Goal: Task Accomplishment & Management: Use online tool/utility

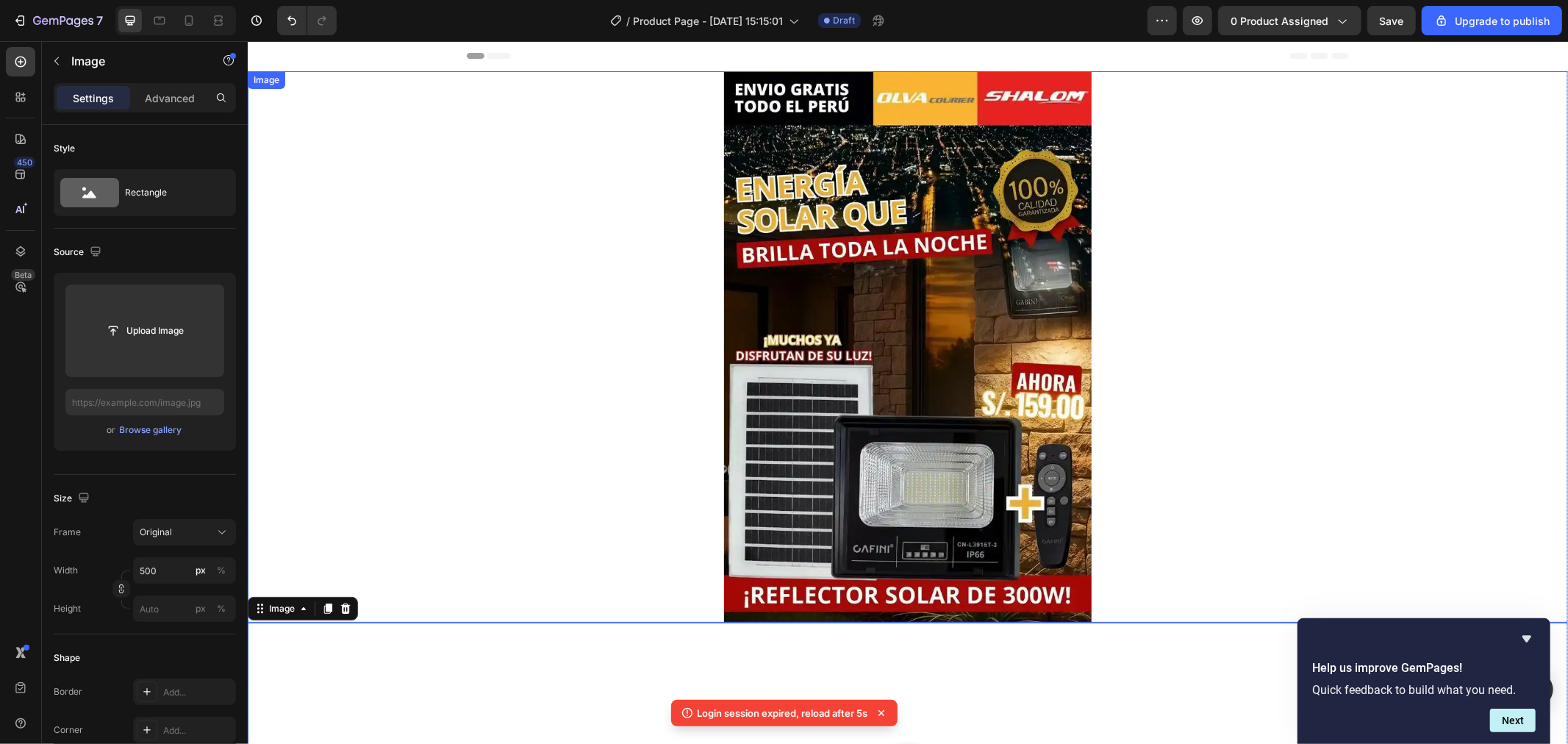
click at [583, 195] on div at bounding box center [907, 346] width 1321 height 551
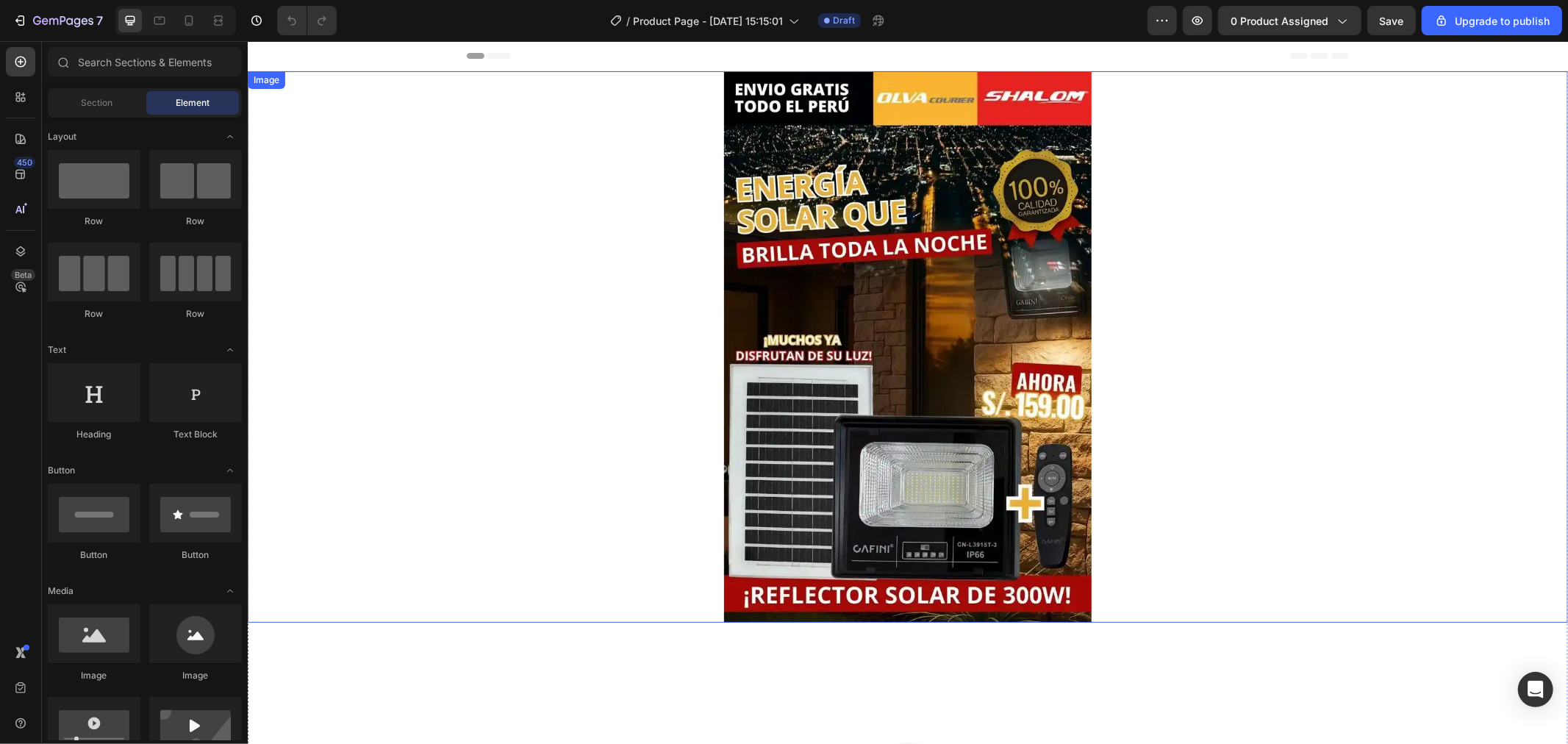
click at [630, 155] on div at bounding box center [907, 346] width 1321 height 551
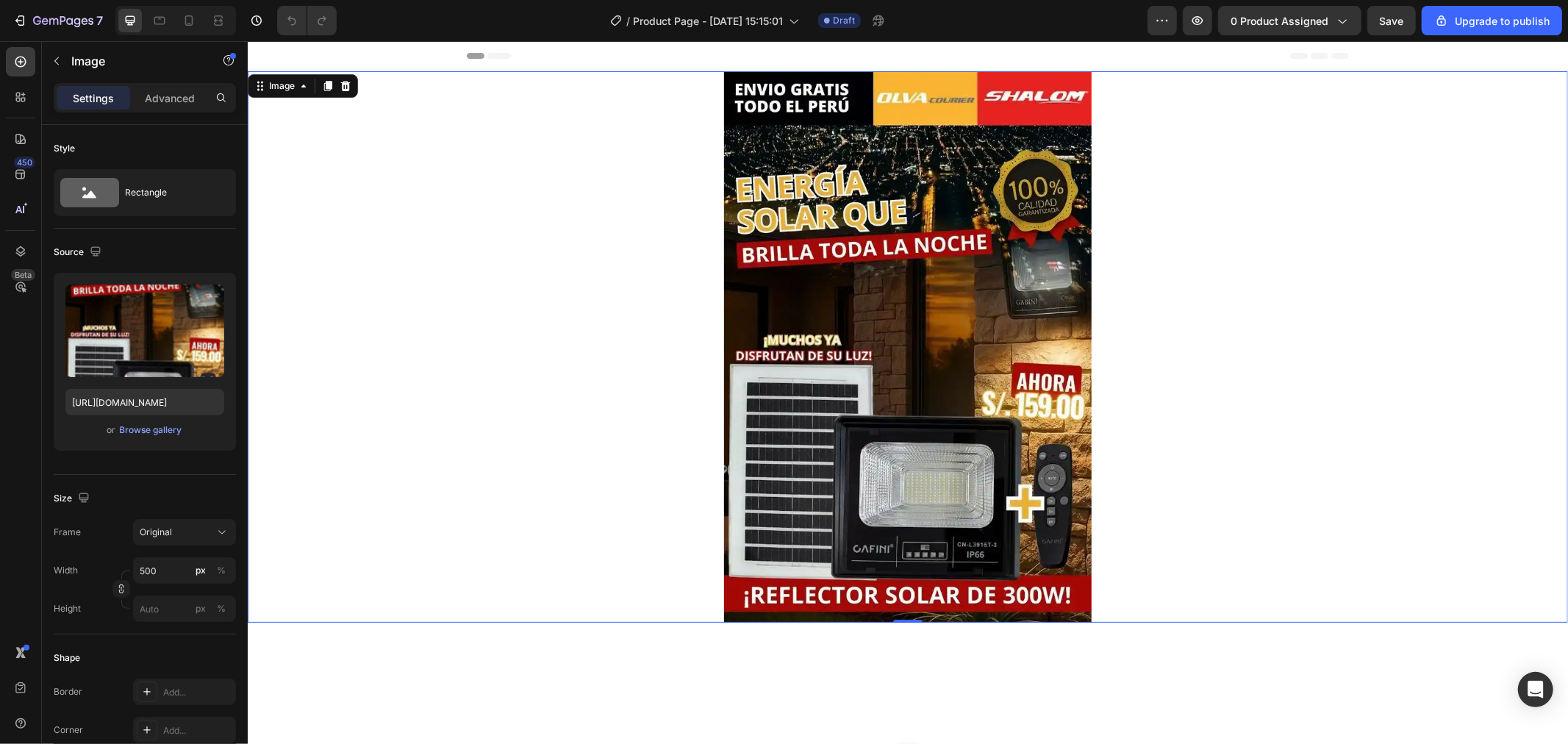
click at [564, 281] on div at bounding box center [907, 346] width 1321 height 551
click at [328, 88] on icon at bounding box center [328, 85] width 8 height 11
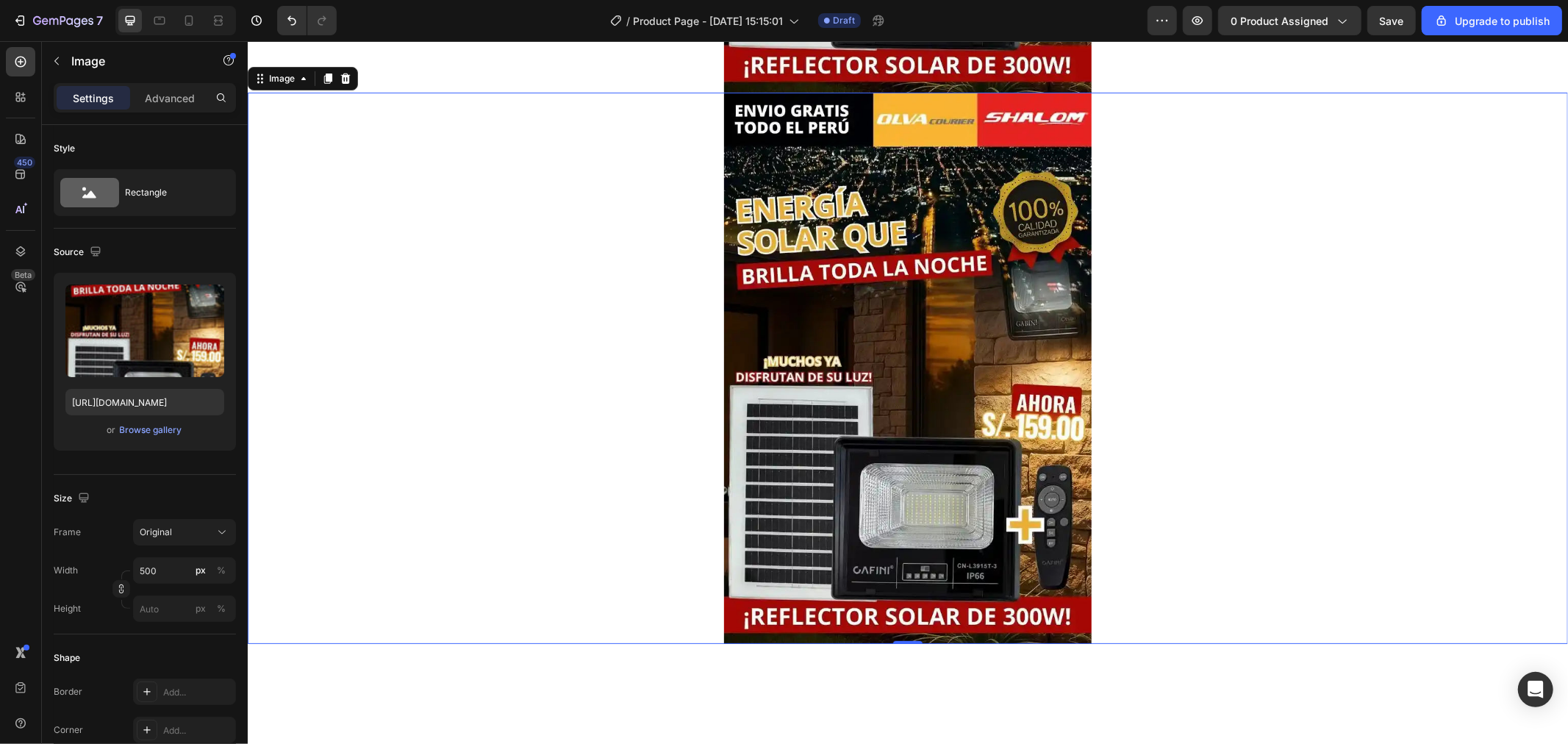
scroll to position [611, 0]
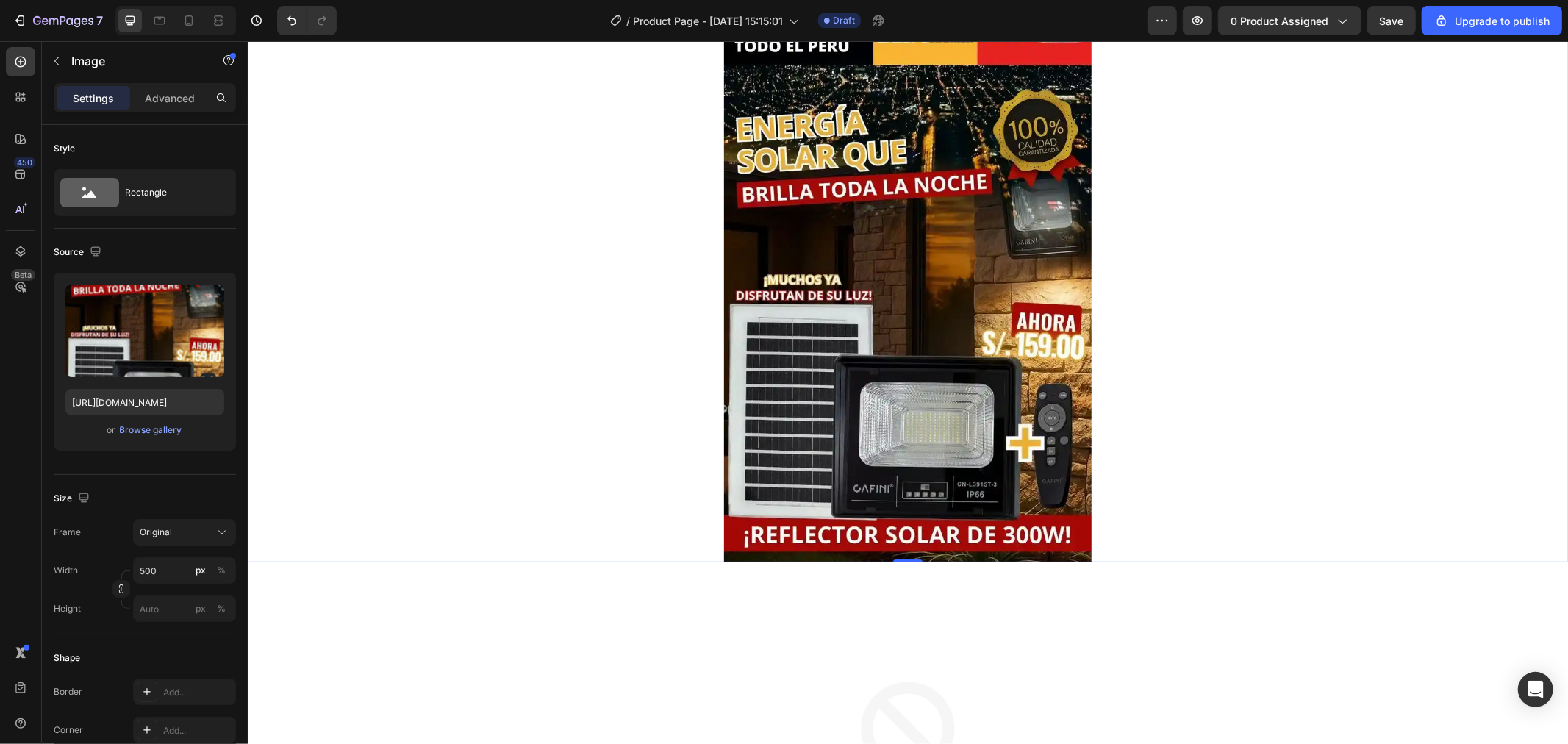
click at [961, 308] on img at bounding box center [907, 286] width 368 height 551
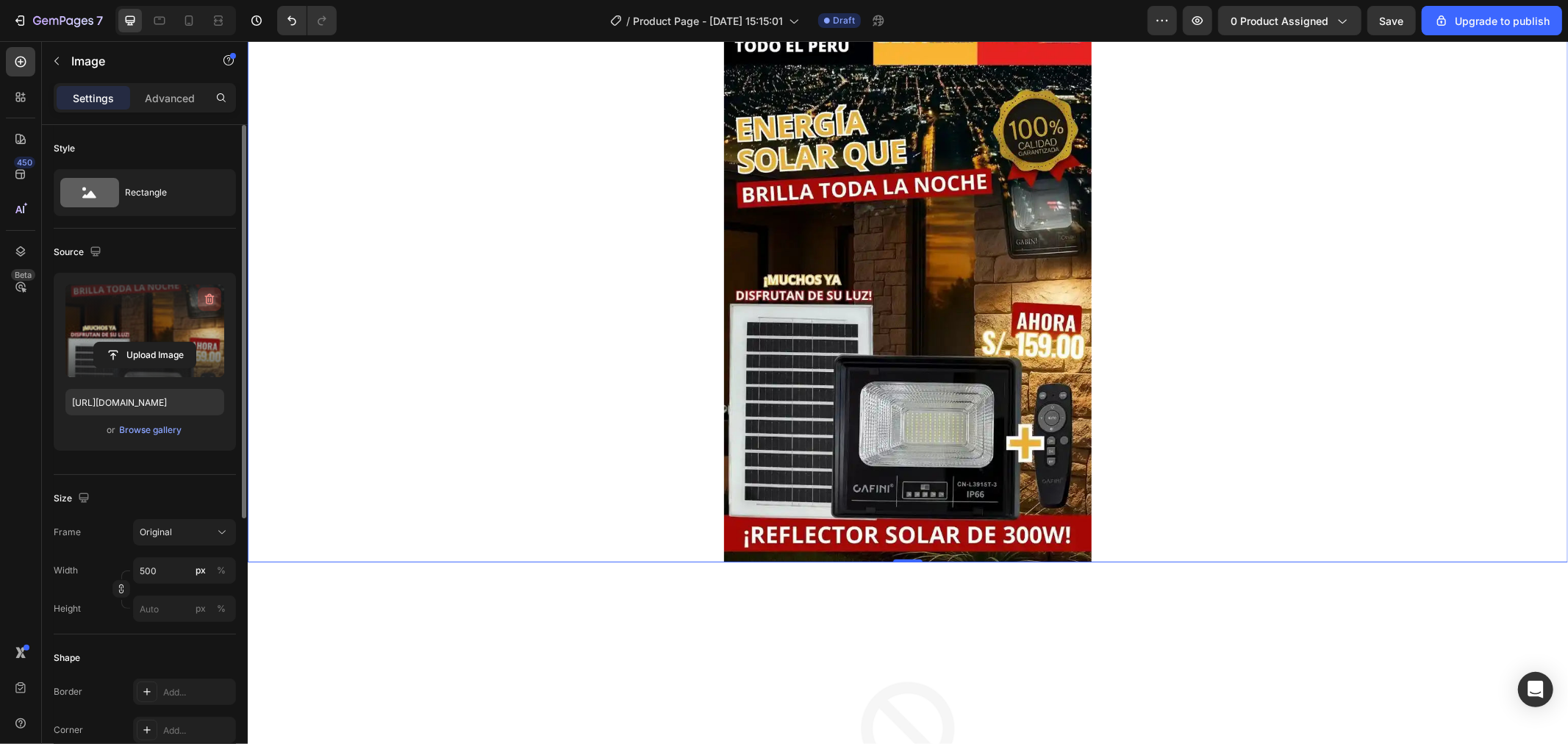
click at [209, 299] on icon "button" at bounding box center [209, 299] width 14 height 14
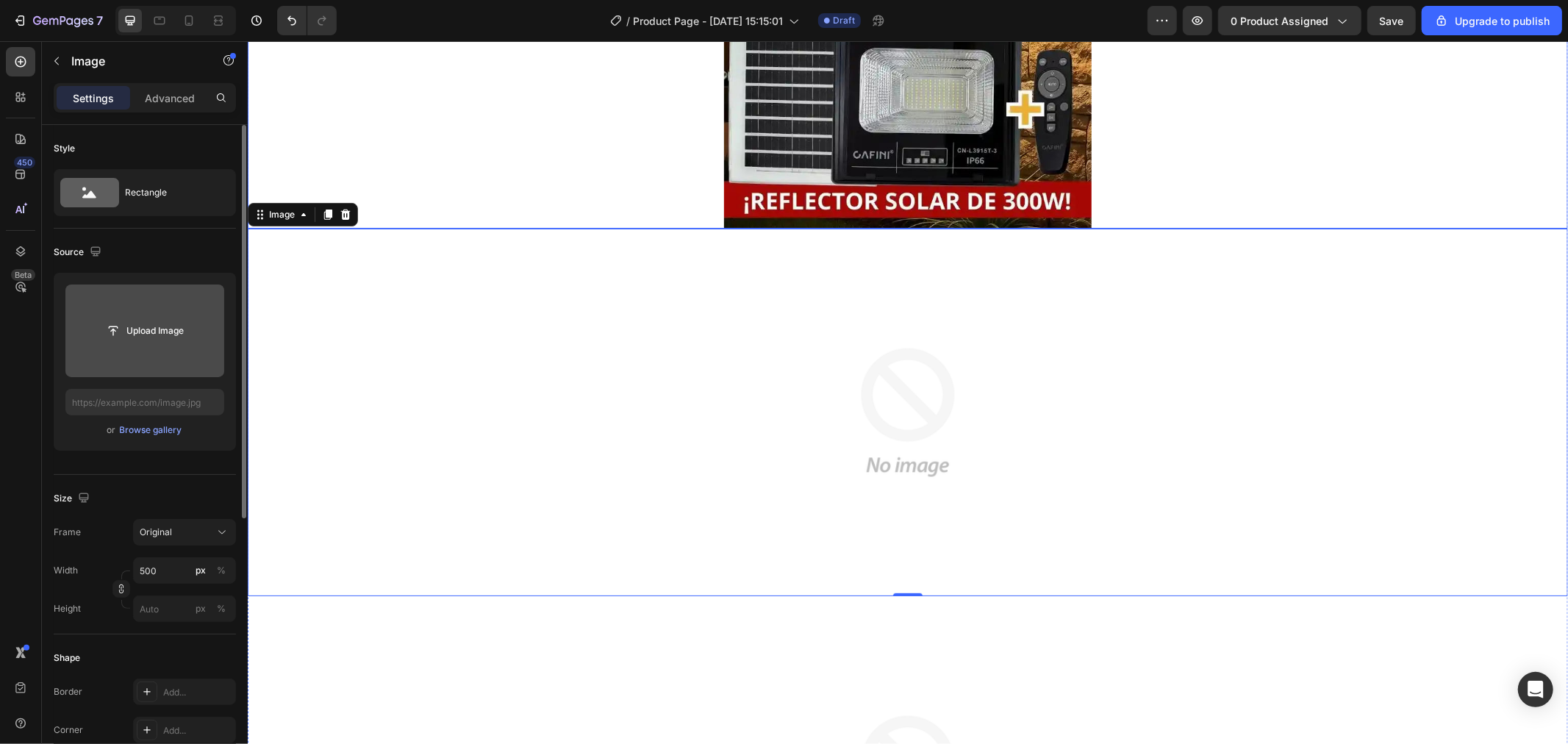
scroll to position [408, 0]
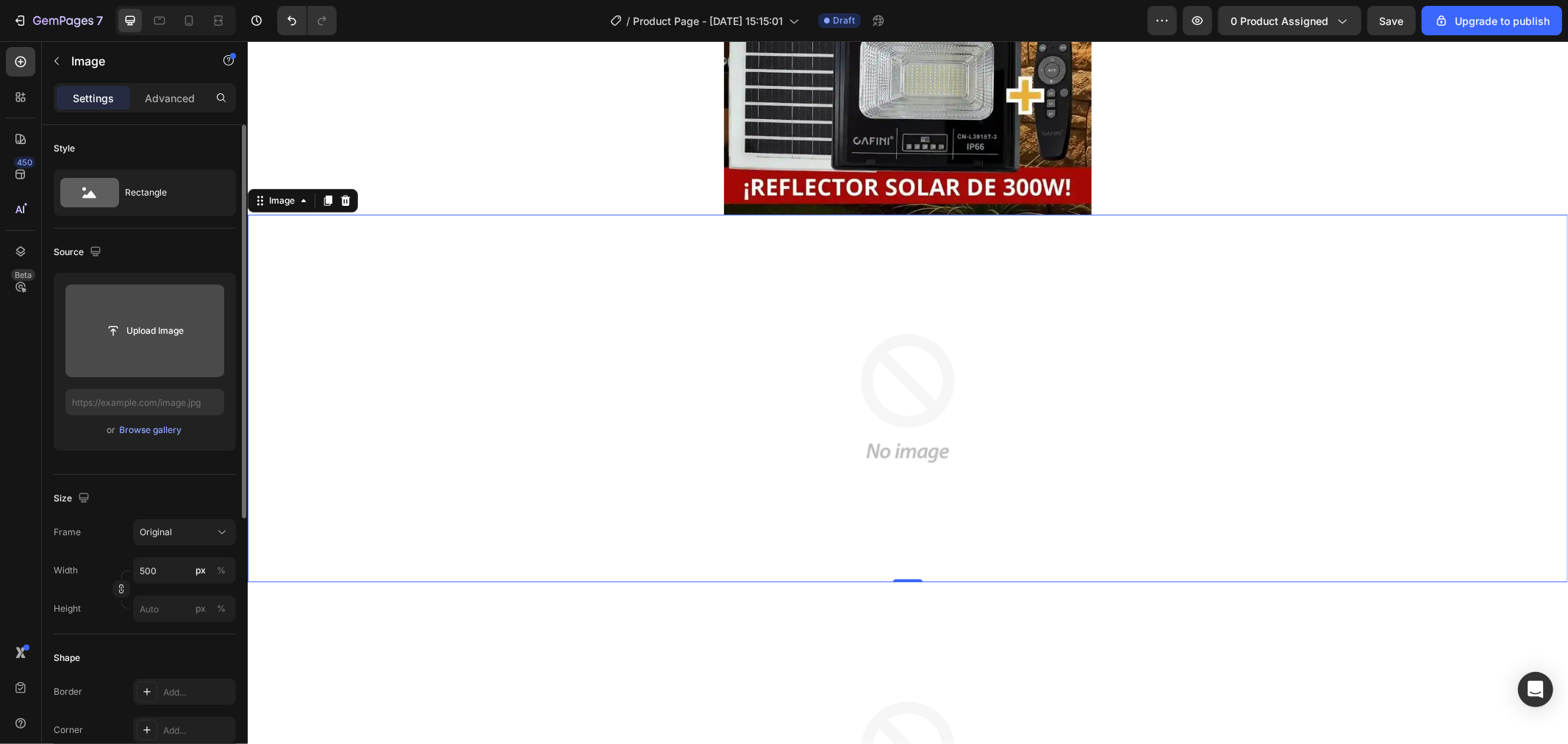
click at [97, 322] on input "file" at bounding box center [145, 330] width 101 height 25
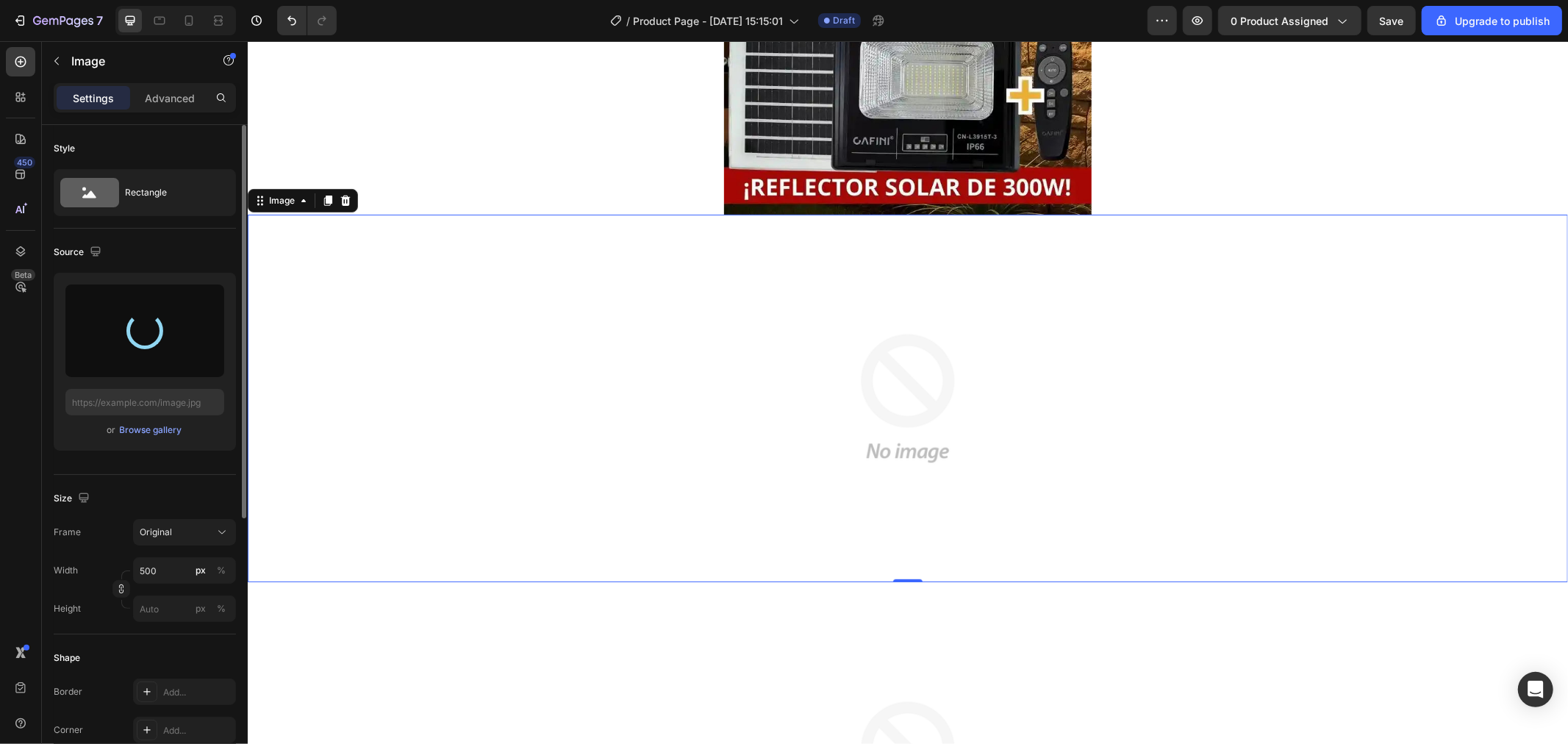
type input "https://cdn.shopify.com/s/files/1/0609/7938/0376/files/gempages_491403454351148…"
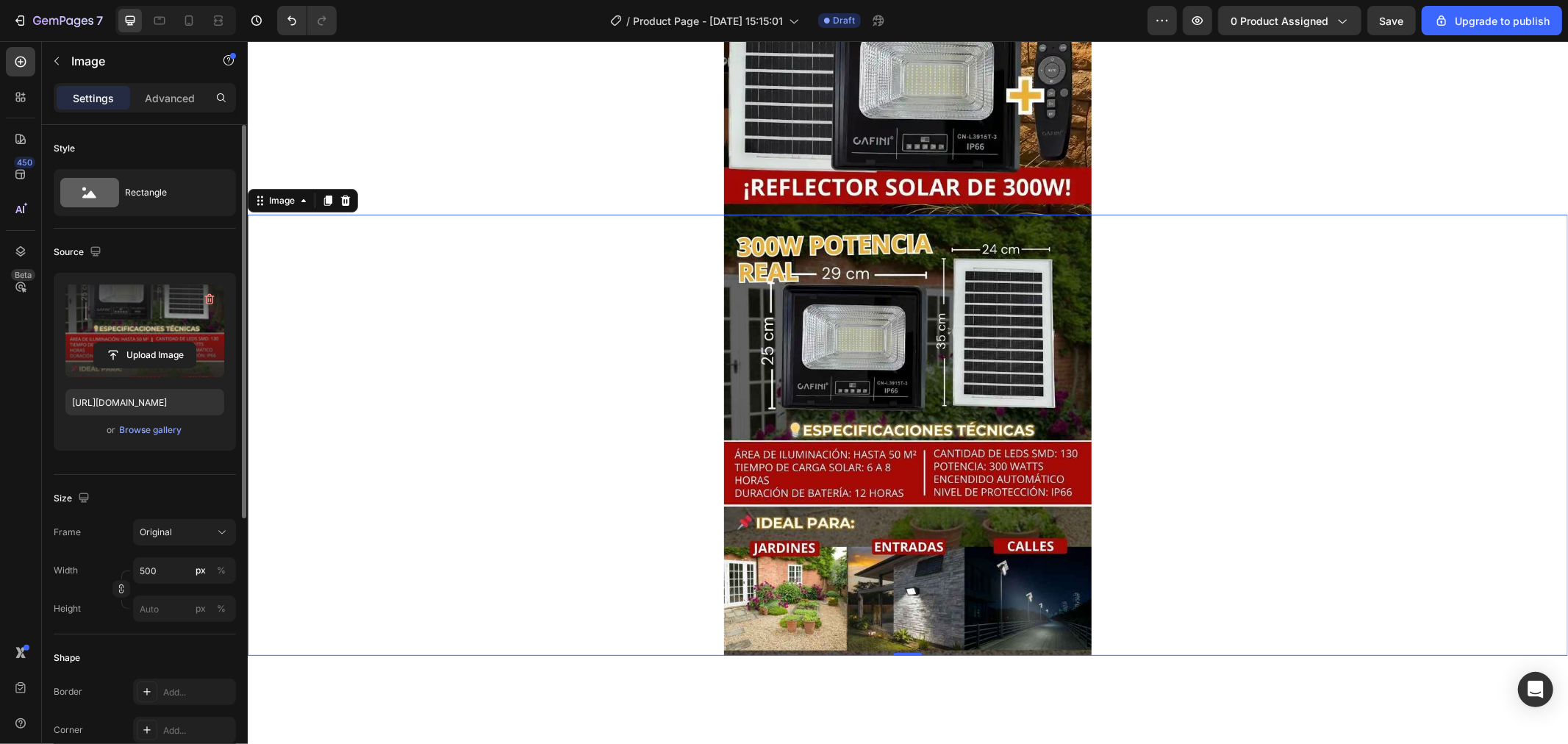
click at [1412, 302] on div at bounding box center [907, 435] width 1321 height 441
click at [1397, 23] on icon "button" at bounding box center [1391, 20] width 14 height 14
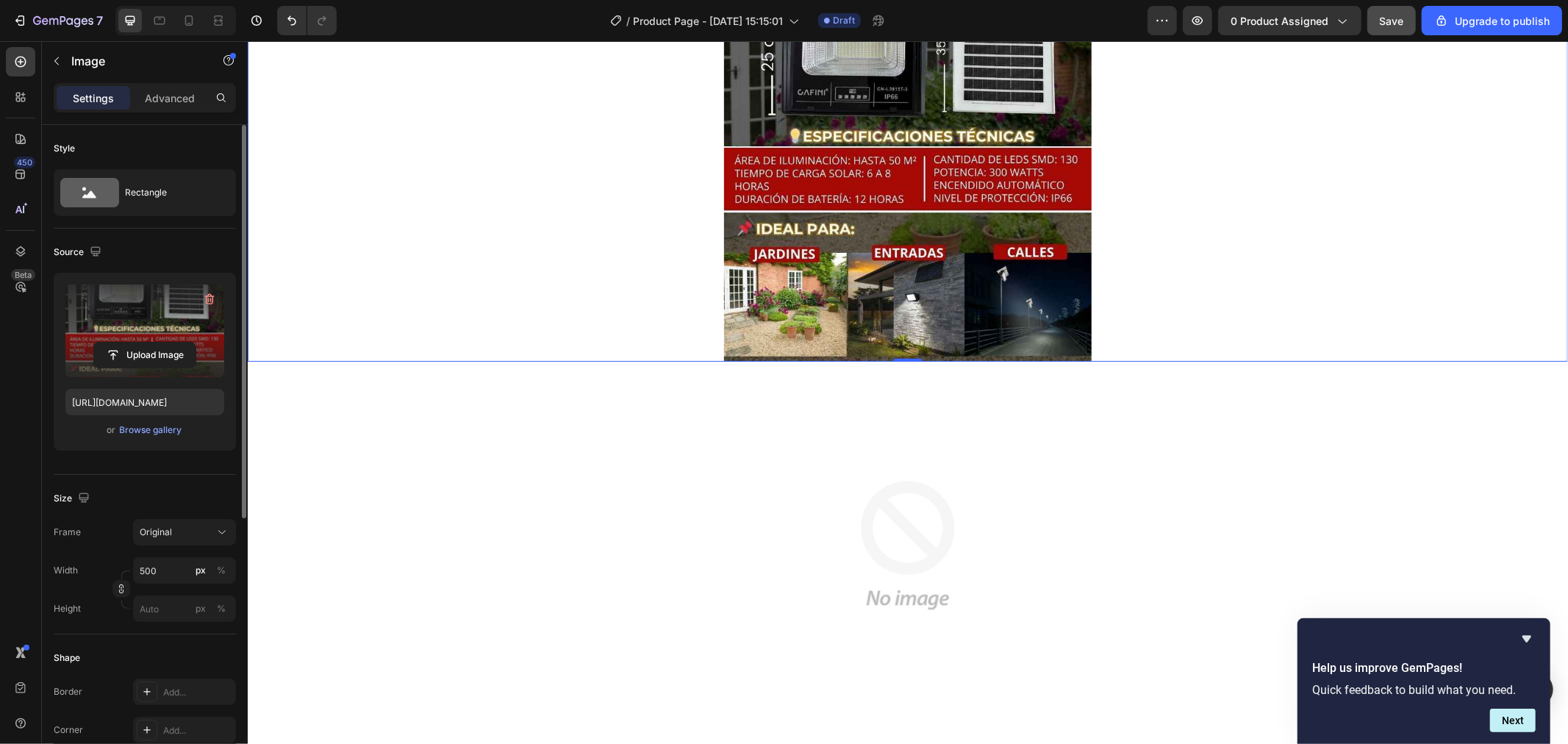
scroll to position [735, 0]
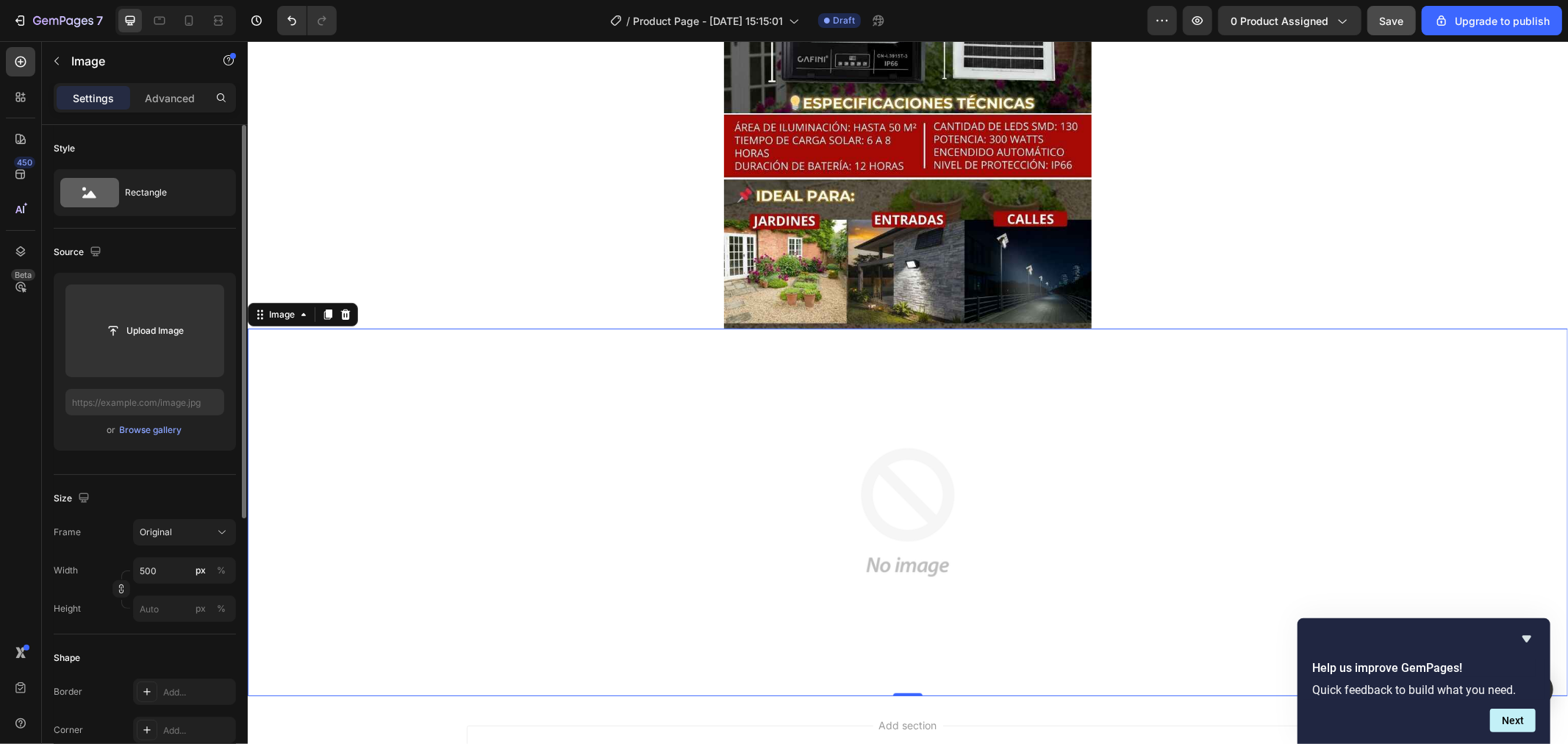
click at [724, 465] on img at bounding box center [907, 511] width 368 height 368
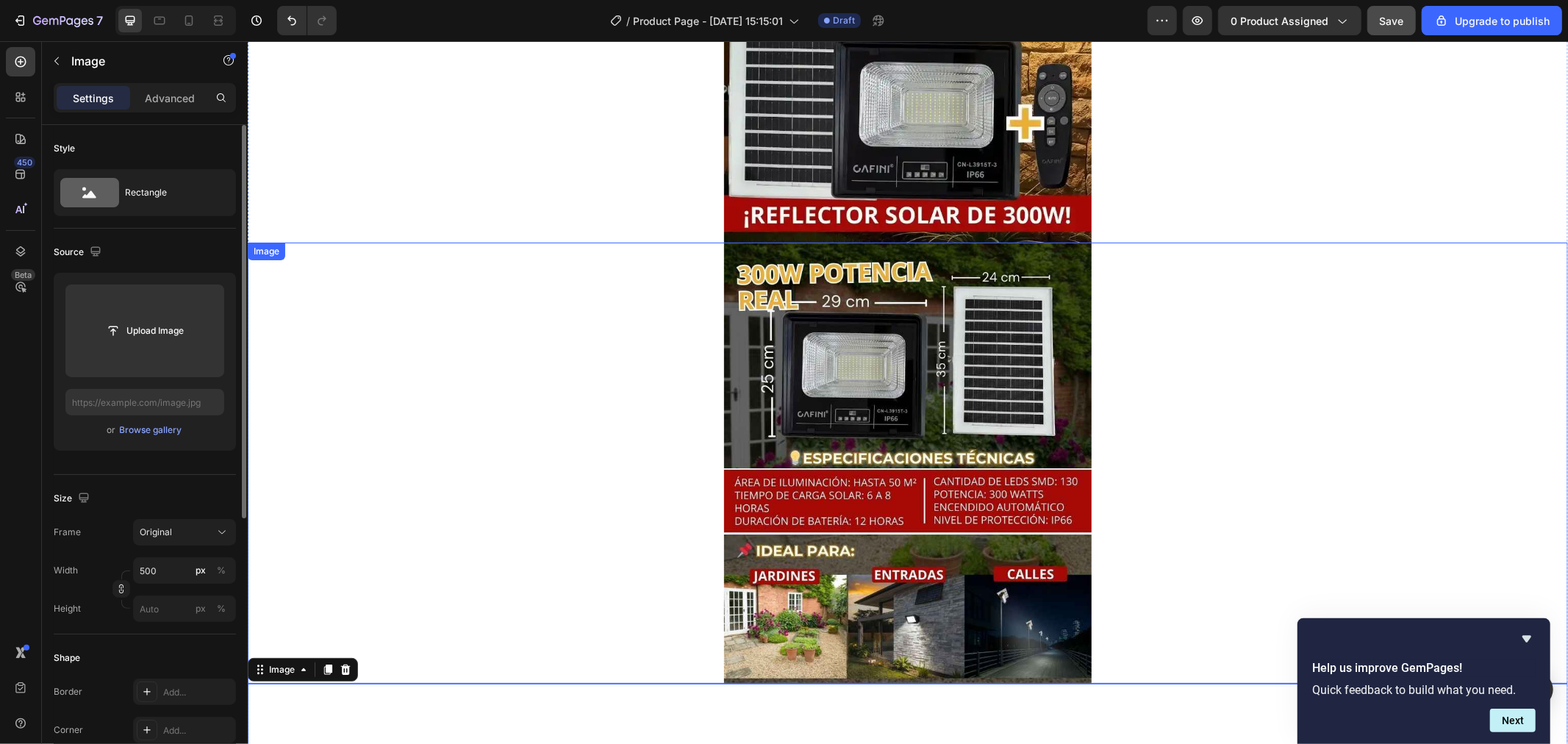
scroll to position [327, 0]
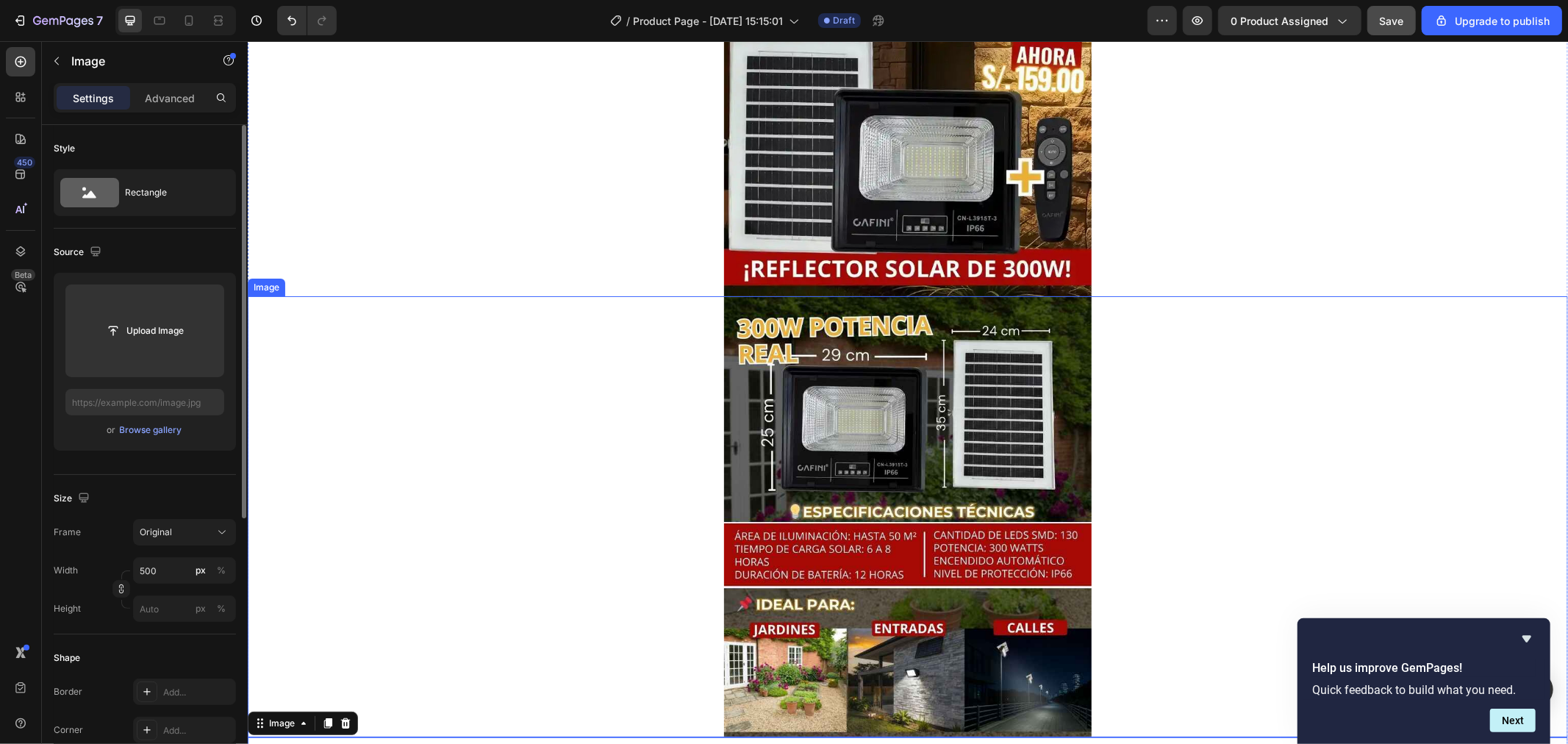
click at [452, 347] on div at bounding box center [907, 516] width 1321 height 441
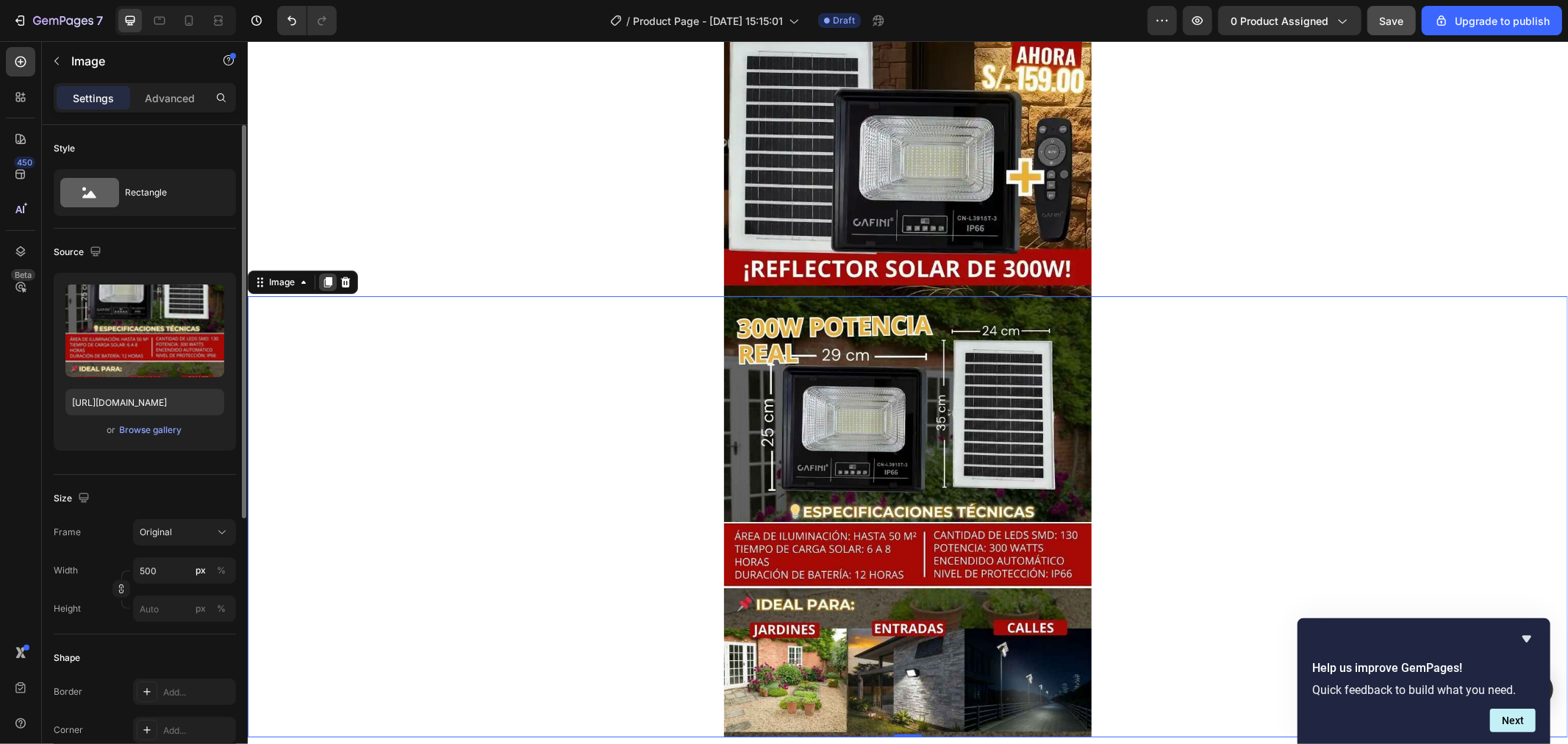
click at [321, 277] on icon at bounding box center [327, 282] width 11 height 11
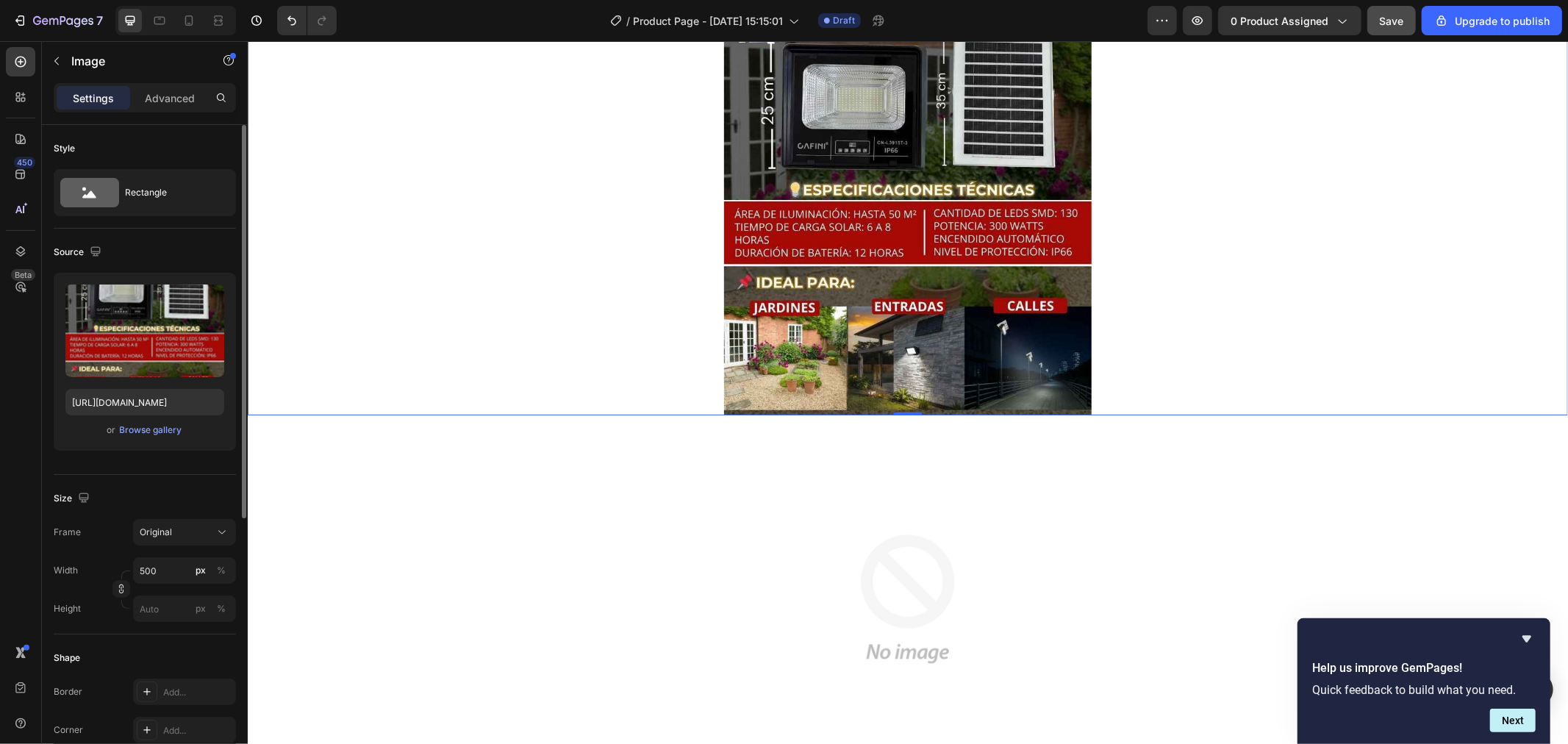
scroll to position [1116, 0]
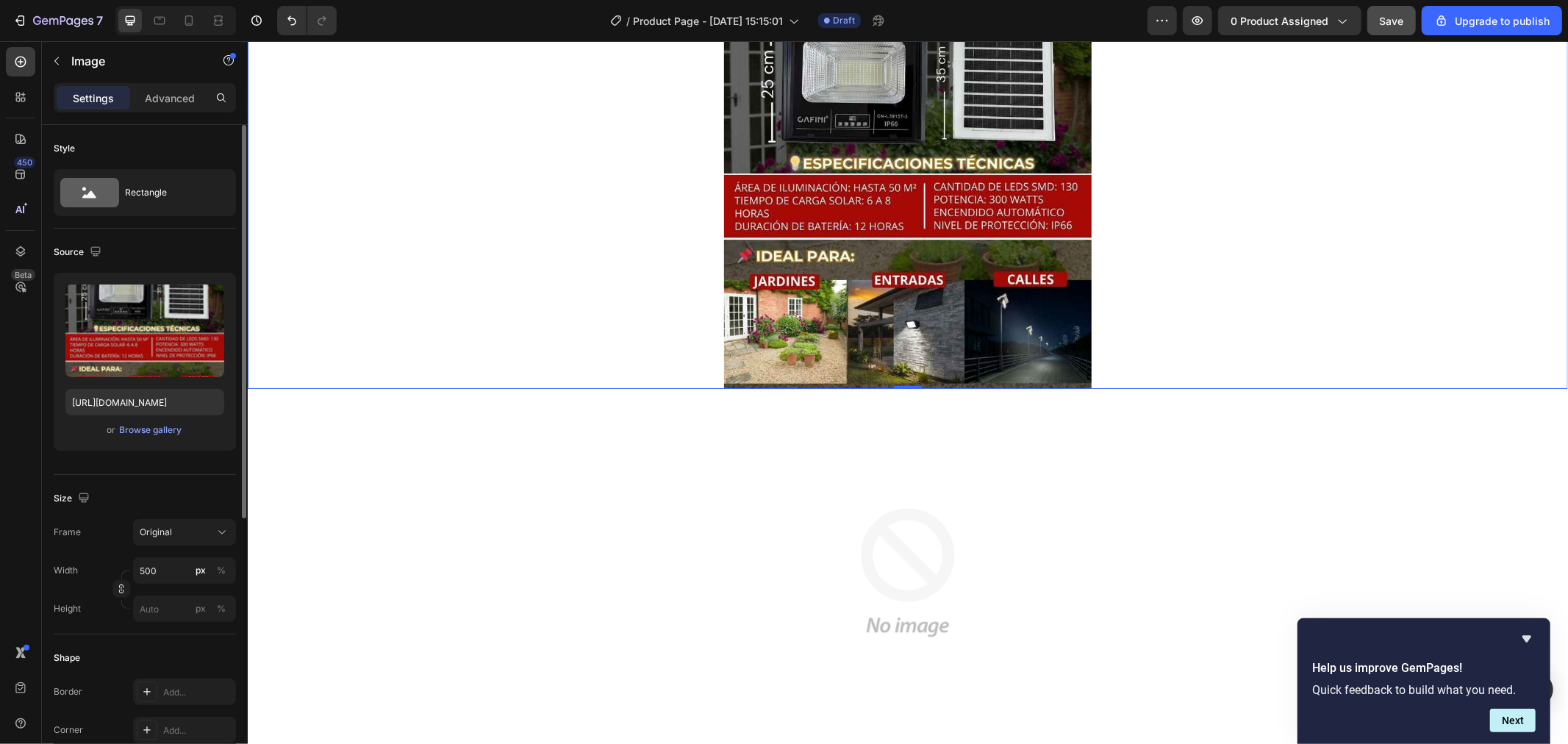
click at [911, 228] on img at bounding box center [907, 168] width 368 height 441
click at [204, 297] on icon "button" at bounding box center [209, 299] width 14 height 14
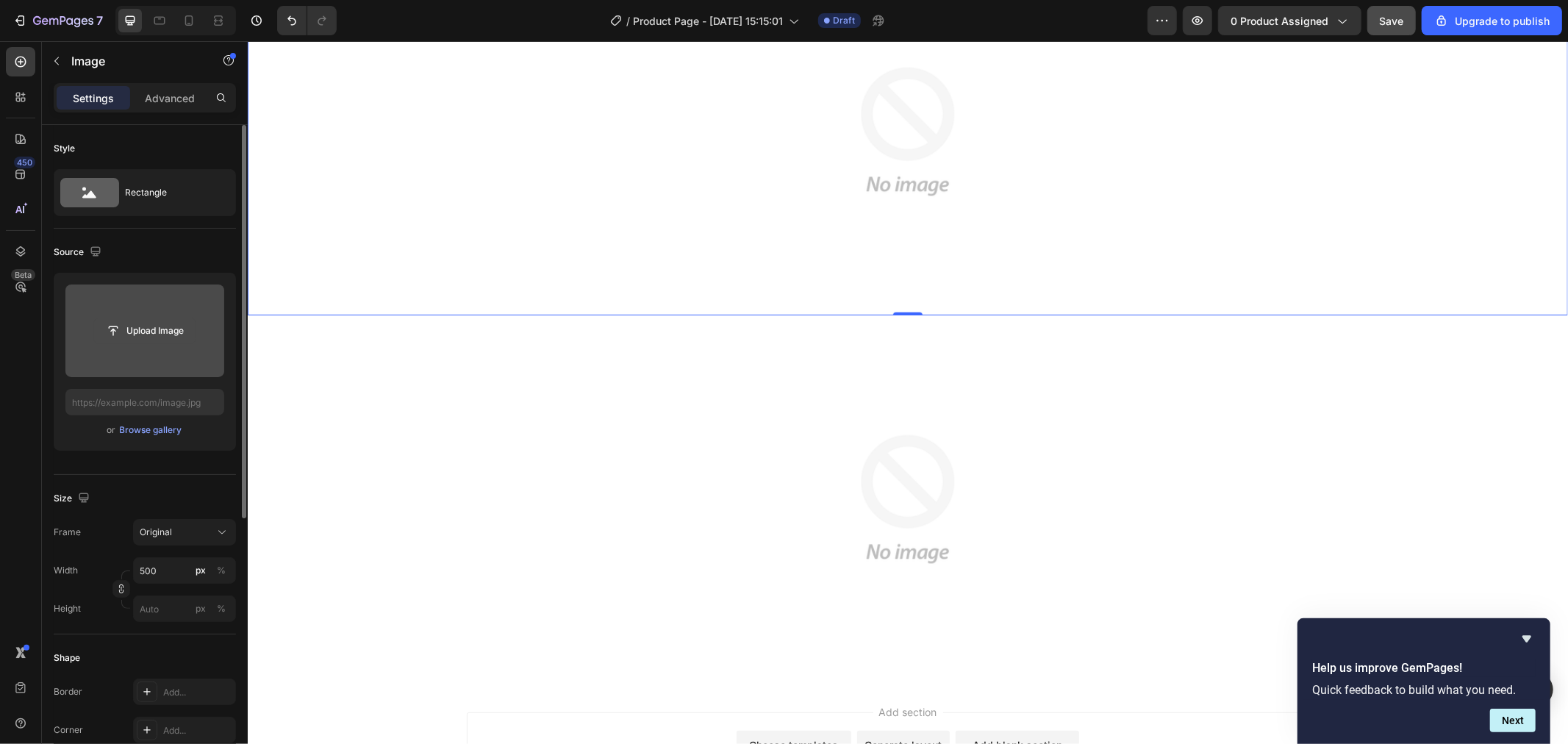
click at [149, 333] on input "file" at bounding box center [145, 330] width 101 height 25
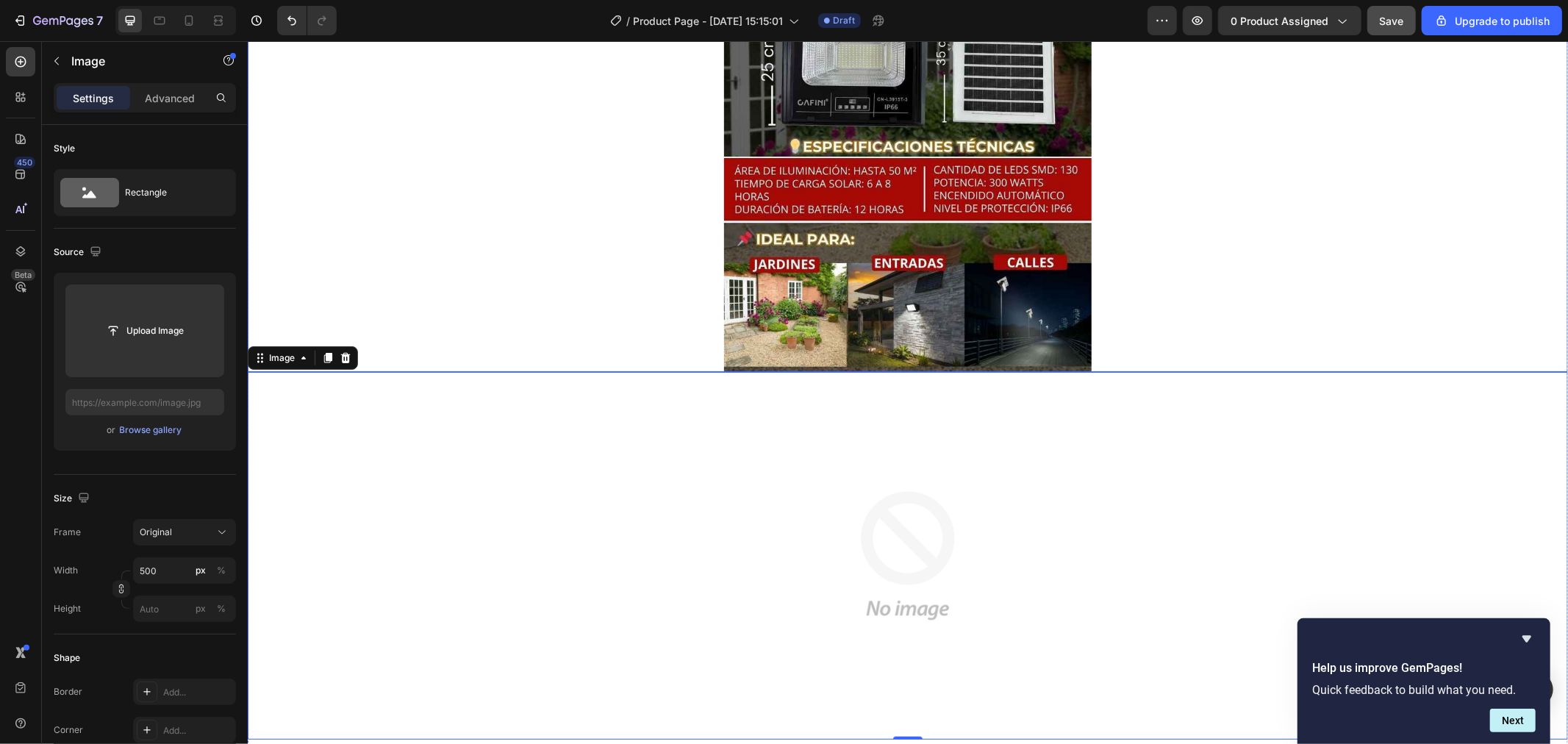
scroll to position [708, 0]
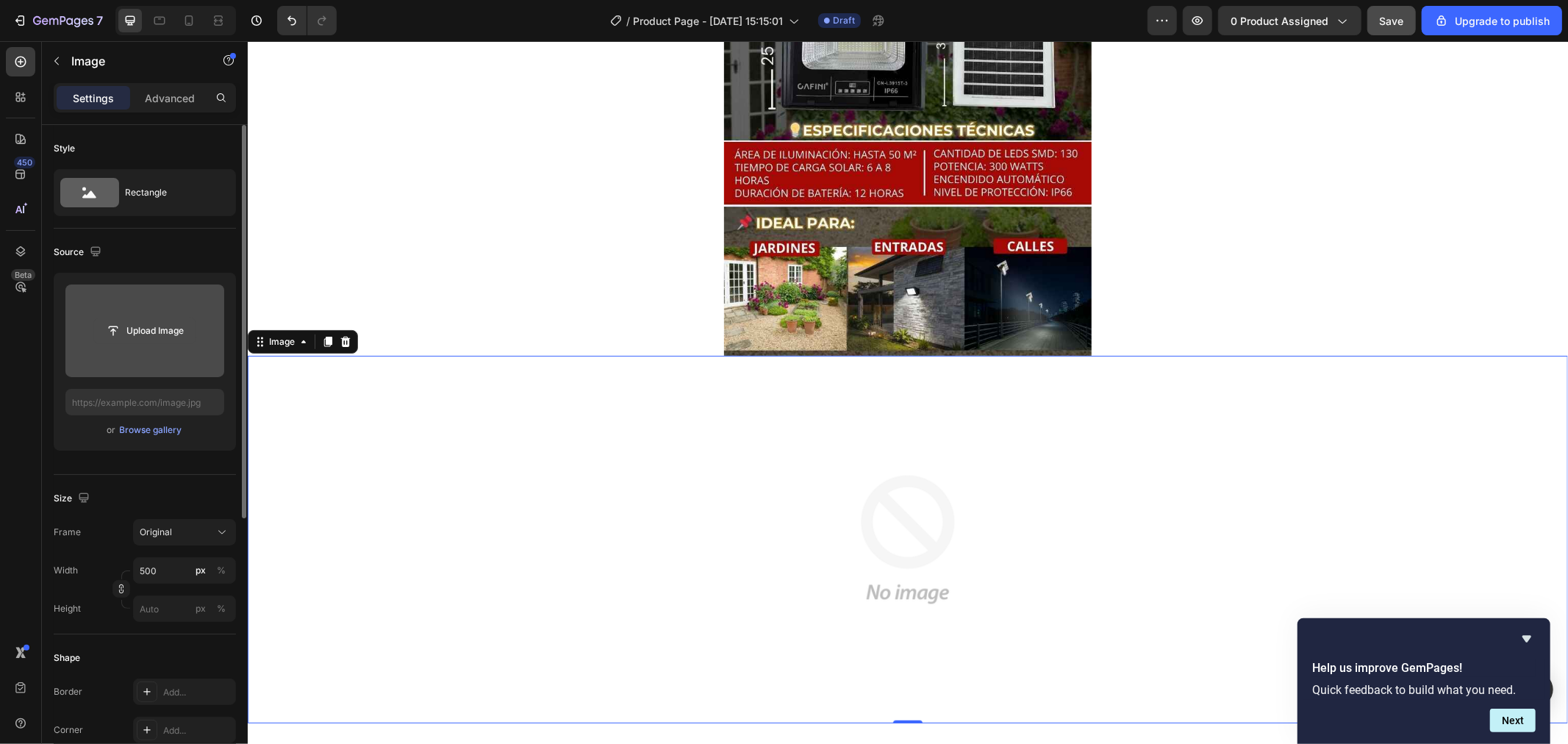
click at [136, 326] on input "file" at bounding box center [145, 330] width 101 height 25
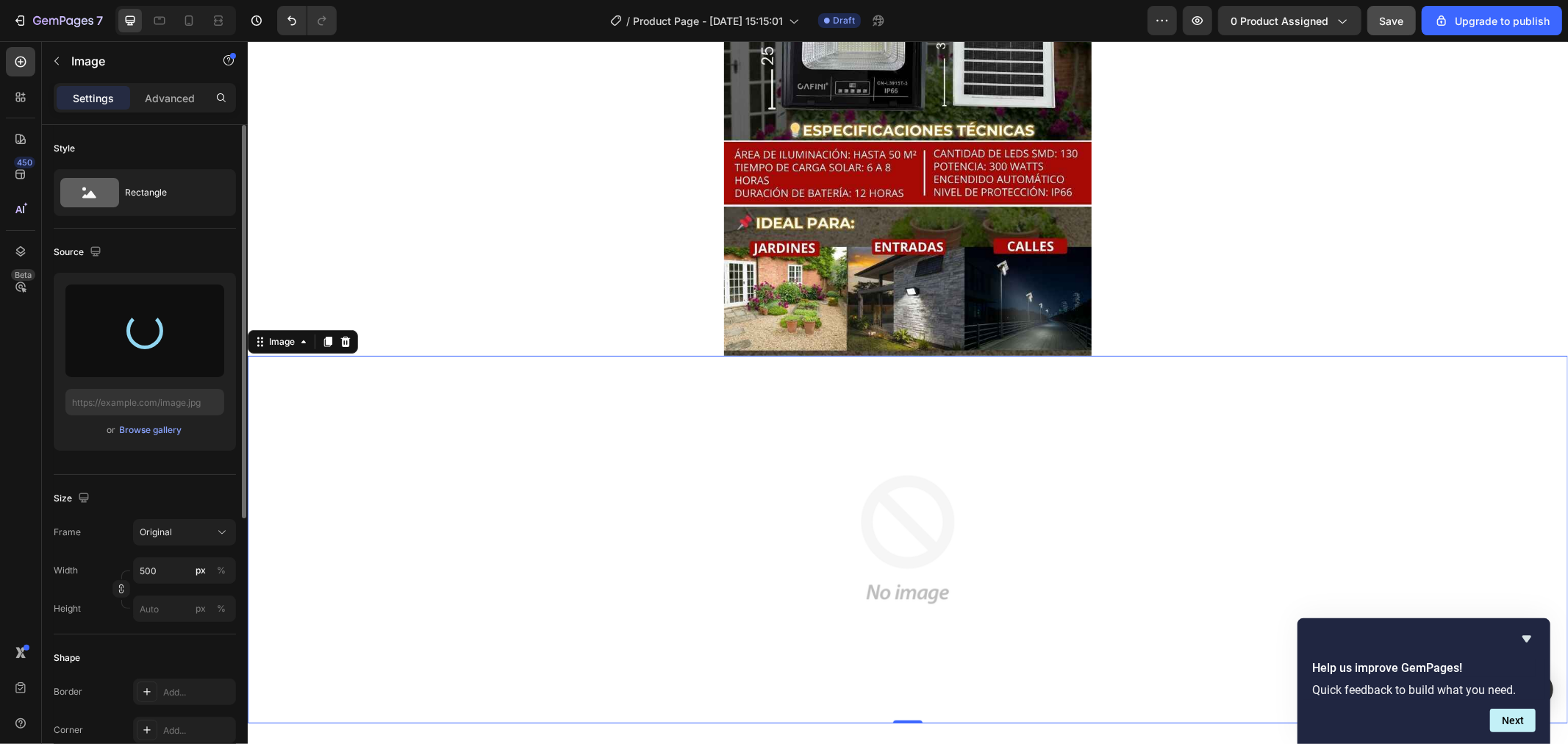
type input "https://cdn.shopify.com/s/files/1/0609/7938/0376/files/gempages_491403454351148…"
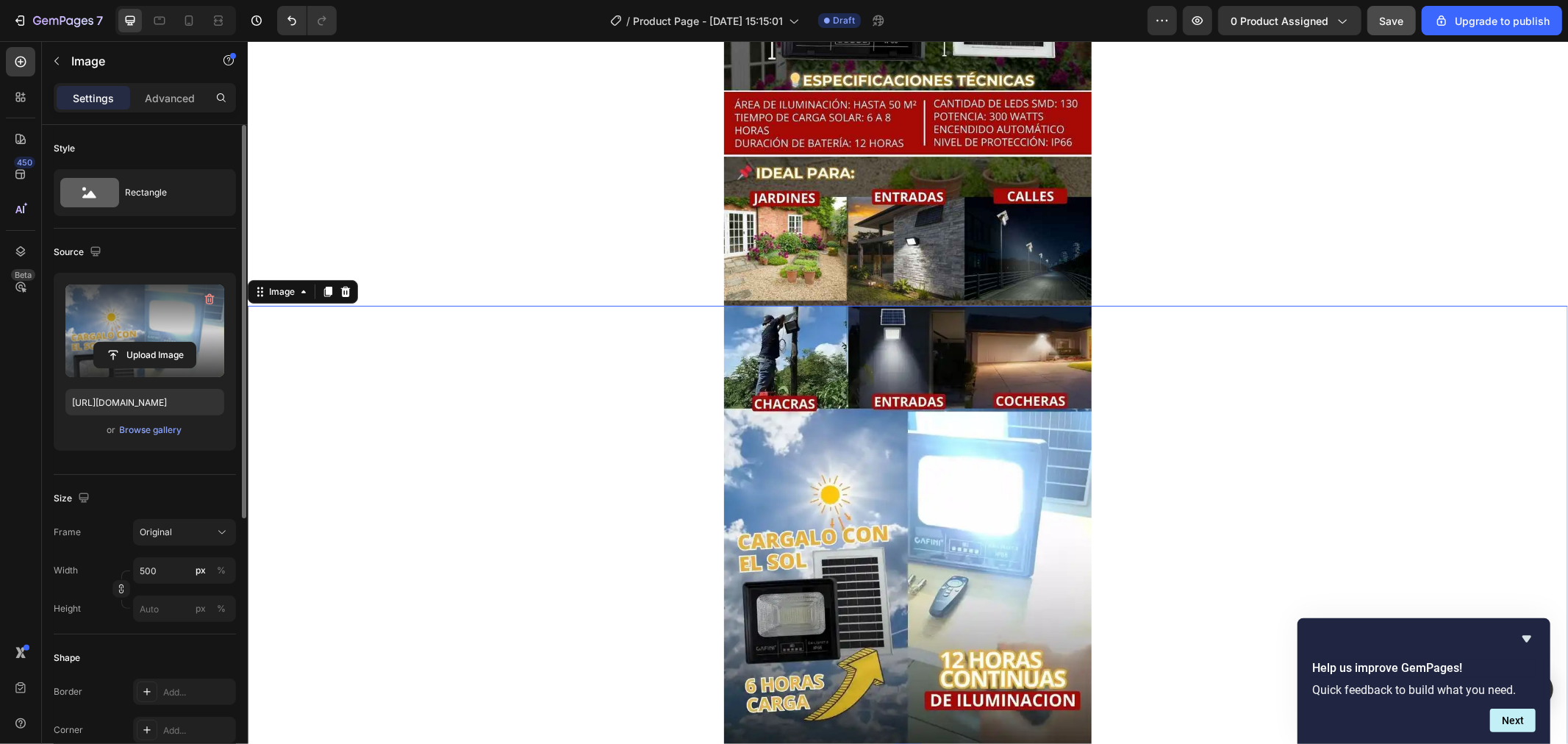
scroll to position [953, 0]
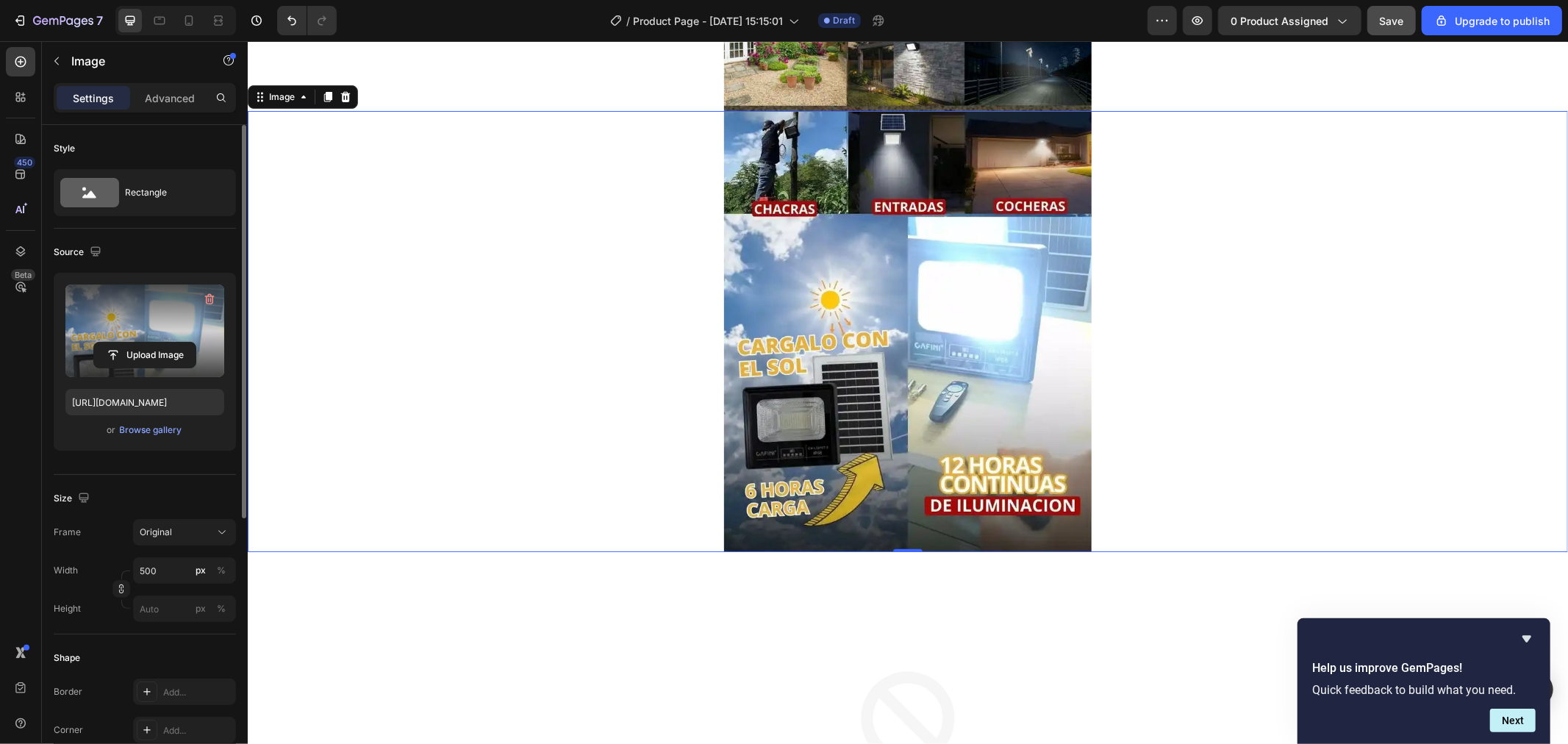
click at [1426, 466] on div at bounding box center [907, 330] width 1321 height 441
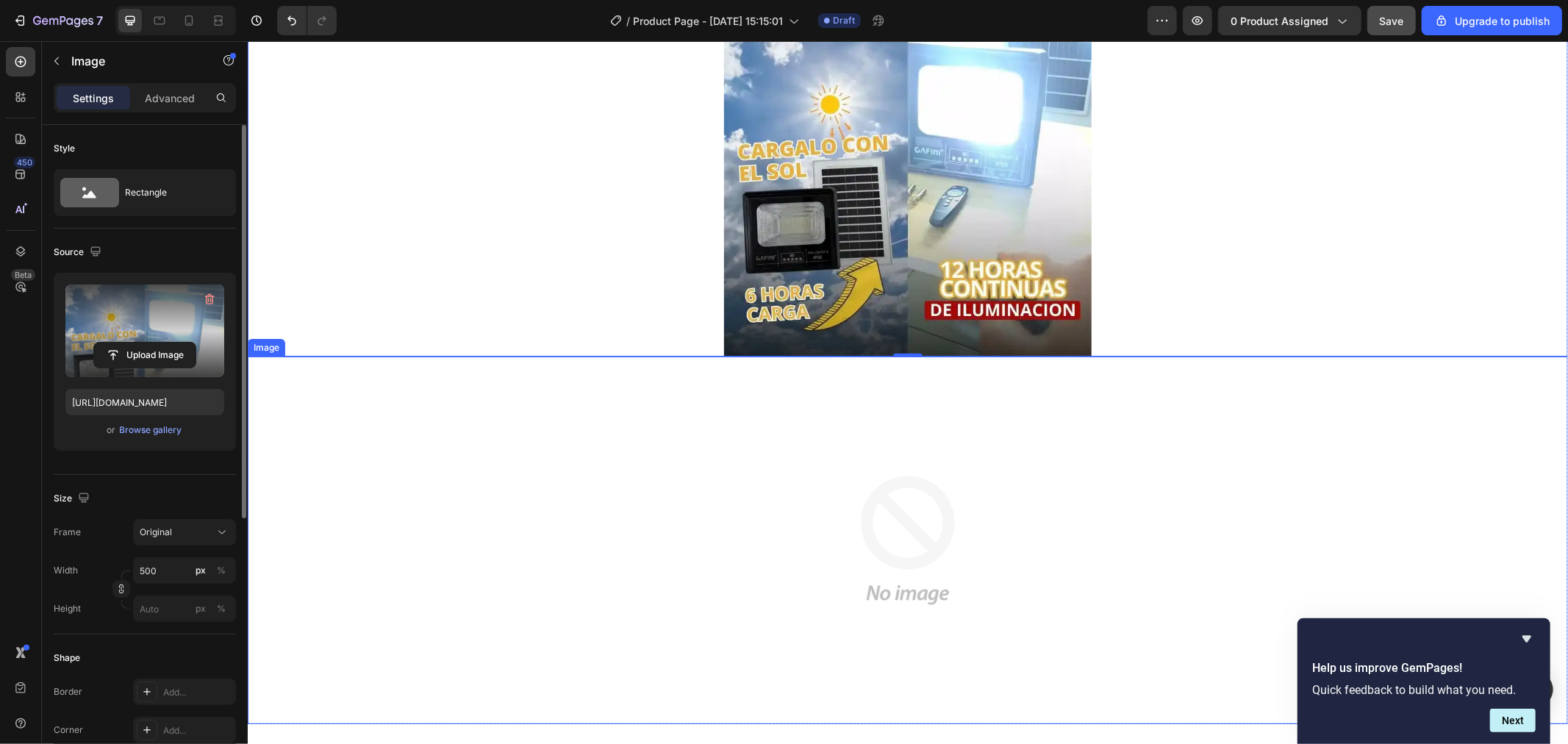
scroll to position [1199, 0]
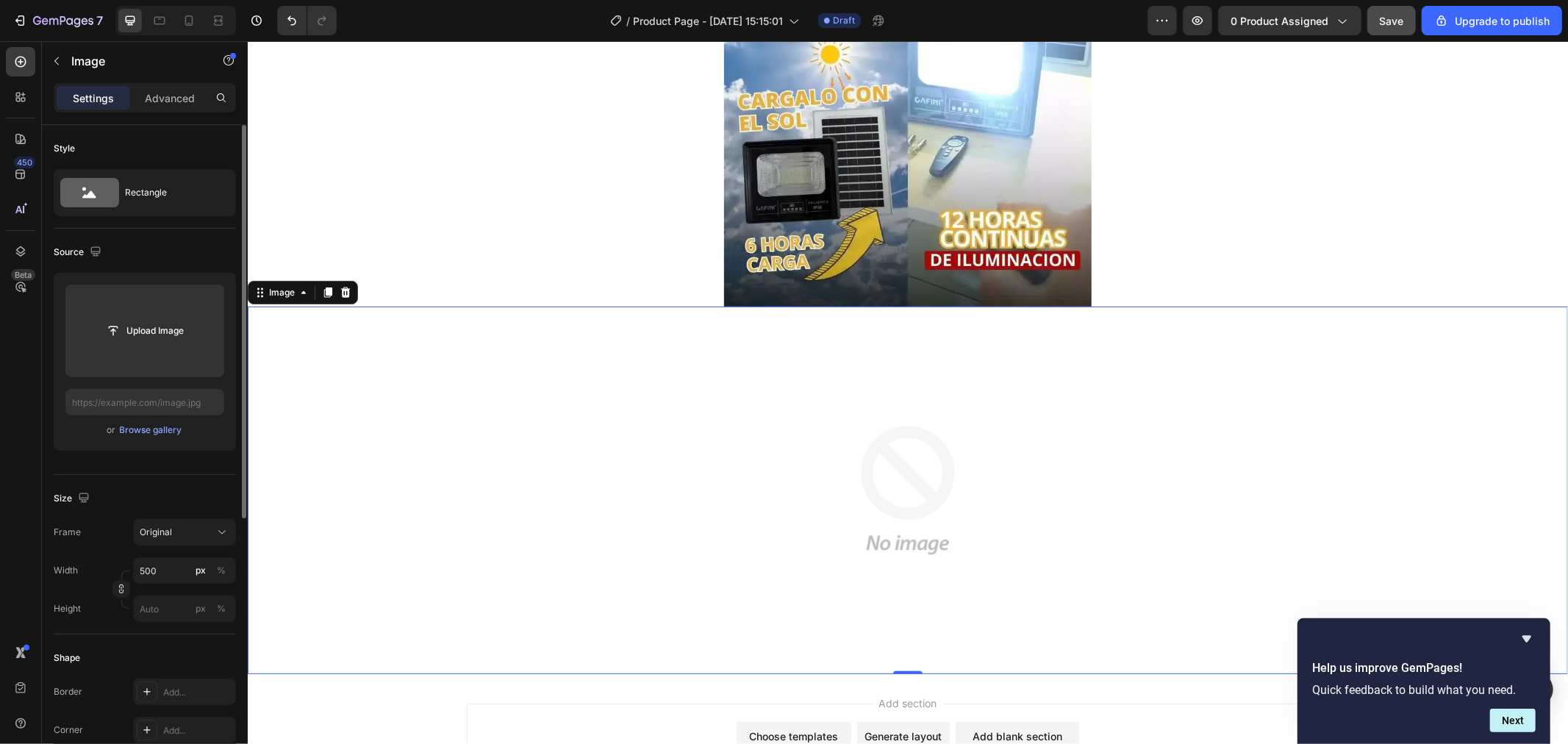
click at [703, 472] on div at bounding box center [907, 489] width 1321 height 368
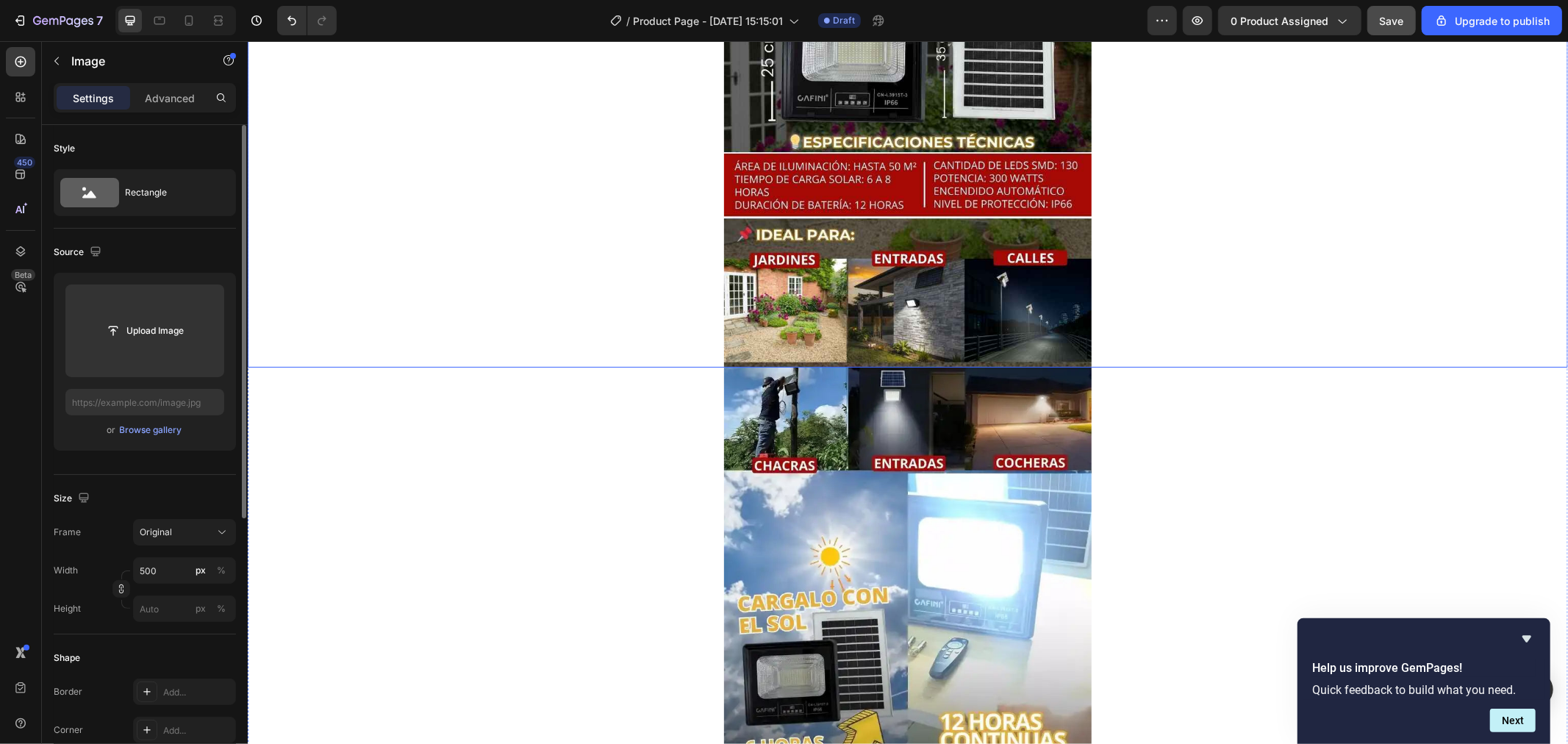
scroll to position [627, 0]
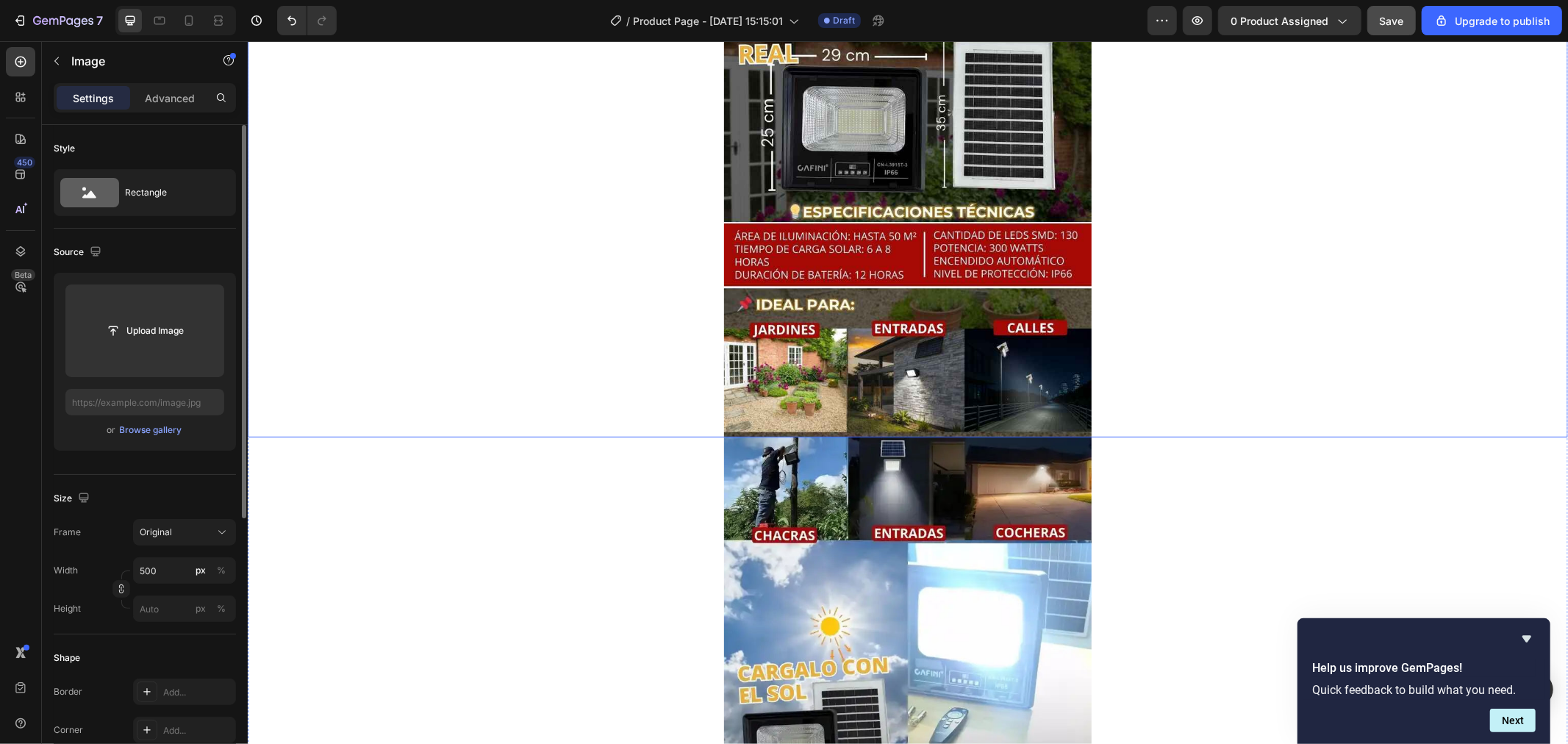
click at [1376, 283] on div at bounding box center [907, 216] width 1321 height 441
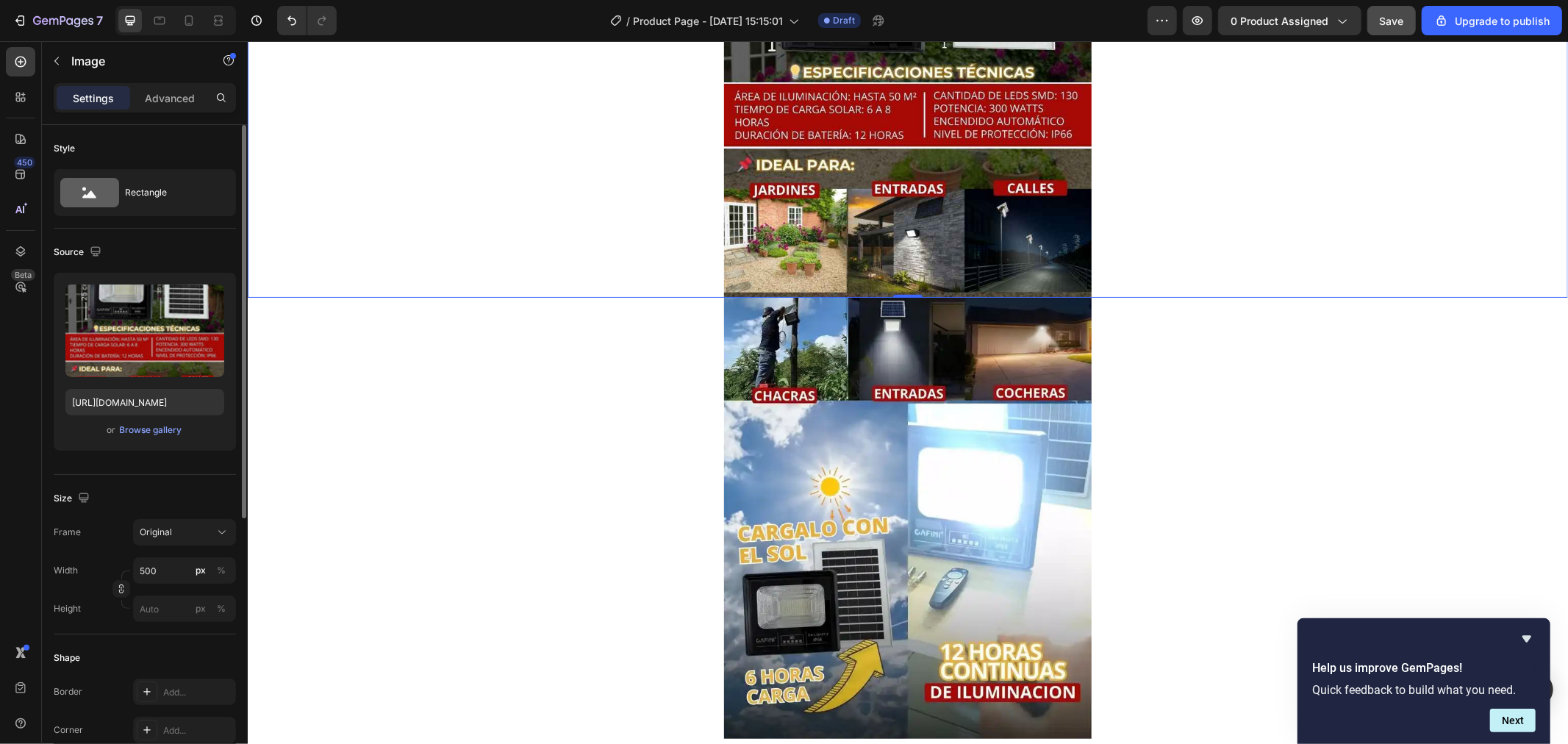
scroll to position [790, 0]
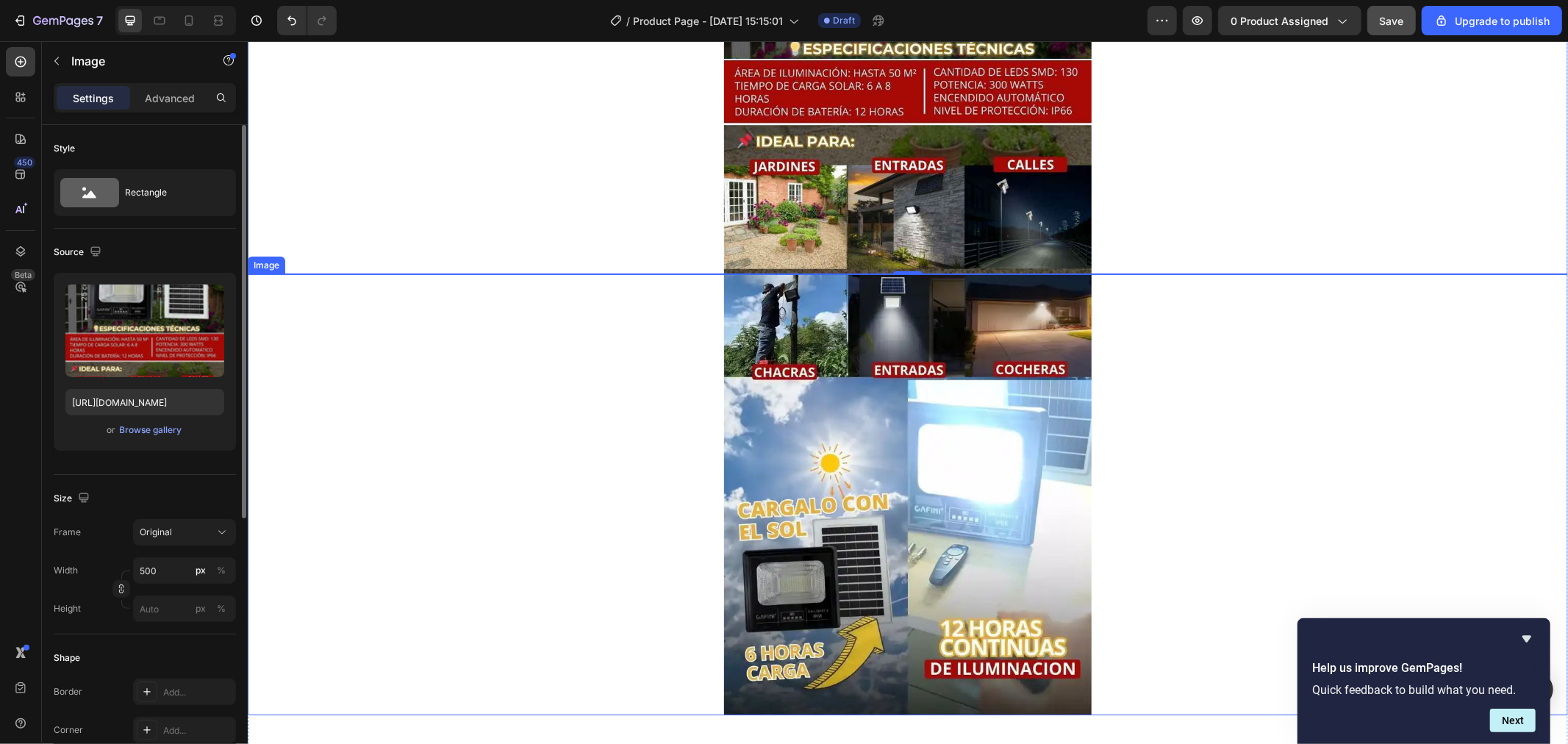
click at [1212, 421] on div at bounding box center [907, 494] width 1321 height 441
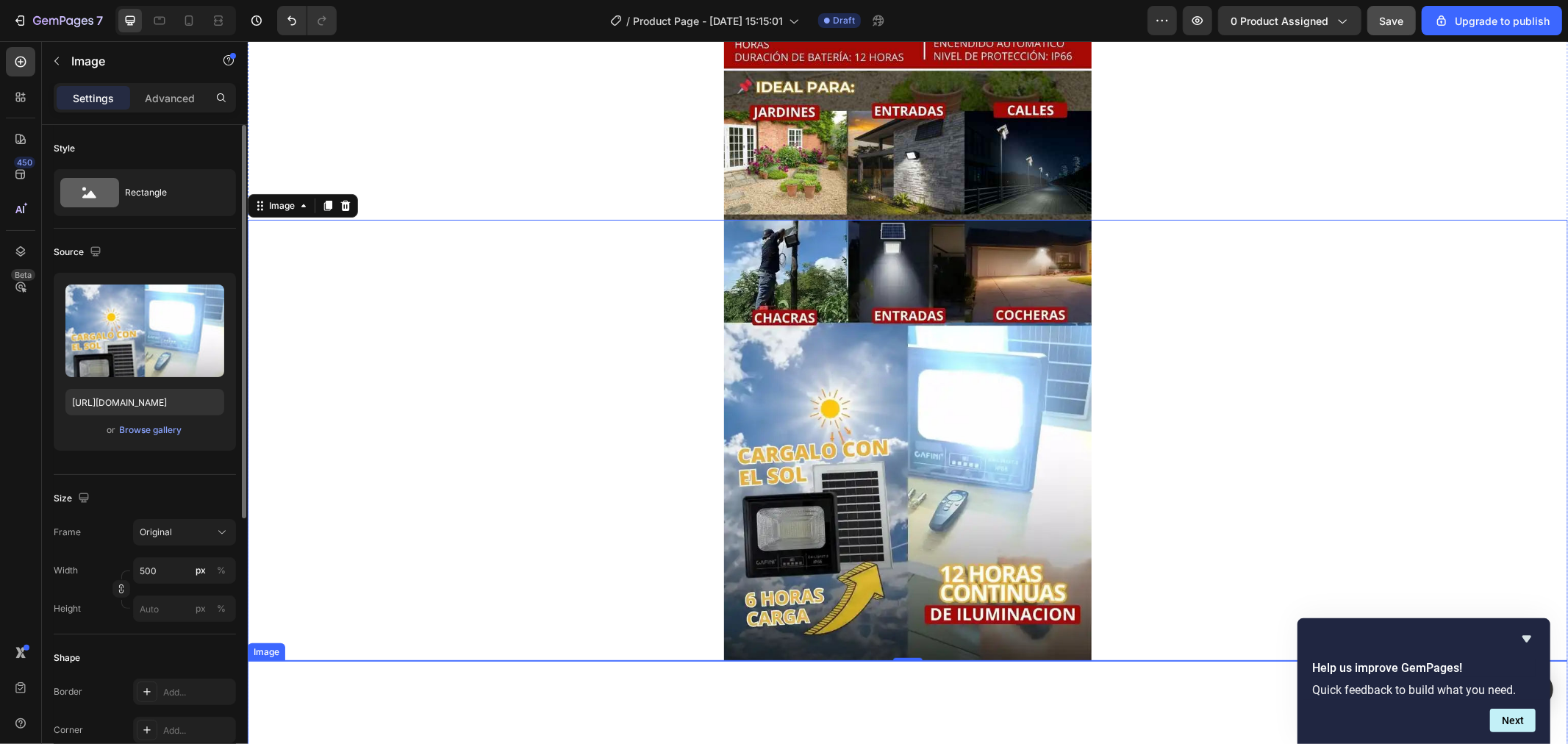
scroll to position [814, 0]
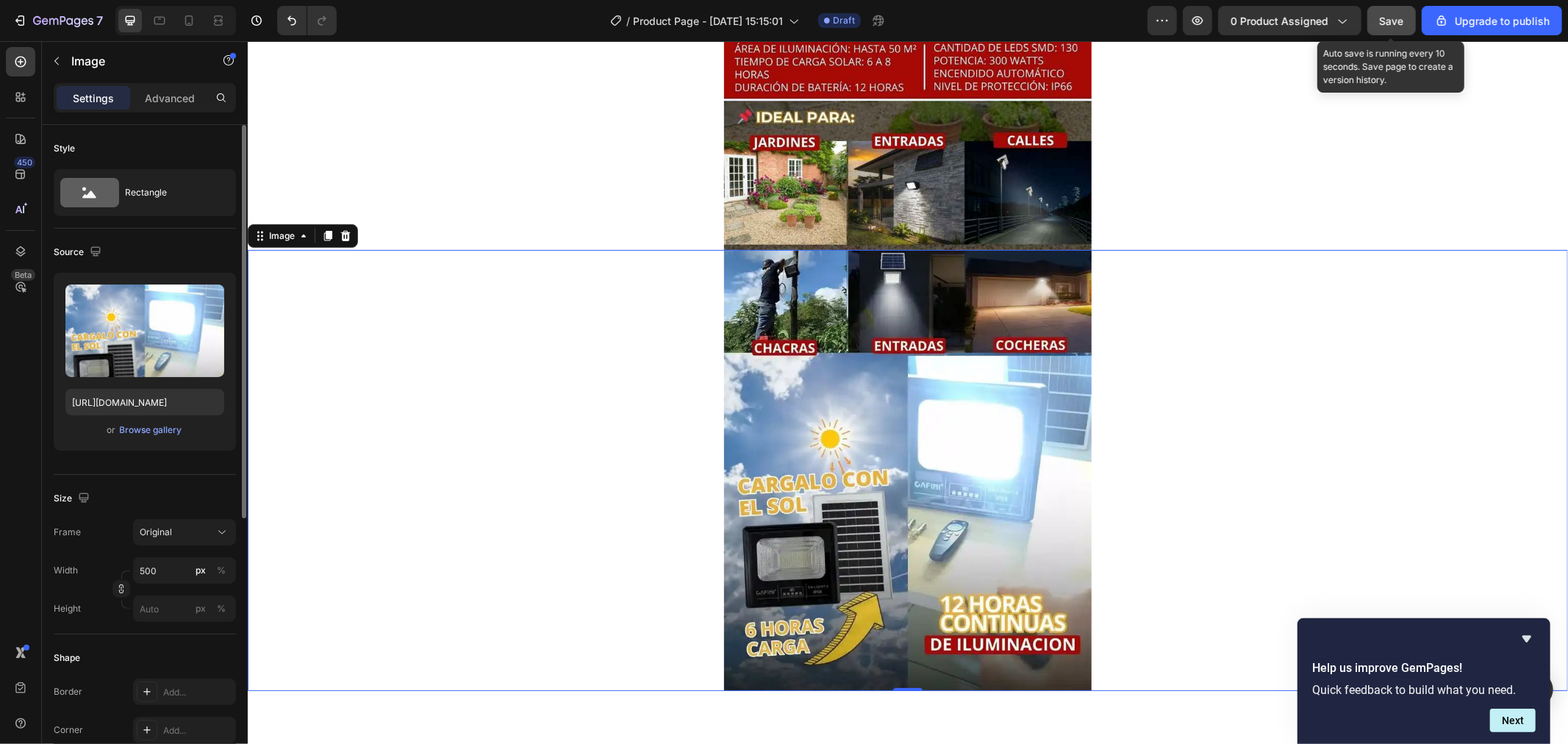
click at [1388, 17] on span "Save" at bounding box center [1391, 20] width 24 height 12
click at [1296, 356] on div at bounding box center [907, 470] width 1321 height 441
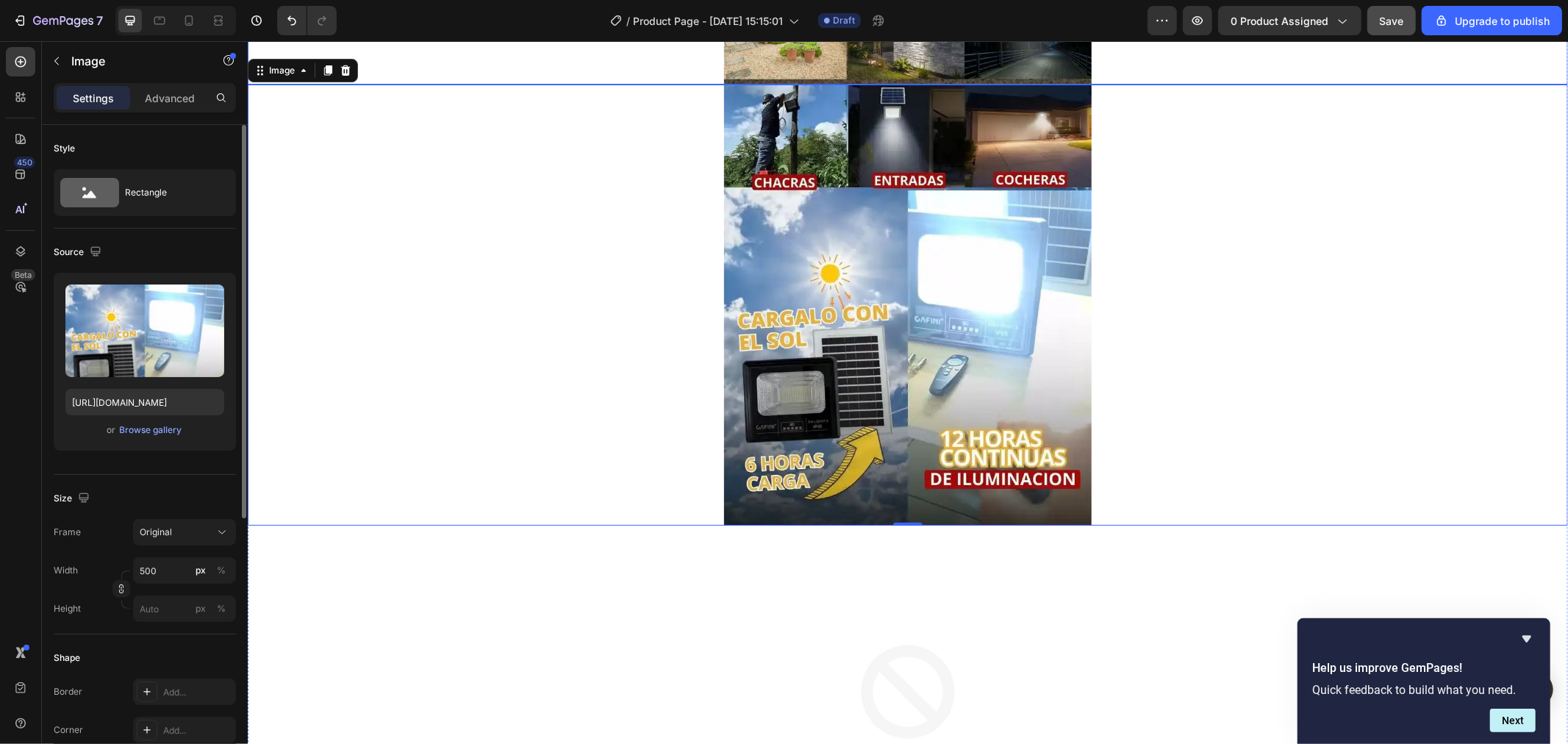
scroll to position [980, 0]
click at [1229, 340] on div at bounding box center [907, 304] width 1321 height 441
click at [1532, 641] on icon "Hide survey" at bounding box center [1527, 639] width 17 height 17
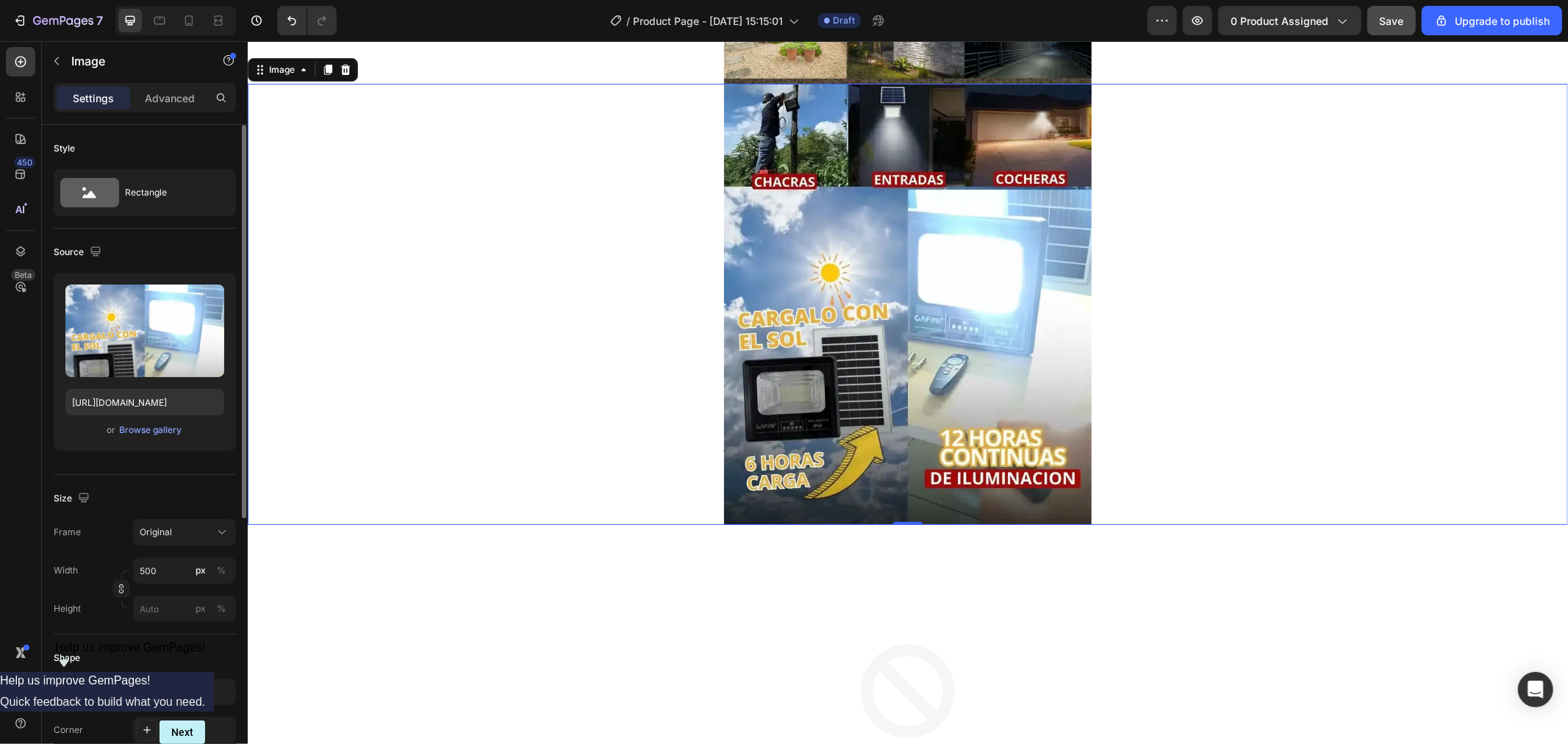
click at [1431, 467] on div at bounding box center [907, 304] width 1321 height 441
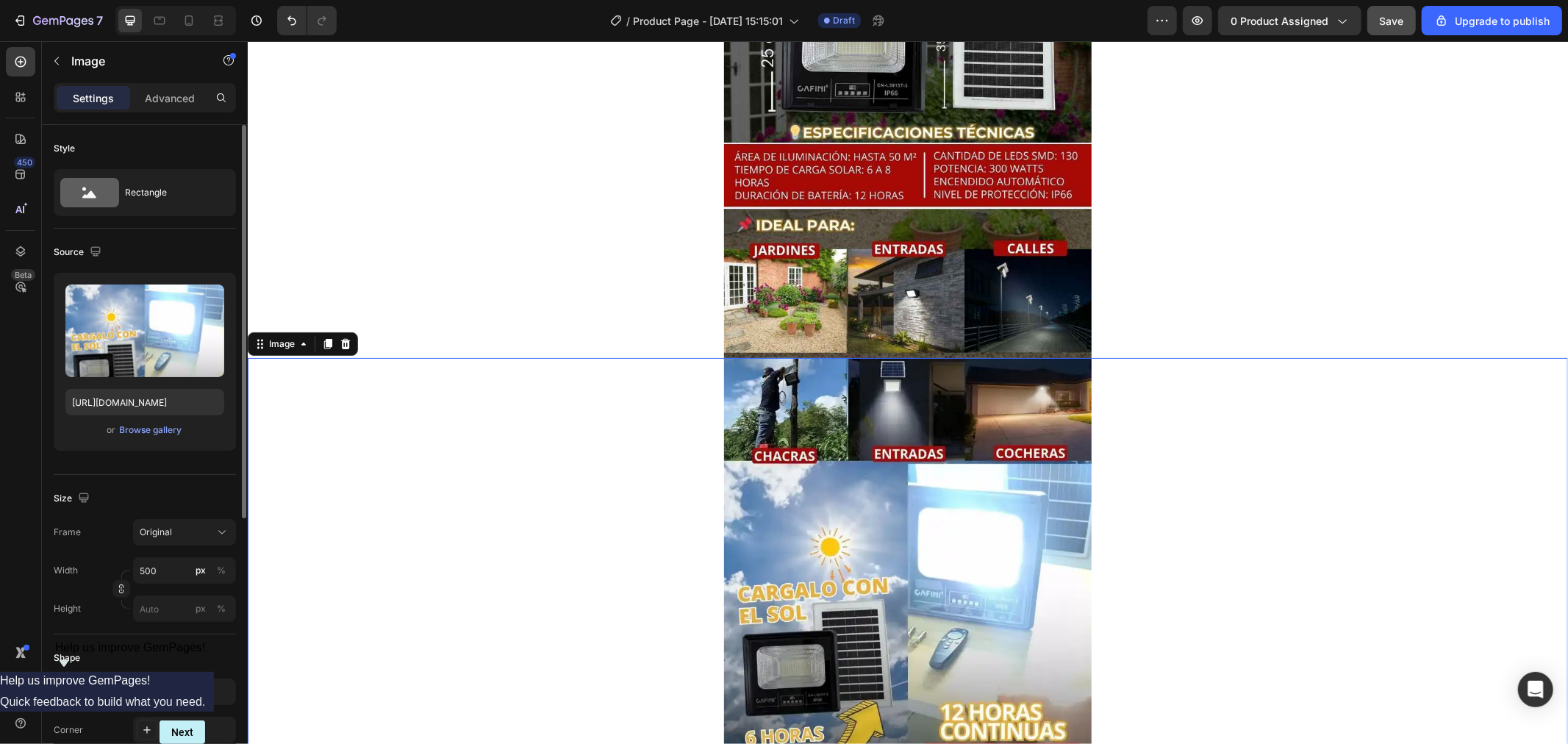
scroll to position [899, 0]
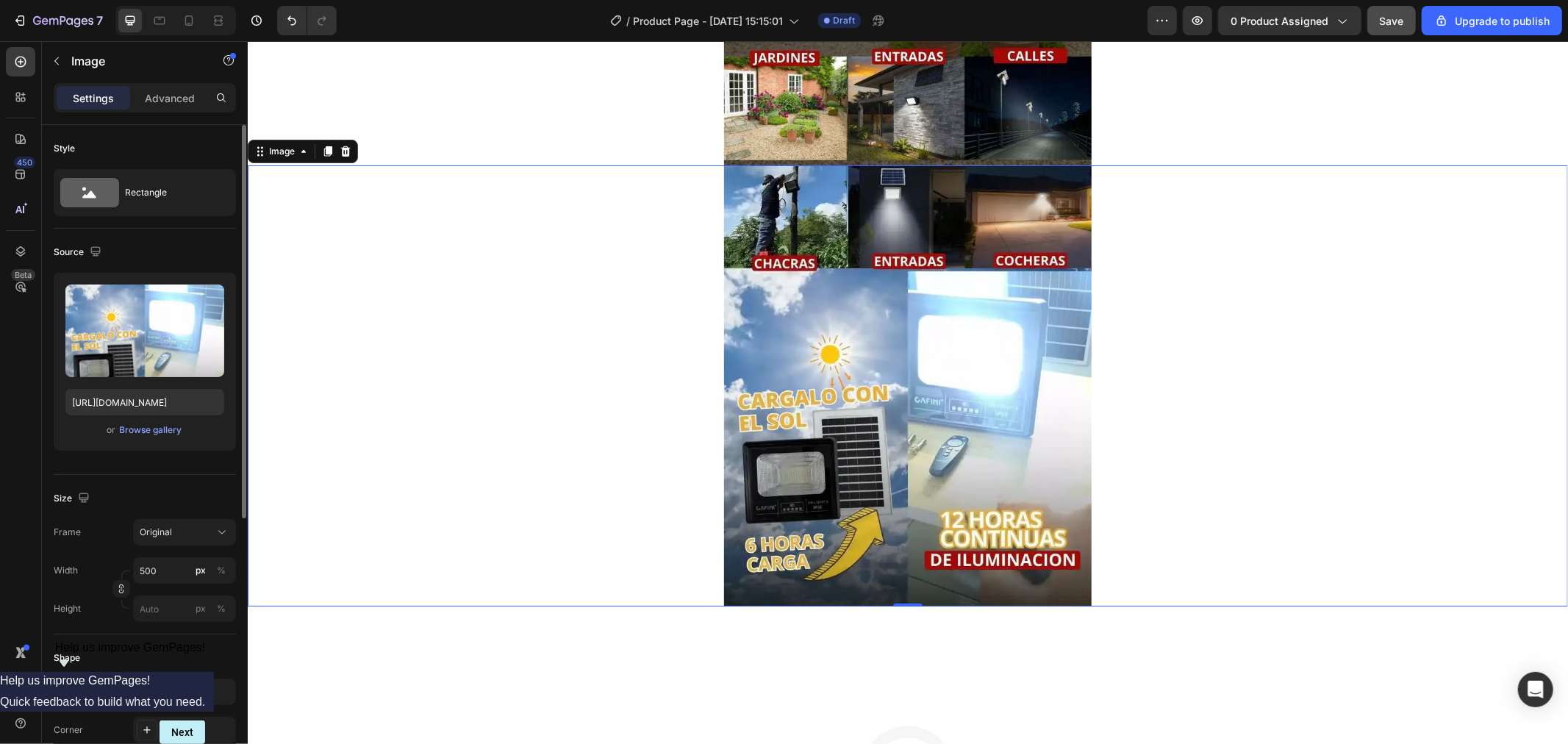
click at [1324, 419] on div at bounding box center [907, 385] width 1321 height 441
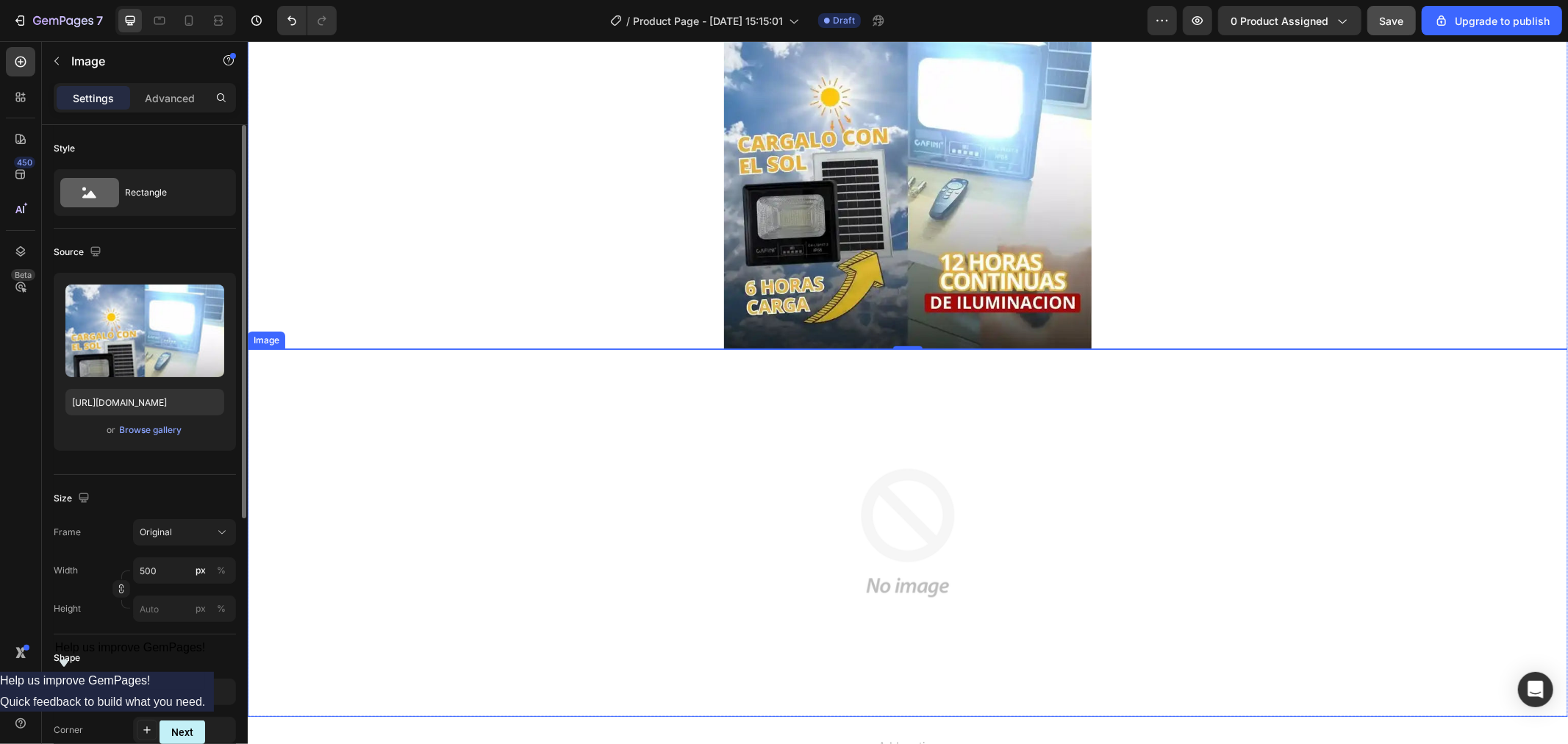
scroll to position [1225, 0]
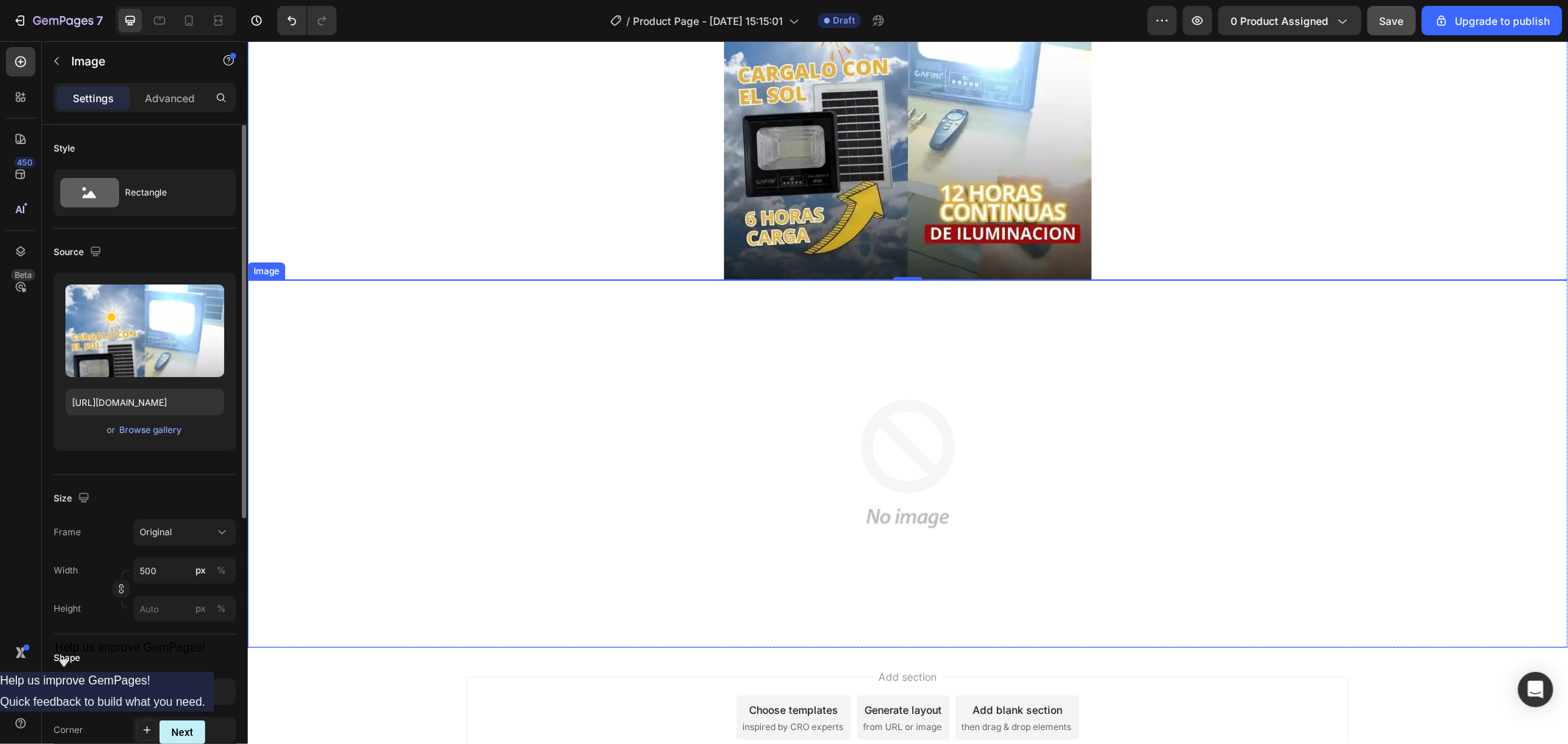
click at [836, 393] on img at bounding box center [907, 463] width 368 height 368
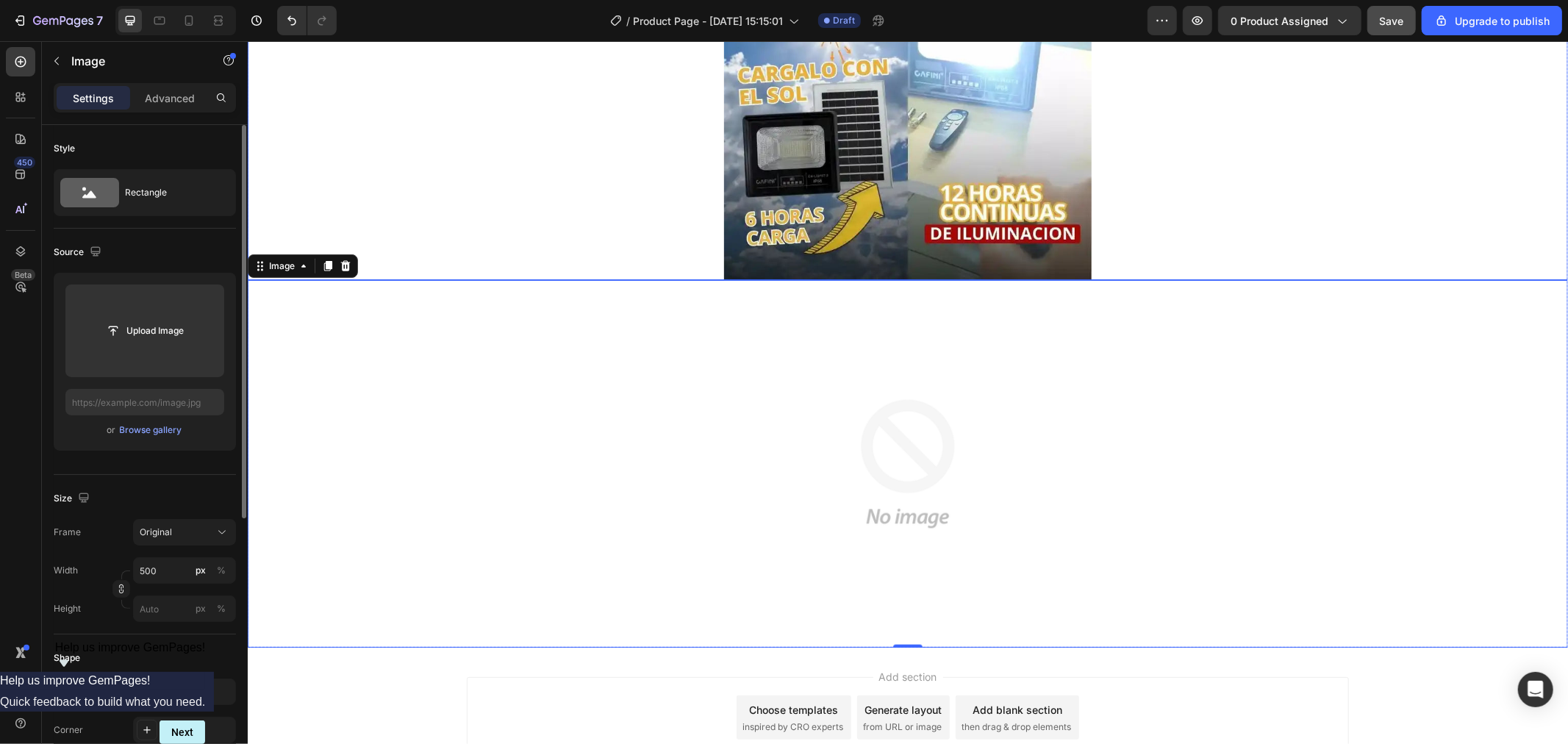
click at [506, 213] on div at bounding box center [907, 59] width 1321 height 441
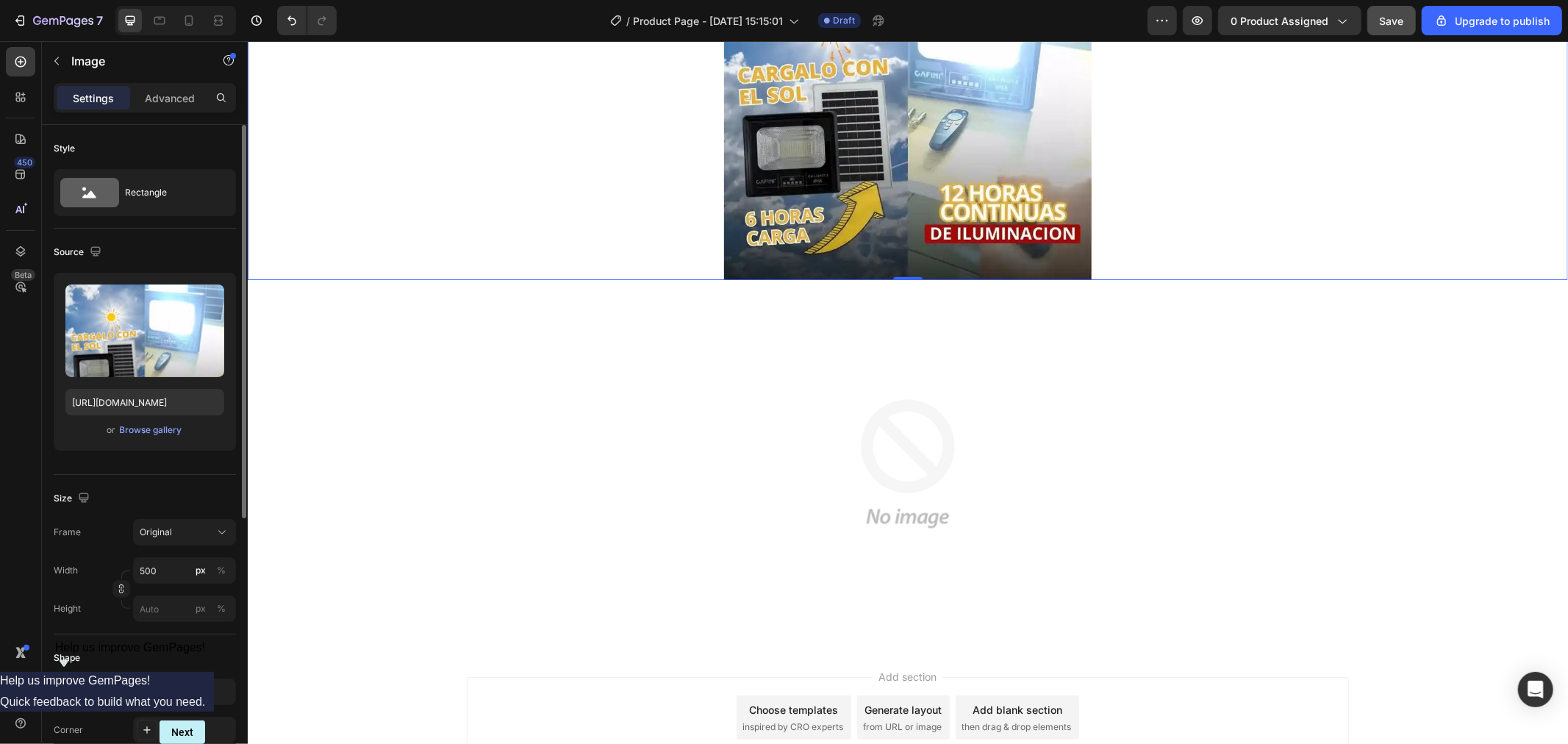
scroll to position [980, 0]
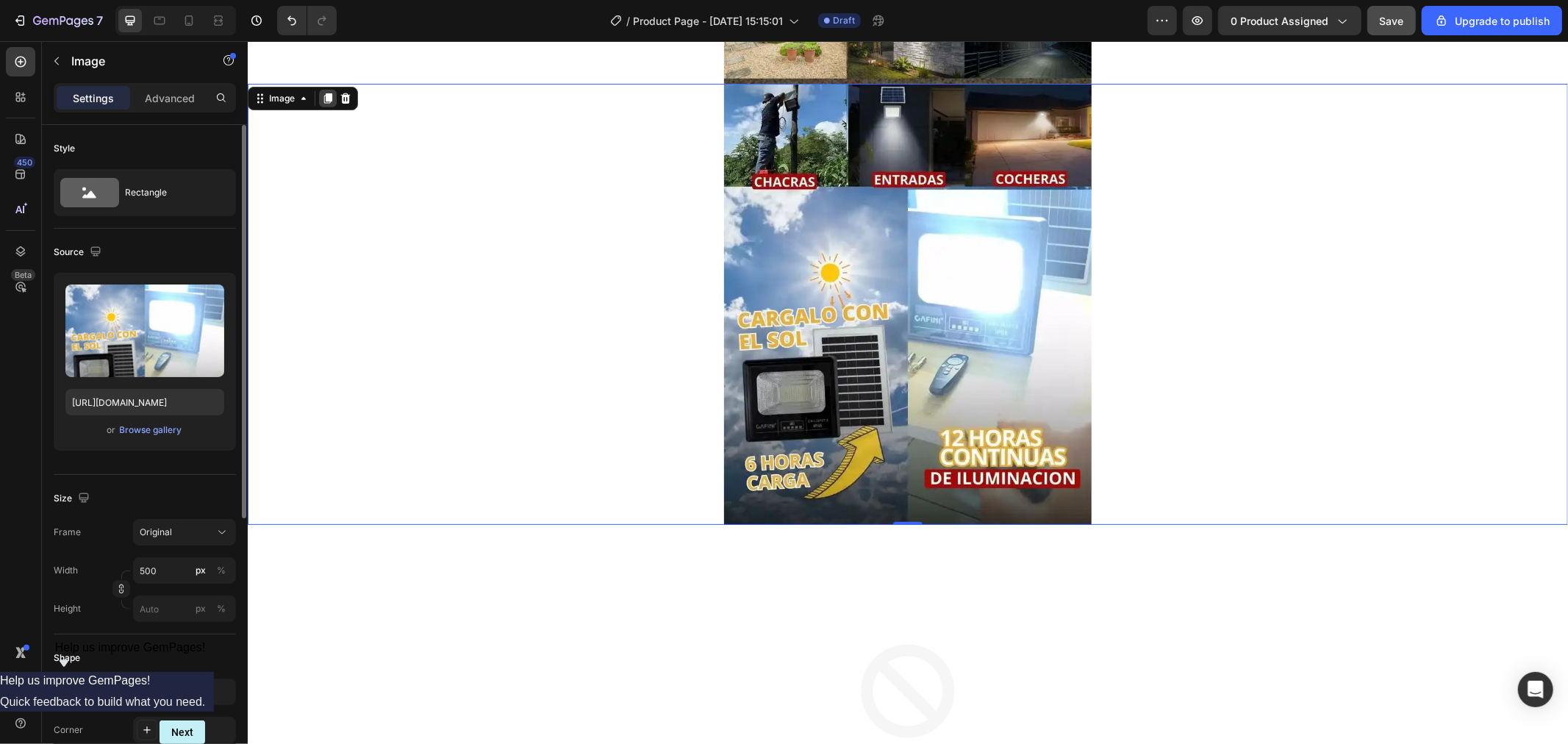
click at [328, 97] on icon at bounding box center [328, 97] width 8 height 11
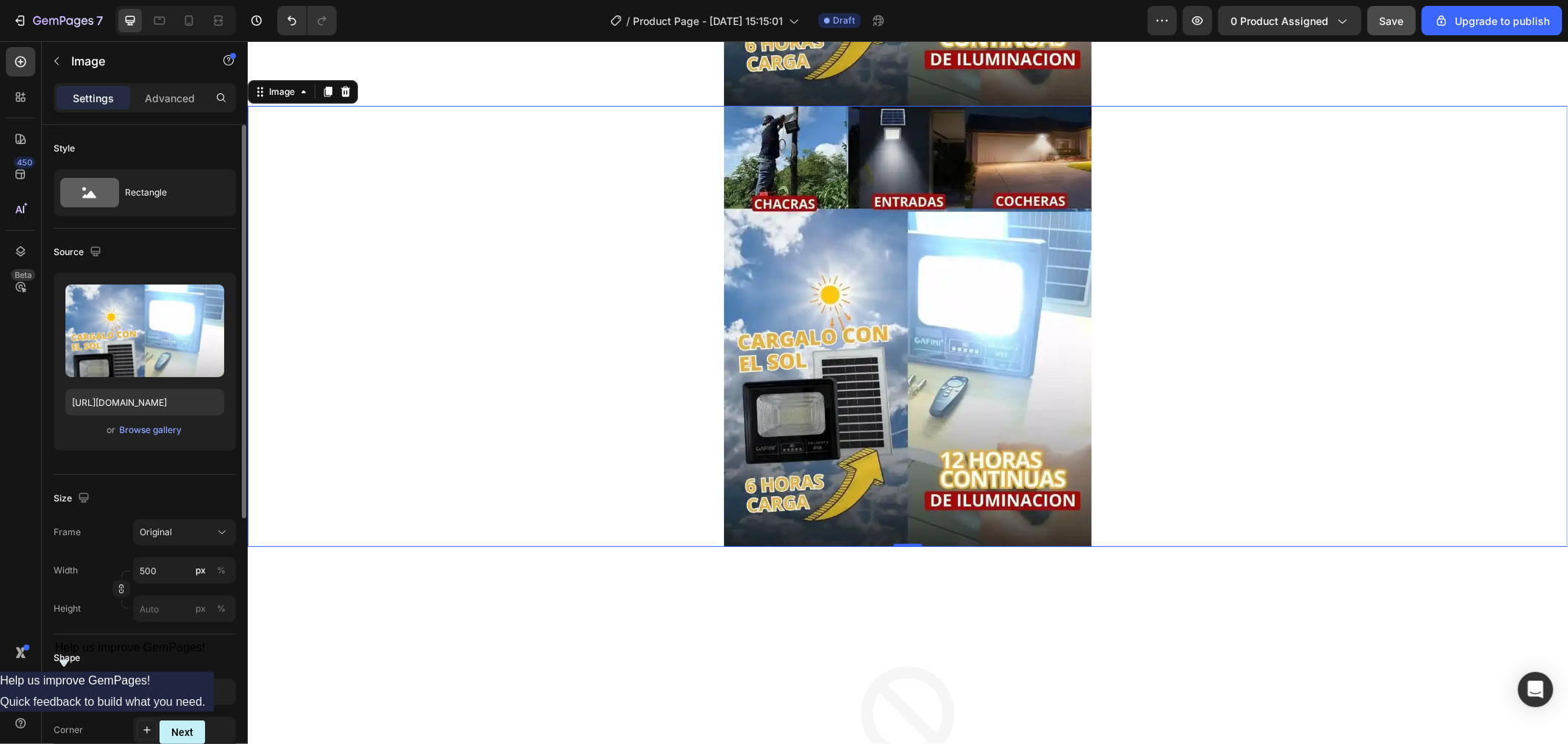
scroll to position [1522, 0]
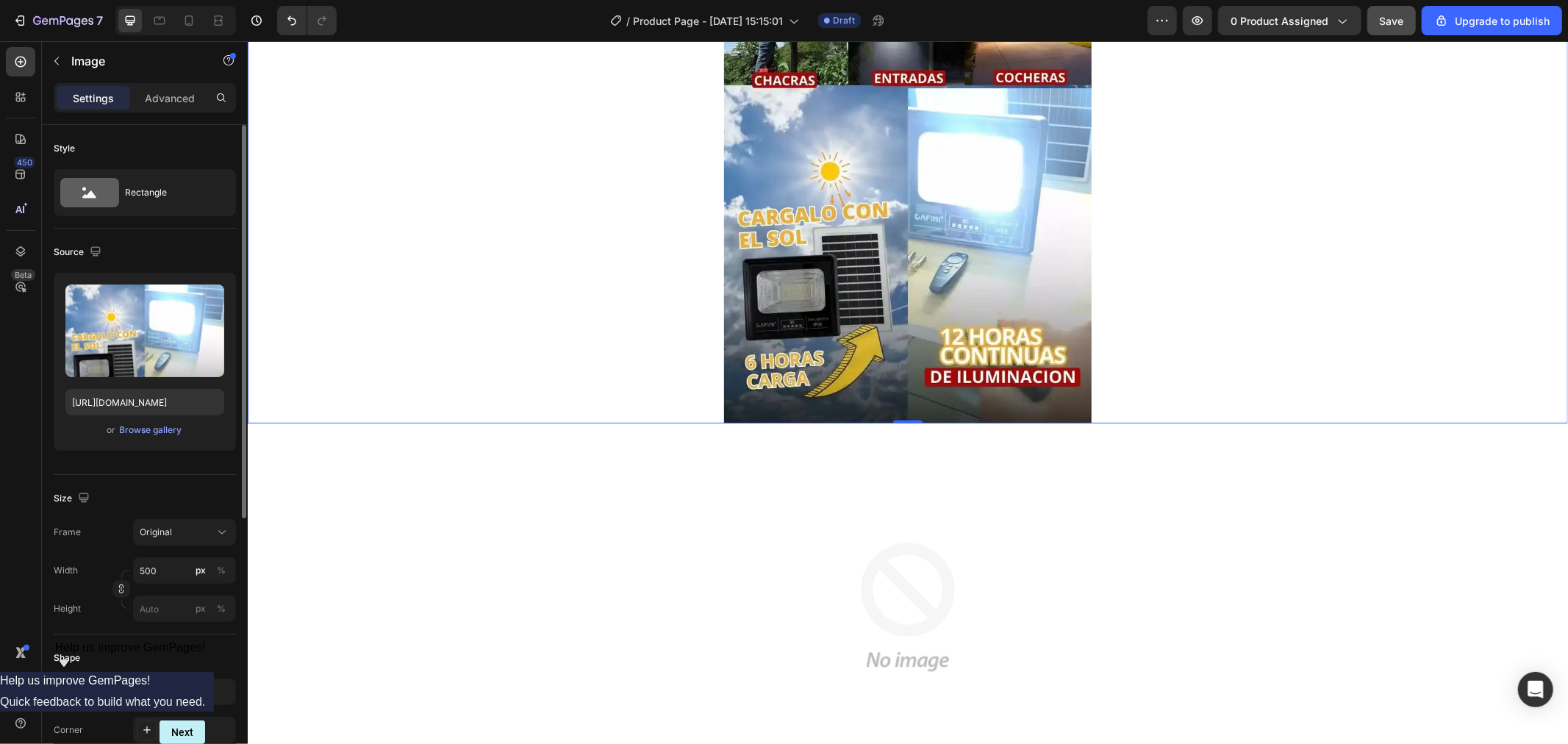
click at [964, 367] on img at bounding box center [907, 202] width 368 height 441
click at [983, 176] on img at bounding box center [907, 202] width 368 height 441
click at [975, 224] on img at bounding box center [907, 202] width 368 height 441
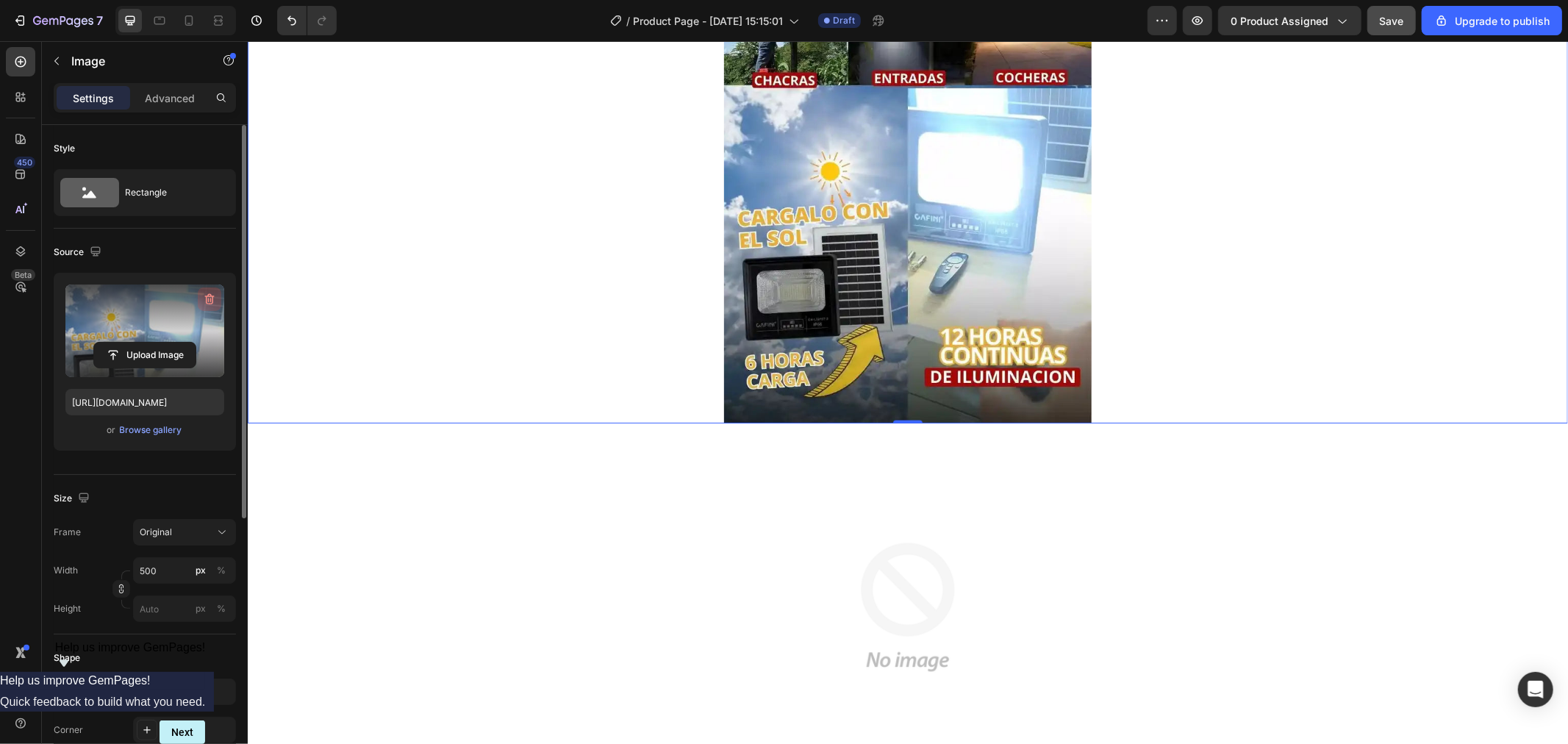
click at [209, 299] on icon "button" at bounding box center [209, 299] width 14 height 14
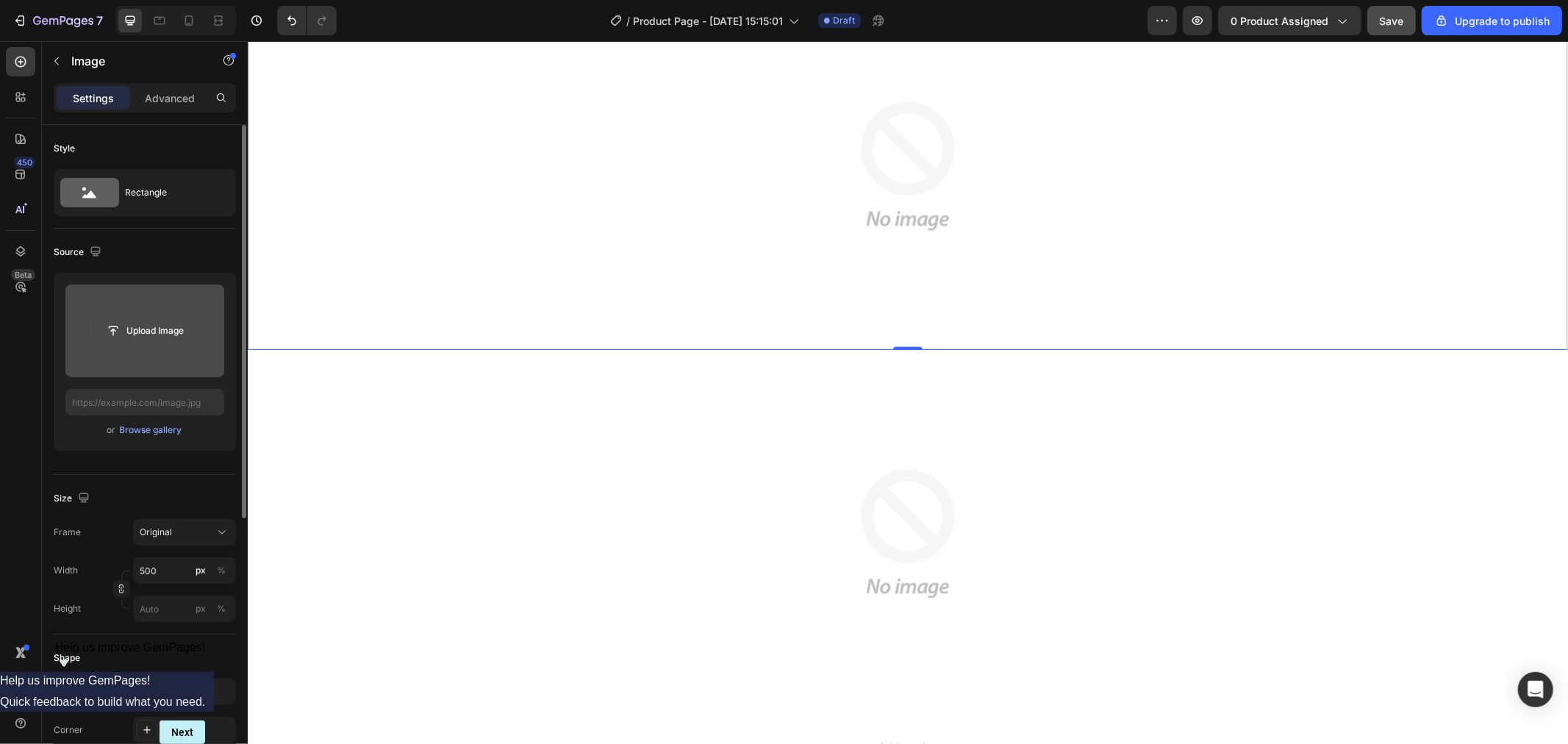
click at [155, 326] on input "file" at bounding box center [145, 330] width 101 height 25
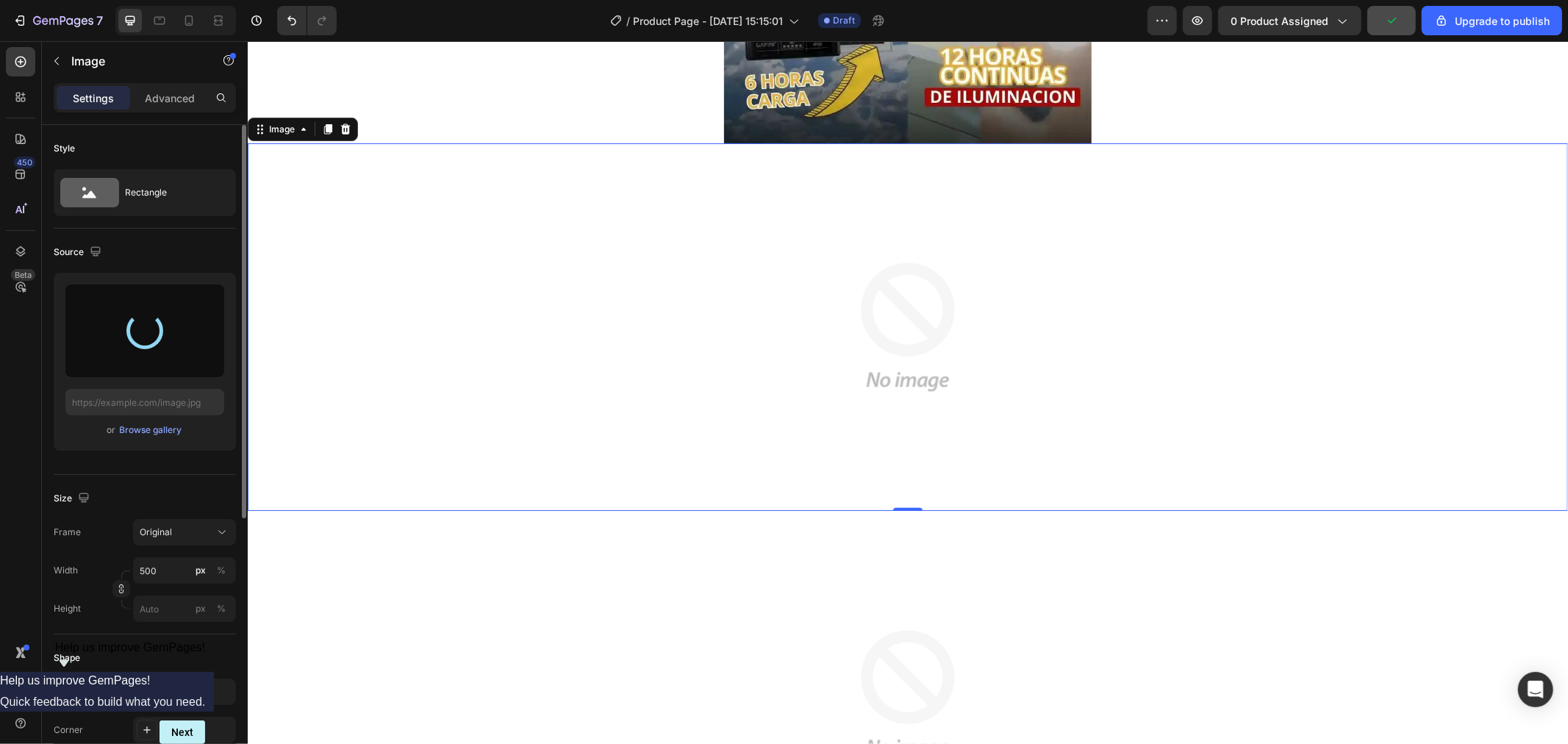
scroll to position [1359, 0]
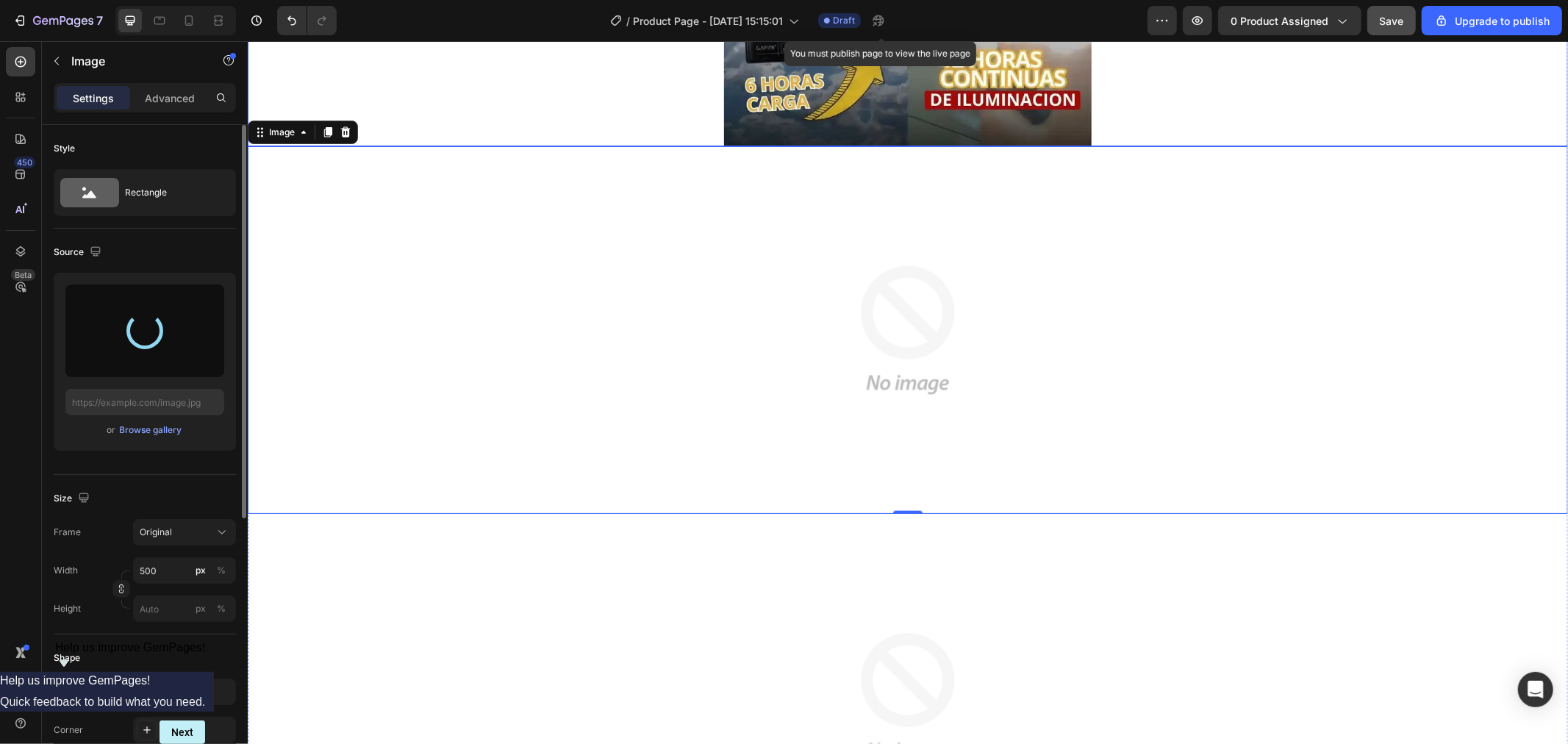
type input "https://cdn.shopify.com/s/files/1/0609/7938/0376/files/gempages_491403454351148…"
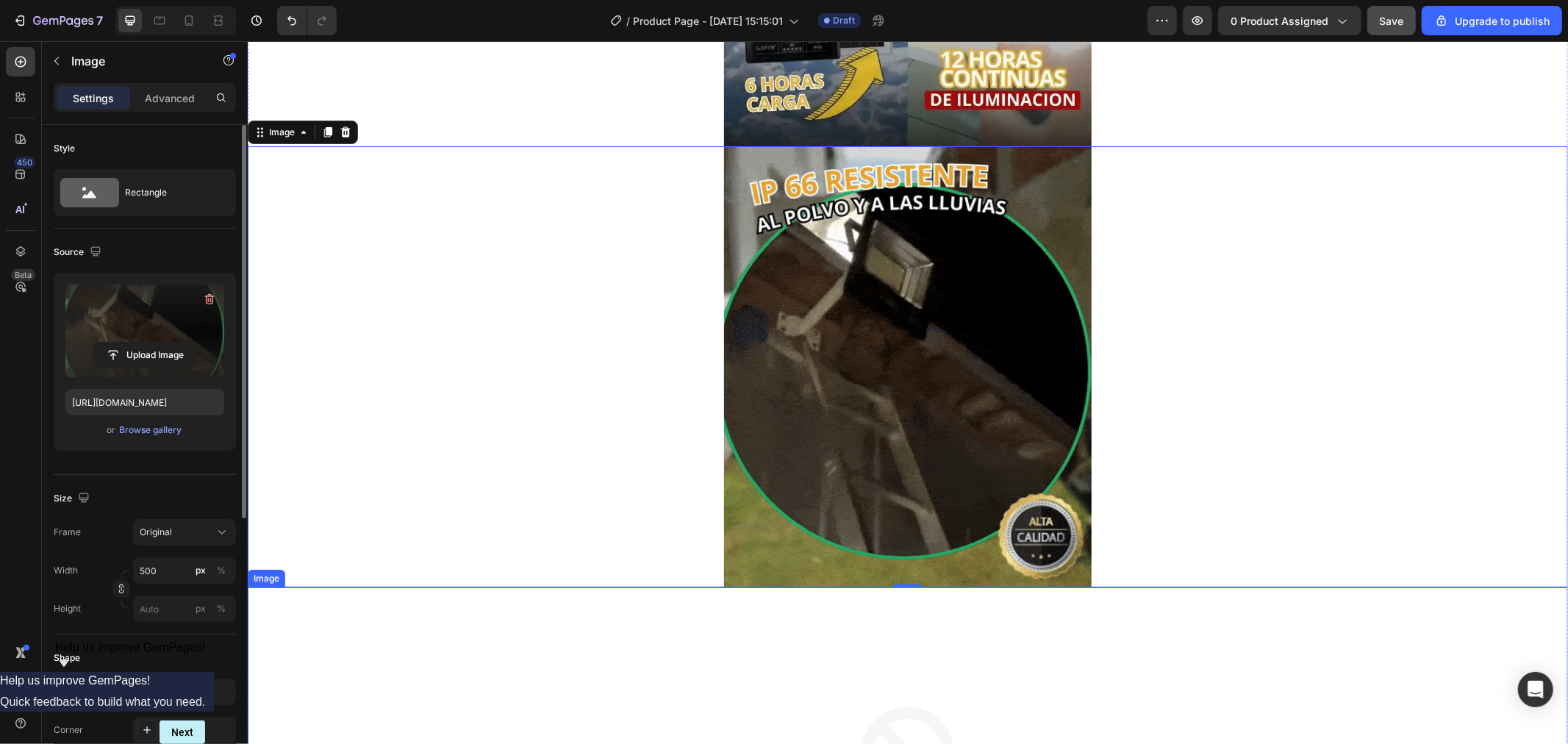
click at [729, 567] on img at bounding box center [907, 366] width 368 height 441
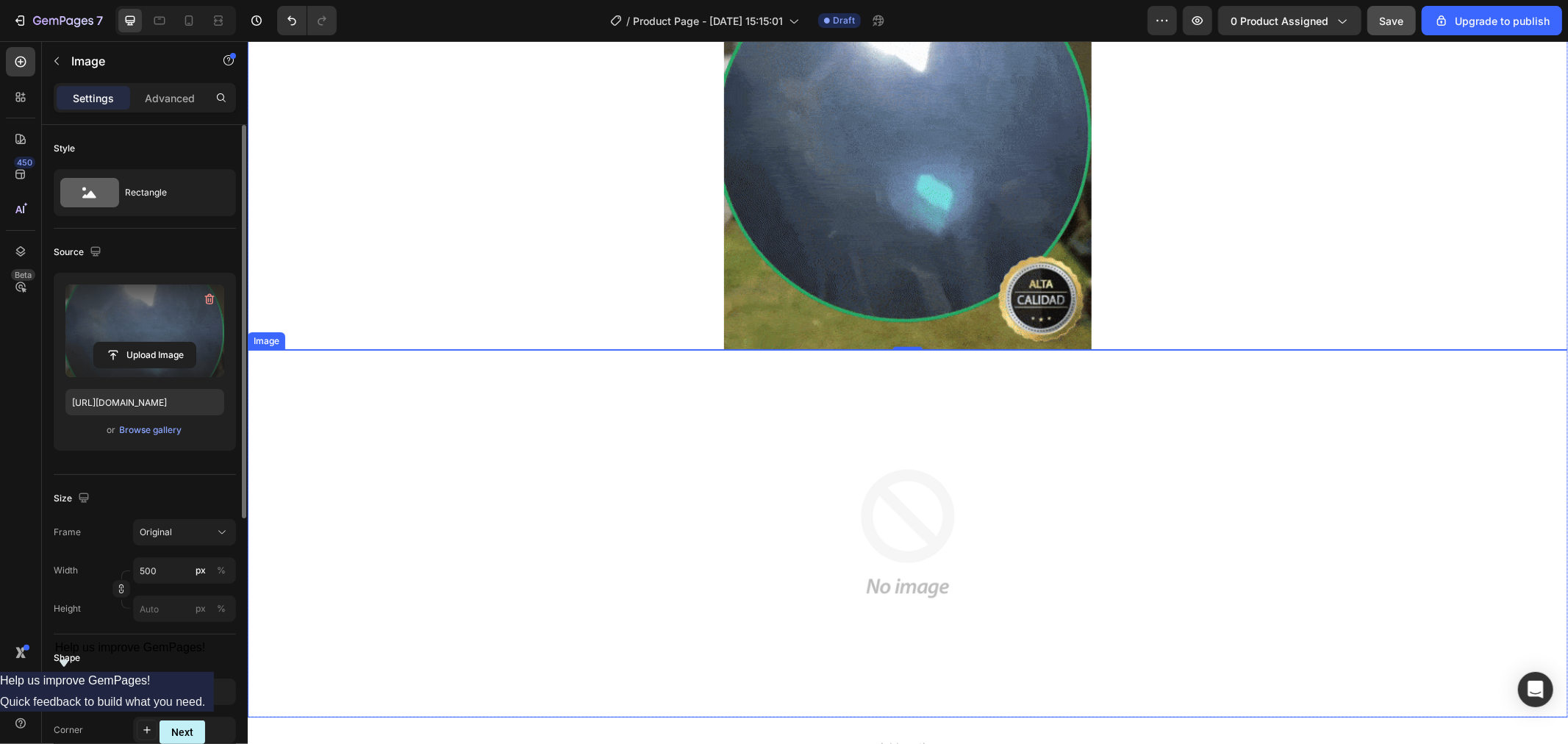
scroll to position [1583, 0]
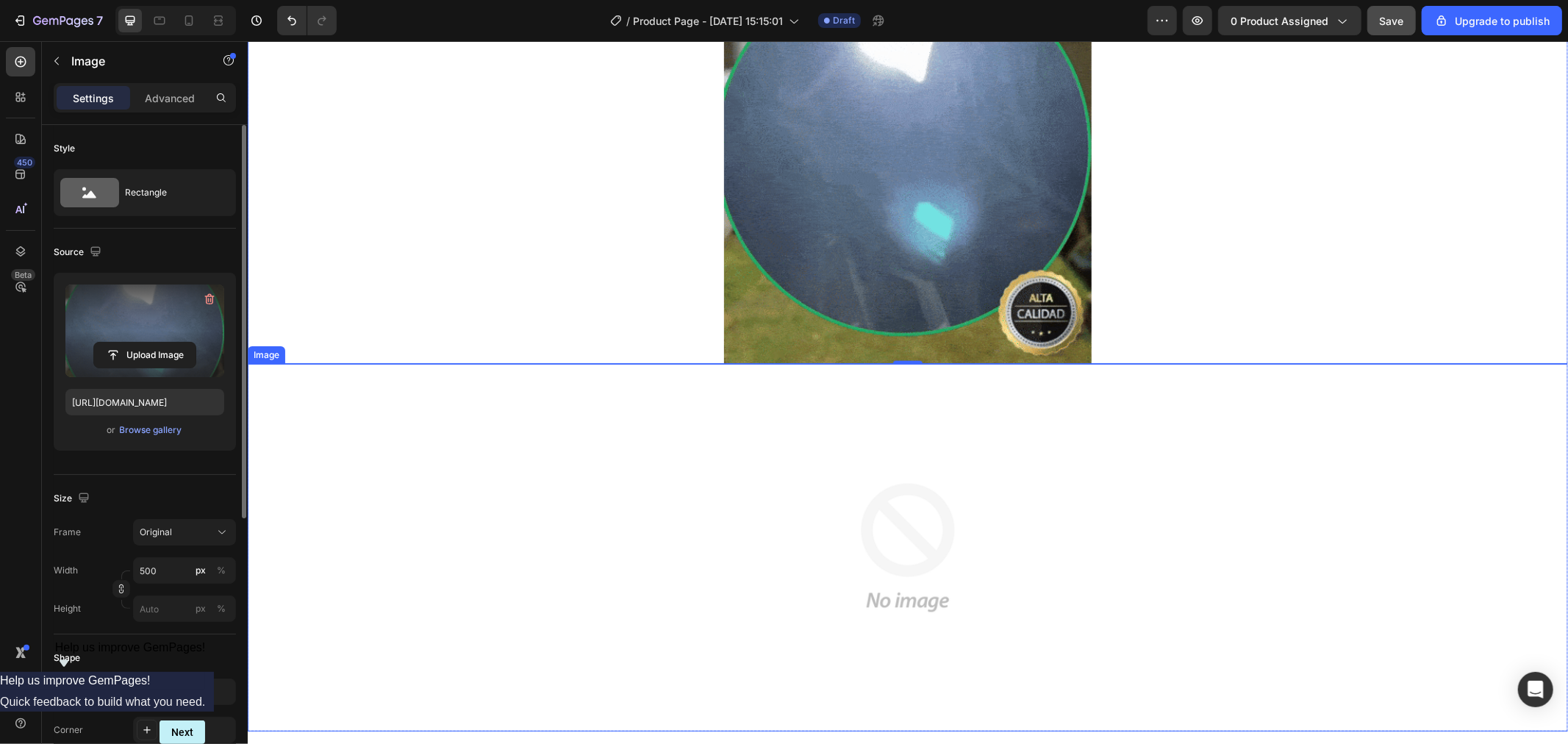
click at [810, 561] on img at bounding box center [907, 546] width 368 height 368
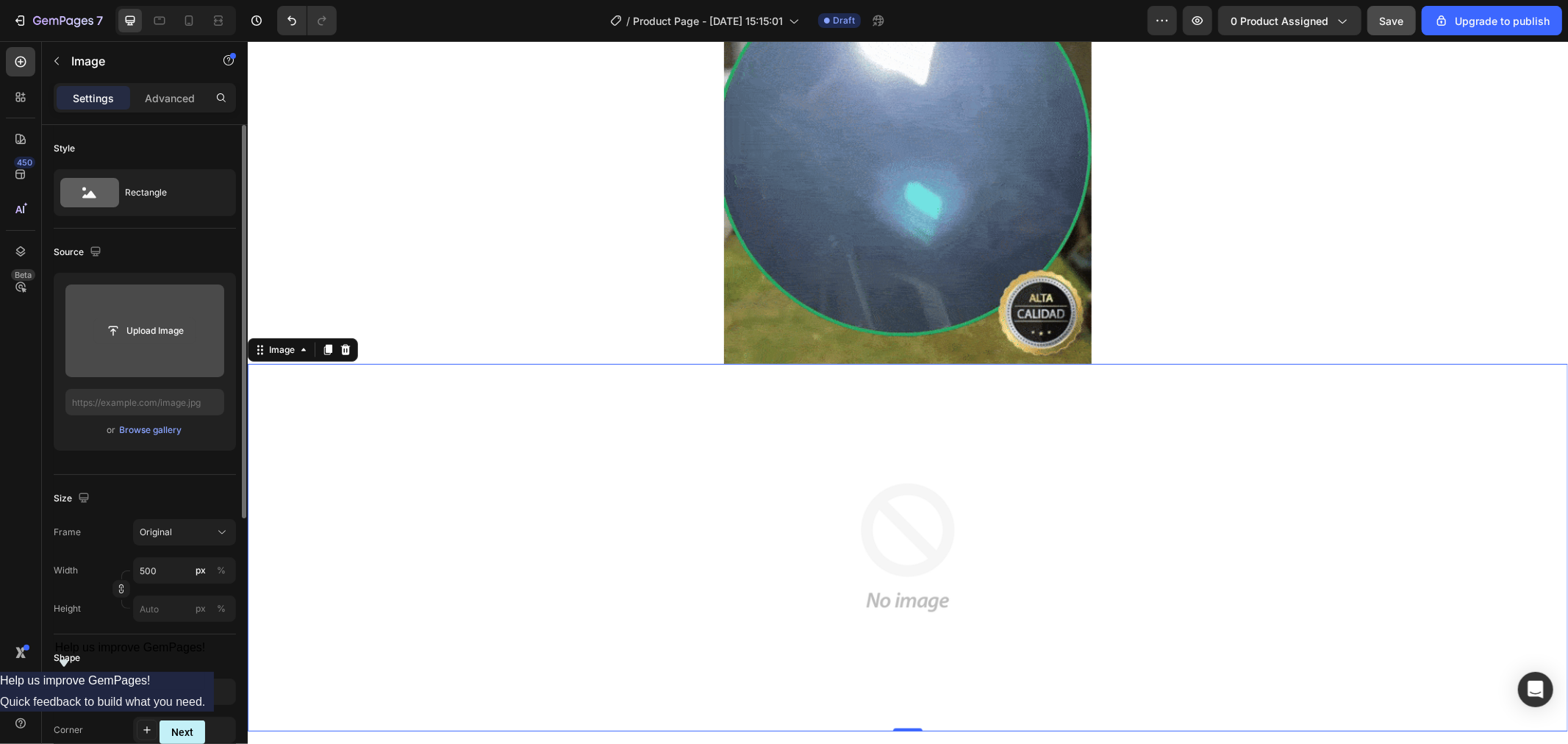
click at [136, 338] on input "file" at bounding box center [145, 330] width 101 height 25
click at [137, 340] on input "file" at bounding box center [145, 330] width 101 height 25
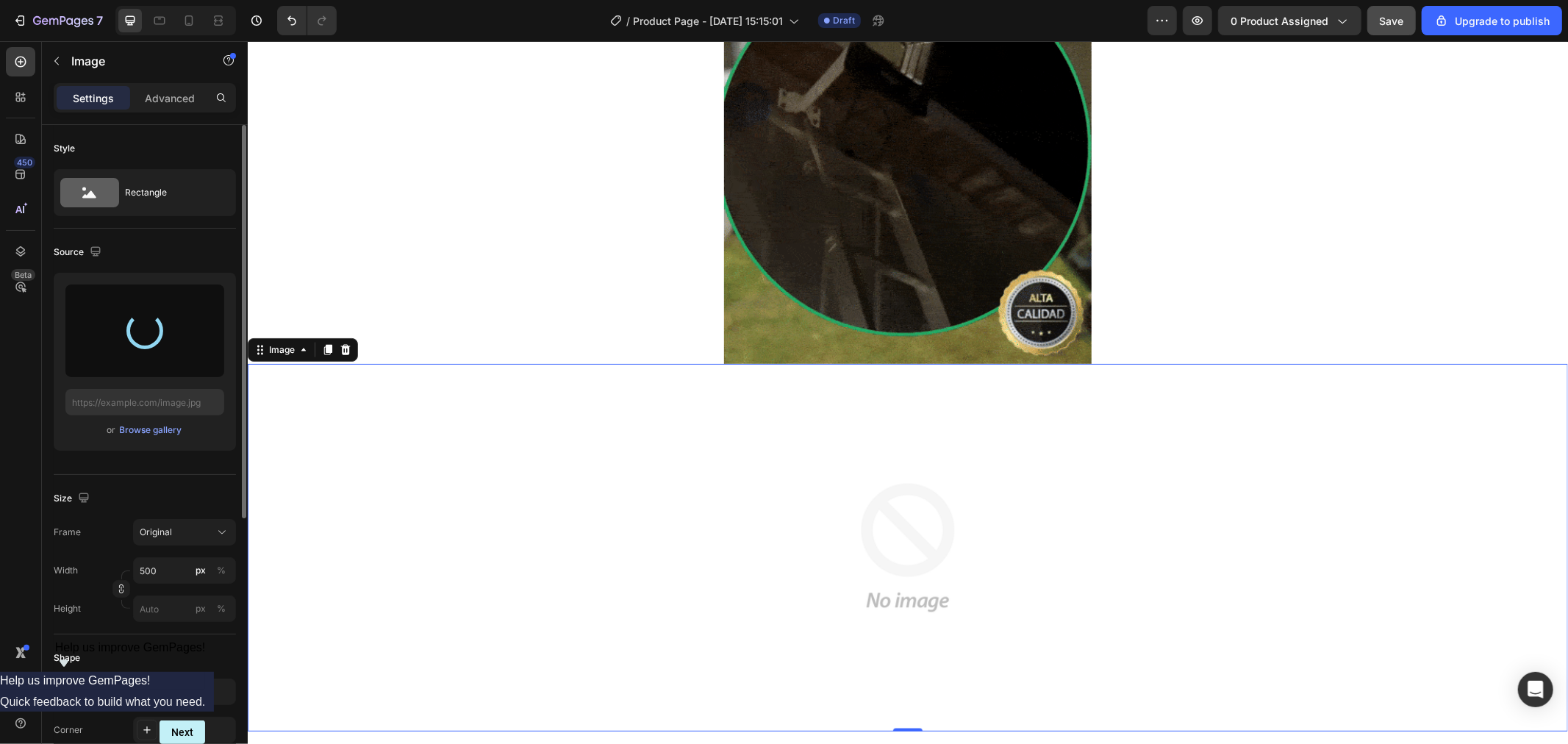
type input "https://cdn.shopify.com/s/files/1/0609/7938/0376/files/gempages_491403454351148…"
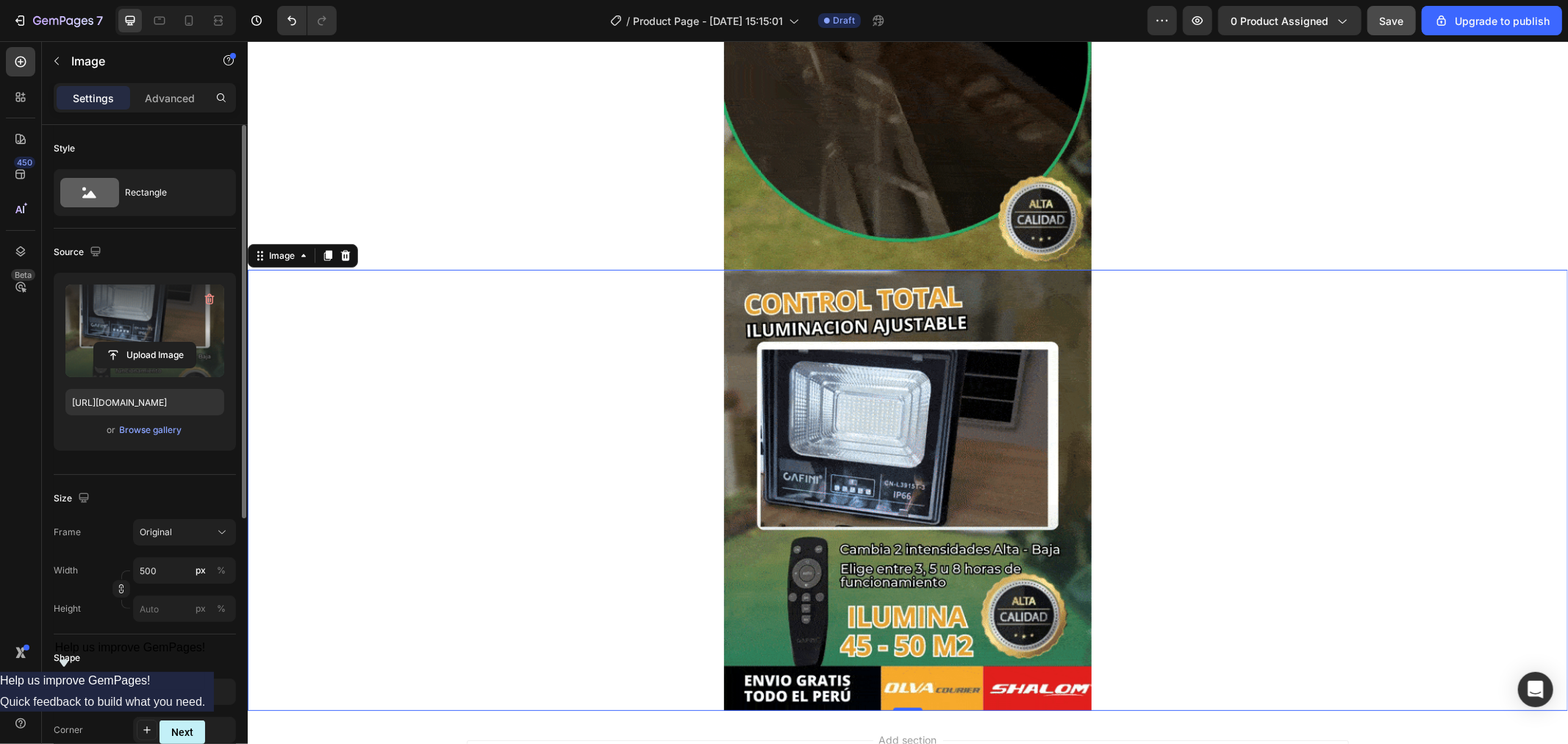
scroll to position [1819, 0]
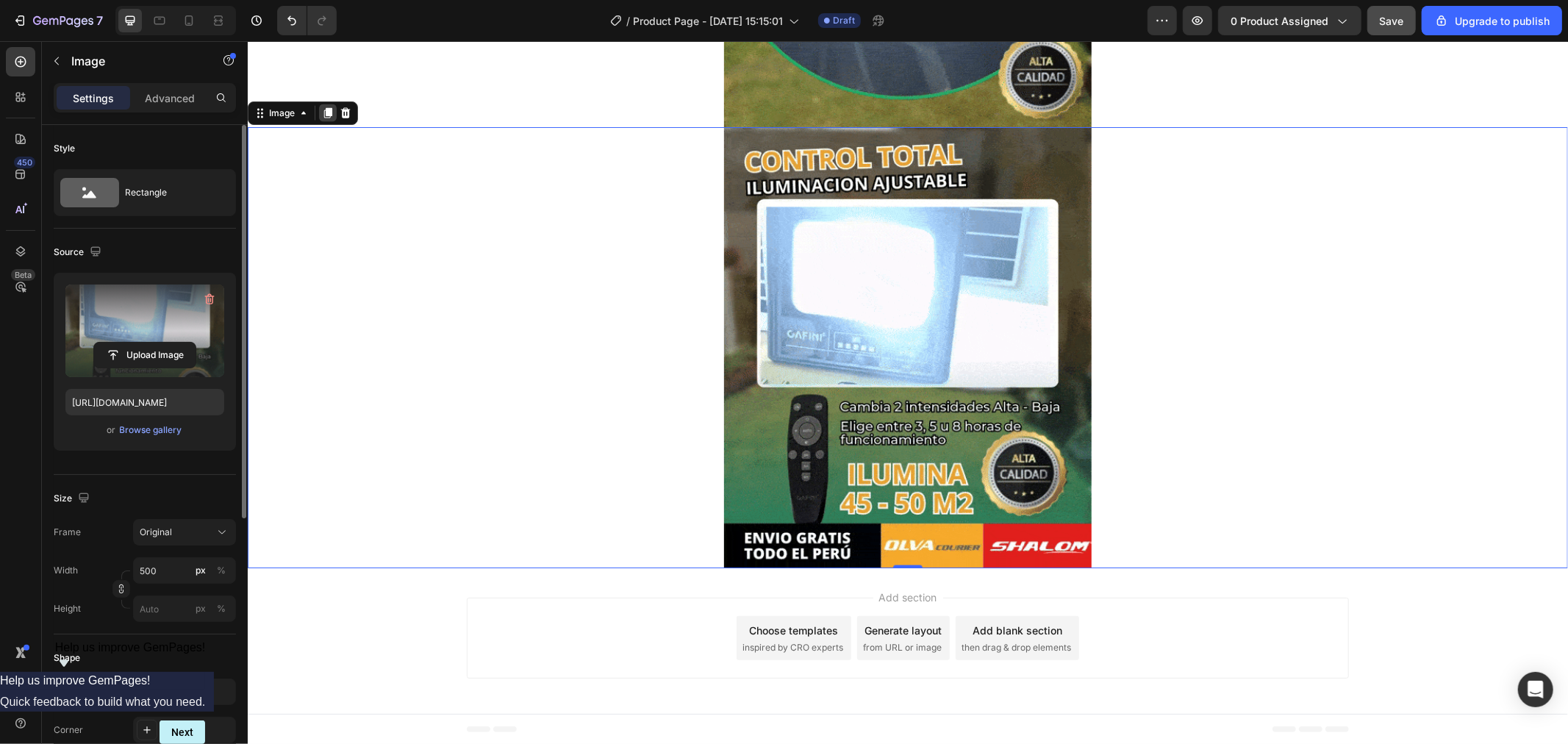
click at [324, 117] on icon at bounding box center [328, 112] width 8 height 11
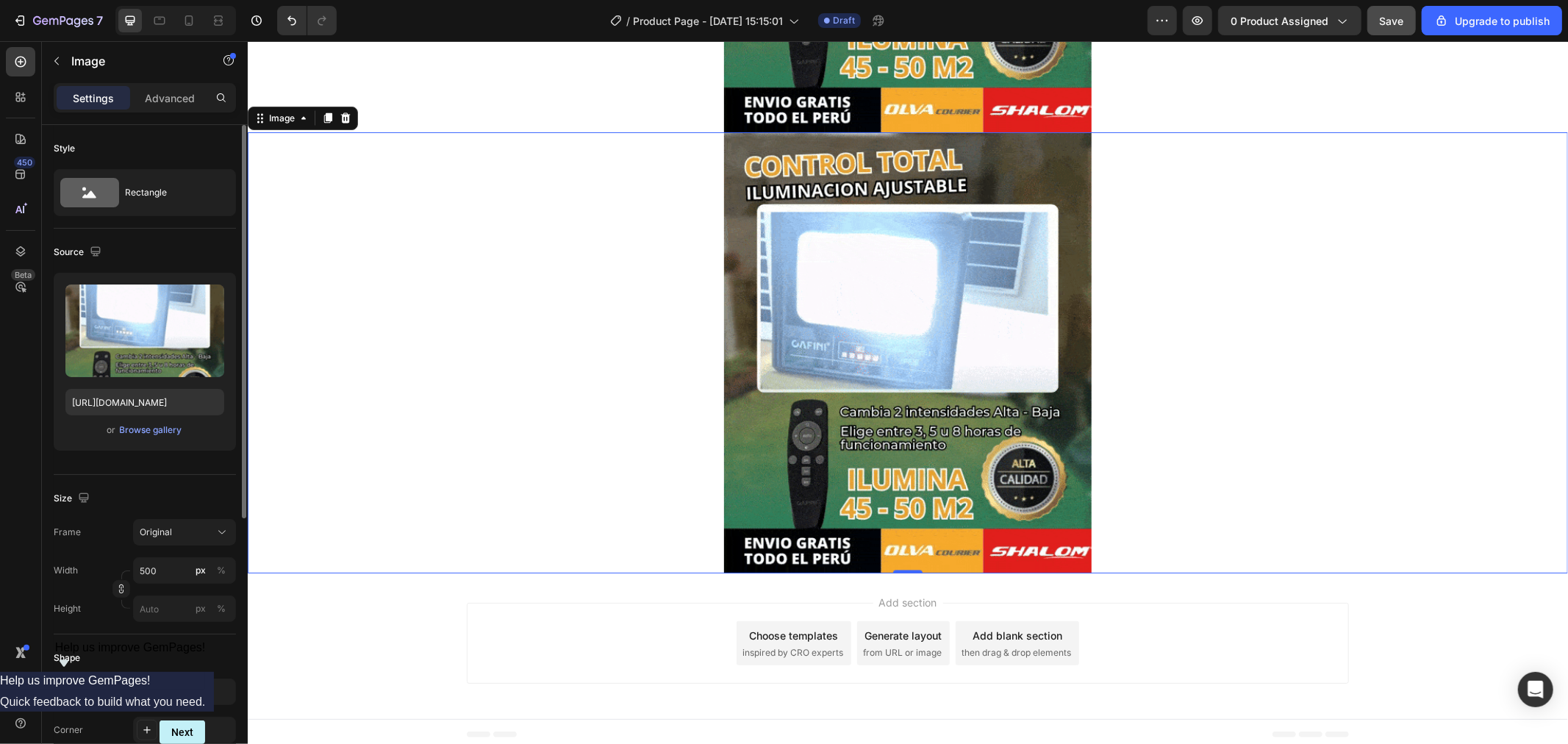
scroll to position [2260, 0]
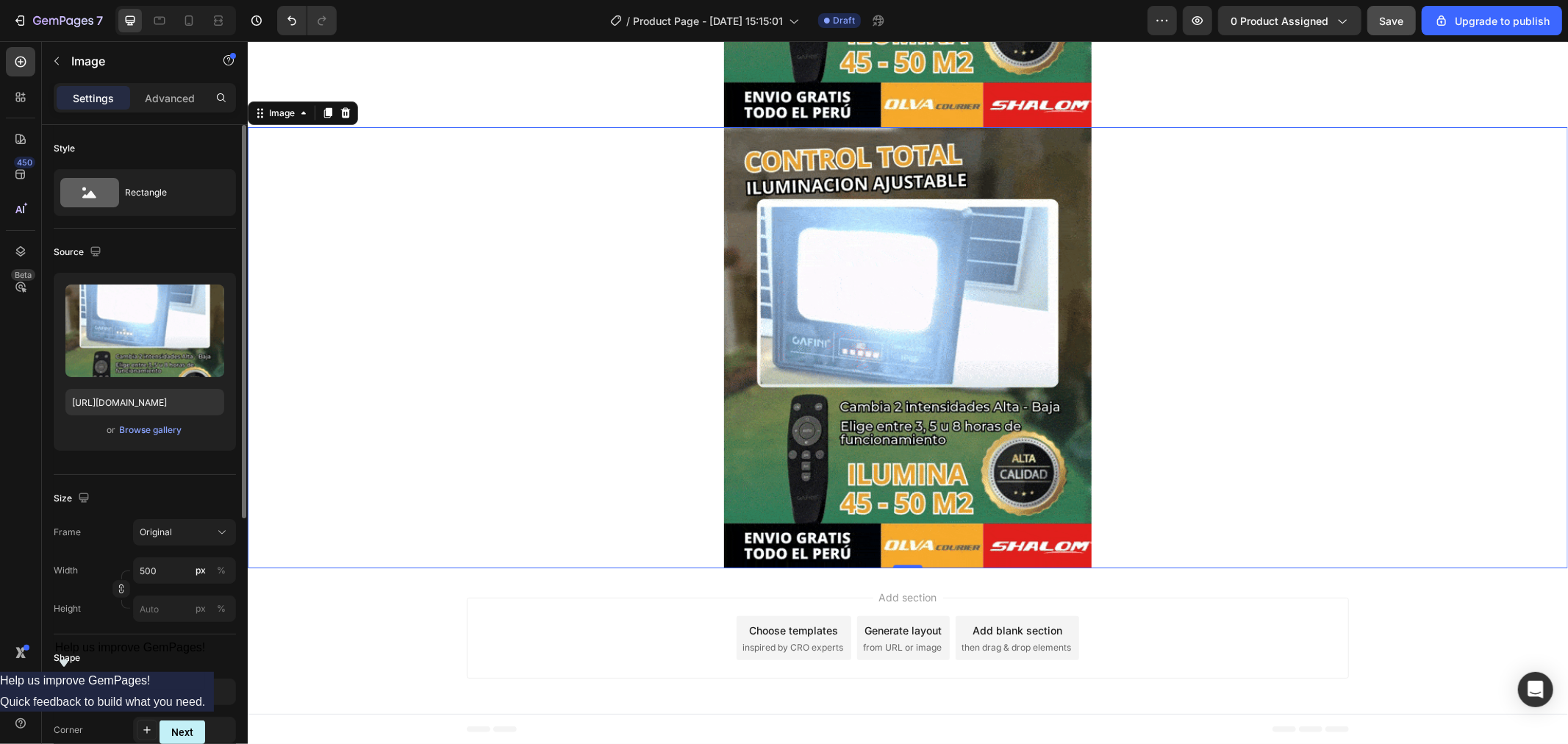
click at [879, 318] on img at bounding box center [907, 347] width 368 height 441
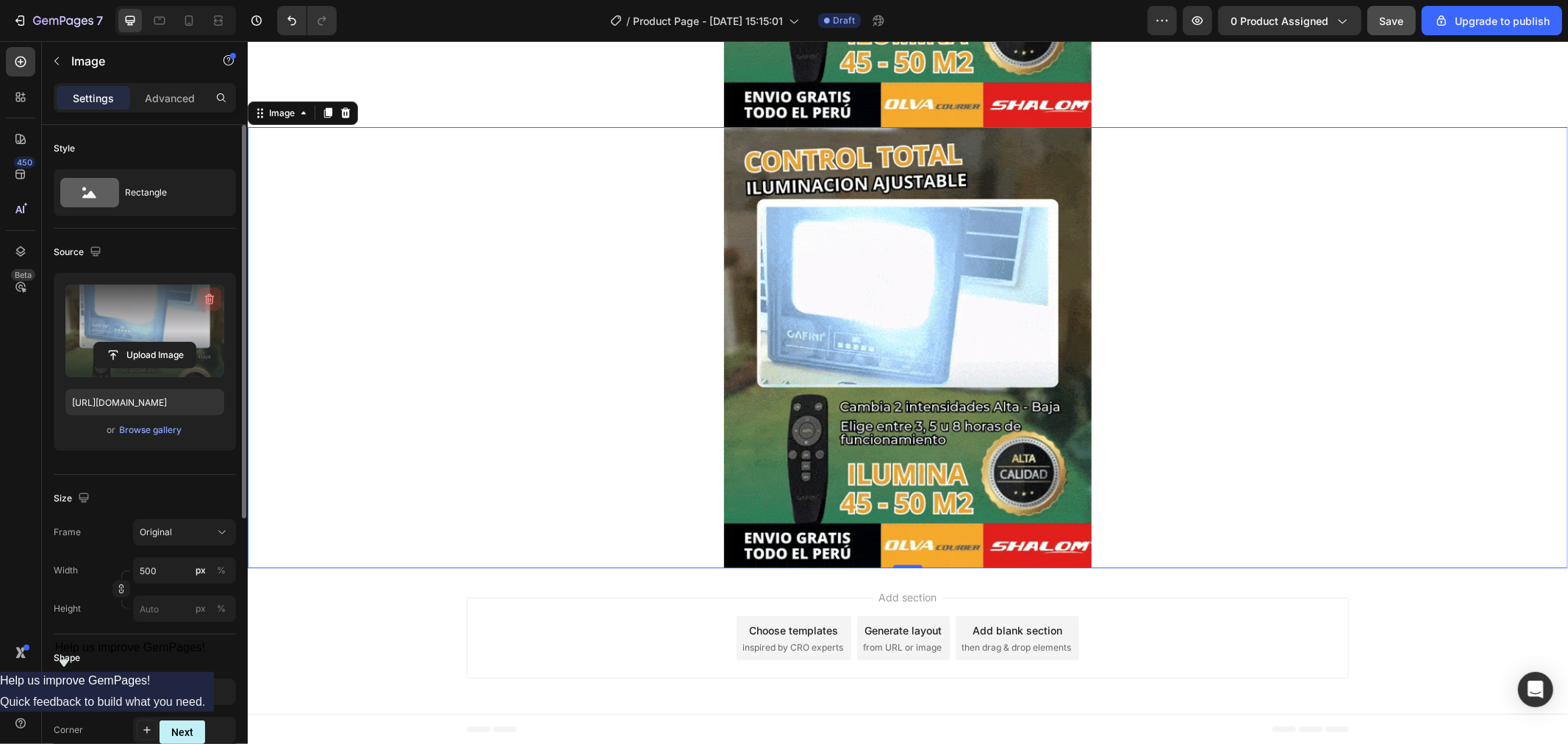
click at [210, 305] on icon "button" at bounding box center [209, 299] width 14 height 14
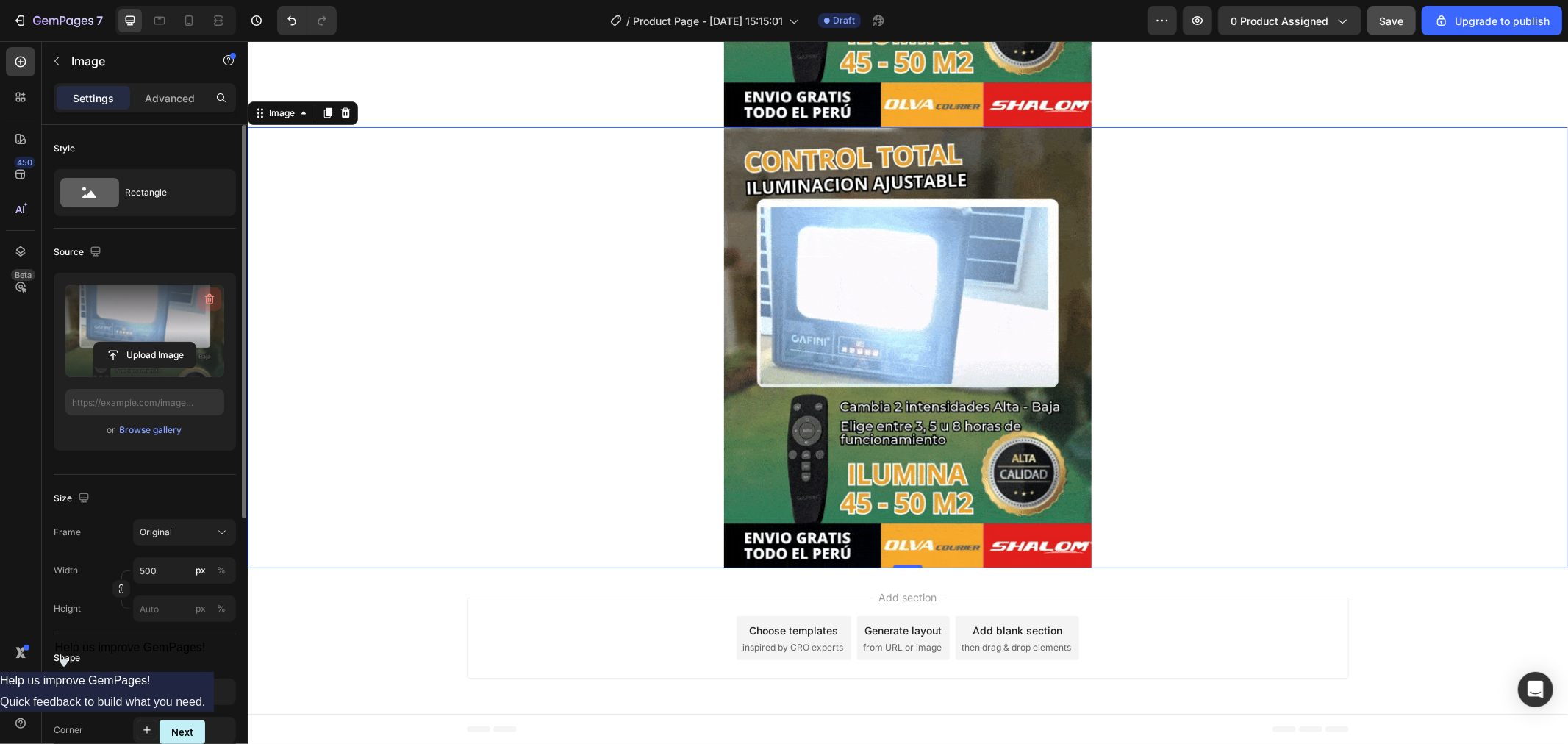
scroll to position [2186, 0]
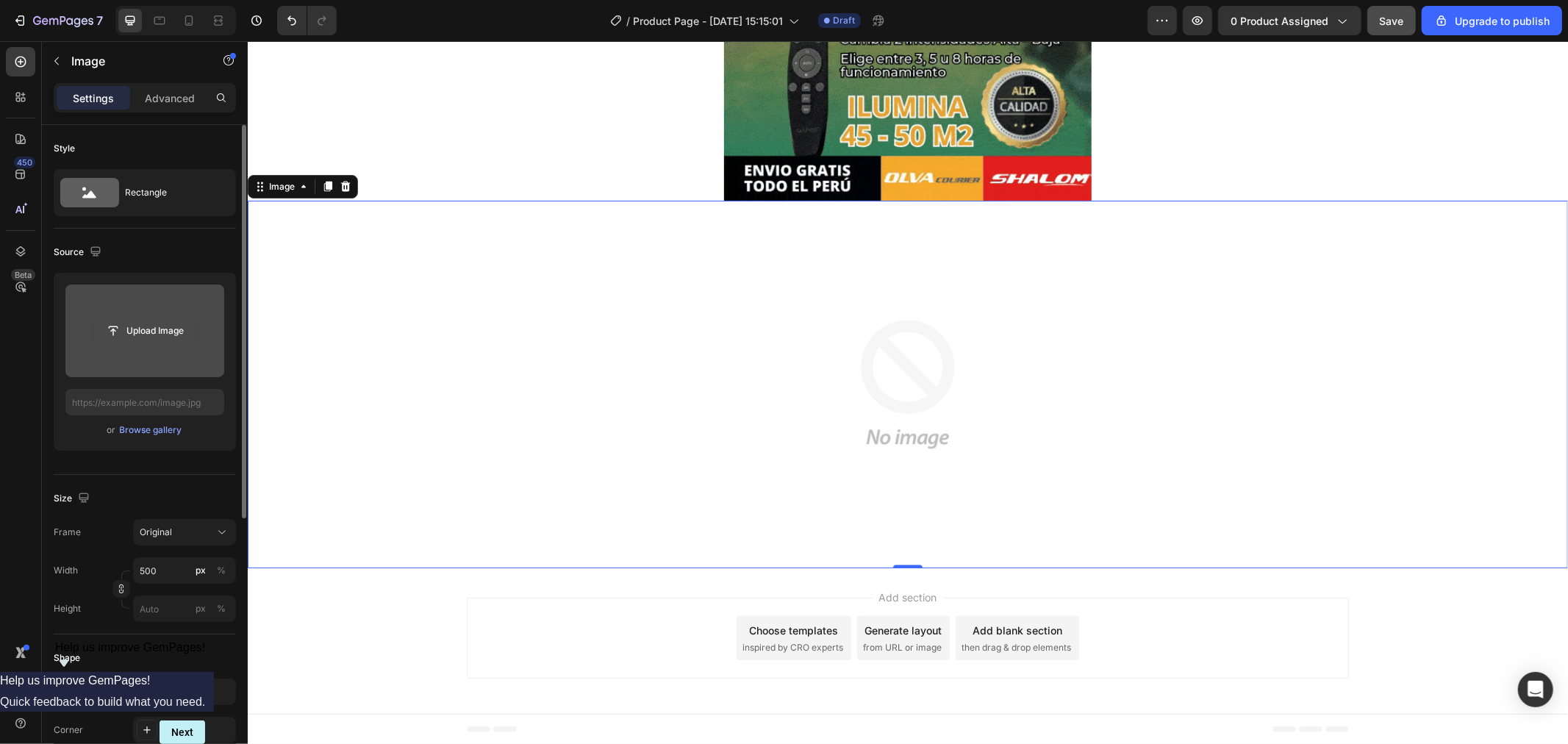
click at [171, 330] on input "file" at bounding box center [145, 330] width 101 height 25
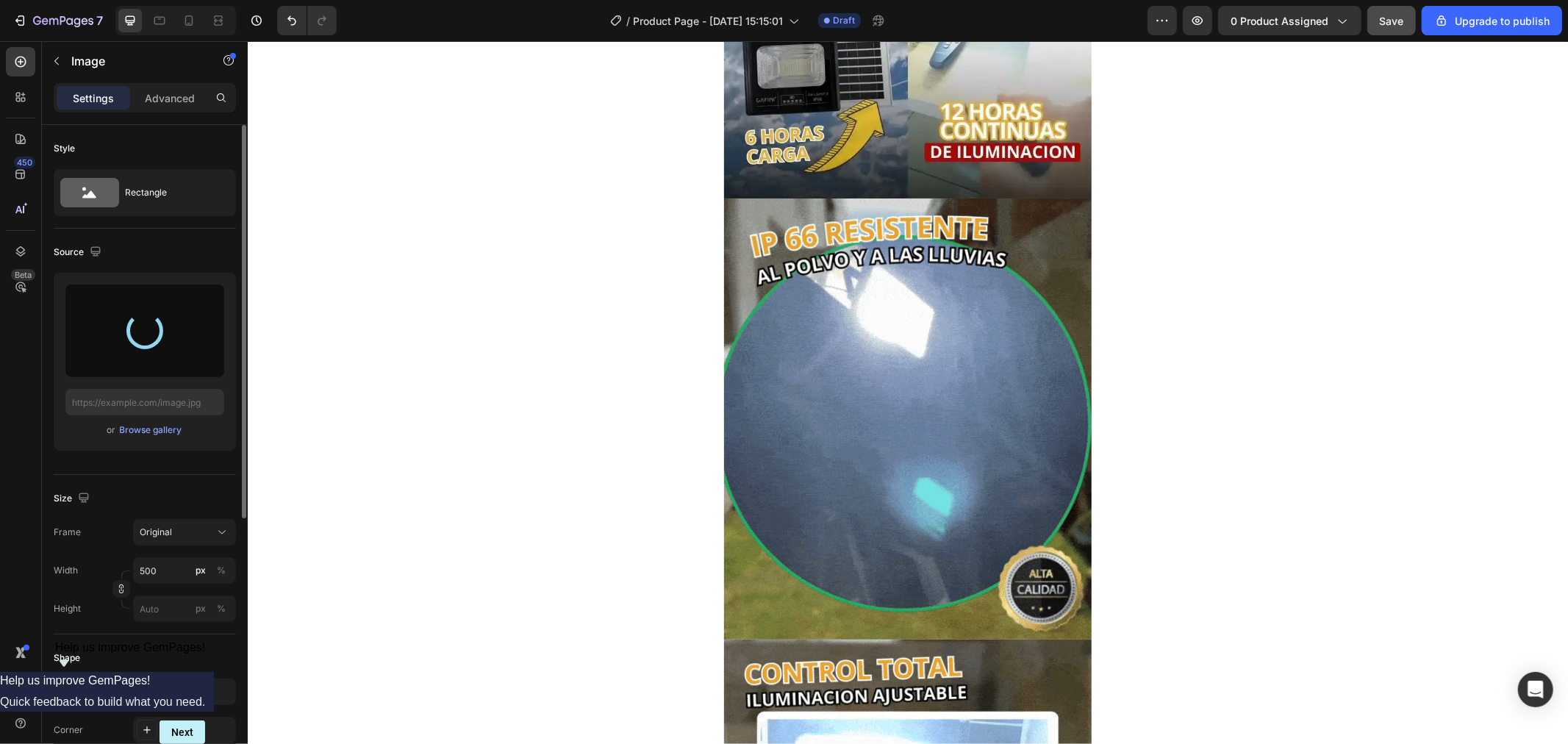
type input "https://cdn.shopify.com/s/files/1/0609/7938/0376/files/gempages_491403454351148…"
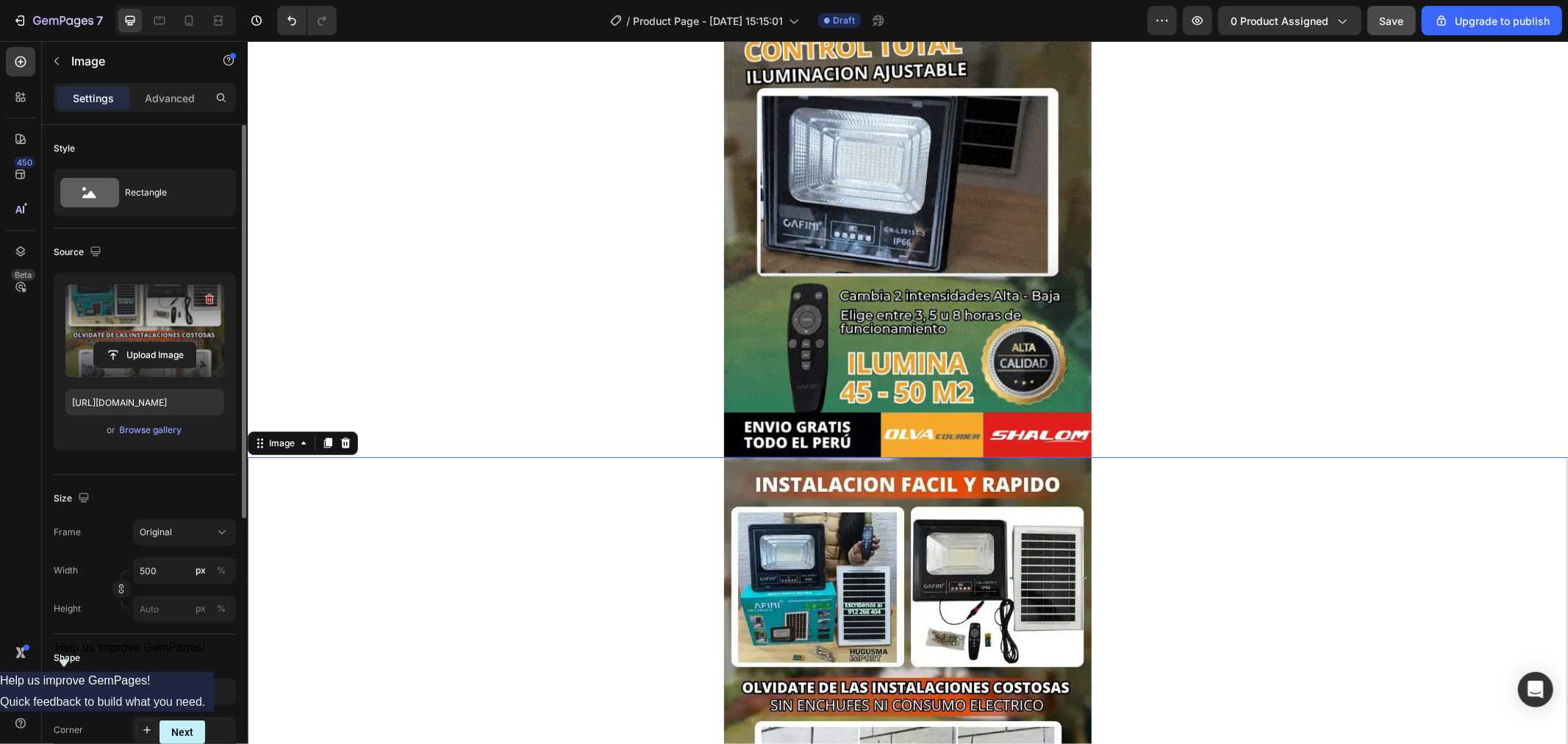
scroll to position [1942, 0]
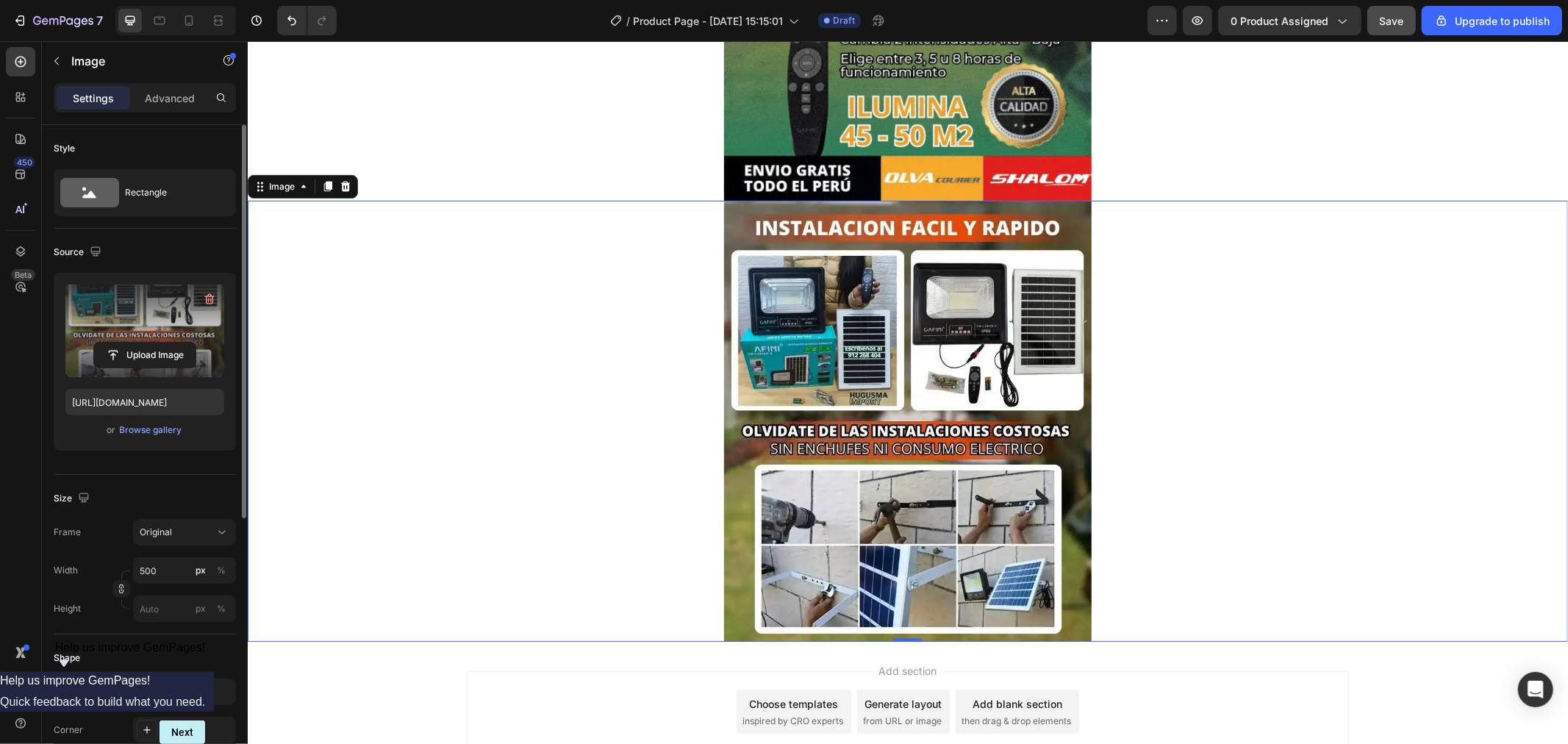
click at [1285, 350] on div at bounding box center [907, 420] width 1321 height 441
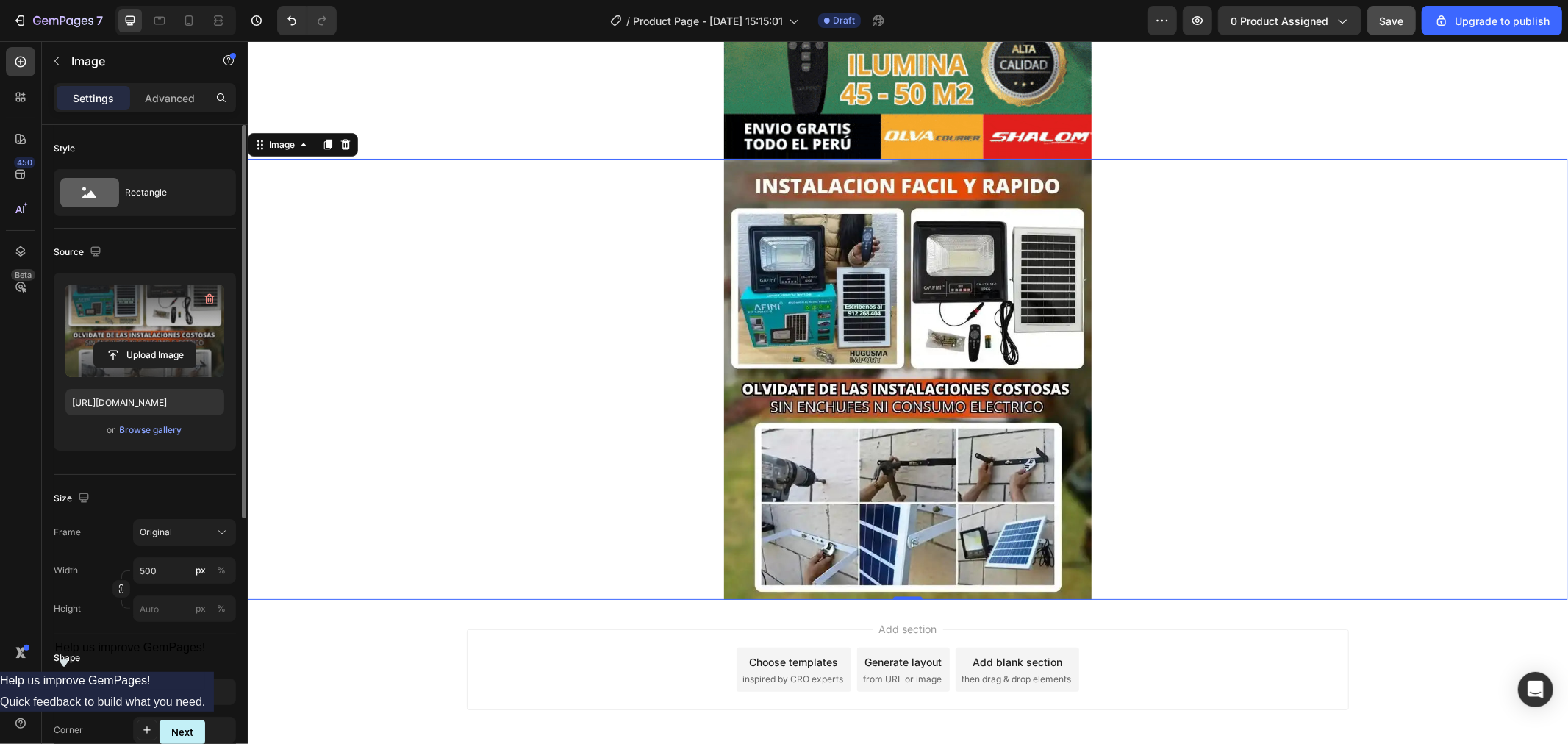
scroll to position [2260, 0]
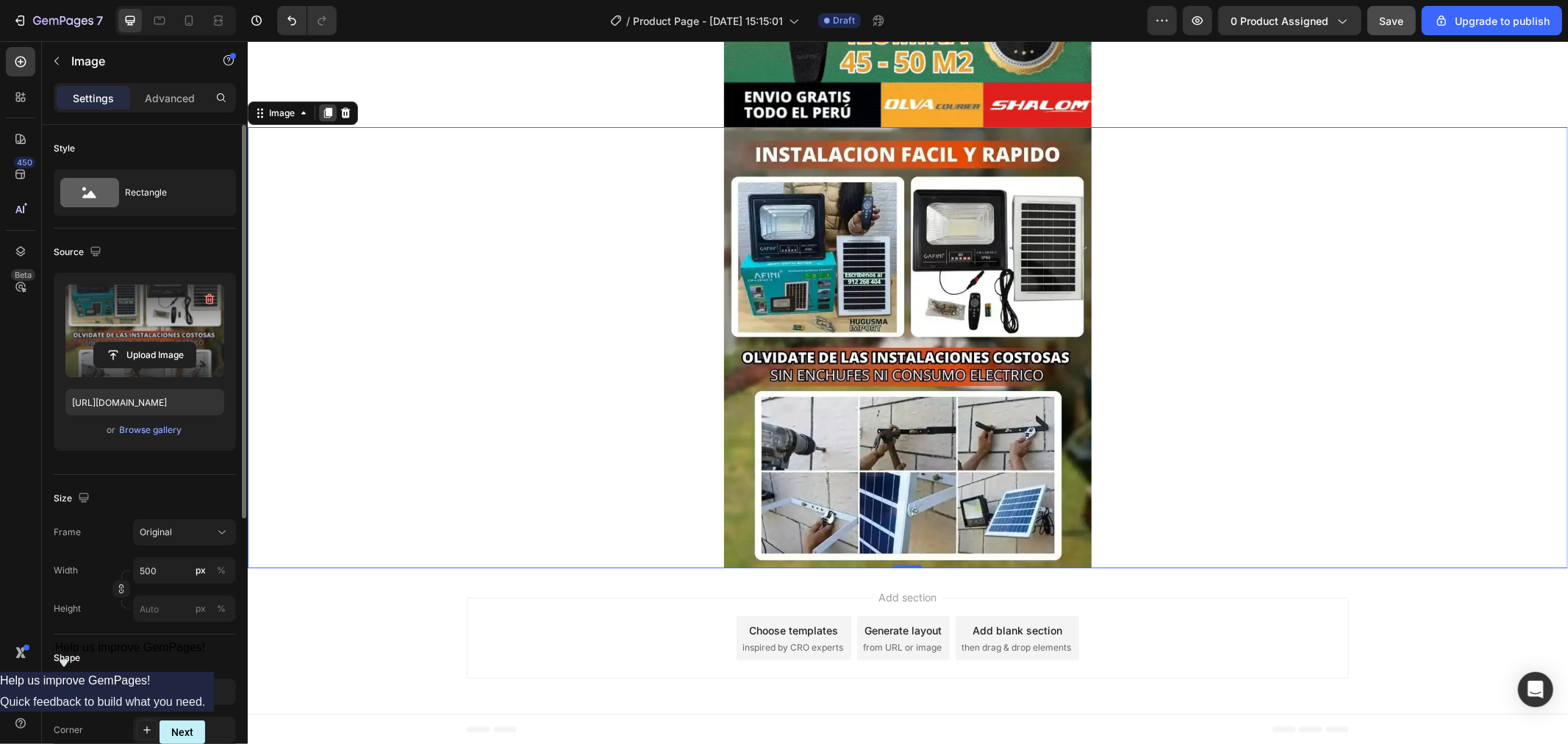
click at [328, 117] on icon at bounding box center [328, 112] width 8 height 11
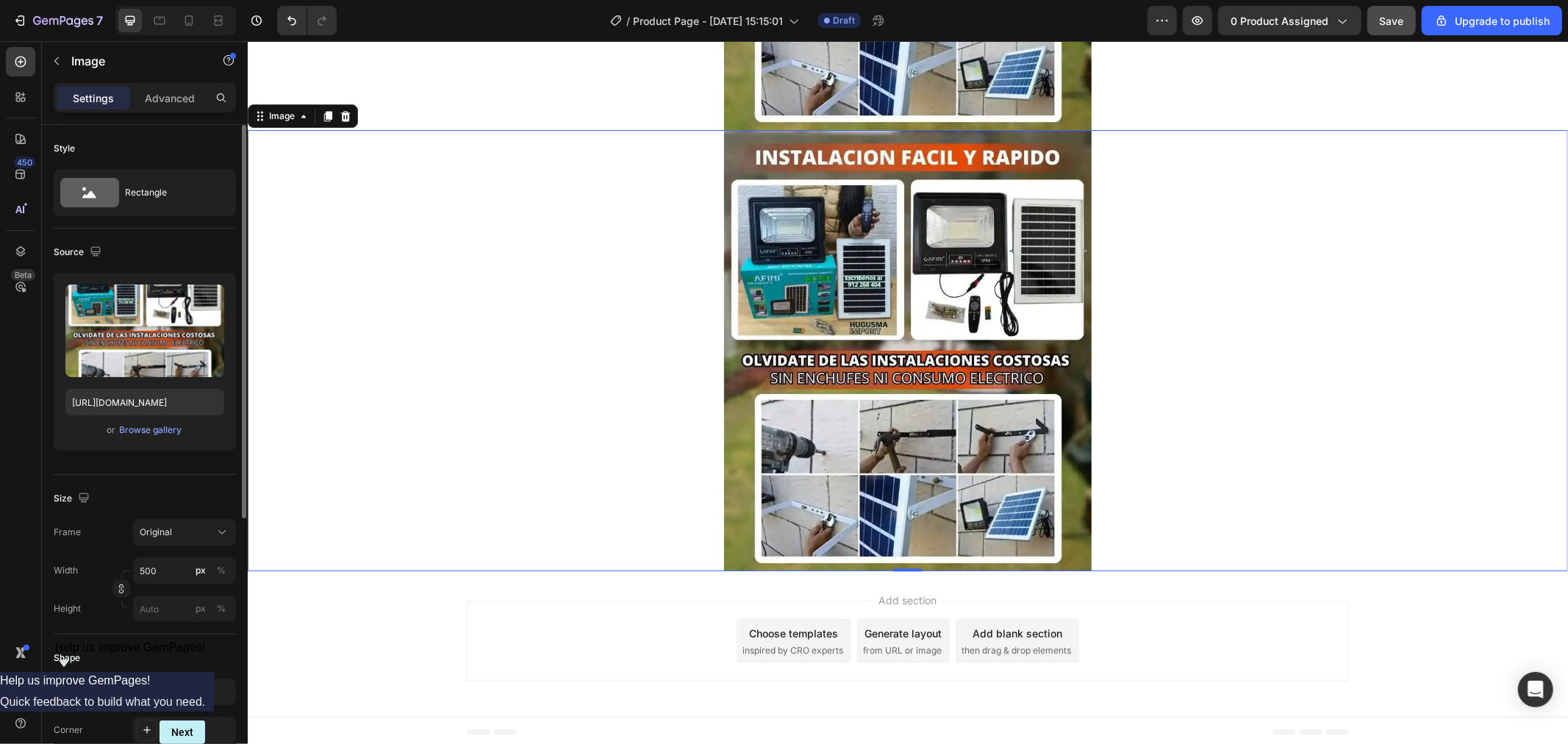
scroll to position [2701, 0]
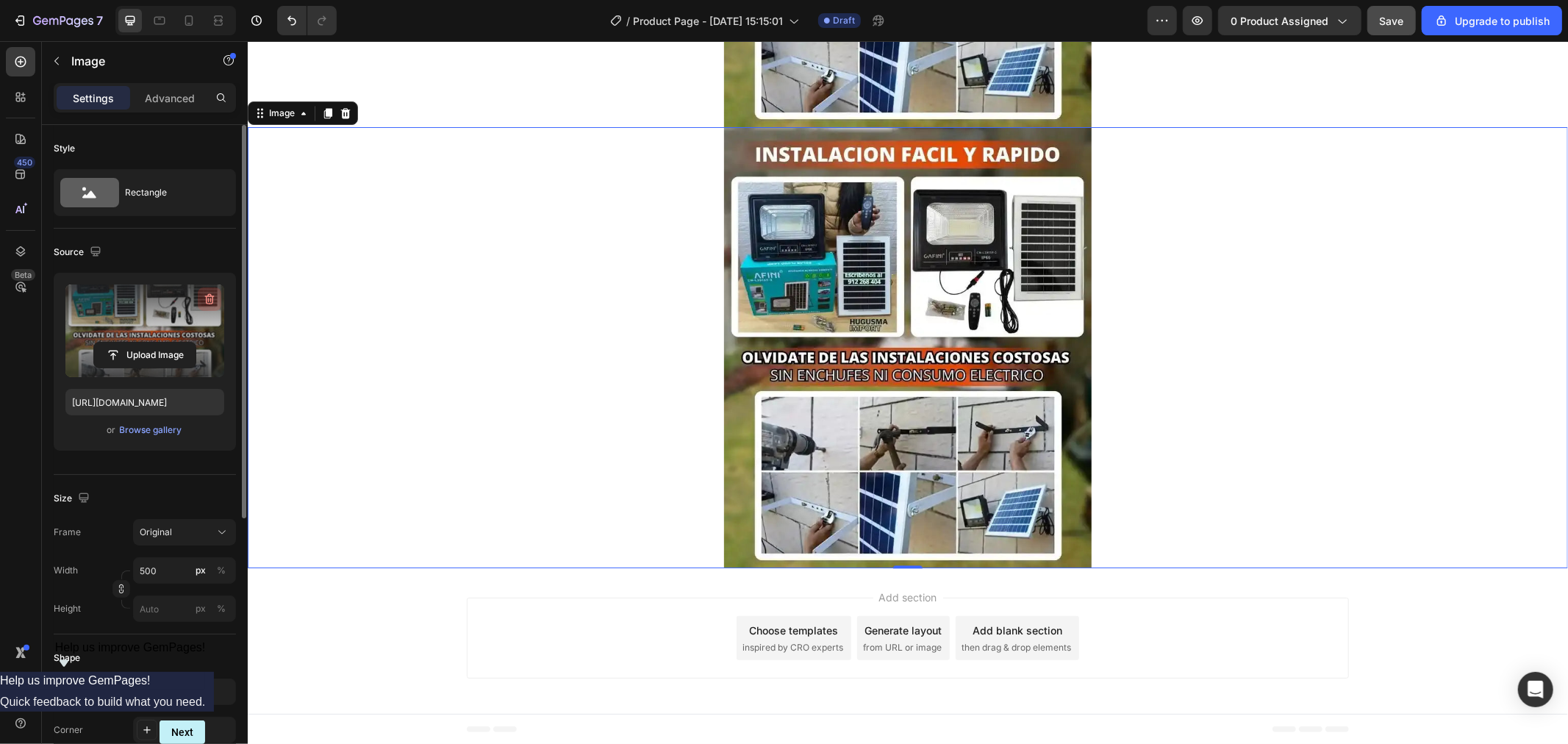
click at [209, 304] on icon "button" at bounding box center [210, 300] width 10 height 11
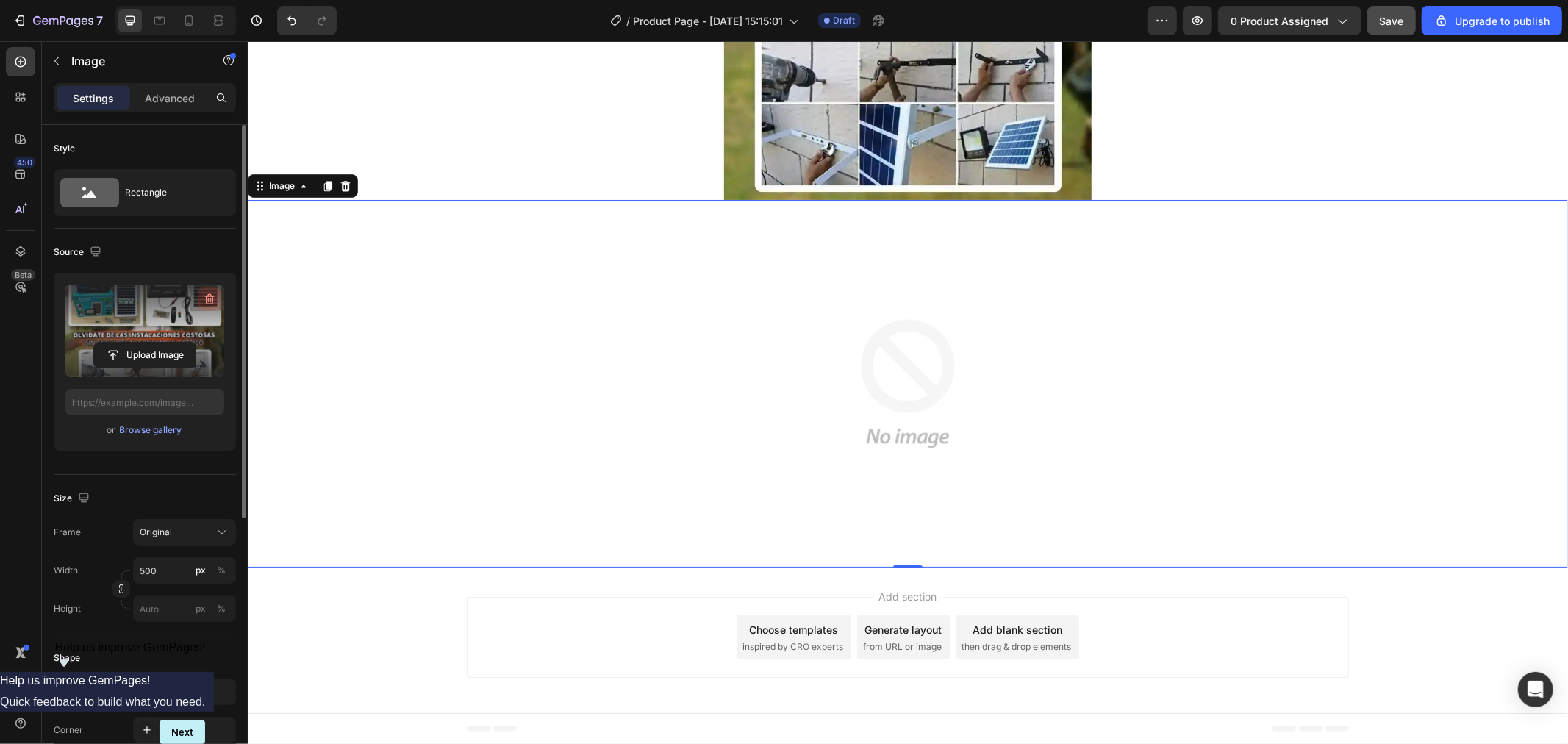
scroll to position [2627, 0]
click at [162, 328] on input "file" at bounding box center [145, 330] width 101 height 25
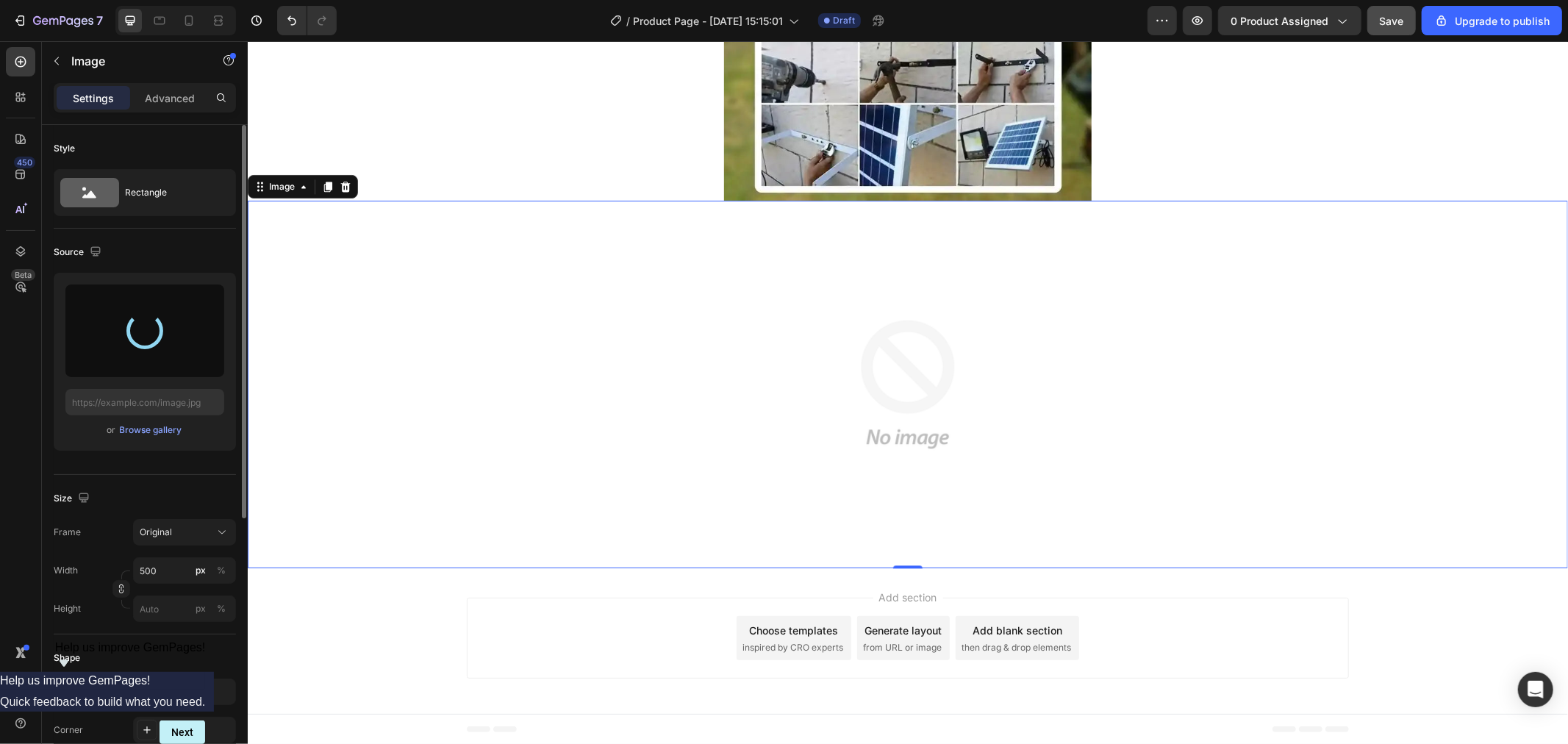
type input "https://cdn.shopify.com/s/files/1/0609/7938/0376/files/gempages_491403454351148…"
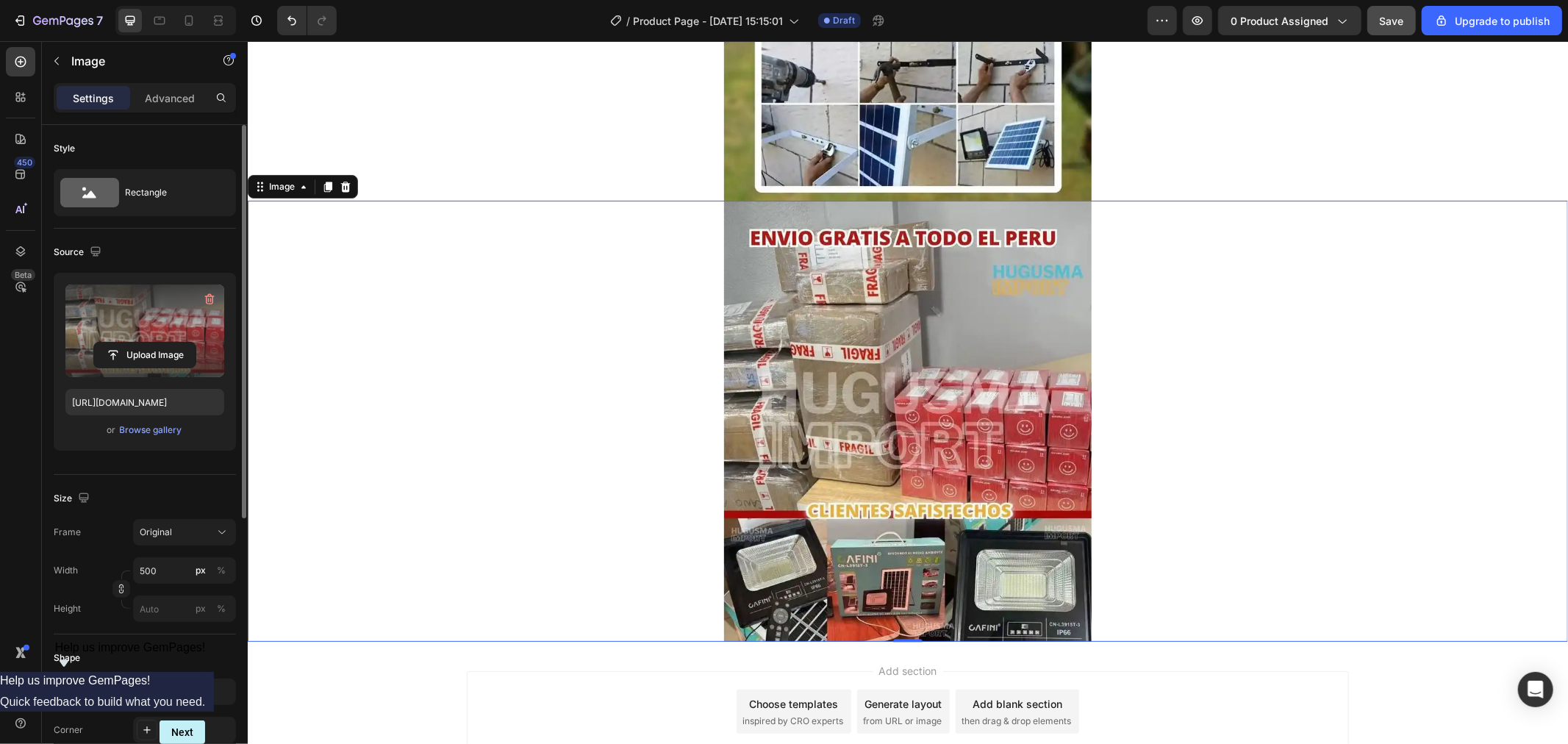
scroll to position [2701, 0]
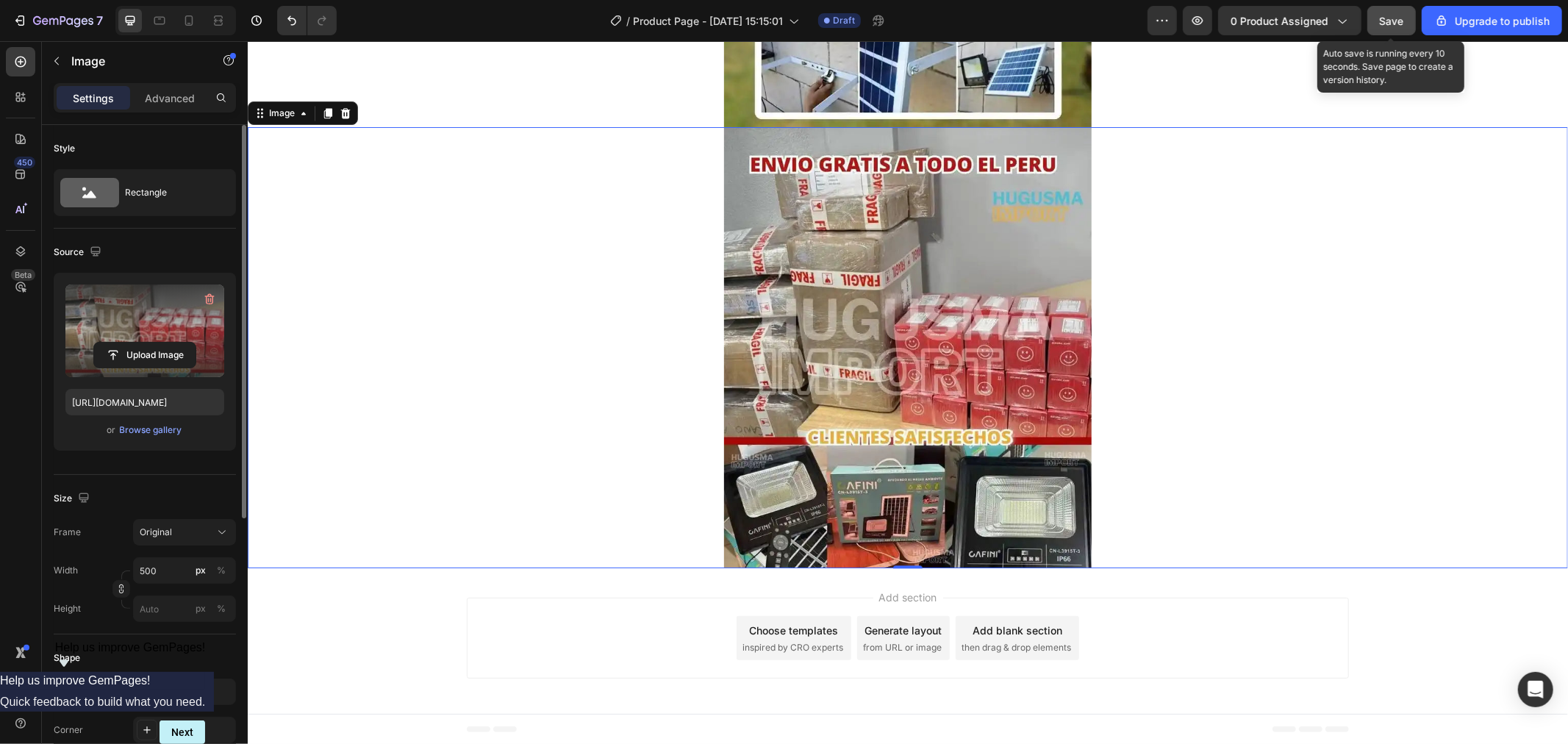
click at [1386, 21] on span "Save" at bounding box center [1391, 20] width 24 height 12
click at [1401, 27] on div "Save" at bounding box center [1391, 21] width 24 height 15
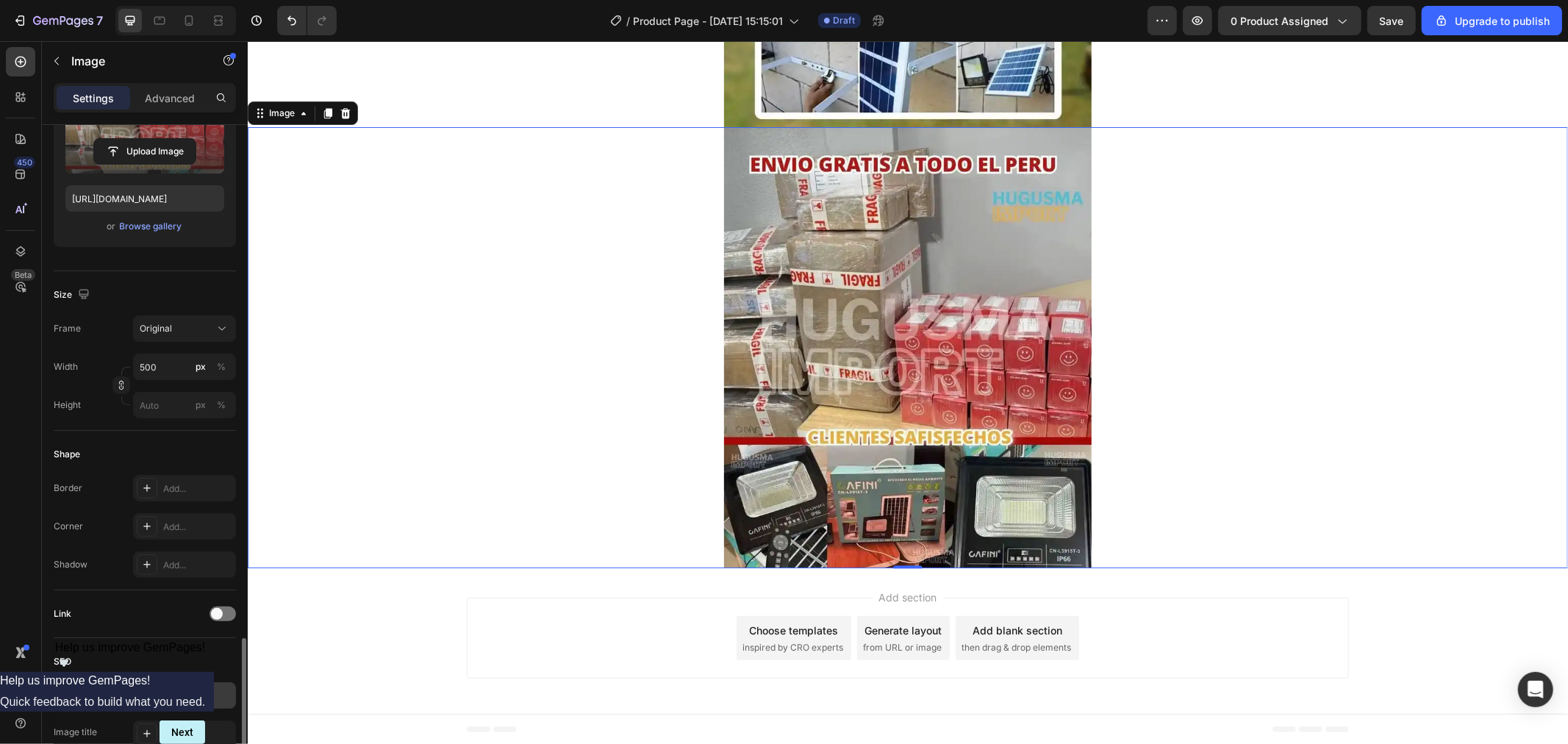
scroll to position [449, 0]
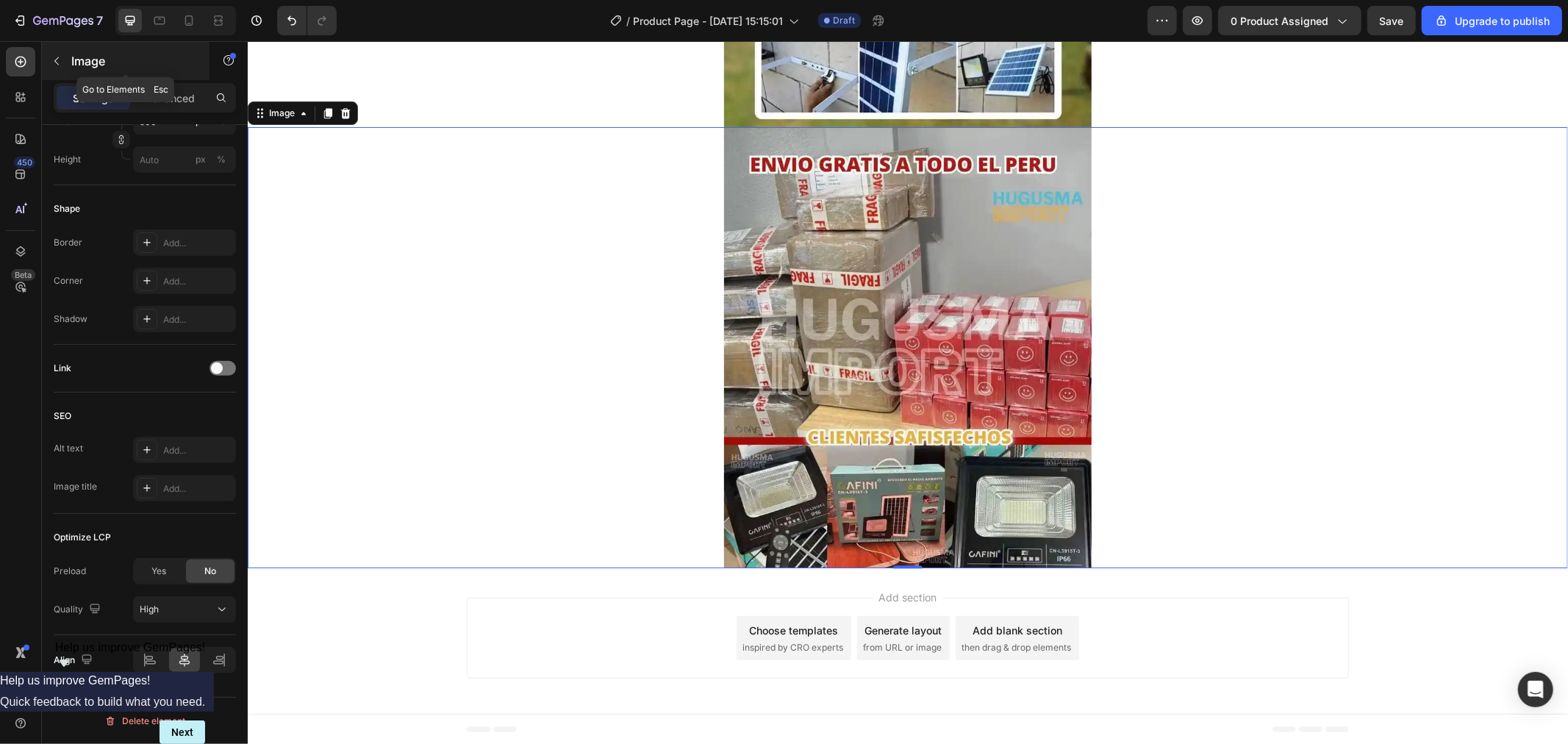
click at [56, 56] on icon "button" at bounding box center [56, 61] width 11 height 11
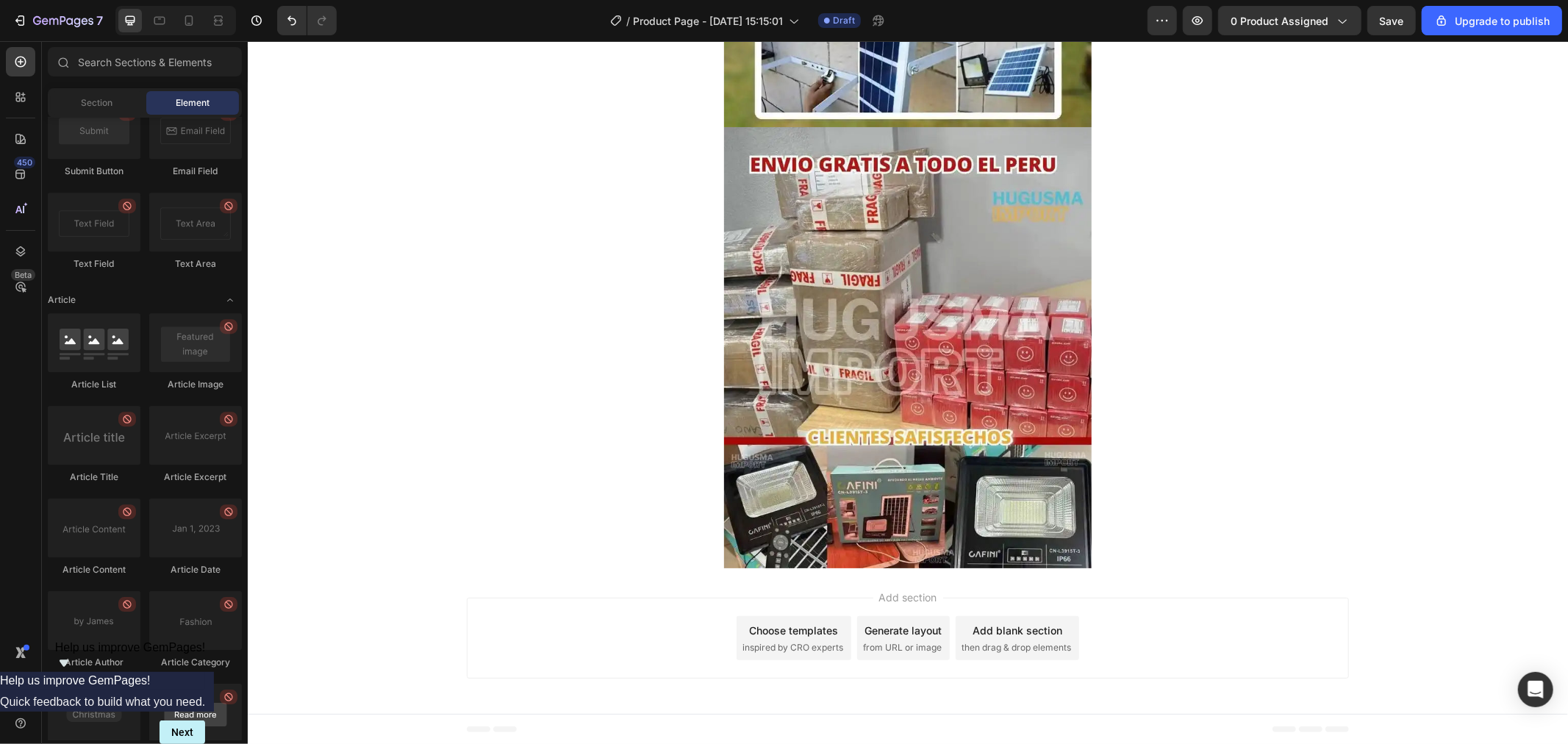
scroll to position [3831, 0]
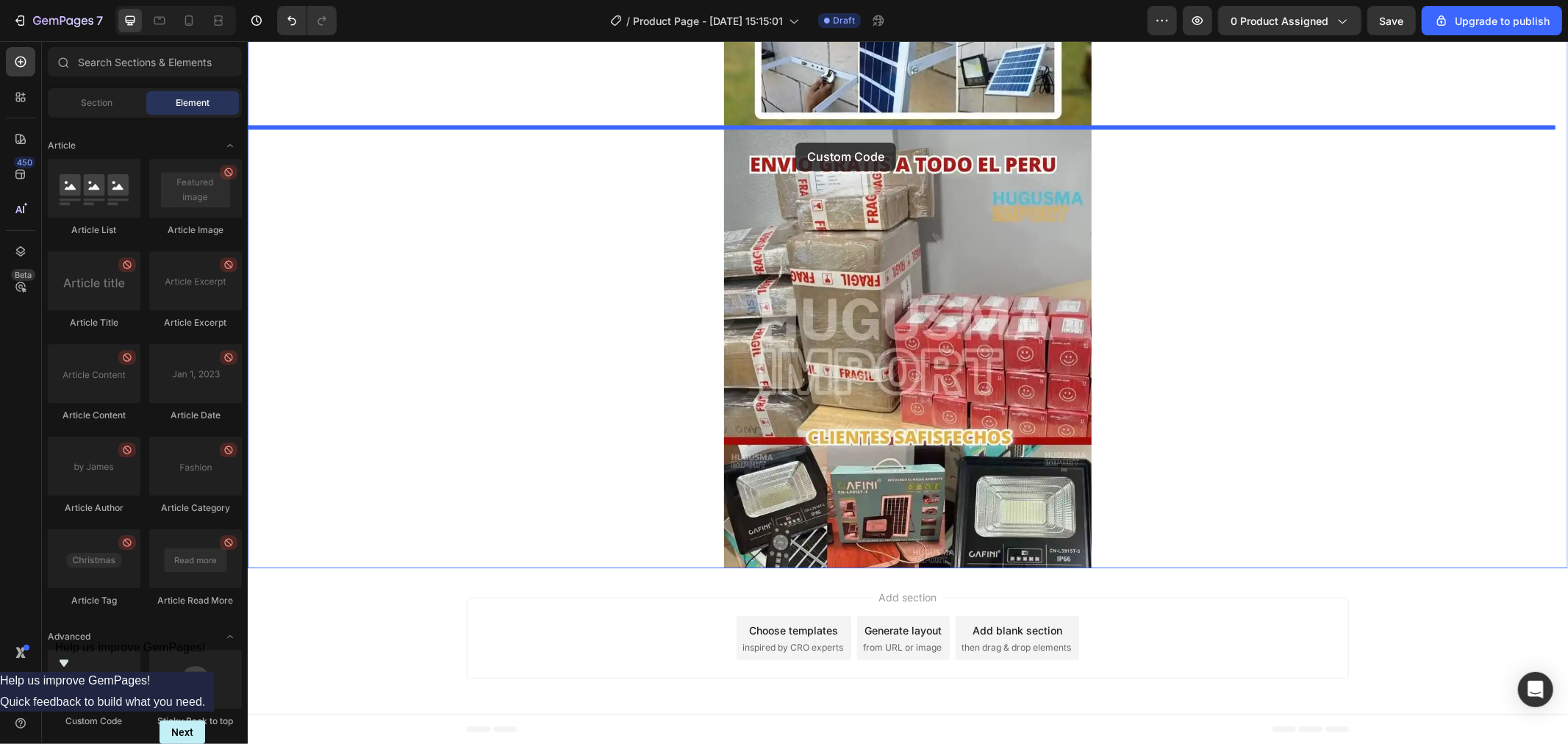
drag, startPoint x: 351, startPoint y: 749, endPoint x: 795, endPoint y: 142, distance: 752.1
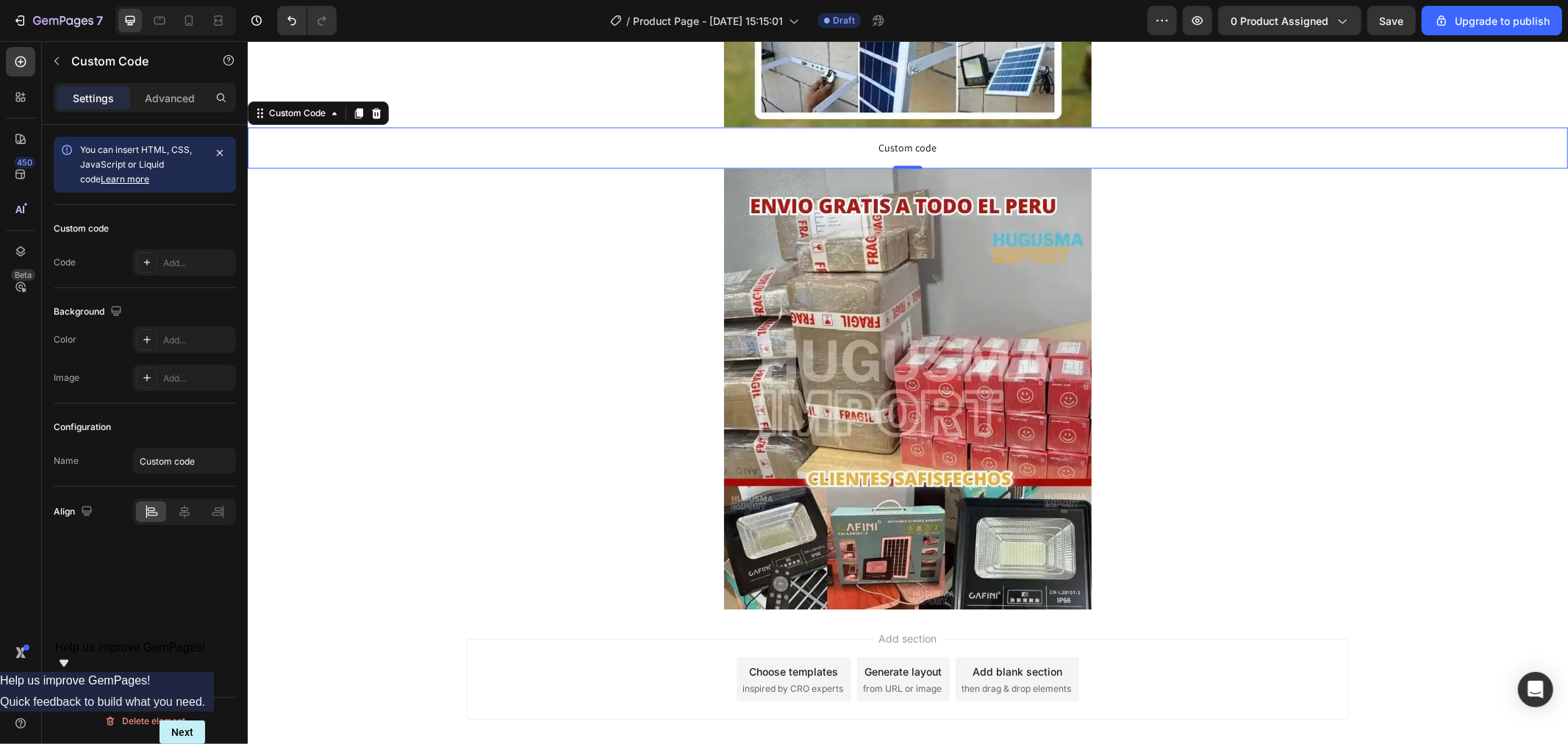
click at [848, 147] on span "Custom code" at bounding box center [907, 147] width 1321 height 17
click at [834, 152] on span "Custom code" at bounding box center [907, 147] width 1321 height 17
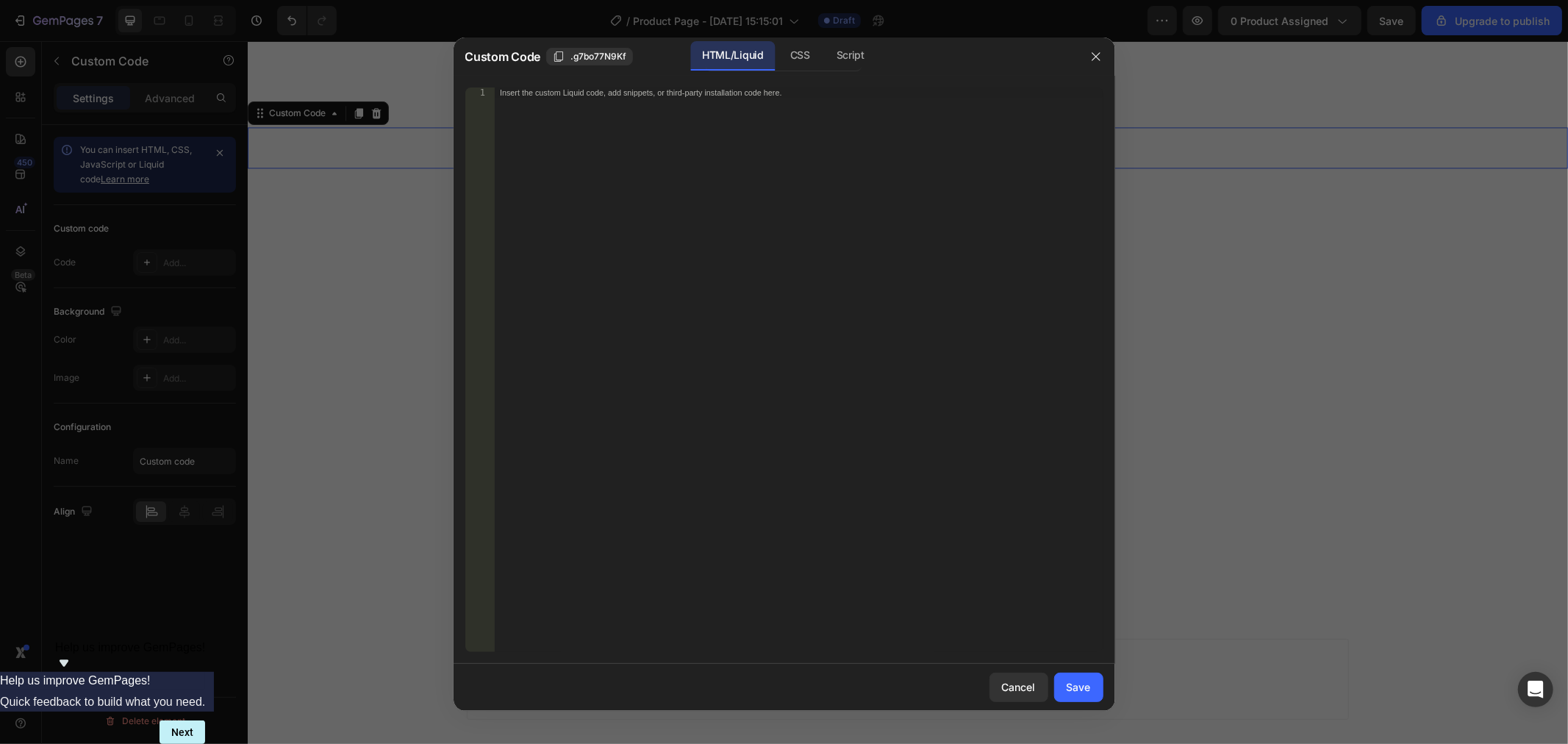
click at [630, 140] on div "Insert the custom Liquid code, add snippets, or third-party installation code h…" at bounding box center [797, 380] width 608 height 585
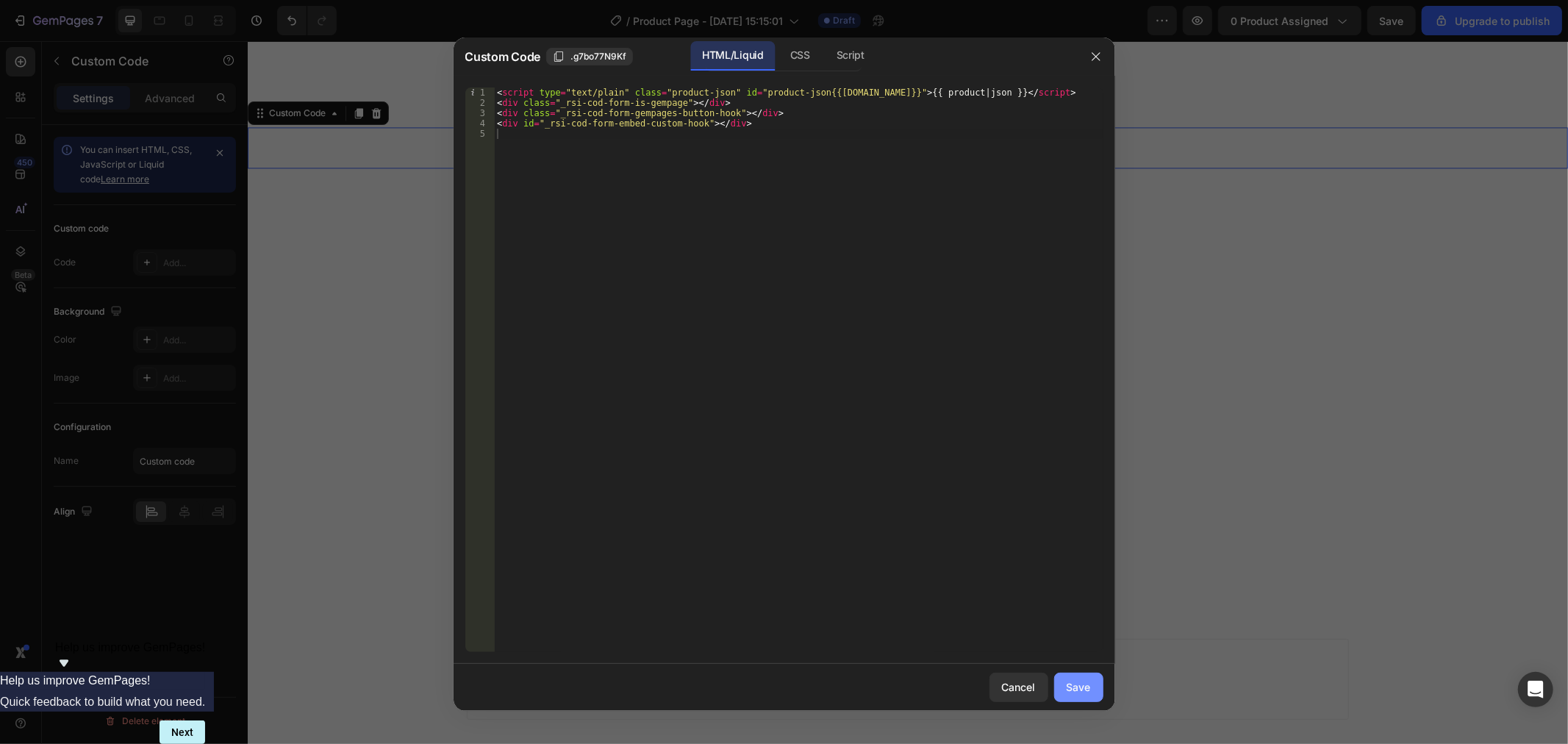
click at [1097, 690] on button "Save" at bounding box center [1079, 687] width 50 height 30
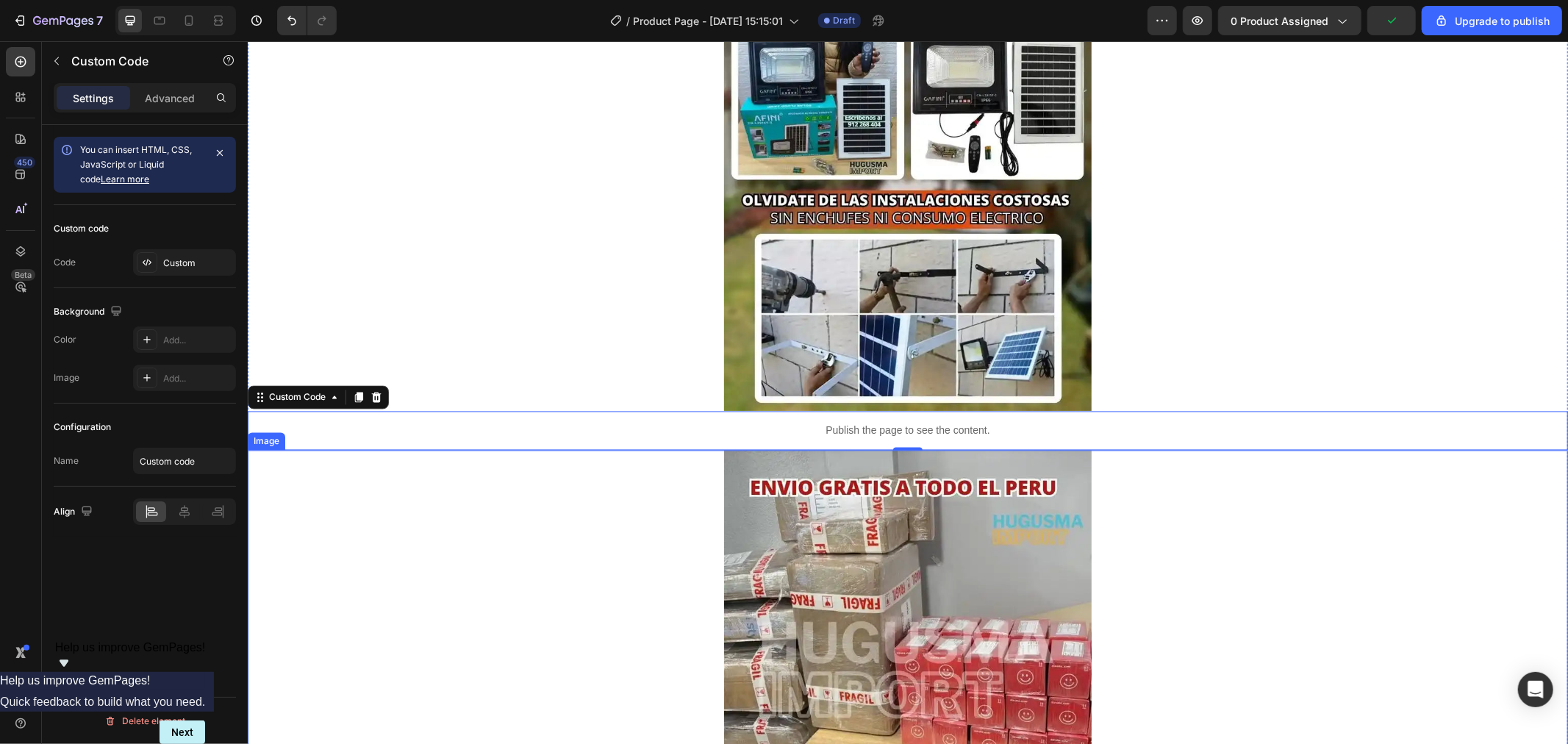
scroll to position [2375, 0]
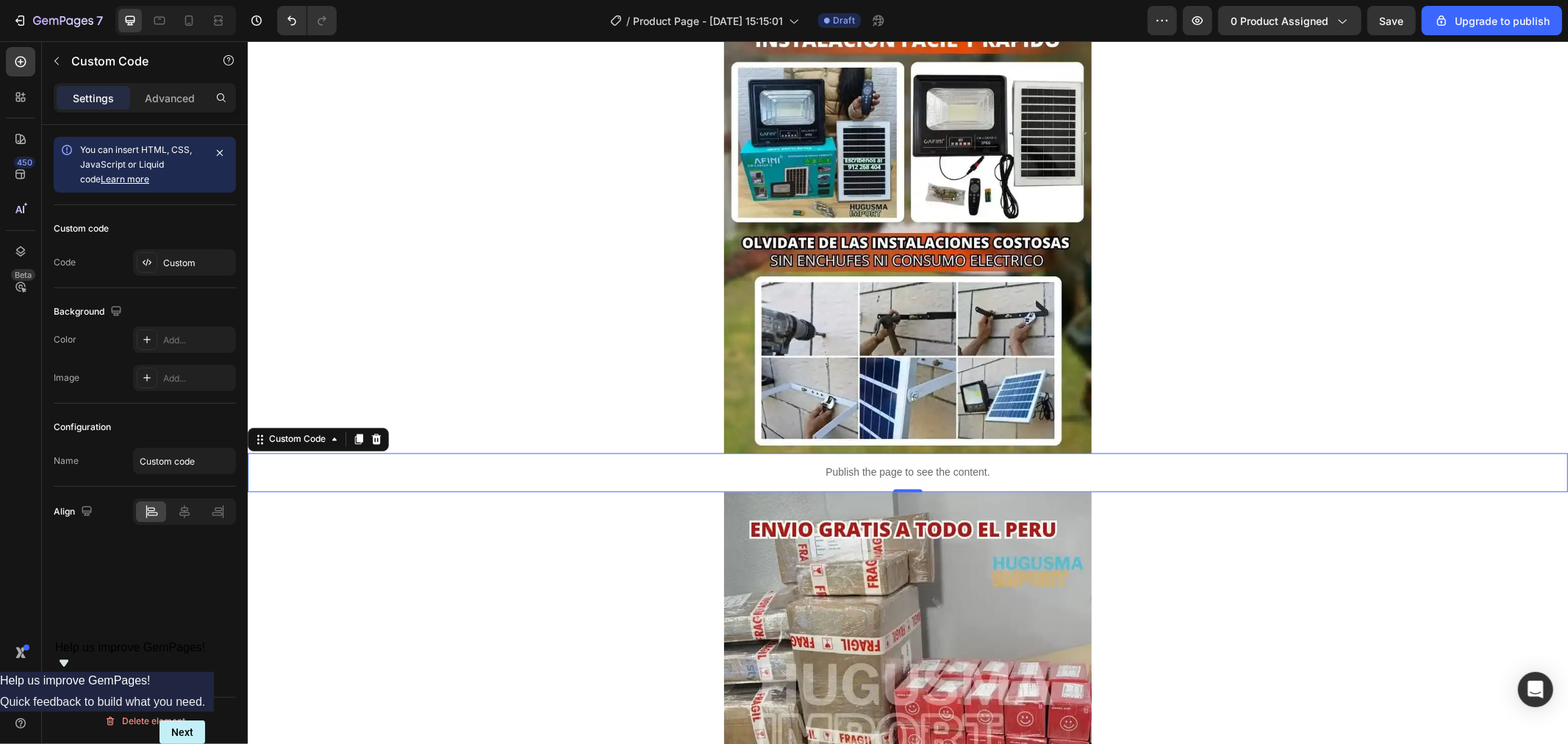
click at [717, 468] on p "Publish the page to see the content." at bounding box center [907, 473] width 1321 height 15
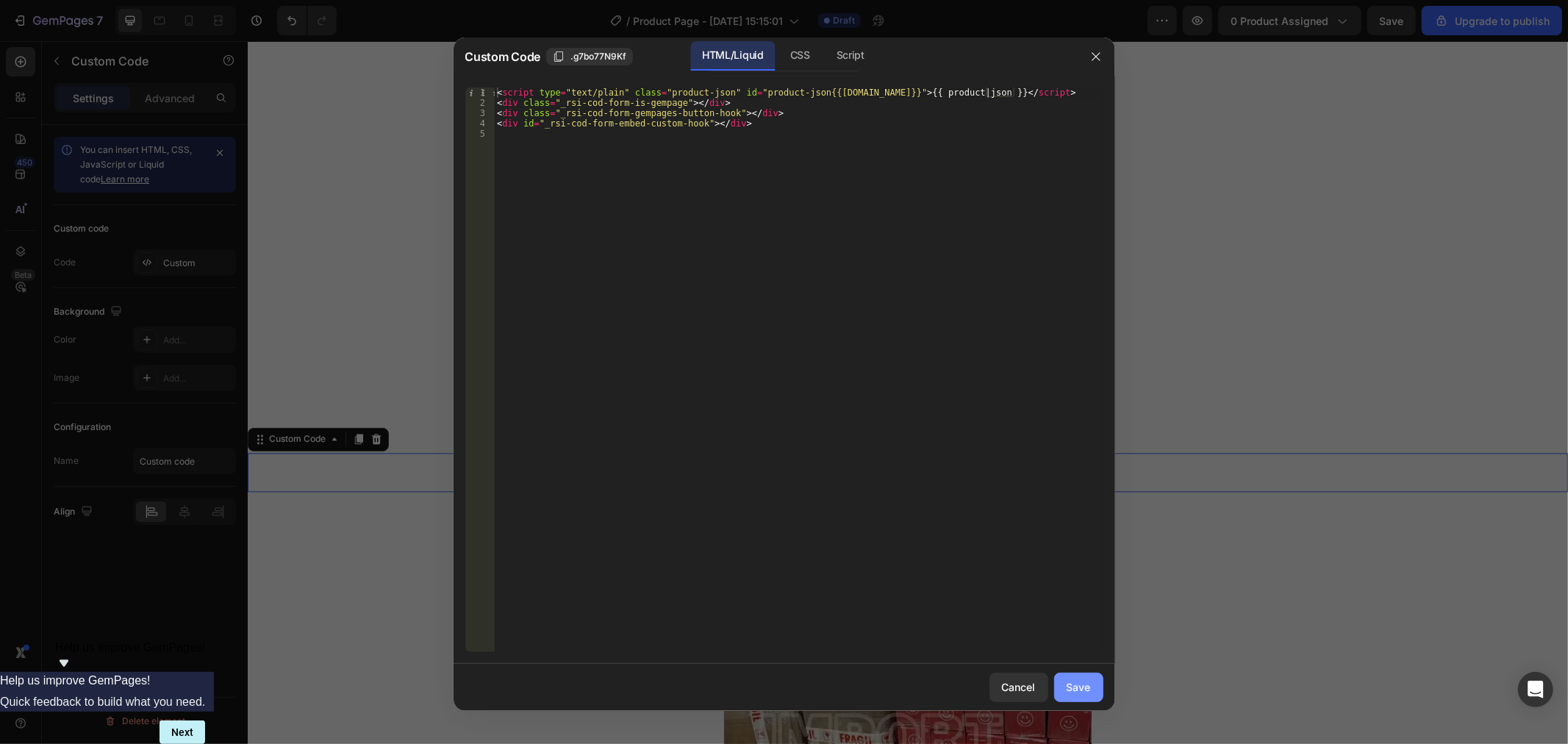
click at [1078, 691] on div "Save" at bounding box center [1078, 687] width 24 height 15
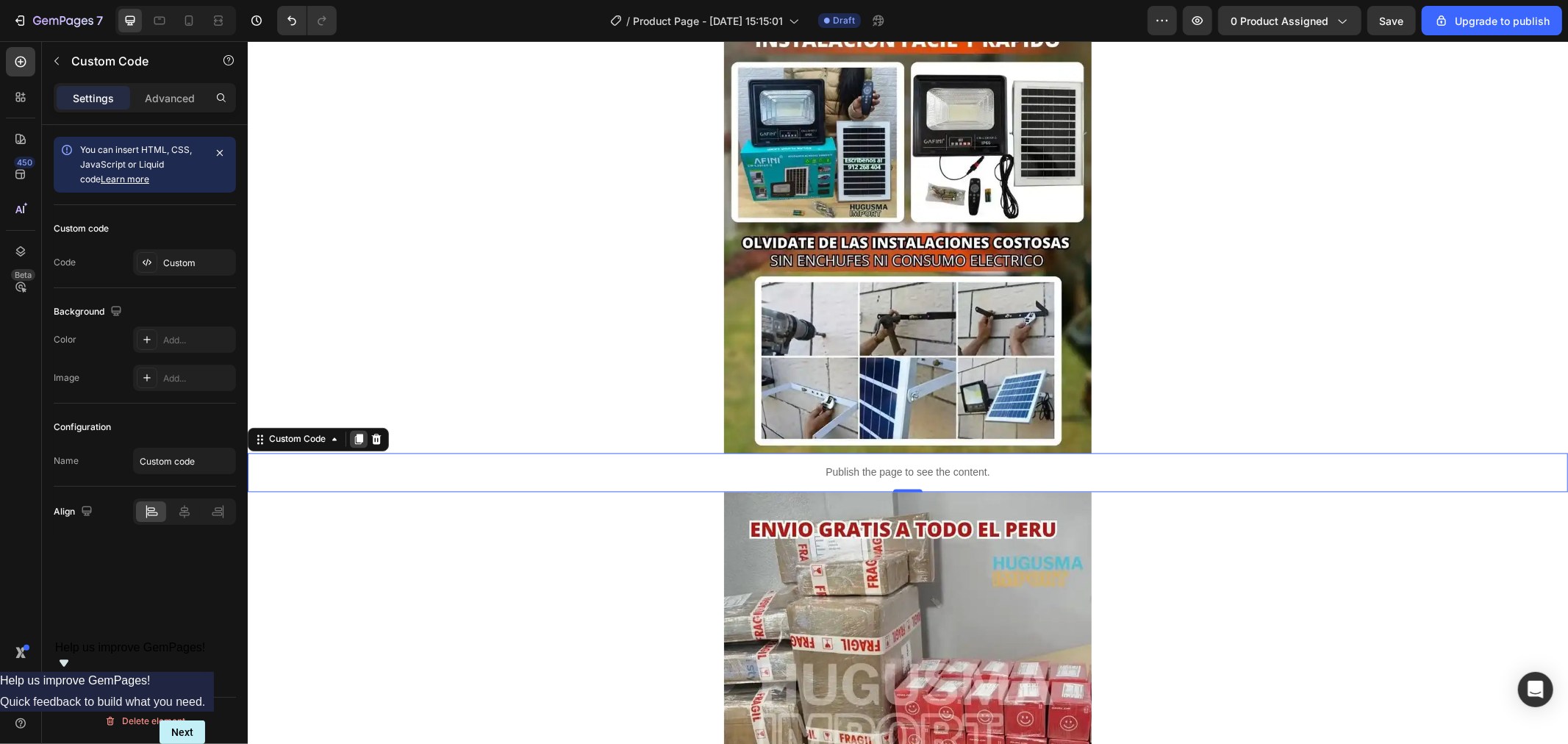
click at [359, 437] on icon at bounding box center [358, 438] width 8 height 11
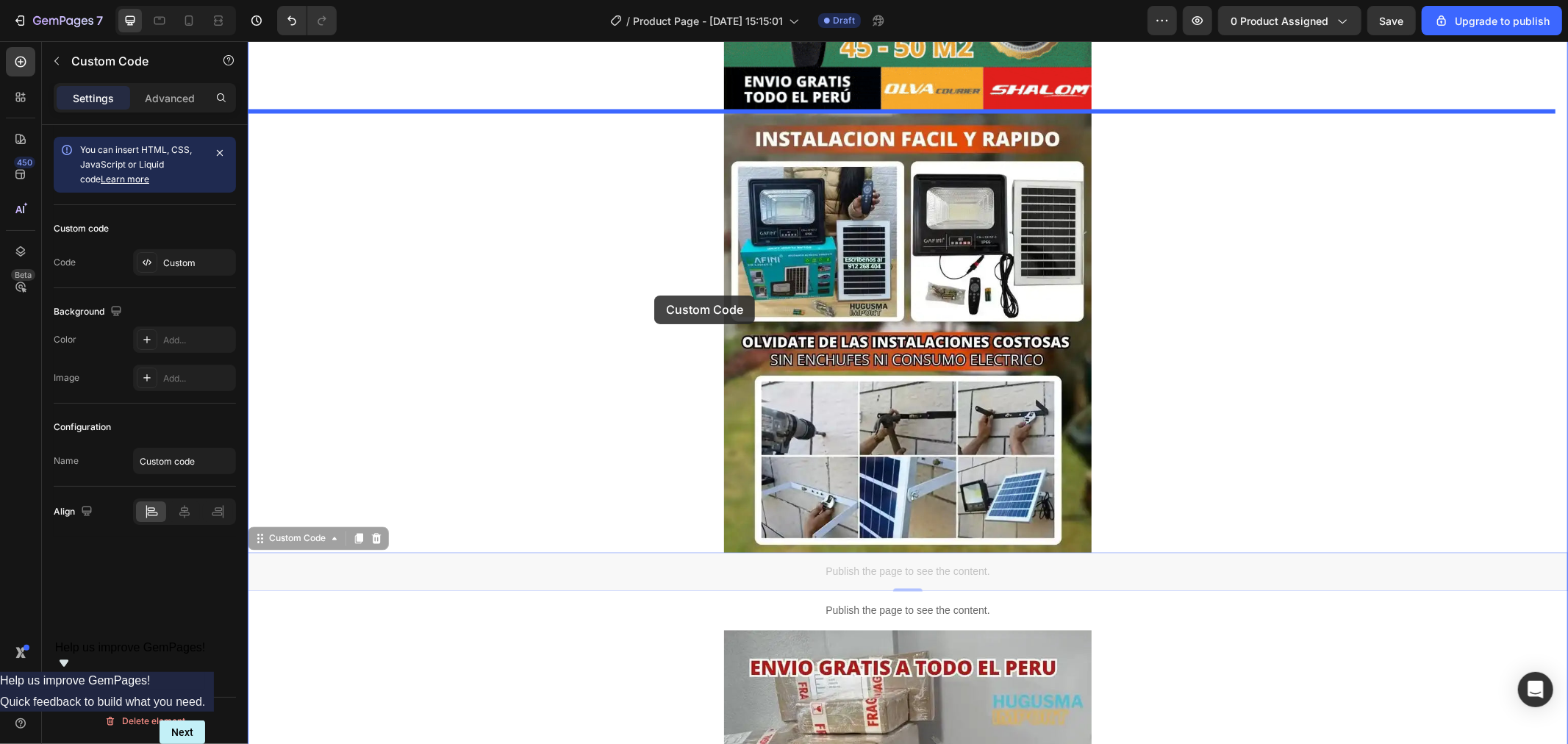
scroll to position [2211, 0]
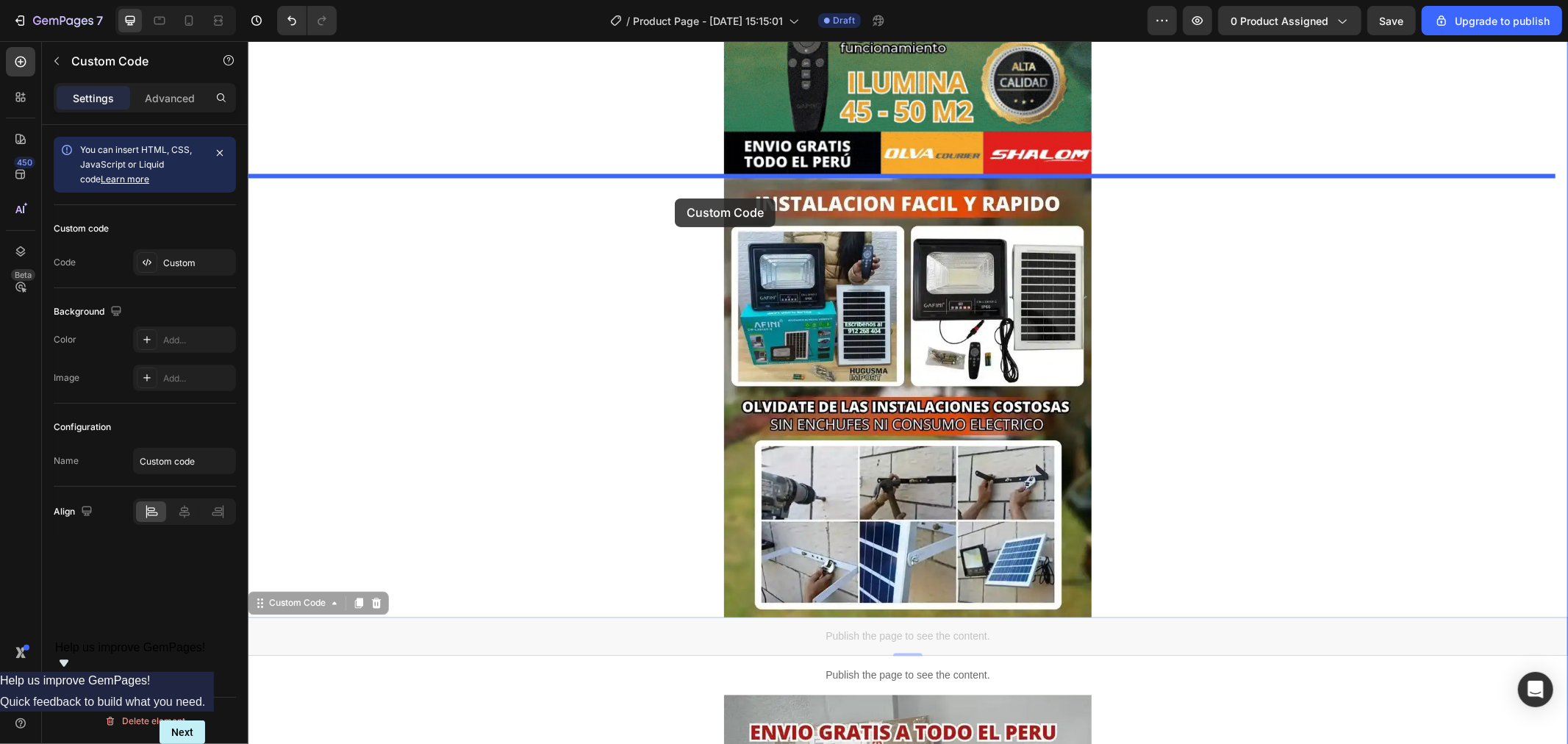
drag, startPoint x: 644, startPoint y: 471, endPoint x: 674, endPoint y: 198, distance: 274.6
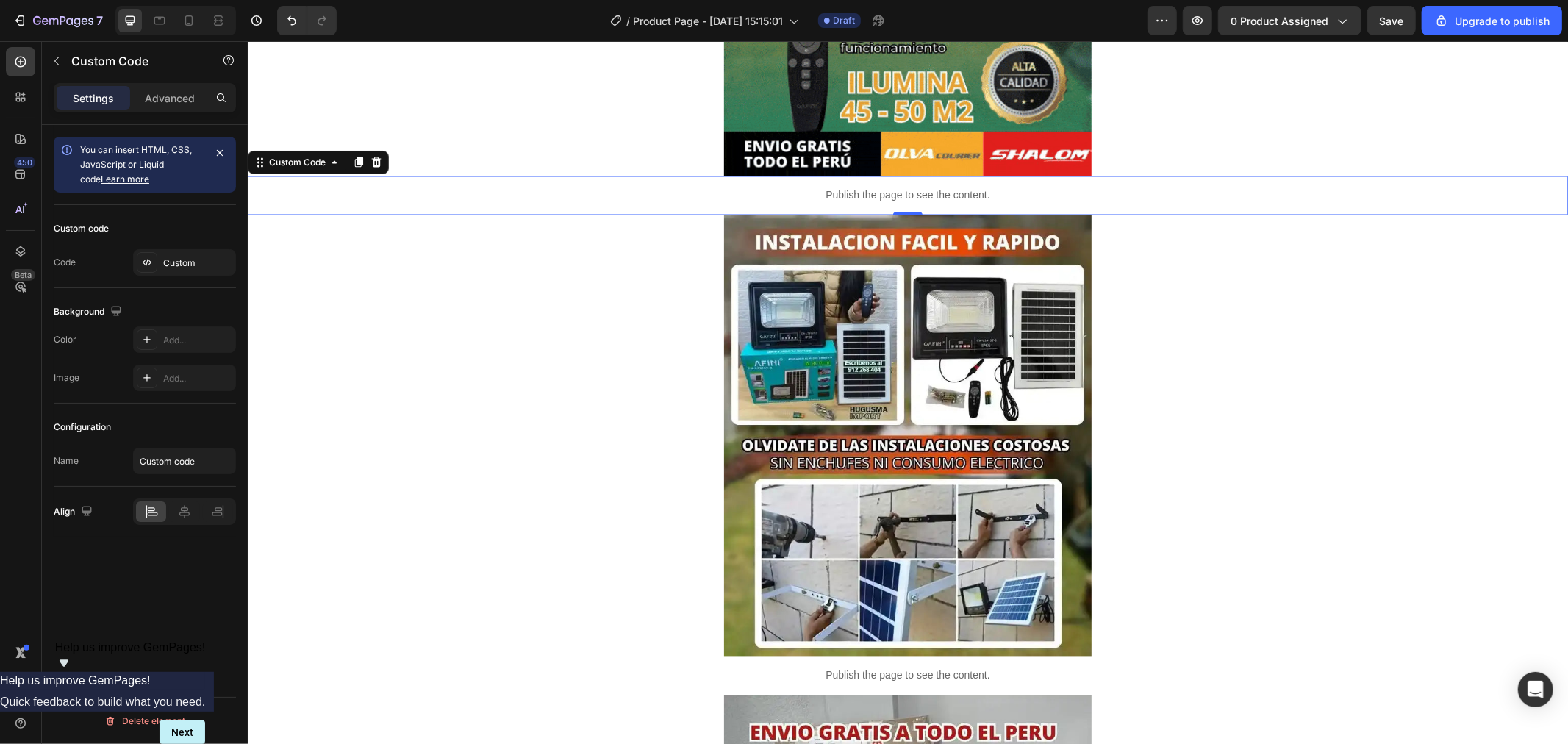
click at [592, 187] on p "Publish the page to see the content." at bounding box center [907, 195] width 1321 height 15
click at [352, 159] on icon at bounding box center [358, 161] width 11 height 11
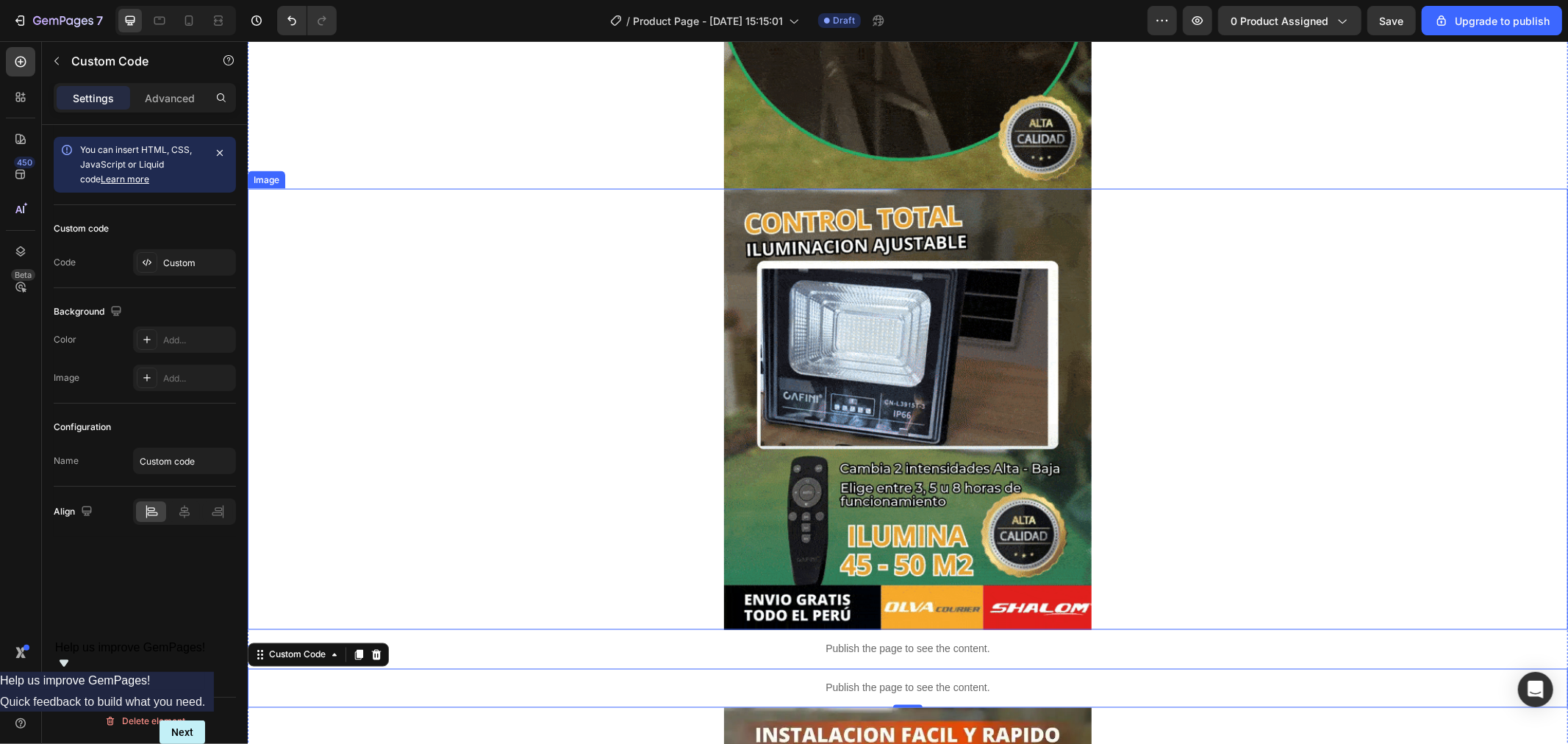
scroll to position [1721, 0]
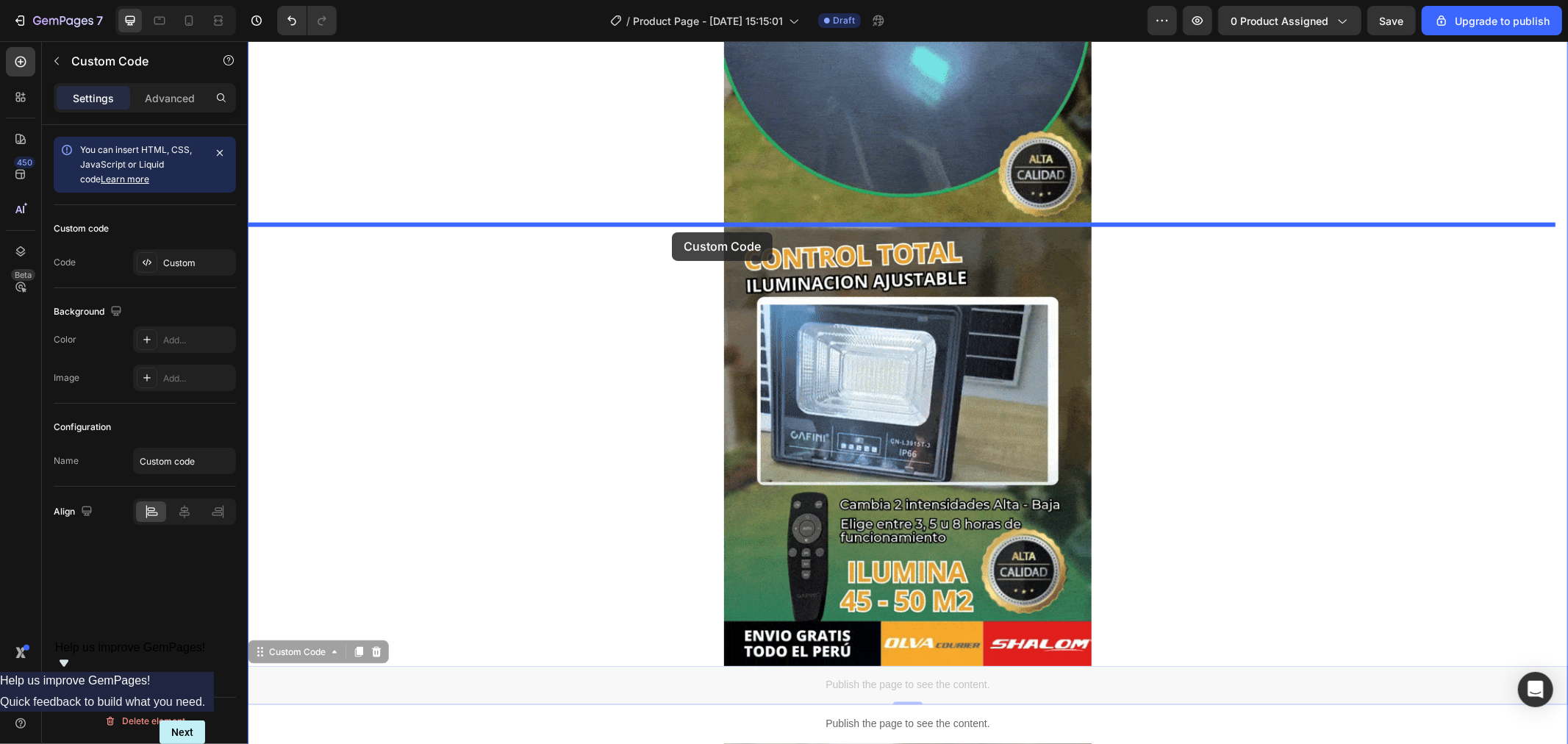
drag, startPoint x: 639, startPoint y: 681, endPoint x: 671, endPoint y: 231, distance: 451.1
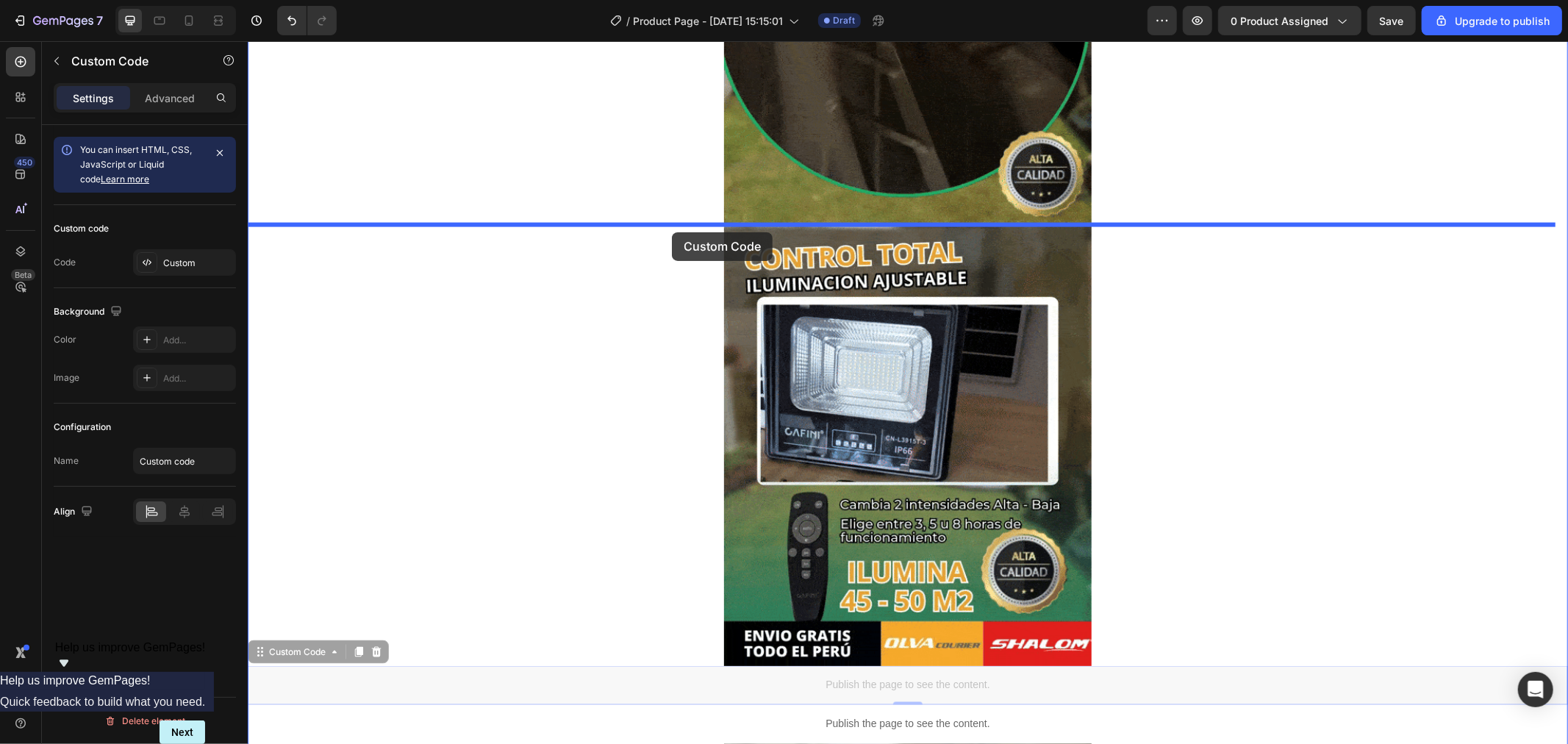
click at [671, 231] on div "Header Image Image Image Image Image Publish the page to see the content. Custo…" at bounding box center [907, 79] width 1321 height 3521
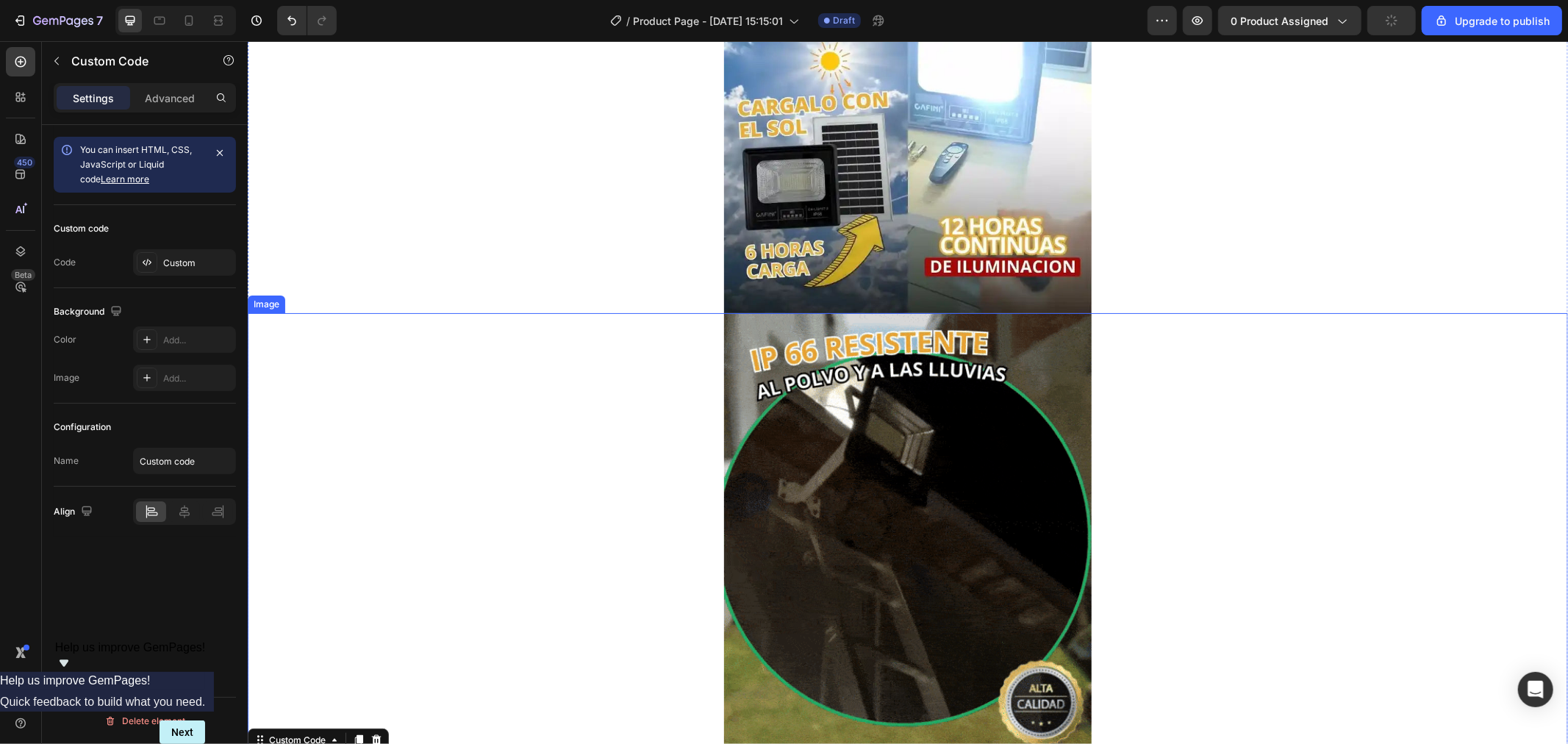
scroll to position [1394, 0]
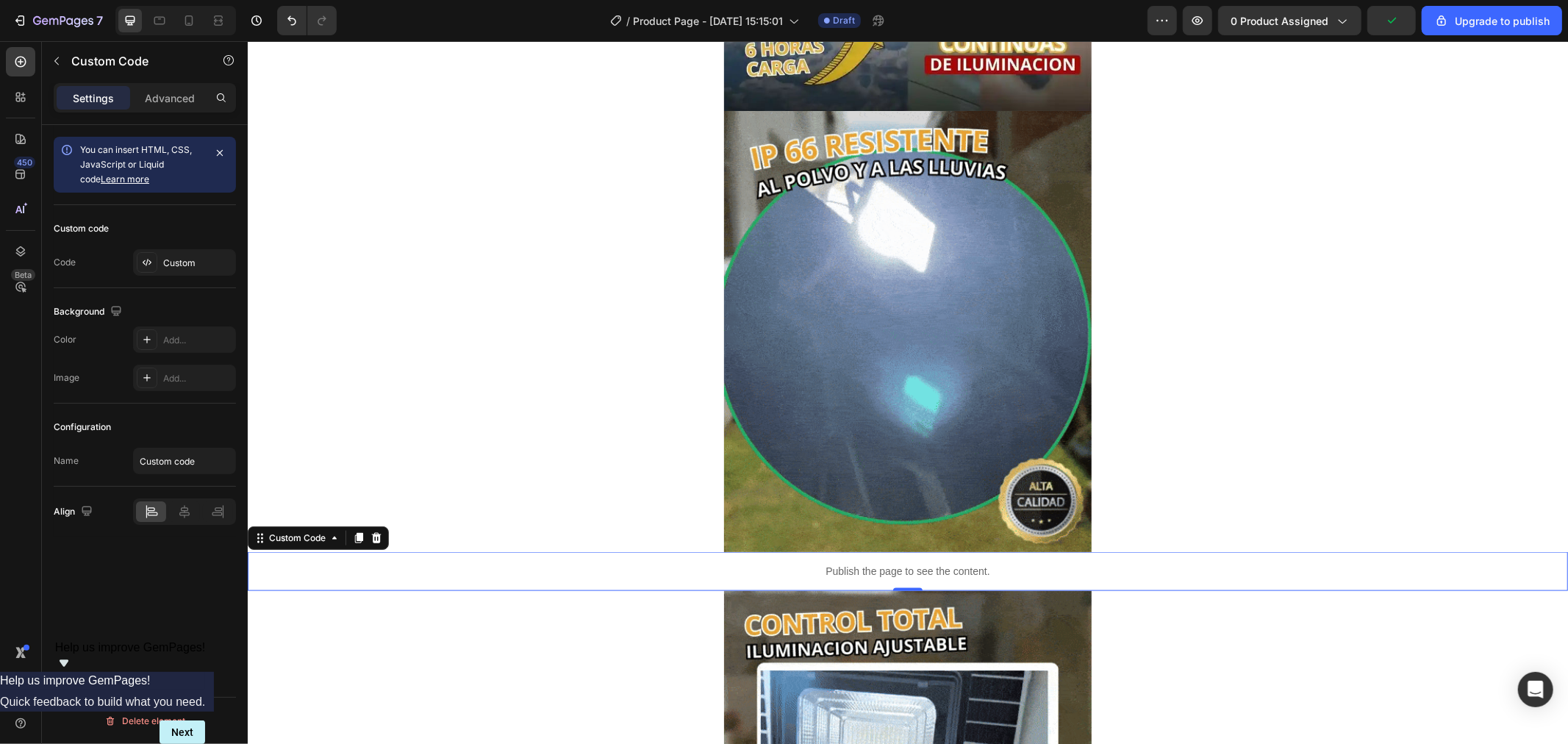
click at [608, 567] on p "Publish the page to see the content." at bounding box center [907, 571] width 1321 height 15
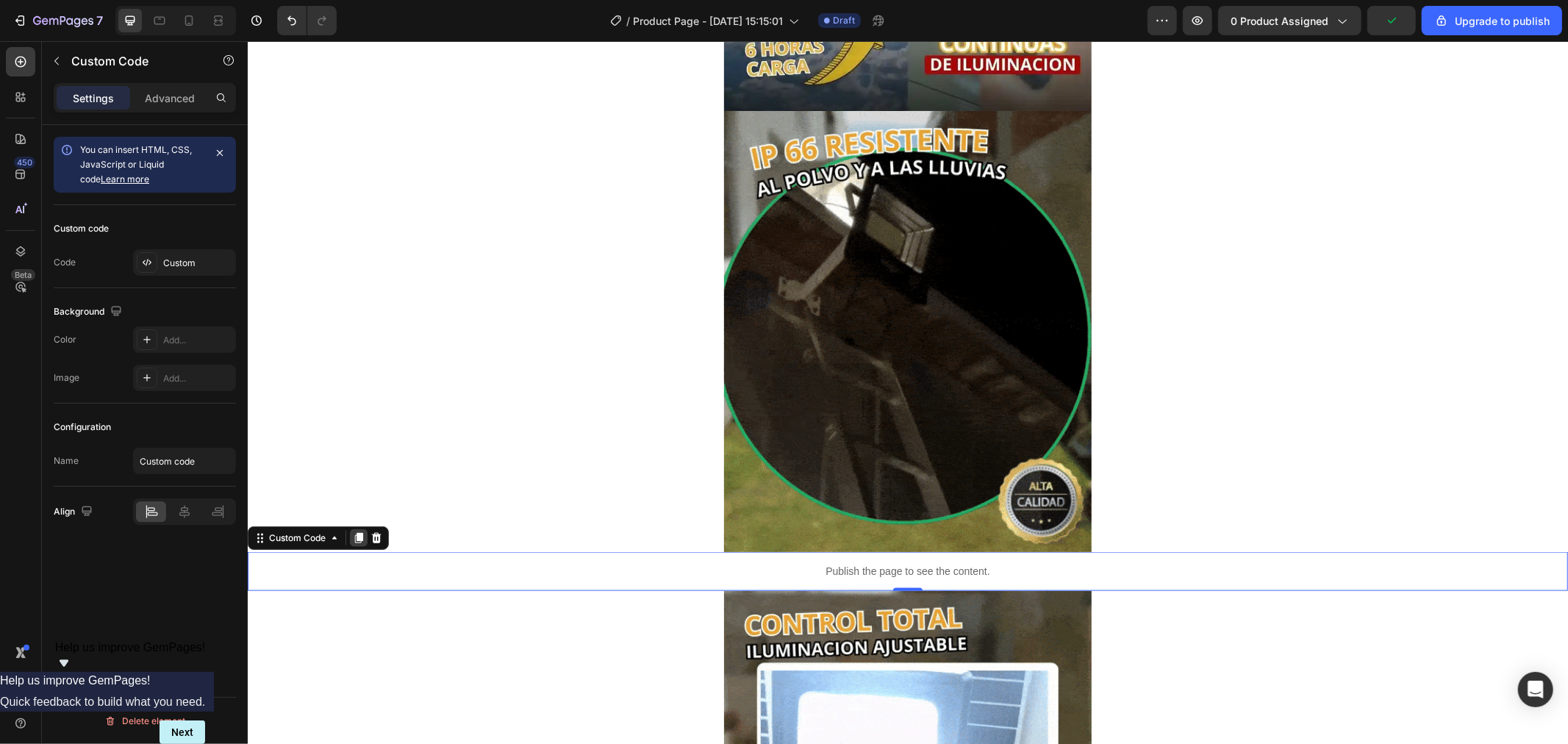
click at [358, 529] on div at bounding box center [358, 538] width 17 height 17
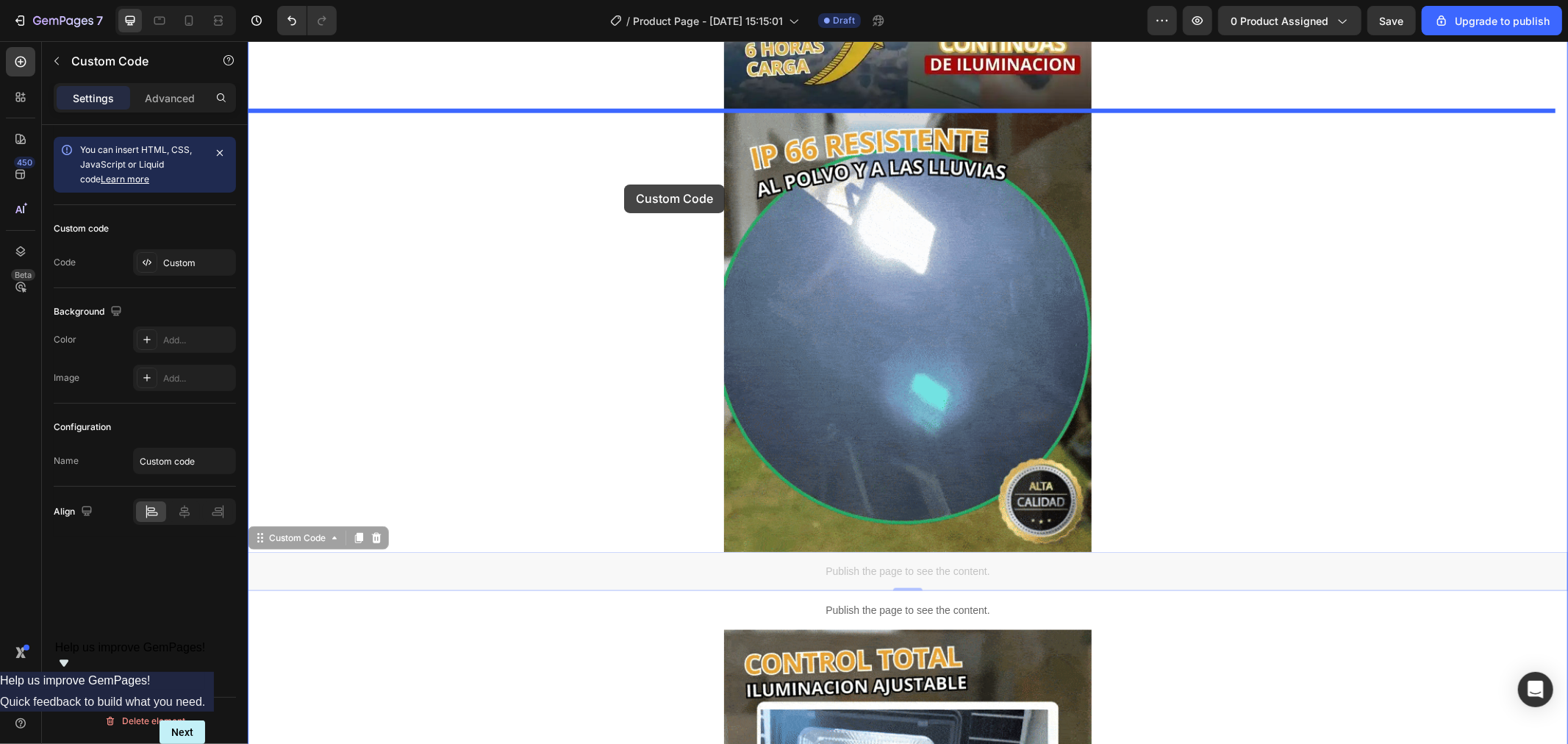
drag, startPoint x: 502, startPoint y: 573, endPoint x: 624, endPoint y: 183, distance: 408.6
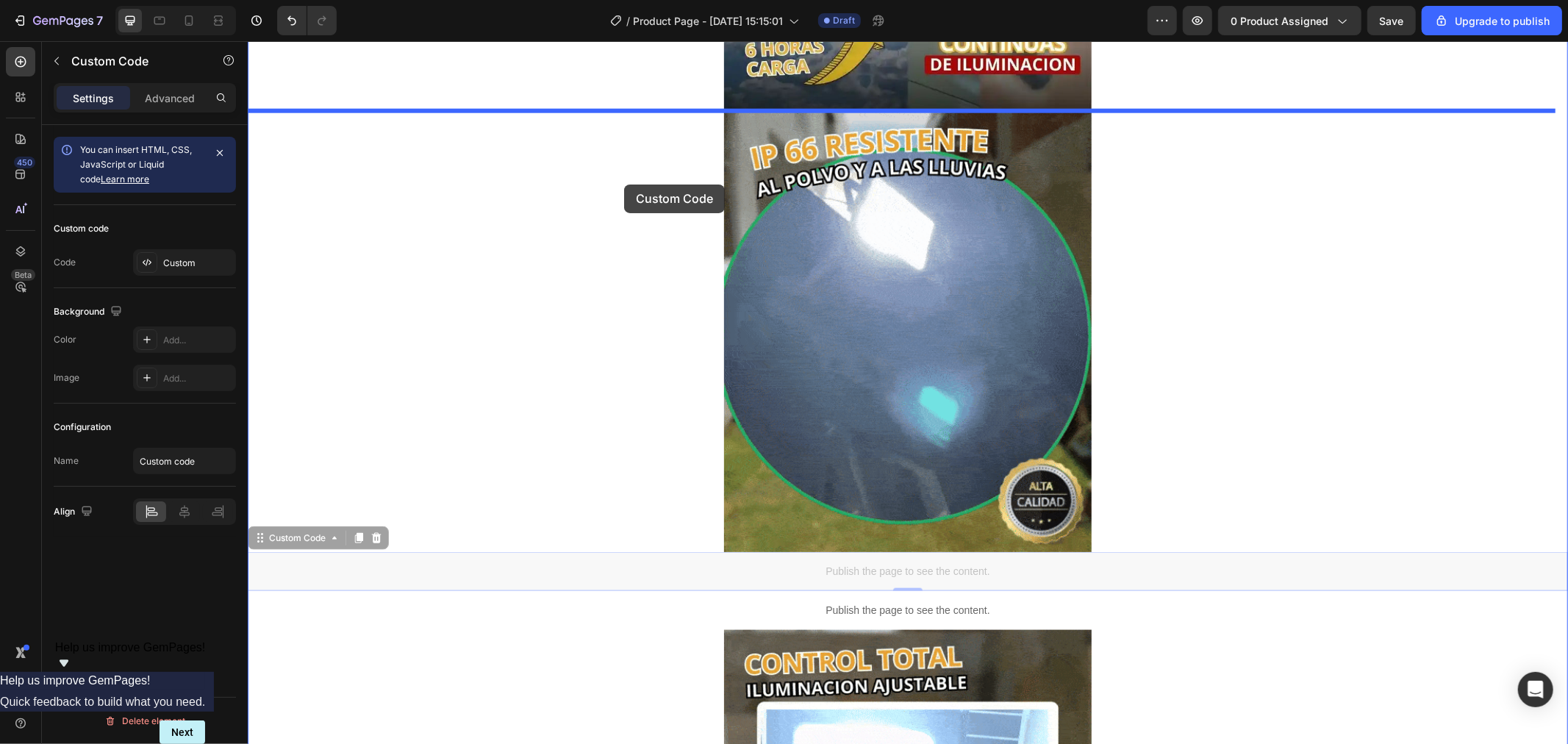
click at [624, 183] on div "Header Image Image Image Image Publish the page to see the content. Custom Code…" at bounding box center [907, 427] width 1321 height 3561
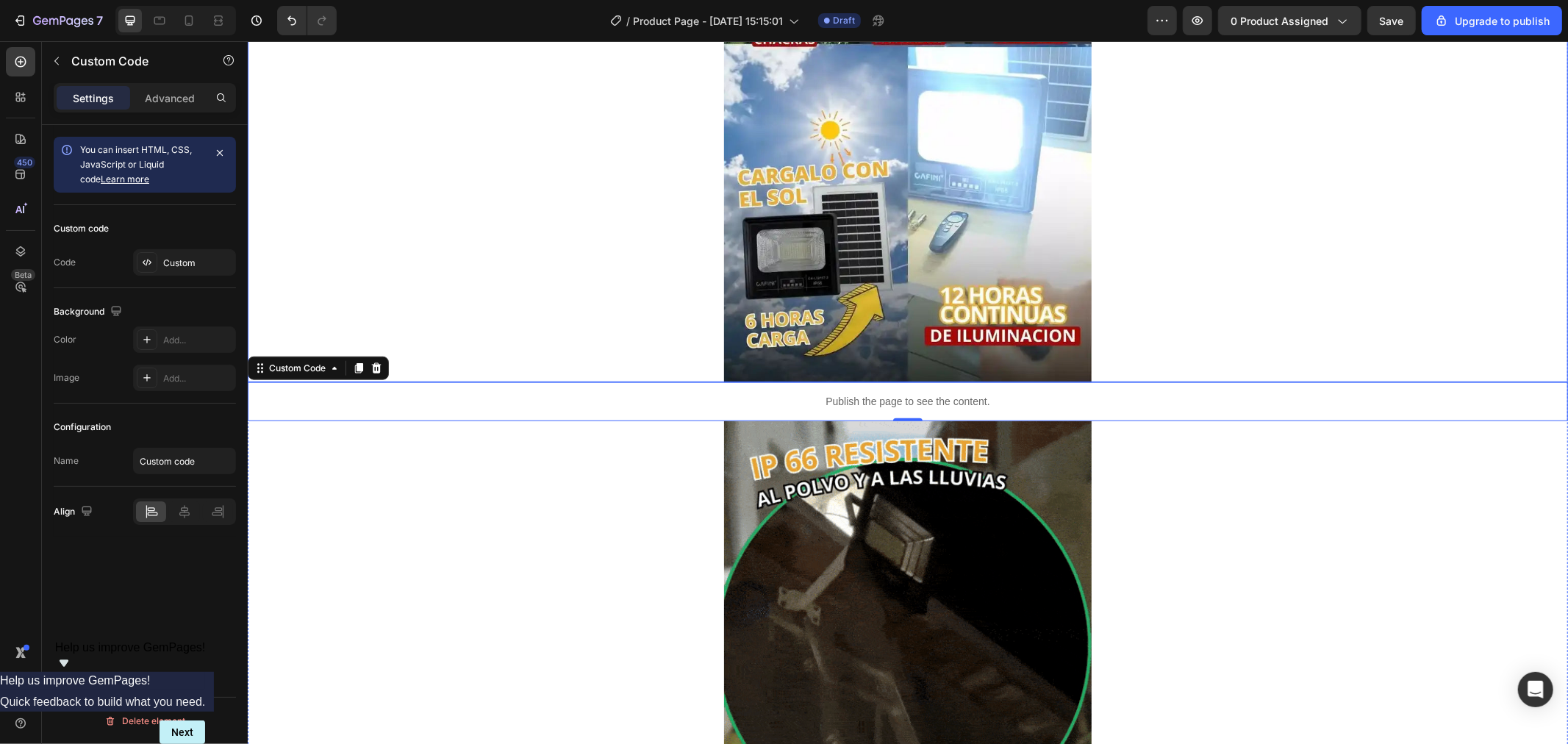
scroll to position [1068, 0]
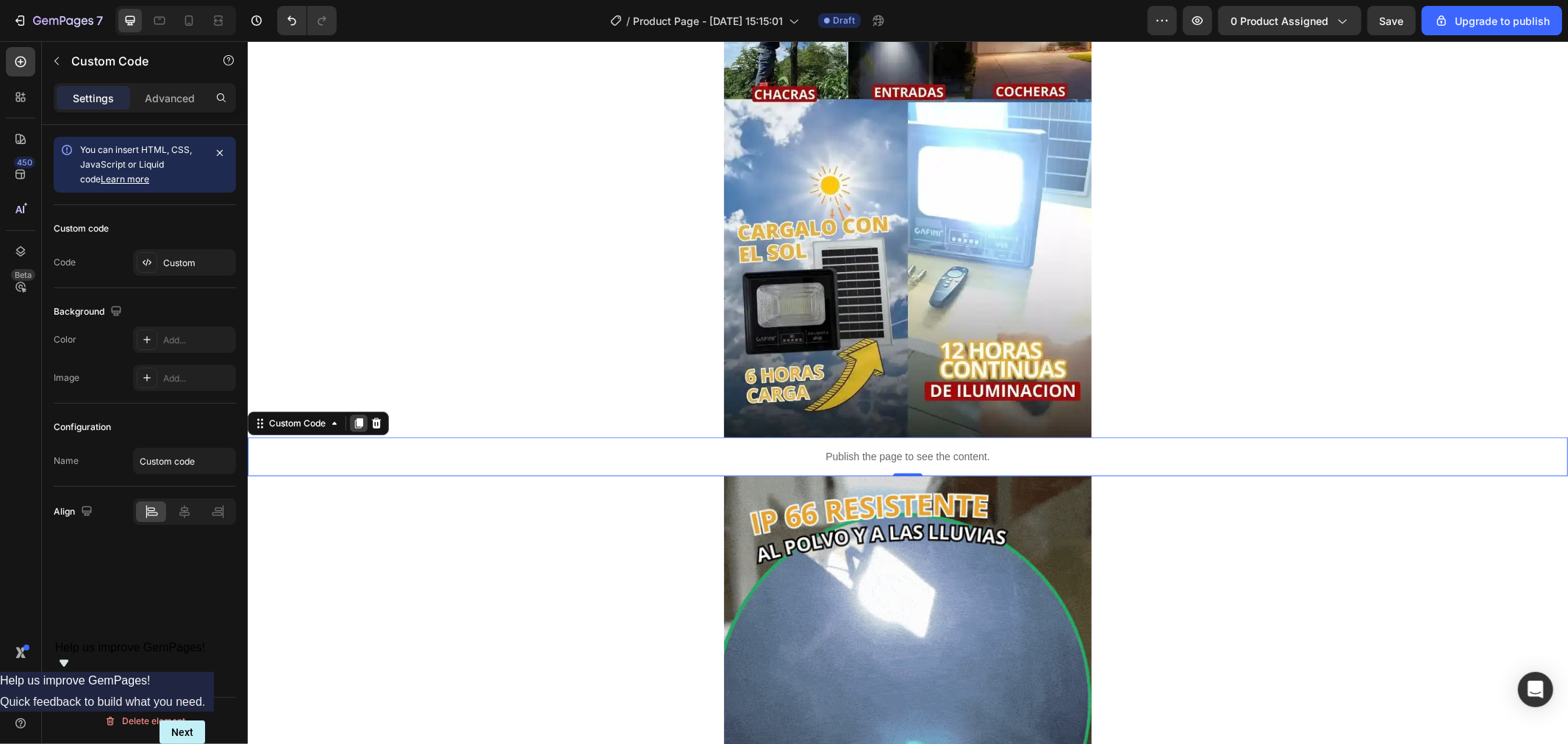
click at [356, 420] on icon at bounding box center [358, 422] width 8 height 11
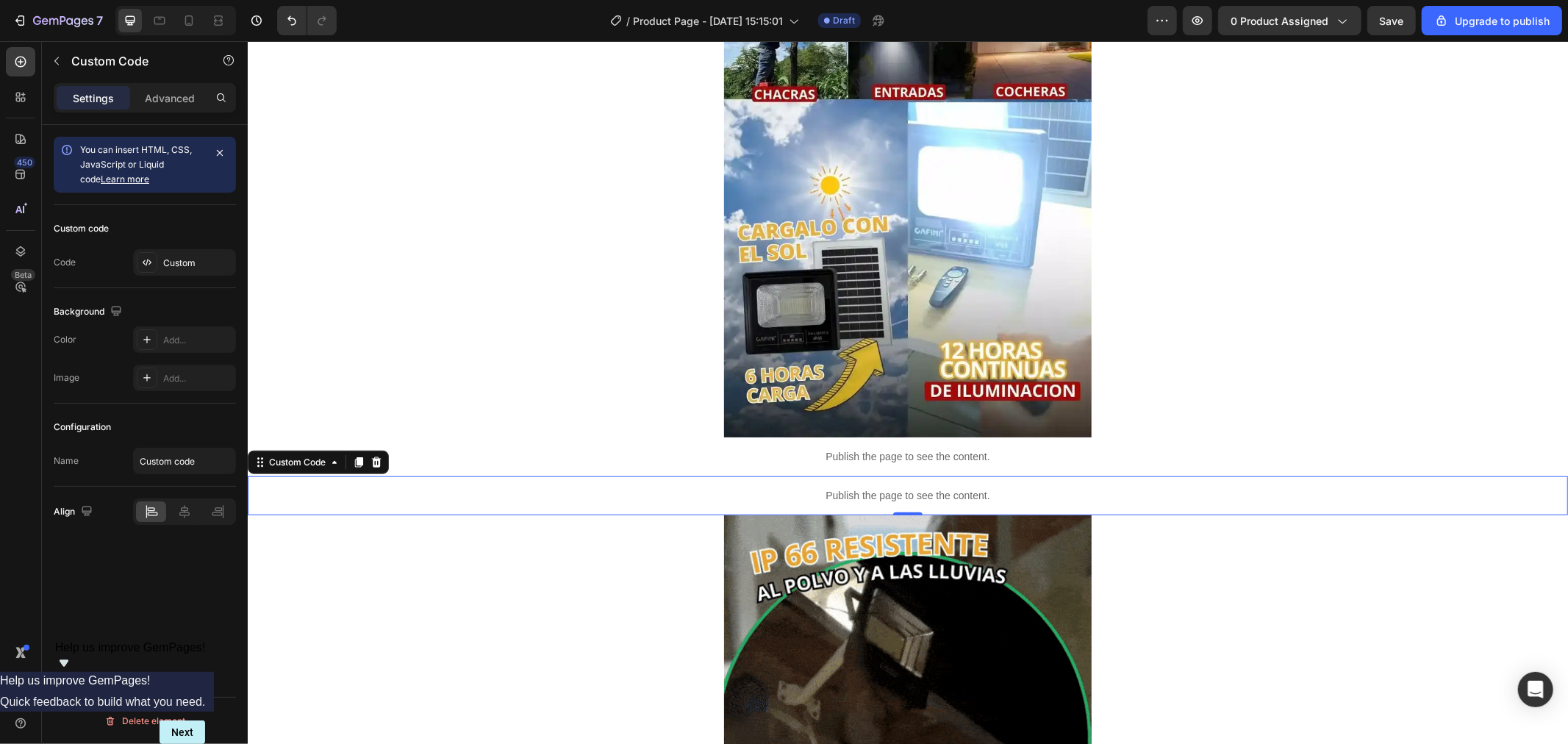
click at [453, 493] on p "Publish the page to see the content." at bounding box center [907, 495] width 1321 height 15
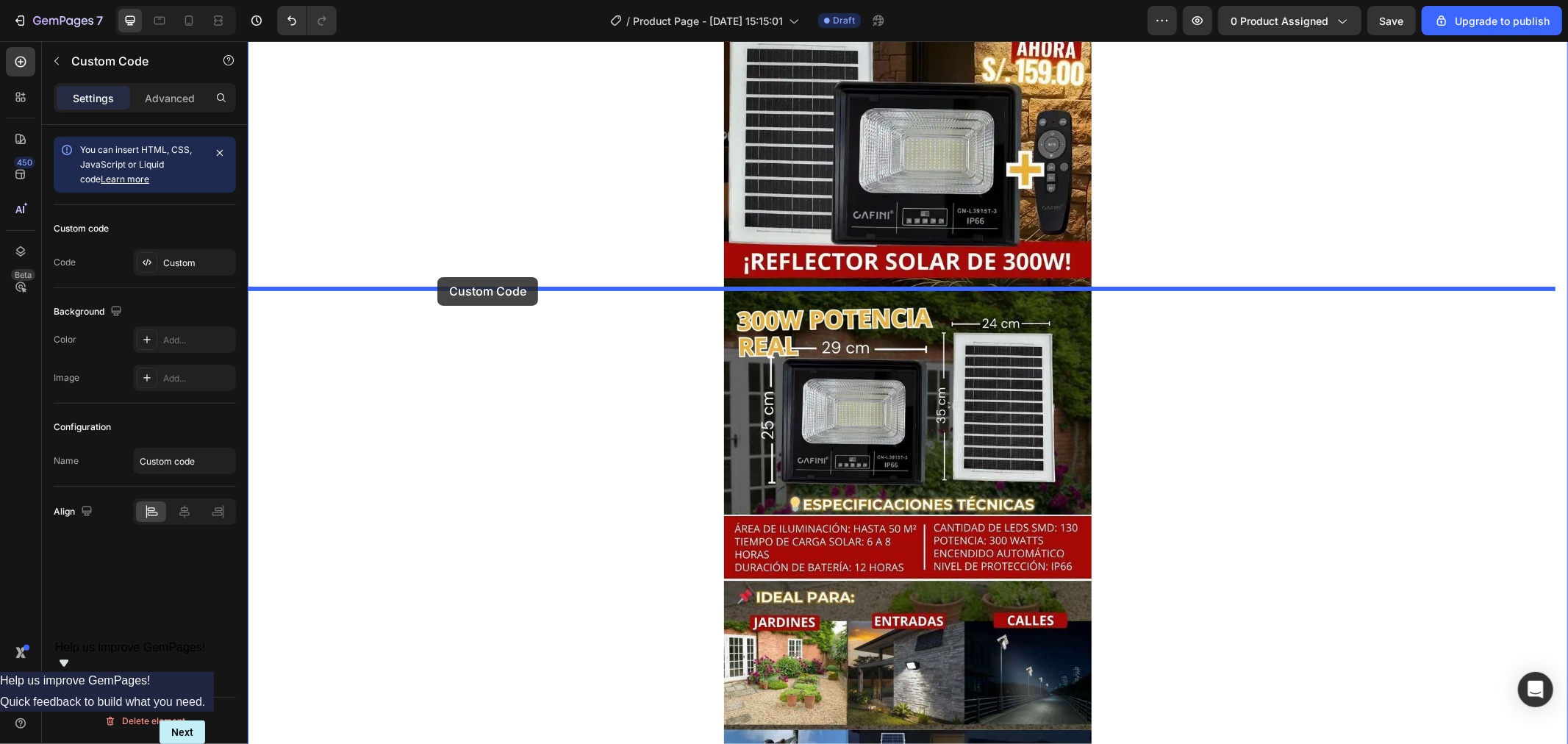
scroll to position [332, 0]
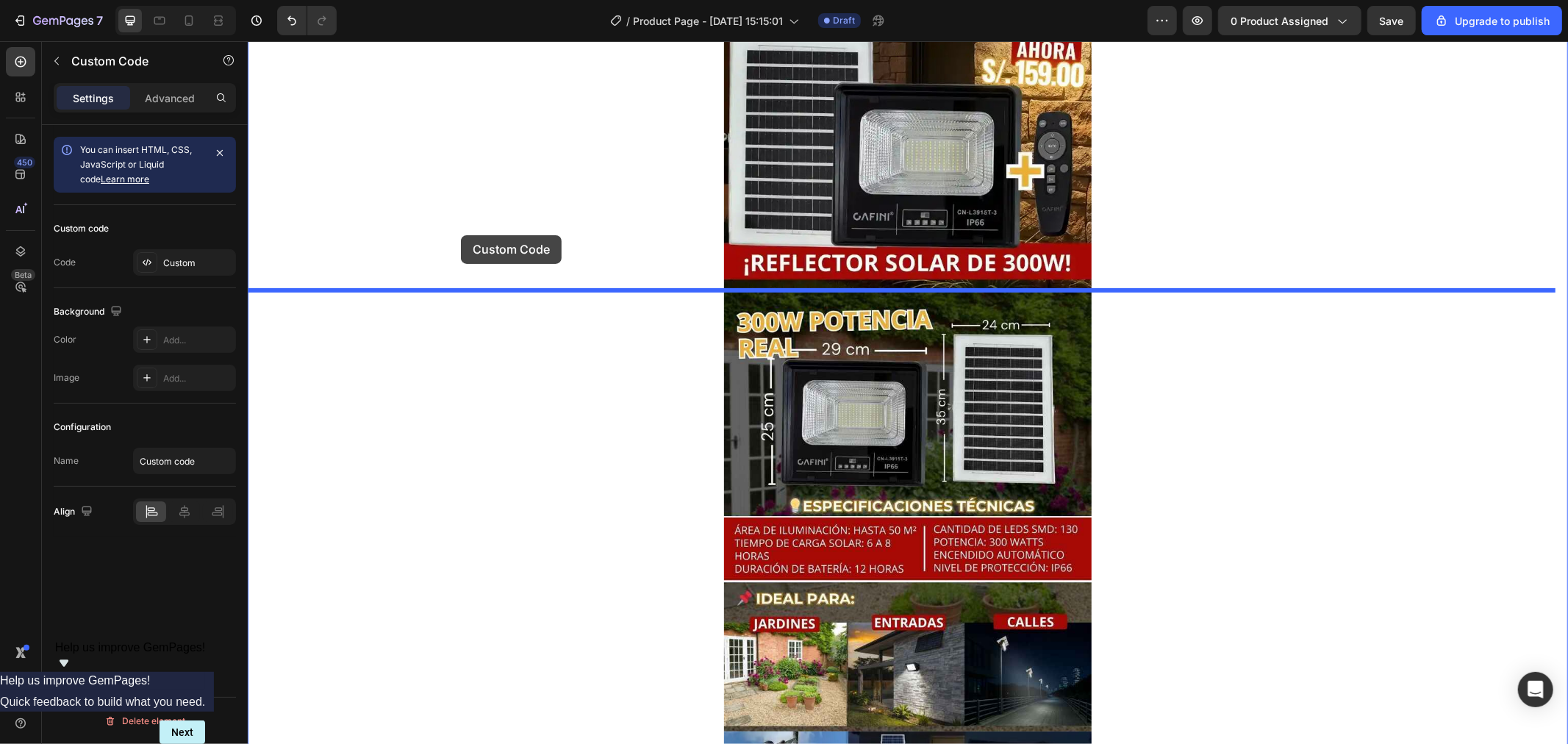
drag, startPoint x: 401, startPoint y: 494, endPoint x: 460, endPoint y: 235, distance: 265.6
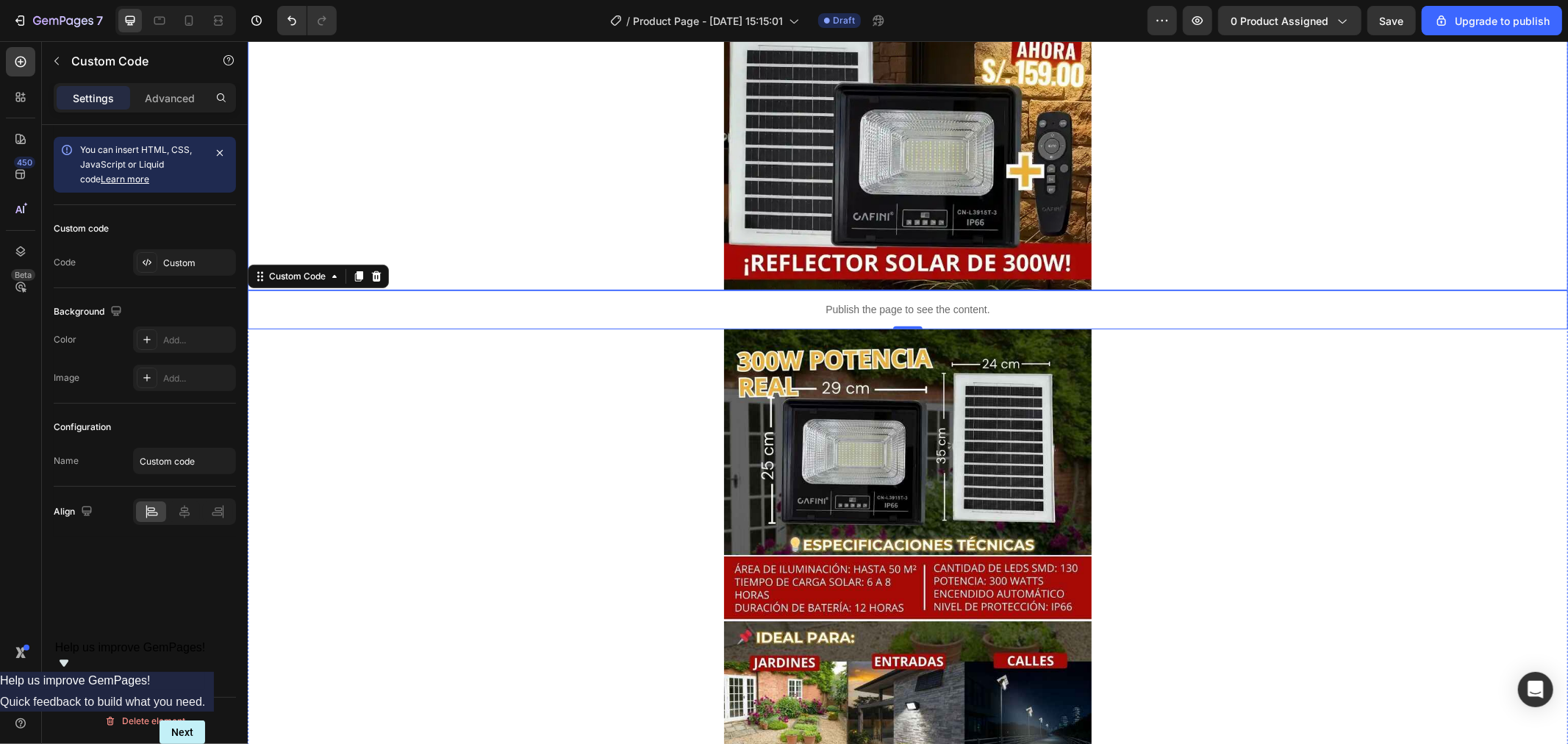
scroll to position [0, 0]
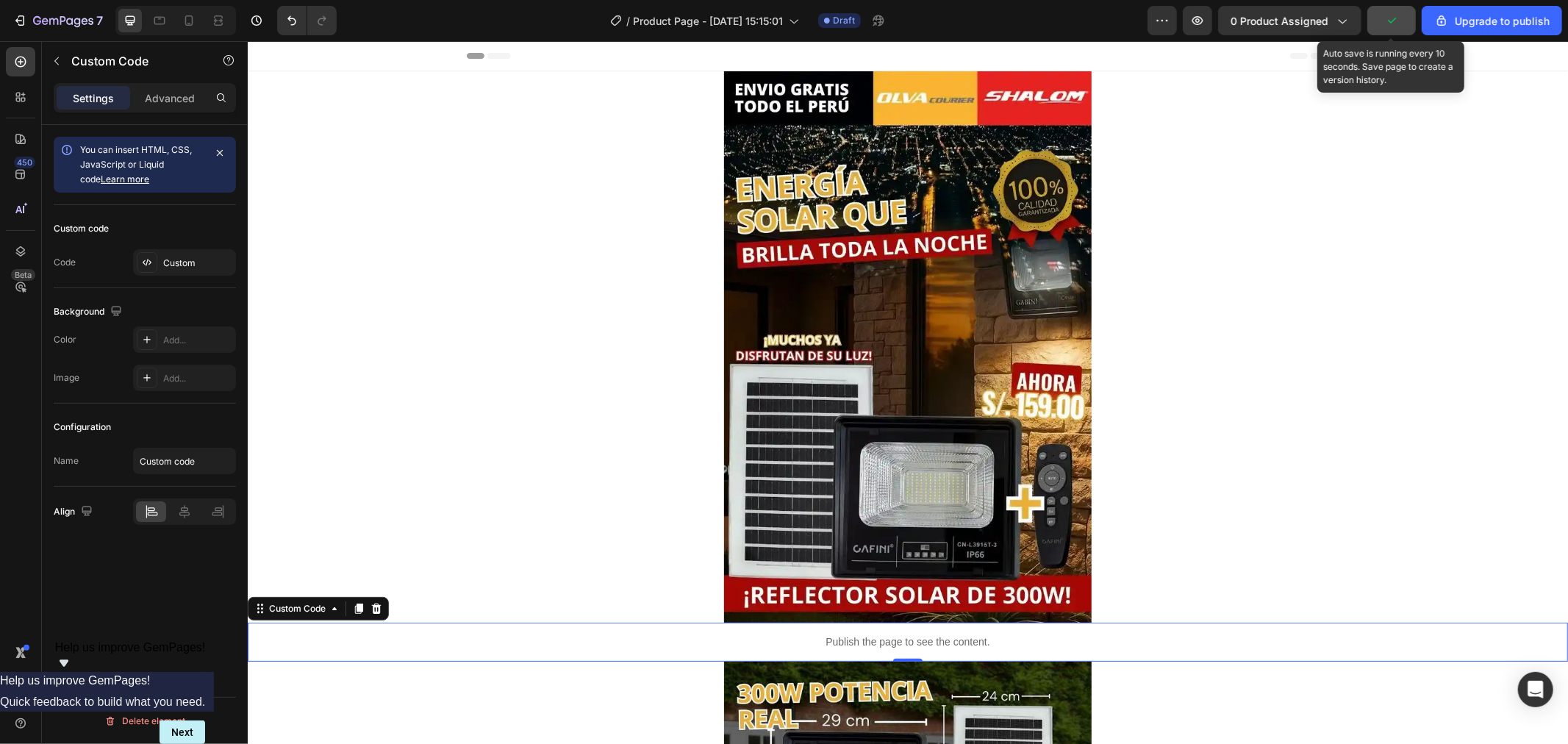
click at [1401, 30] on button "button" at bounding box center [1391, 20] width 49 height 30
click at [1399, 26] on span "Save" at bounding box center [1391, 20] width 24 height 12
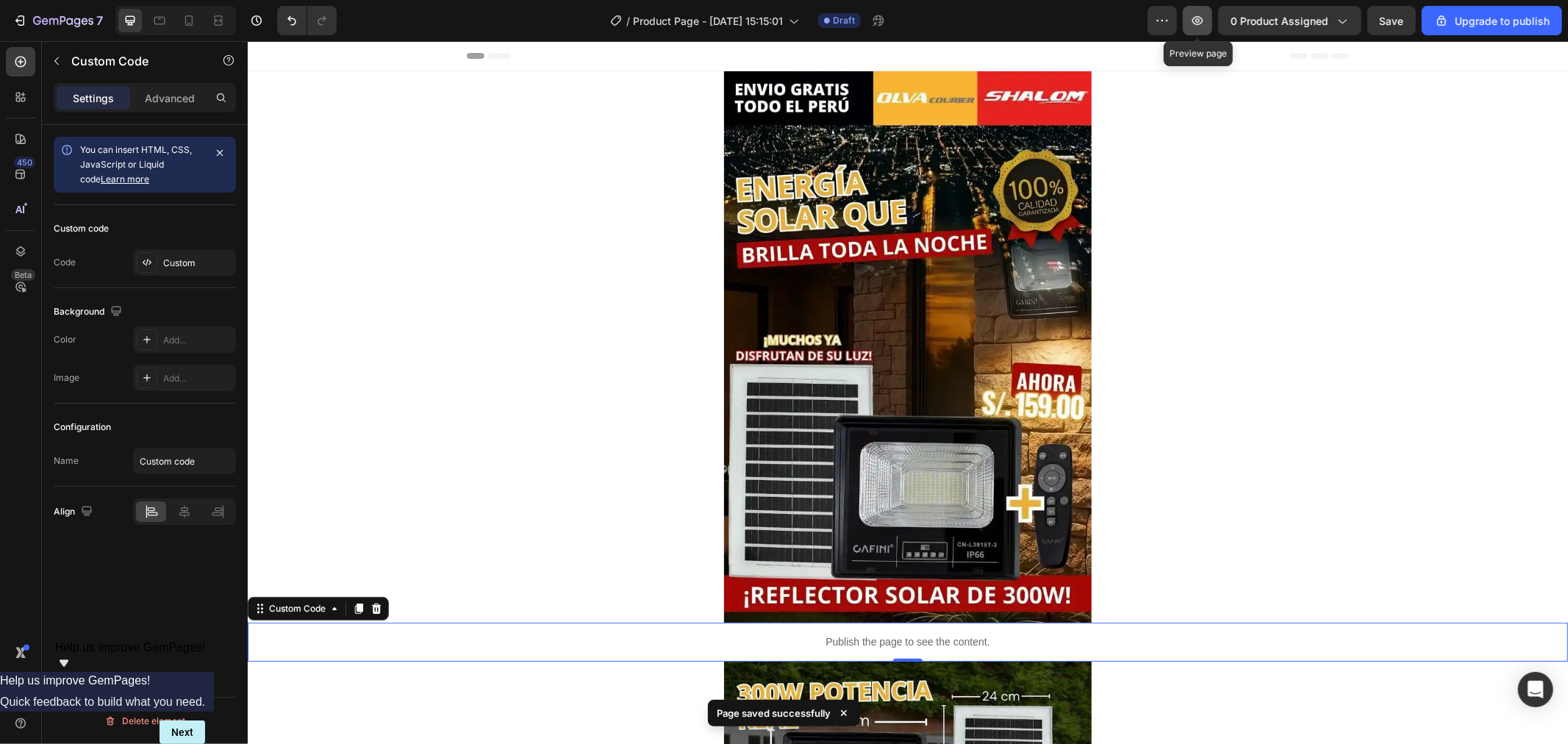
click at [1201, 17] on icon "button" at bounding box center [1197, 20] width 14 height 14
click at [954, 641] on p "Publish the page to see the content." at bounding box center [907, 642] width 1321 height 15
click at [177, 98] on p "Advanced" at bounding box center [170, 98] width 50 height 15
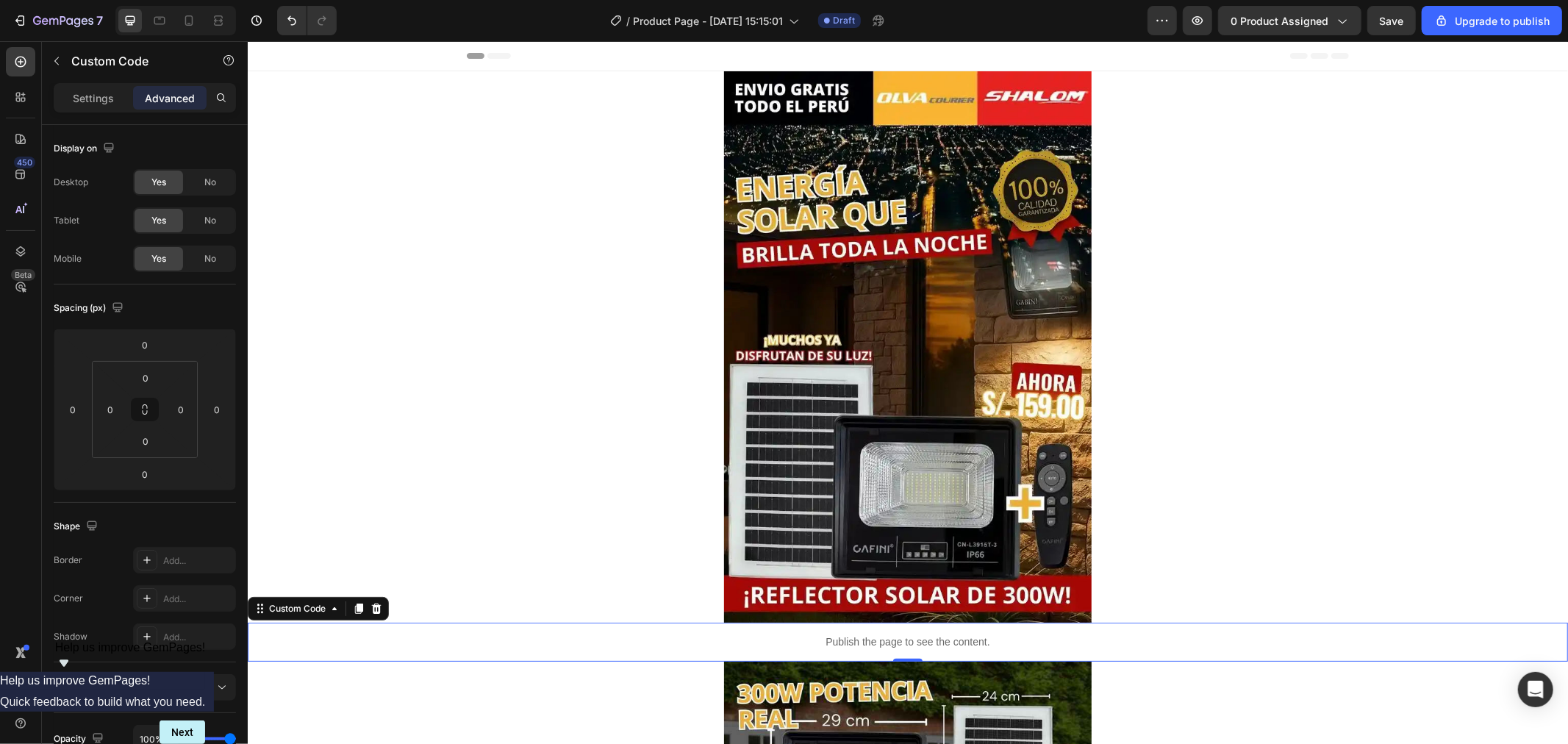
click at [520, 634] on p "Publish the page to see the content." at bounding box center [907, 642] width 1321 height 15
click at [105, 91] on p "Settings" at bounding box center [93, 98] width 41 height 15
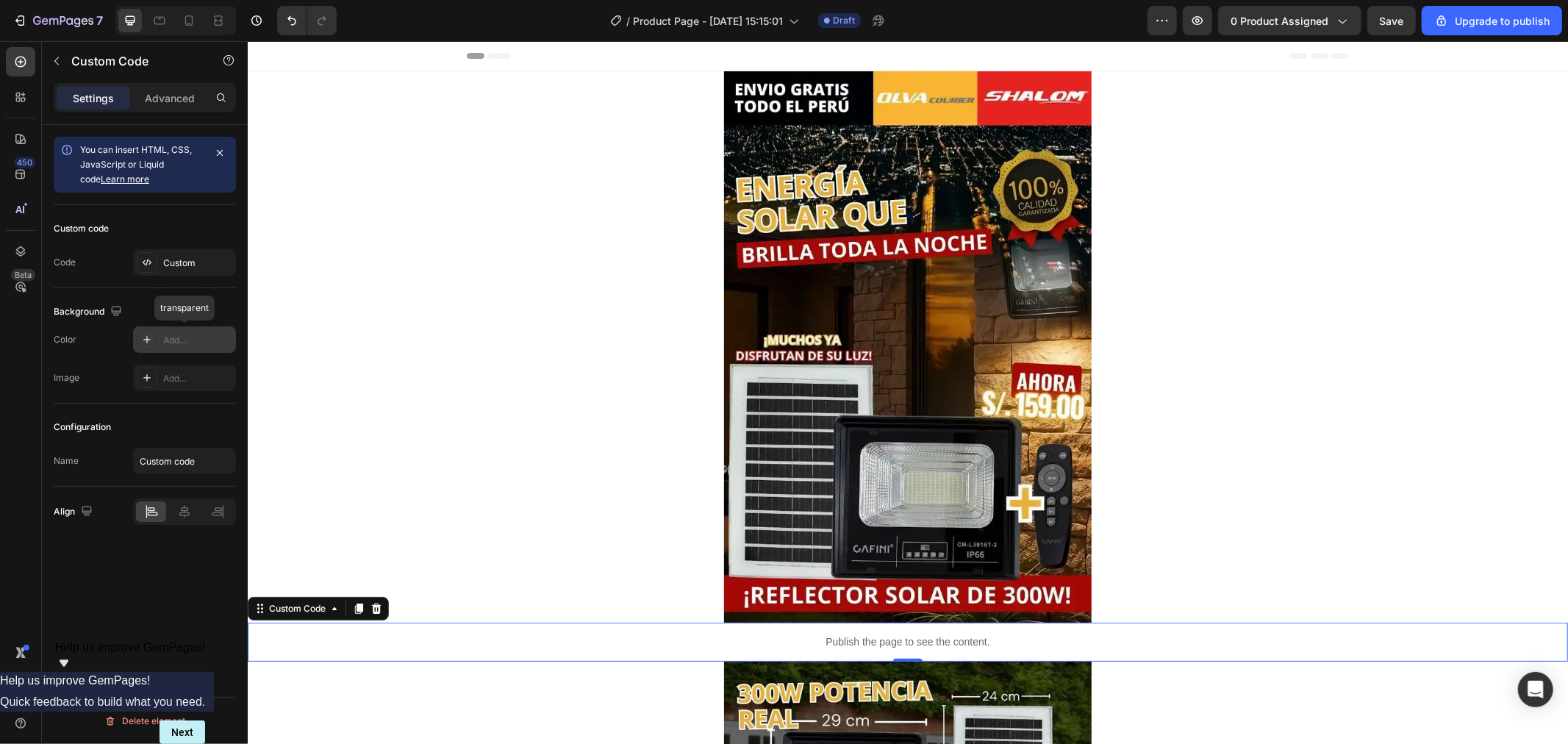
click at [141, 333] on icon at bounding box center [147, 339] width 11 height 11
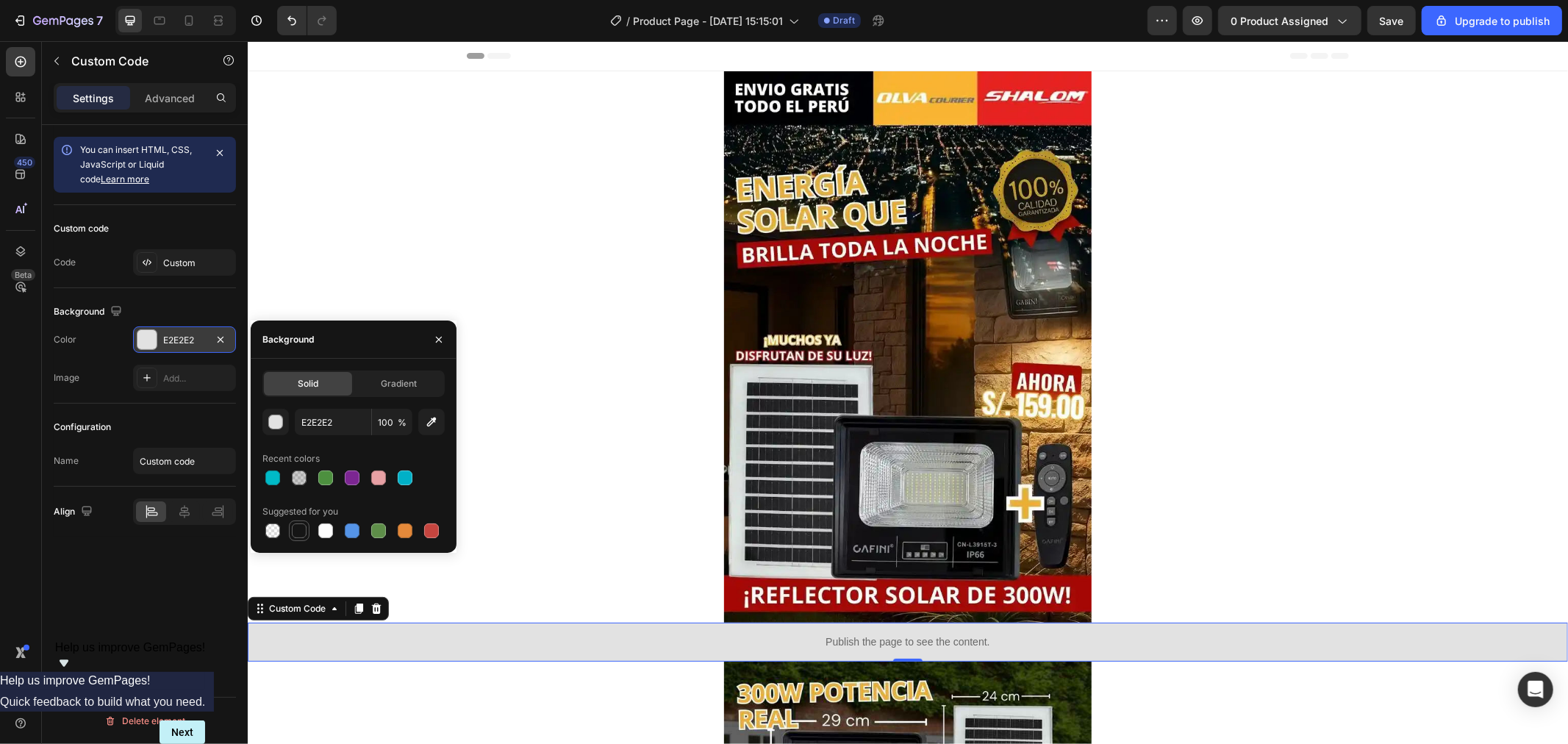
click at [305, 540] on div at bounding box center [300, 531] width 21 height 21
type input "151515"
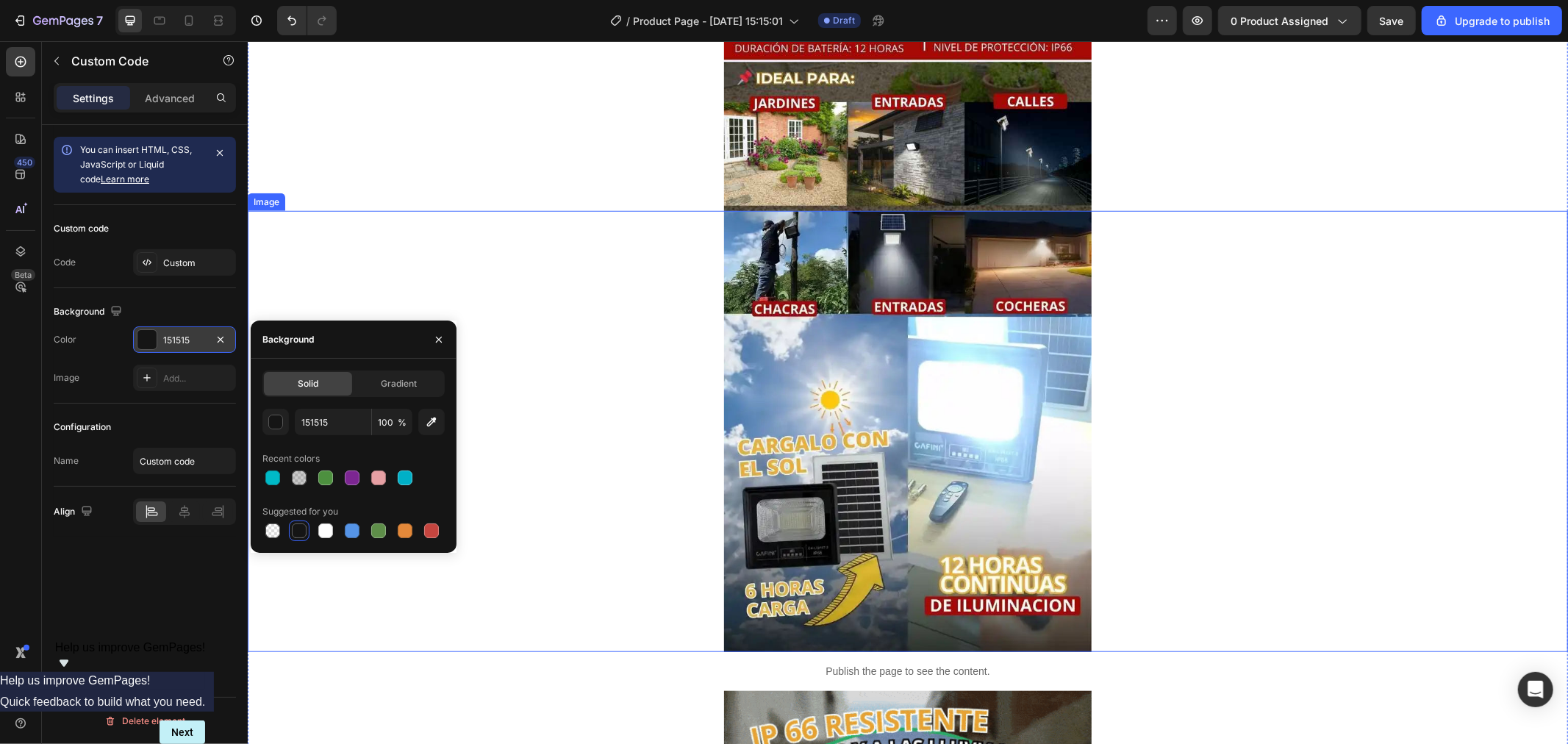
scroll to position [1143, 0]
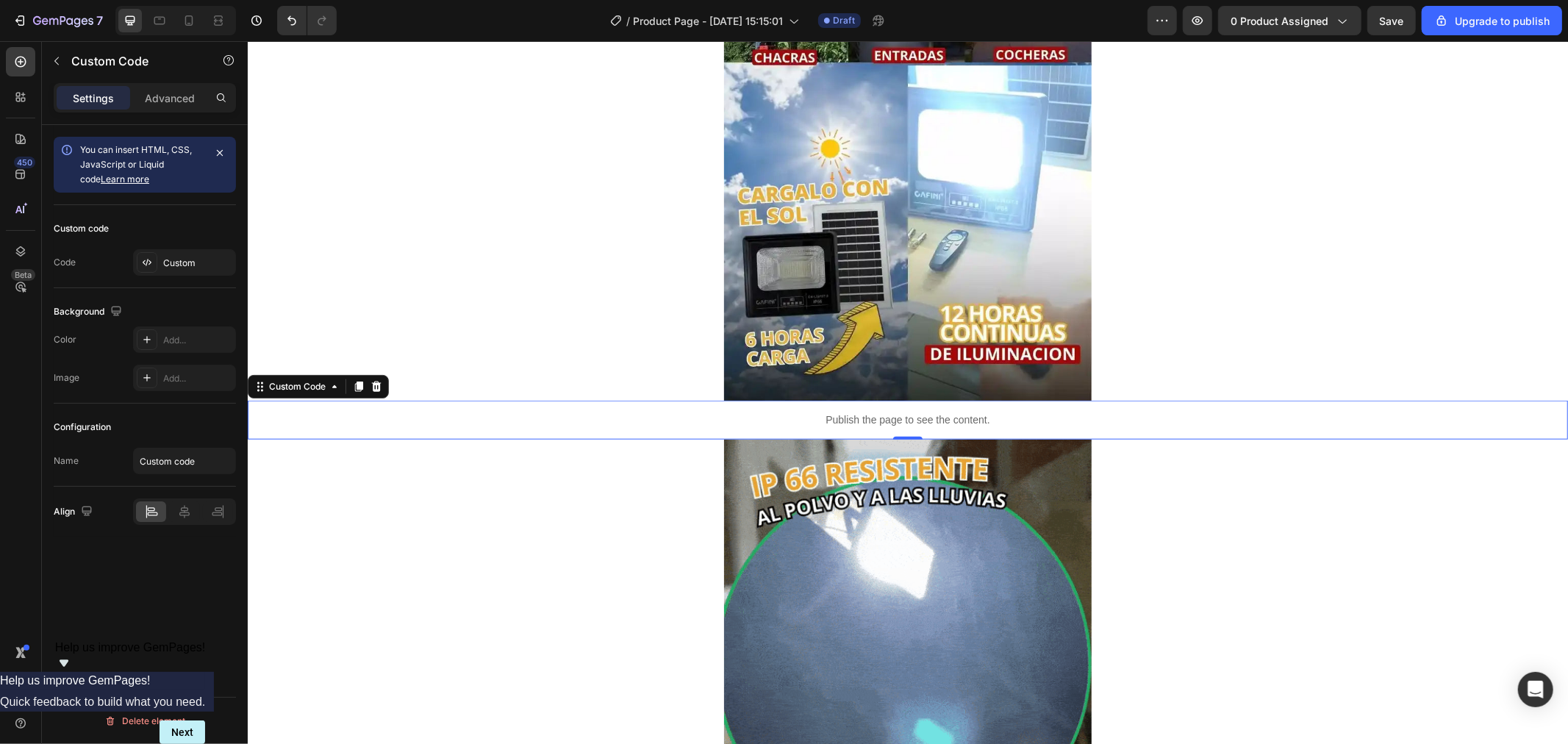
click at [602, 404] on div "Publish the page to see the content." at bounding box center [907, 419] width 1321 height 39
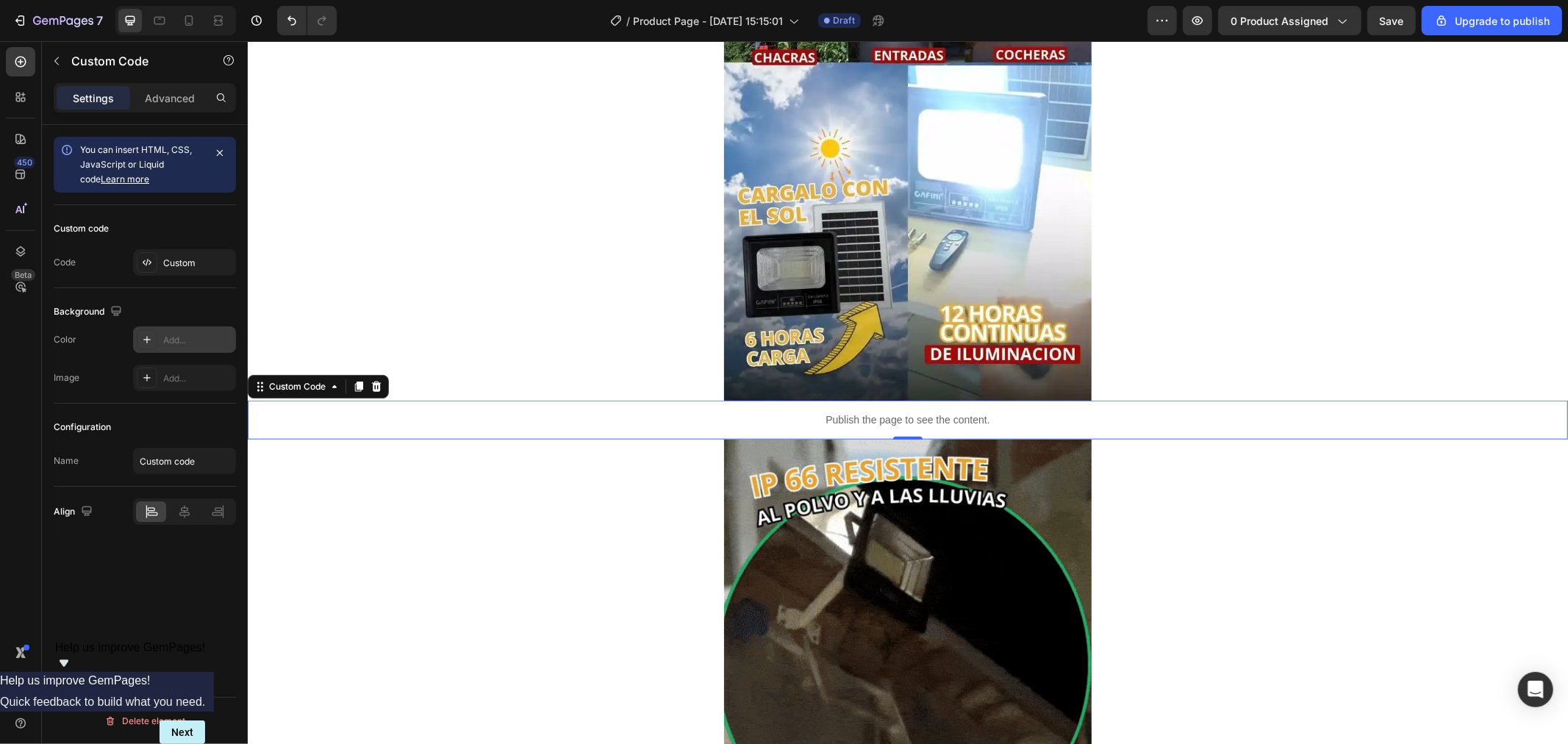
click at [158, 333] on div "Add..." at bounding box center [184, 340] width 103 height 27
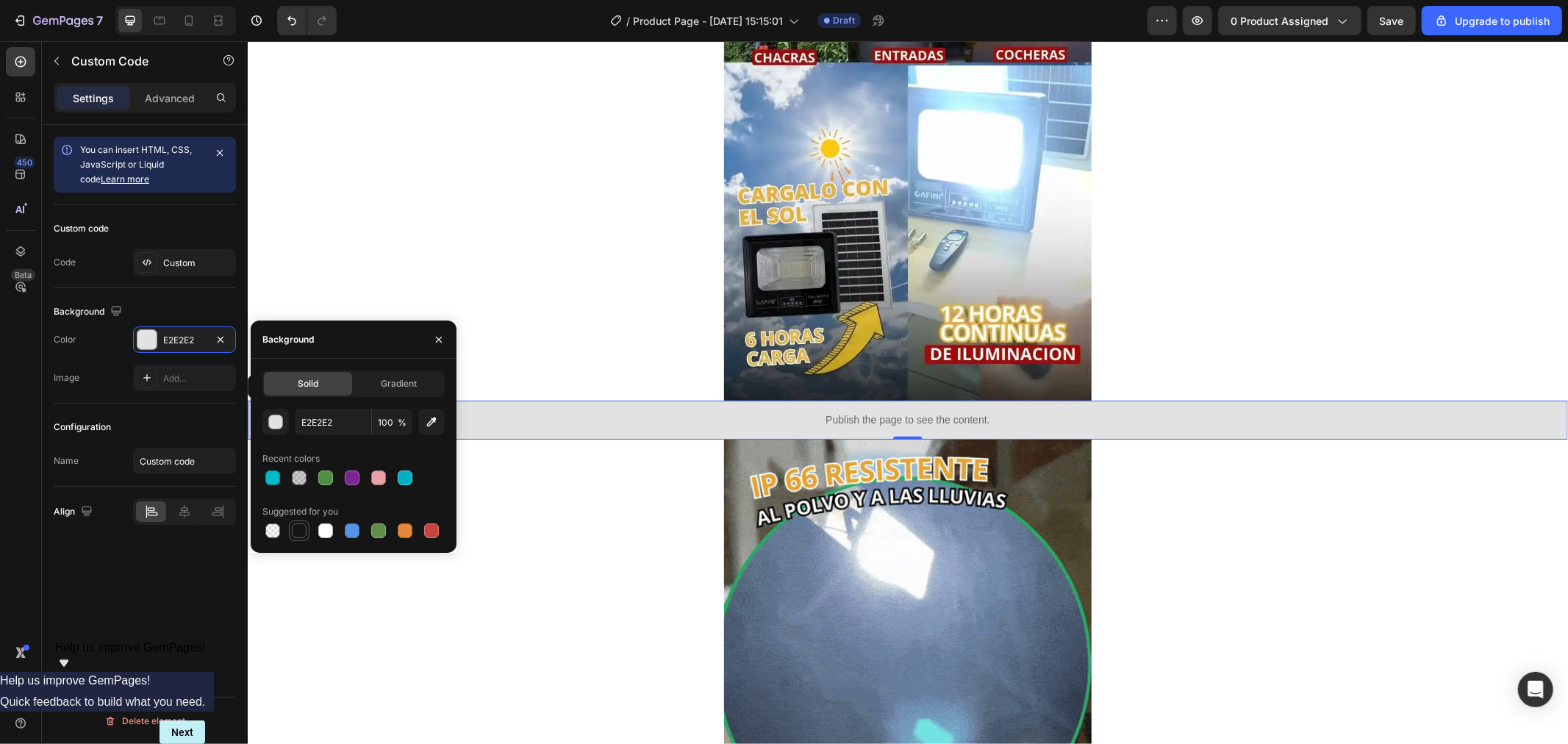
click at [299, 538] on div at bounding box center [299, 530] width 14 height 14
type input "151515"
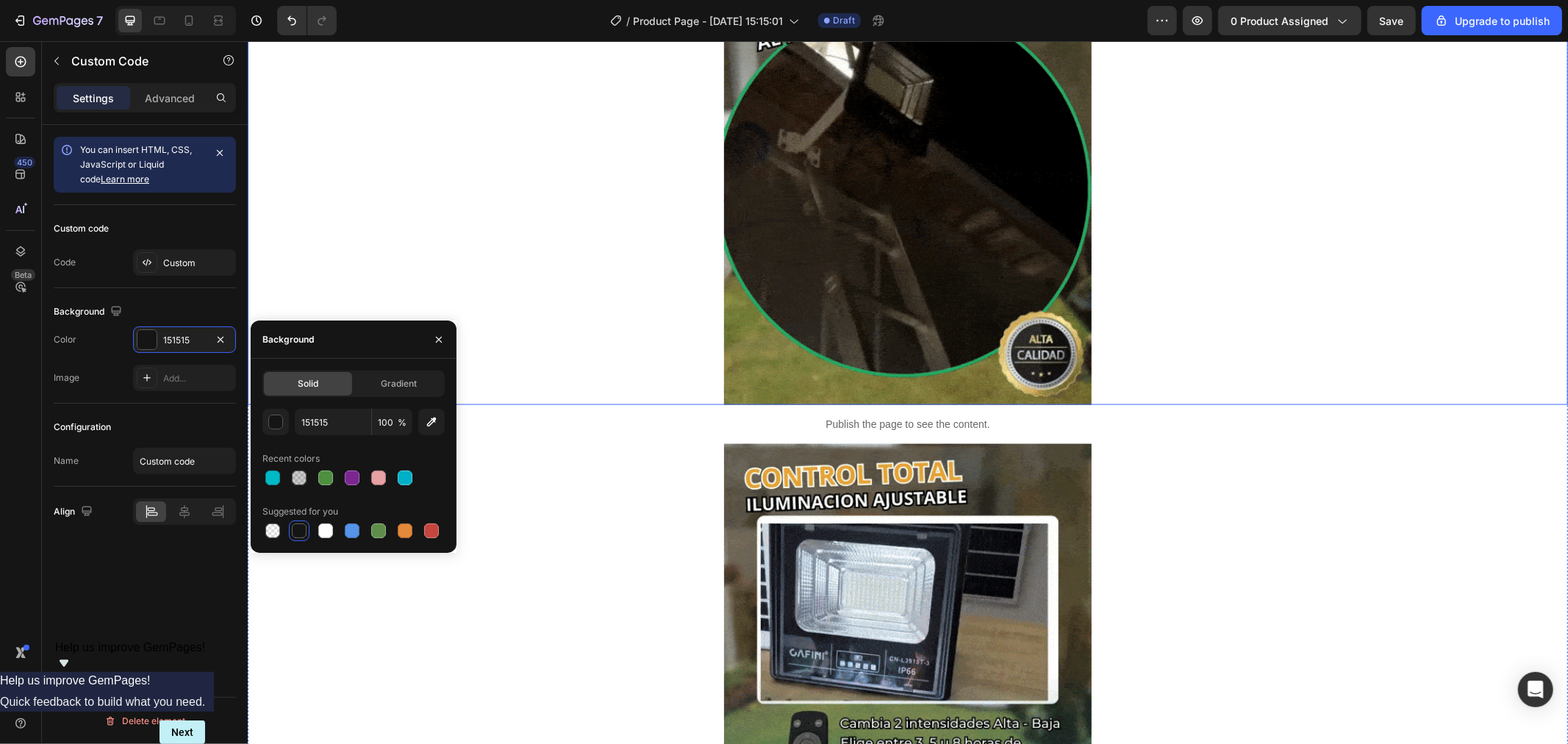
scroll to position [1634, 0]
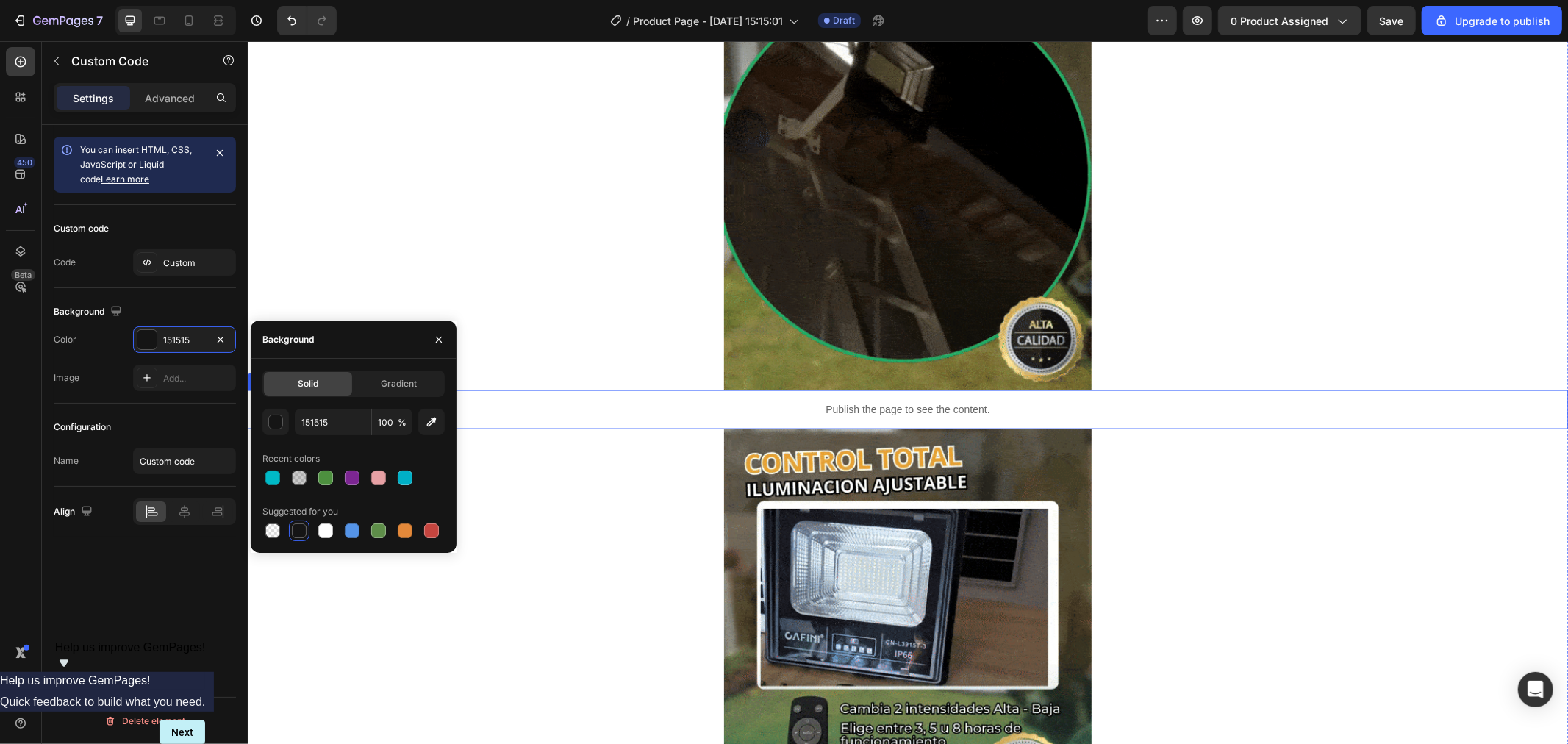
click at [586, 412] on p "Publish the page to see the content." at bounding box center [907, 409] width 1321 height 15
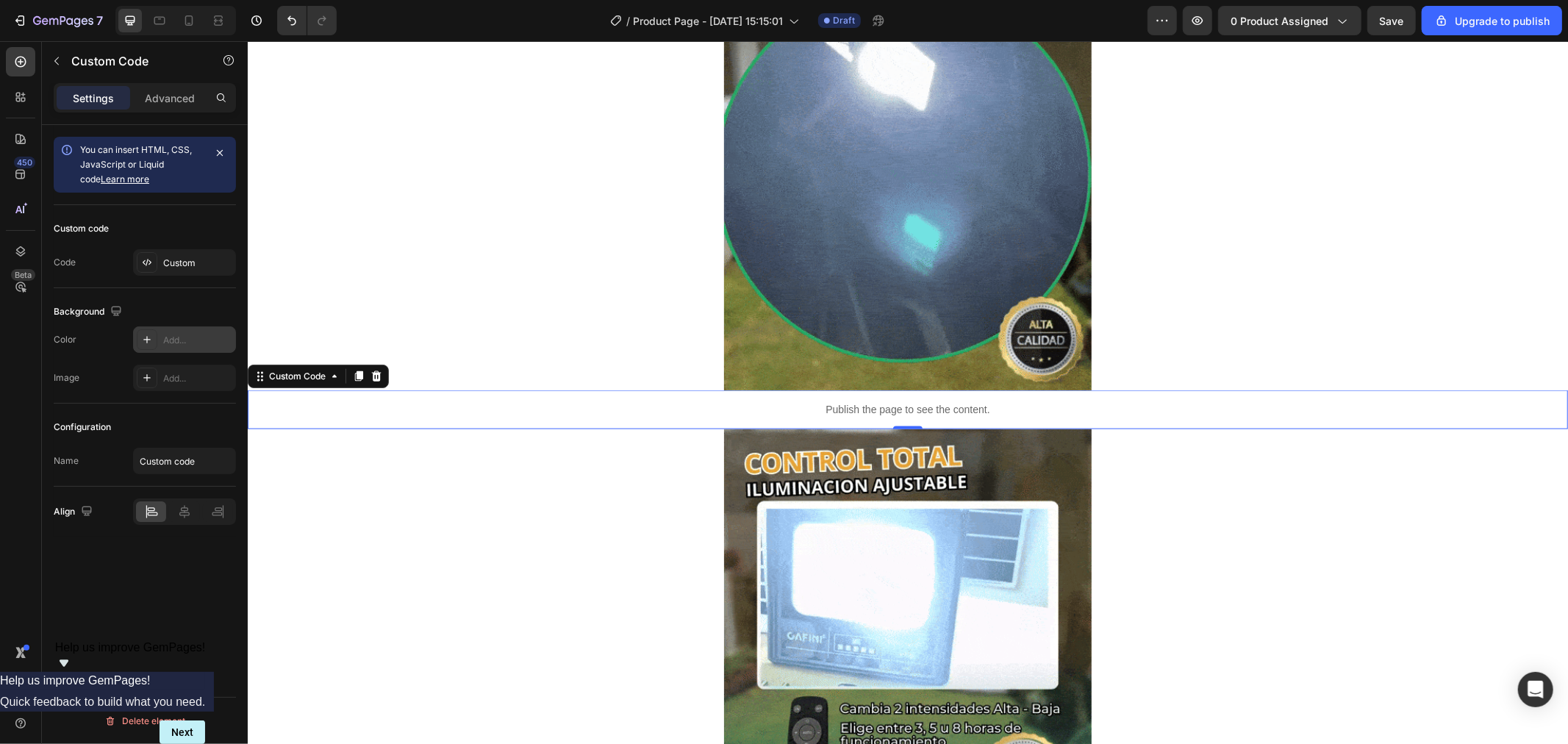
click at [148, 347] on div at bounding box center [147, 340] width 21 height 21
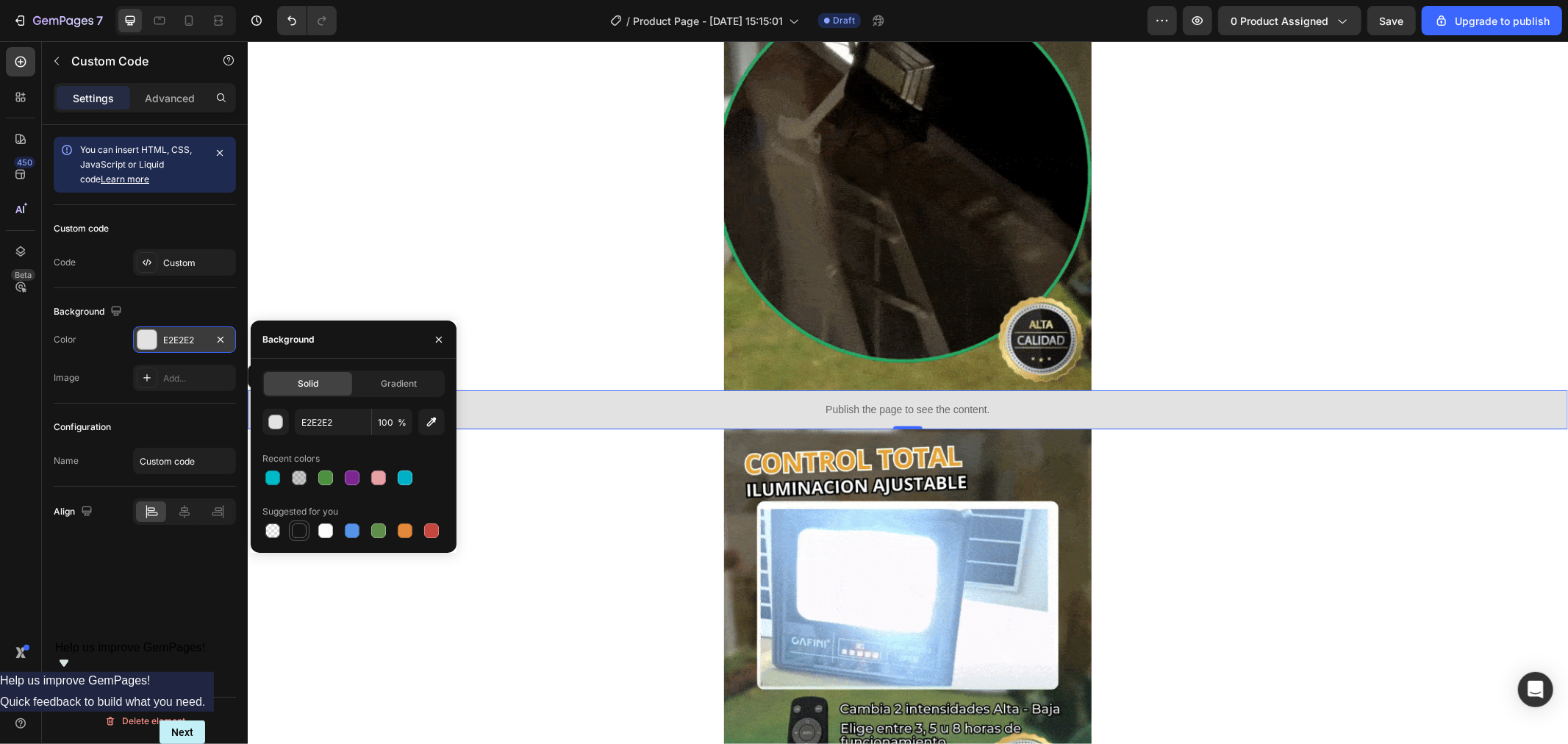
click at [299, 528] on div at bounding box center [299, 530] width 14 height 14
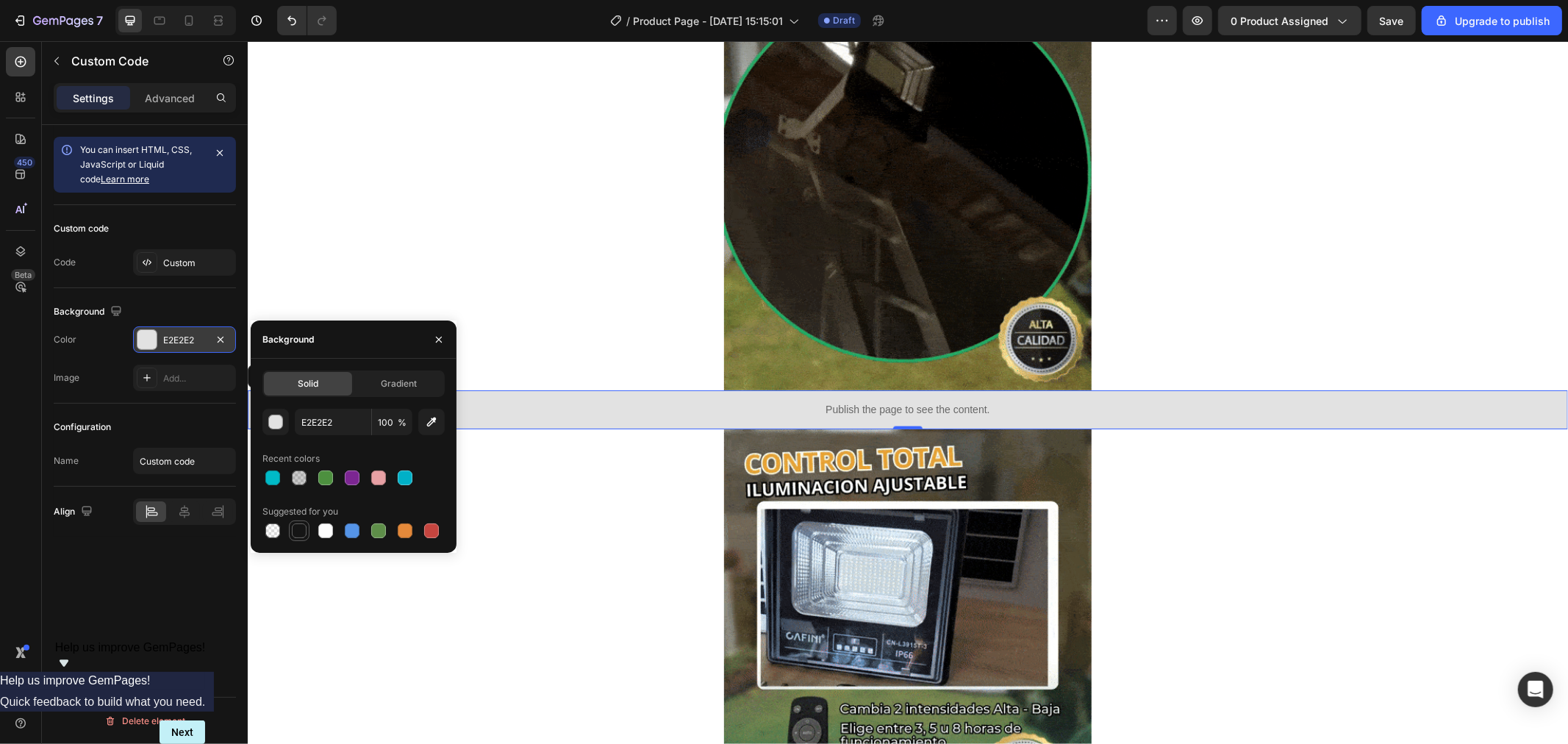
type input "151515"
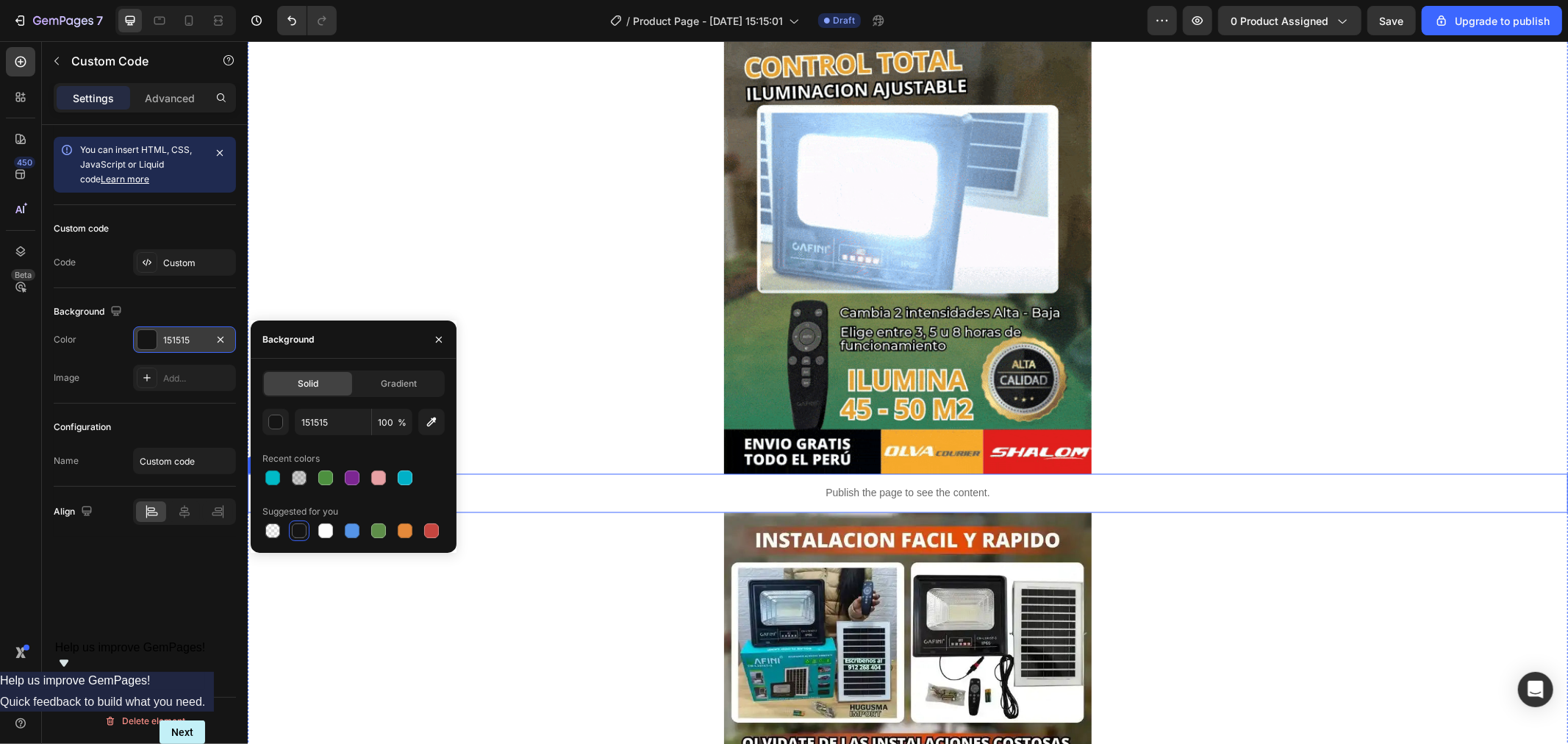
scroll to position [2042, 0]
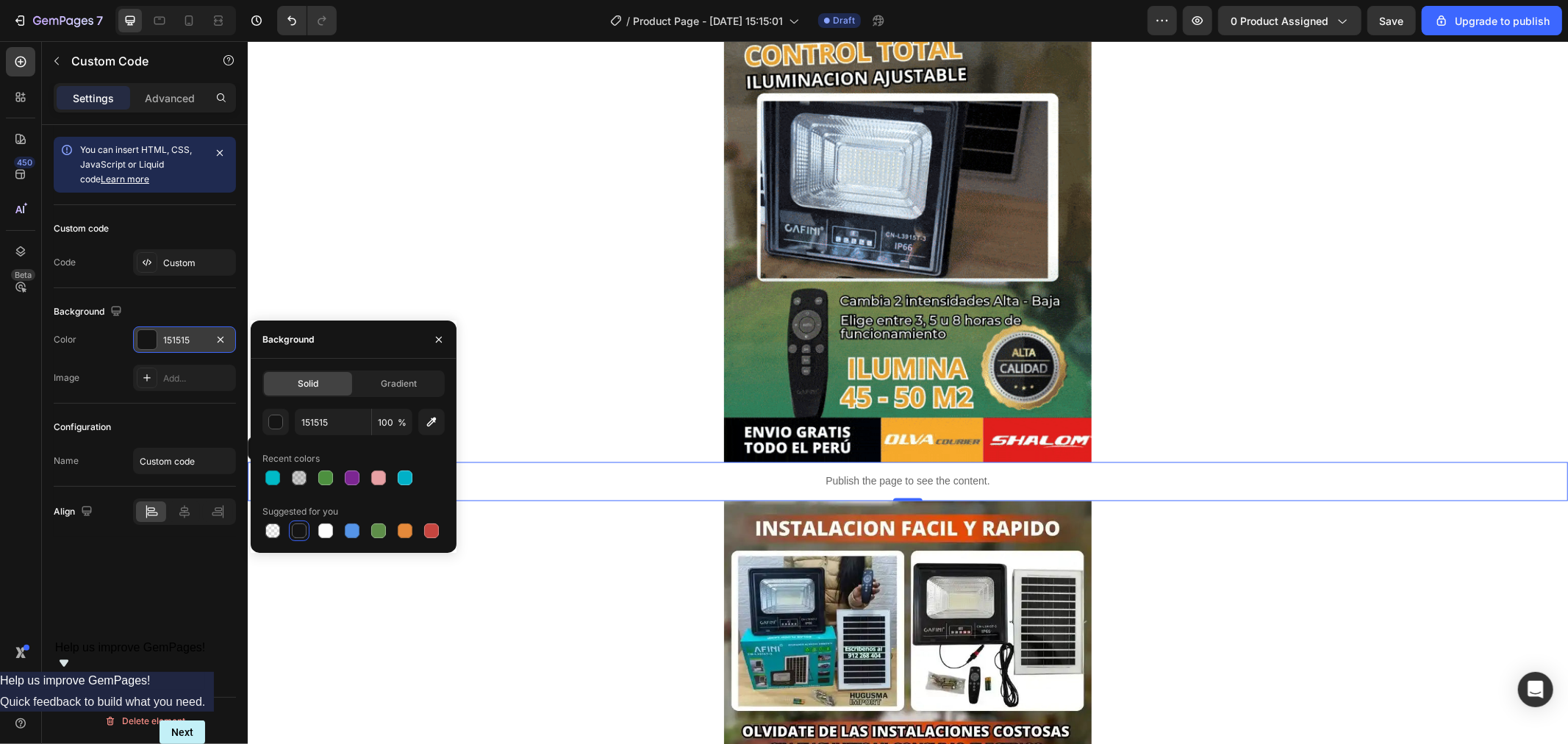
click at [540, 478] on p "Publish the page to see the content." at bounding box center [907, 481] width 1321 height 15
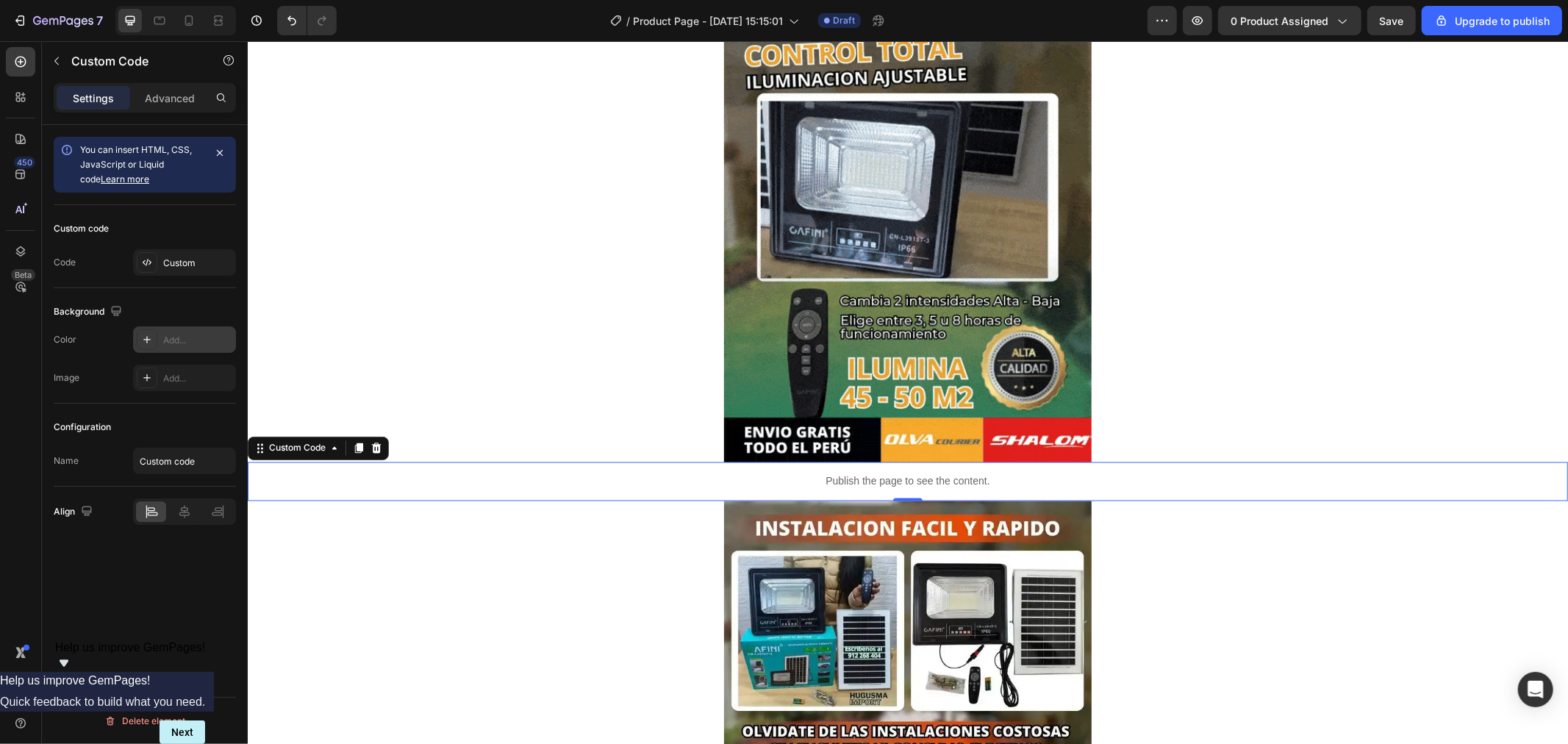
click at [149, 340] on icon at bounding box center [147, 340] width 8 height 8
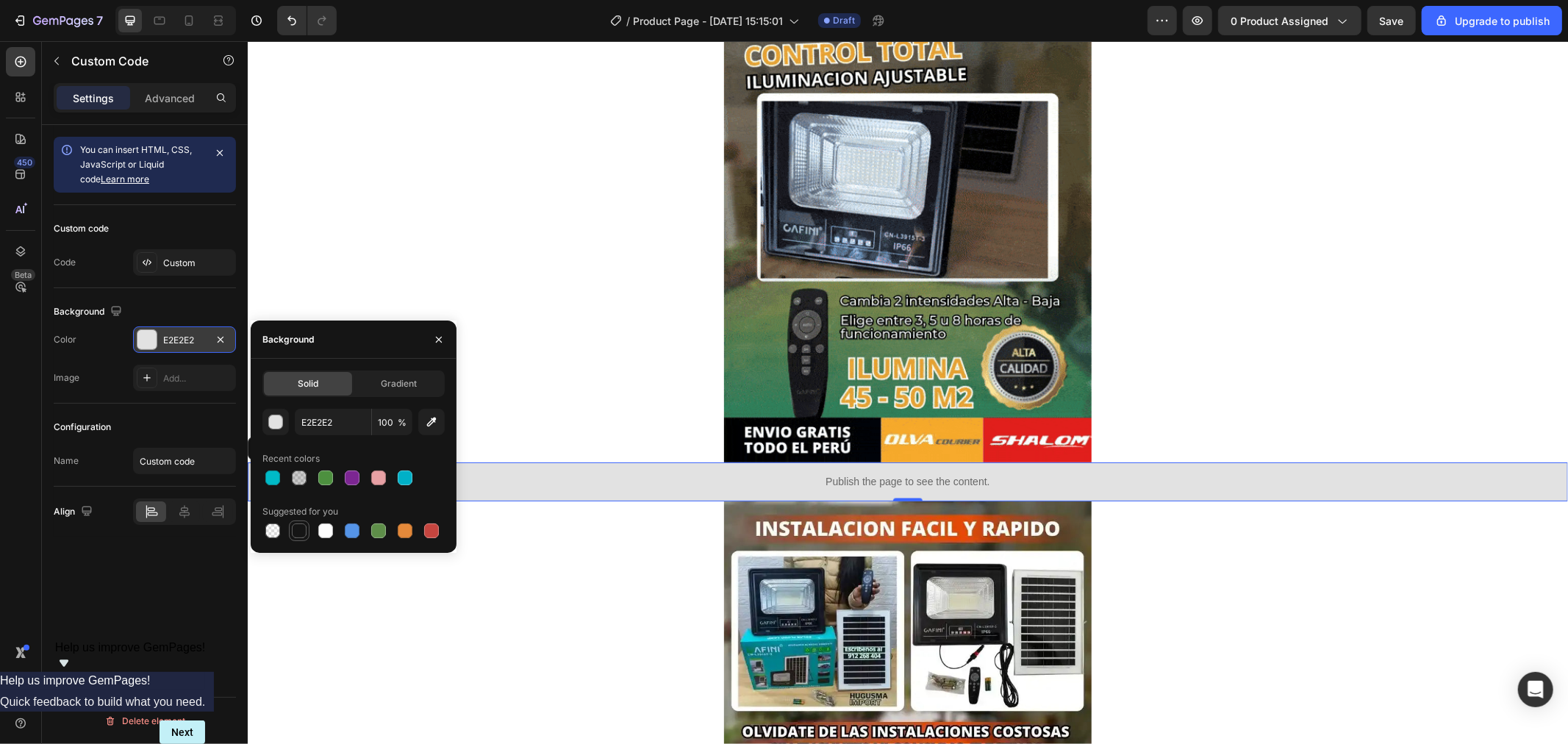
click at [305, 535] on div at bounding box center [299, 530] width 14 height 14
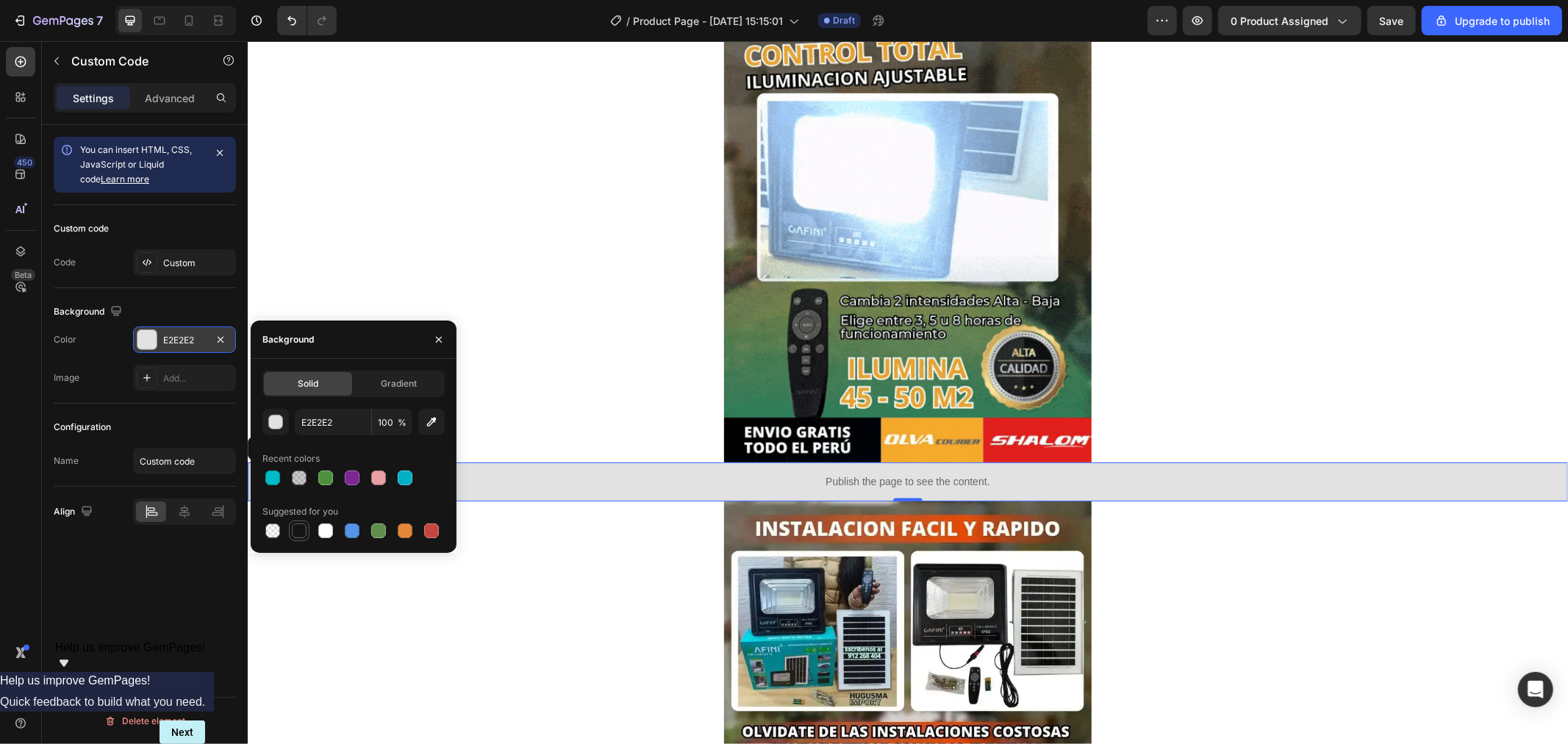
type input "151515"
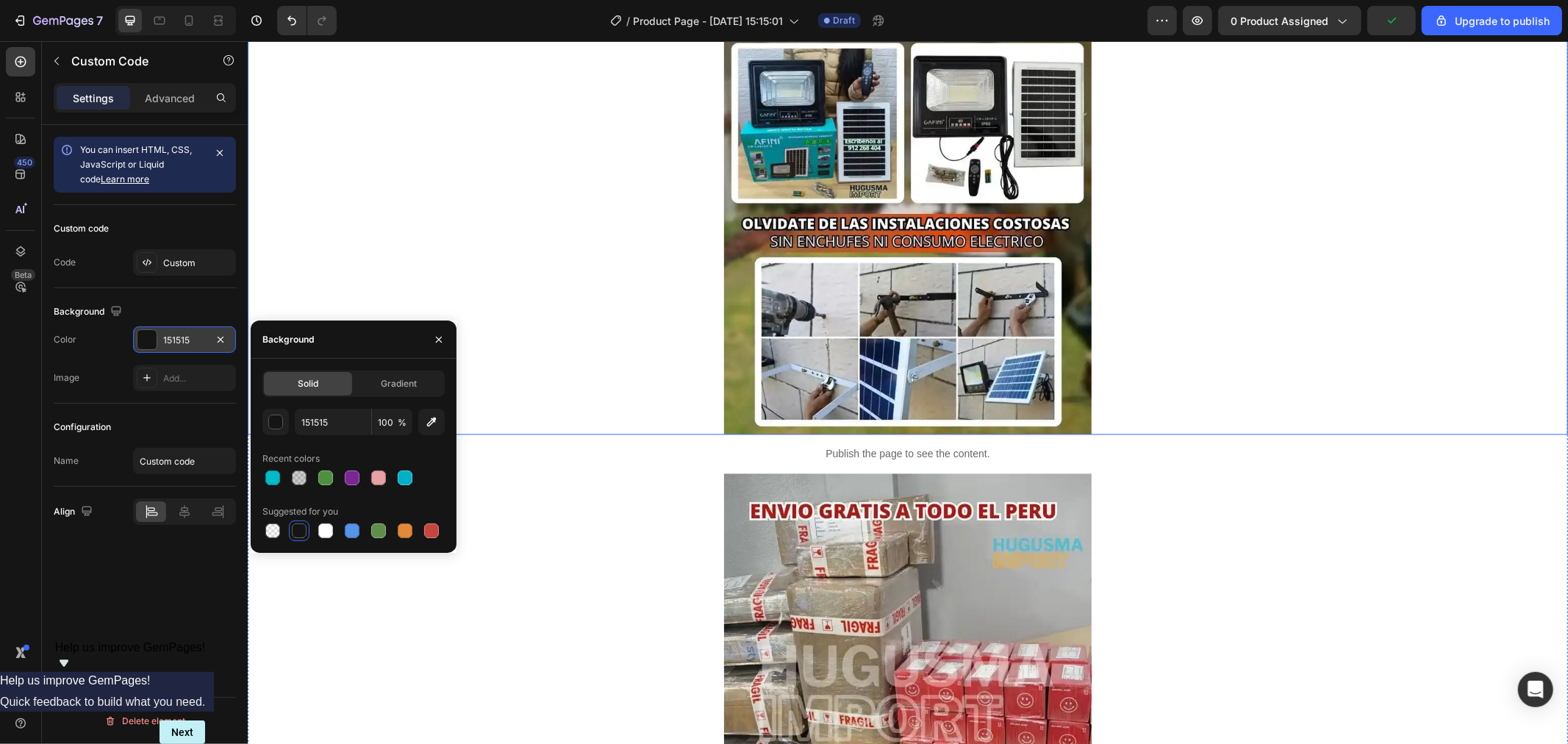
scroll to position [2695, 0]
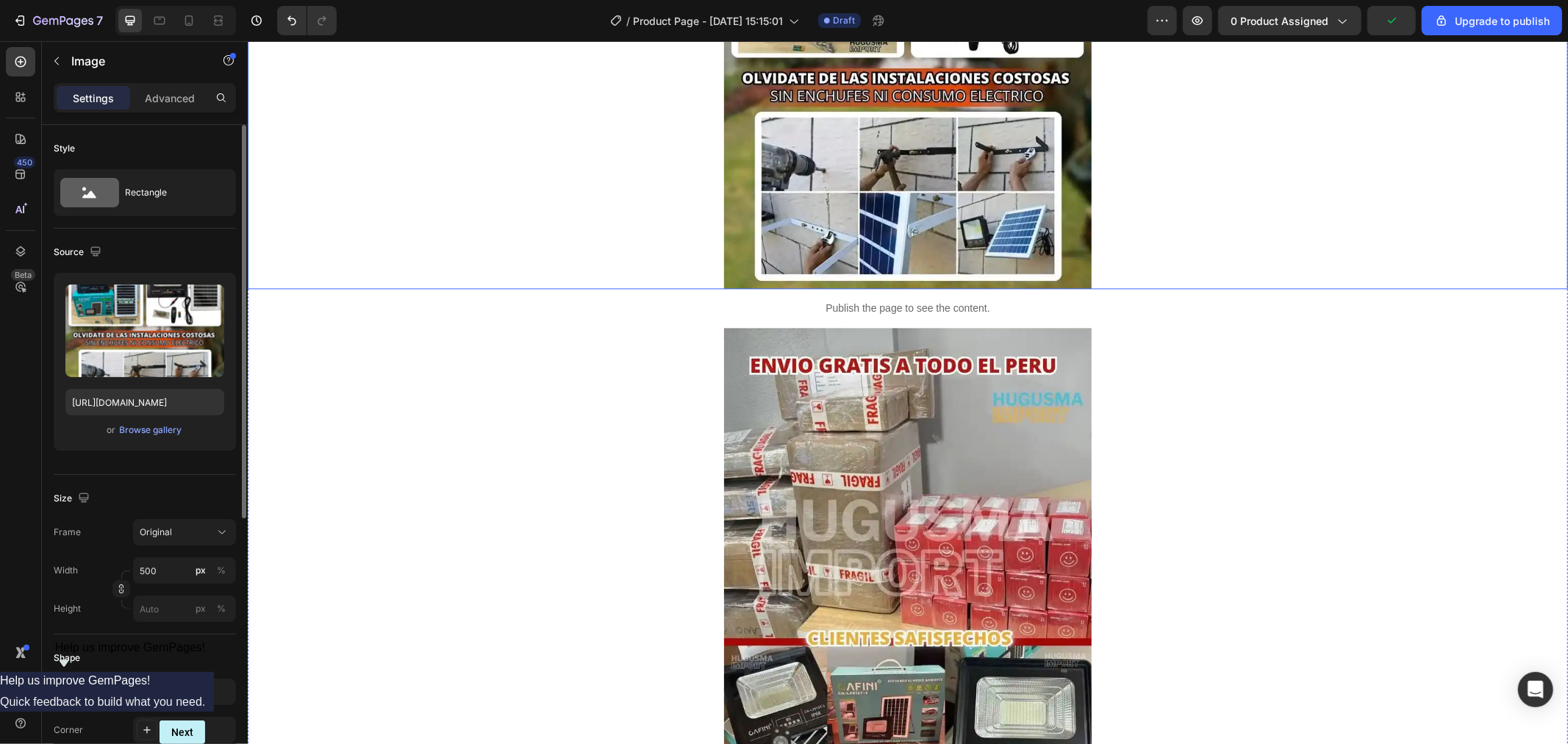
click at [637, 284] on div at bounding box center [907, 68] width 1321 height 441
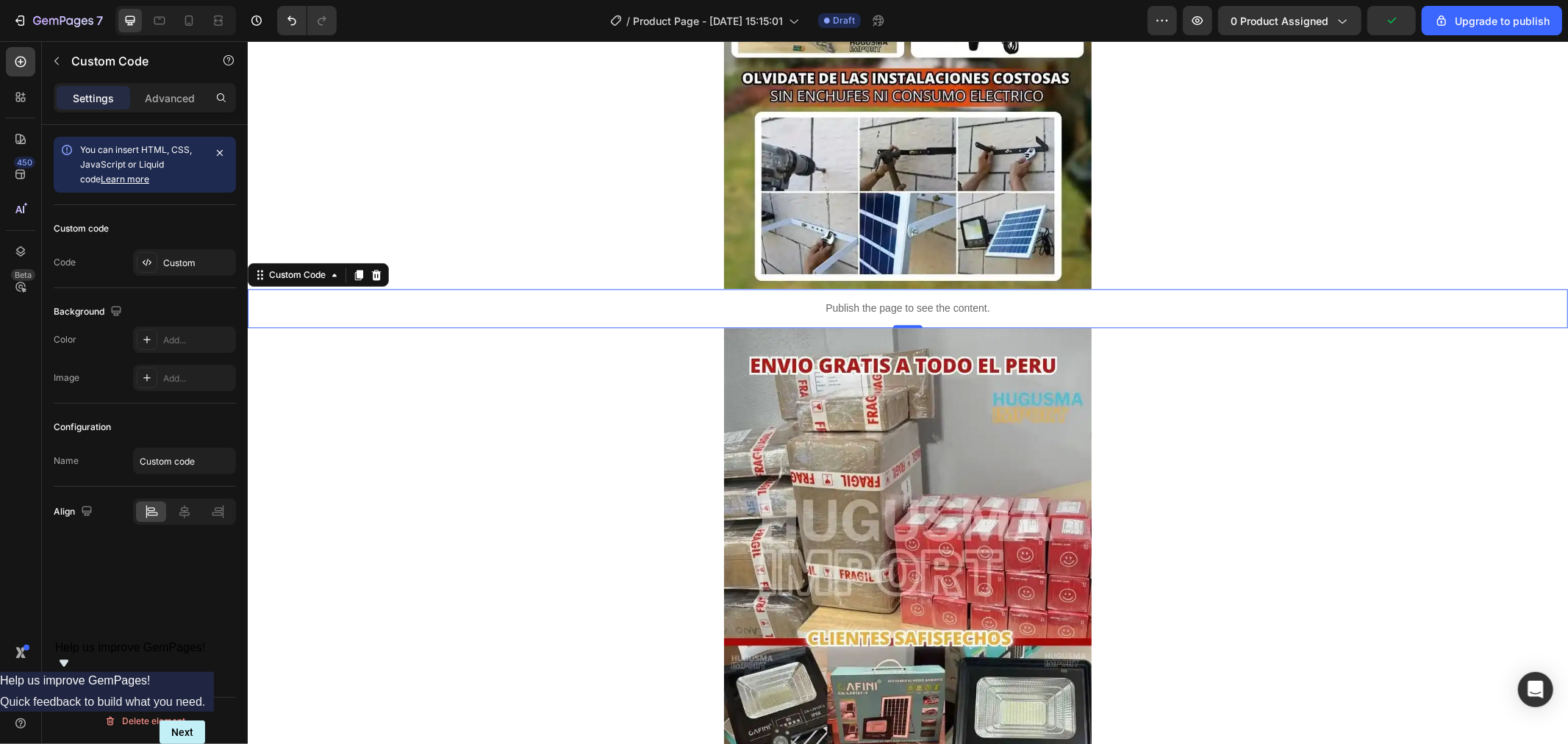
click at [637, 300] on p "Publish the page to see the content." at bounding box center [907, 308] width 1321 height 15
click at [147, 337] on icon at bounding box center [147, 340] width 8 height 8
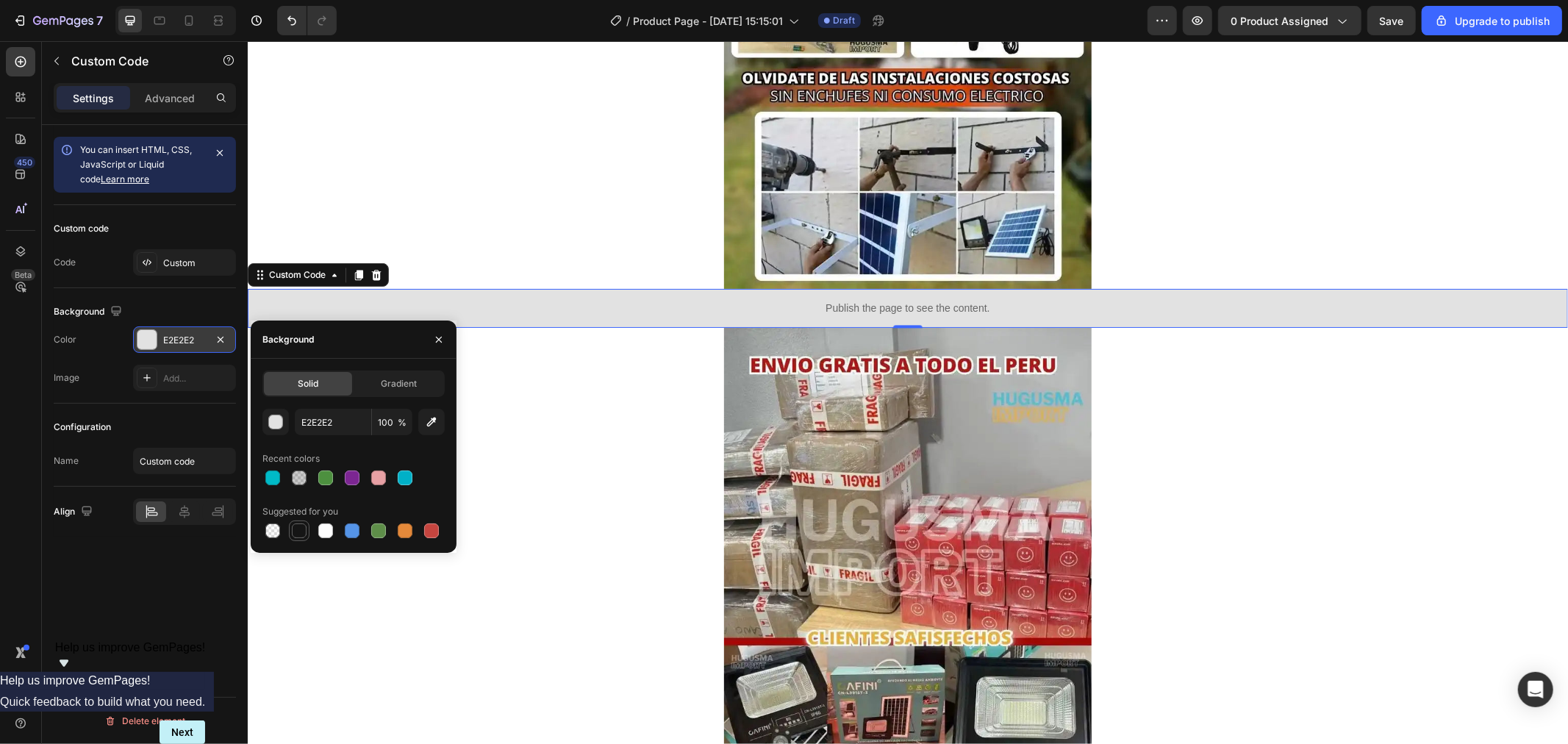
click at [299, 537] on div at bounding box center [299, 530] width 14 height 14
type input "151515"
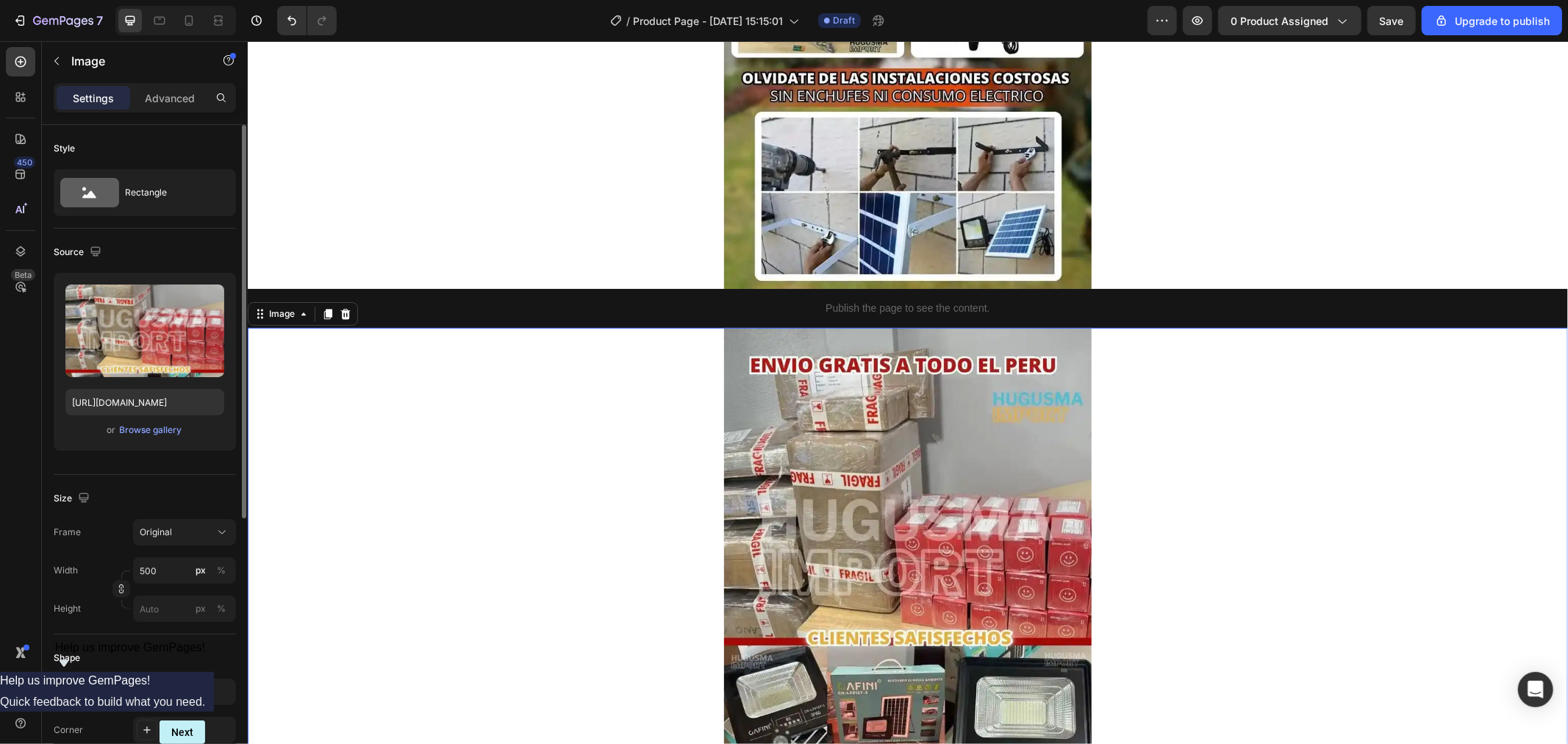
click at [533, 480] on div at bounding box center [907, 548] width 1321 height 441
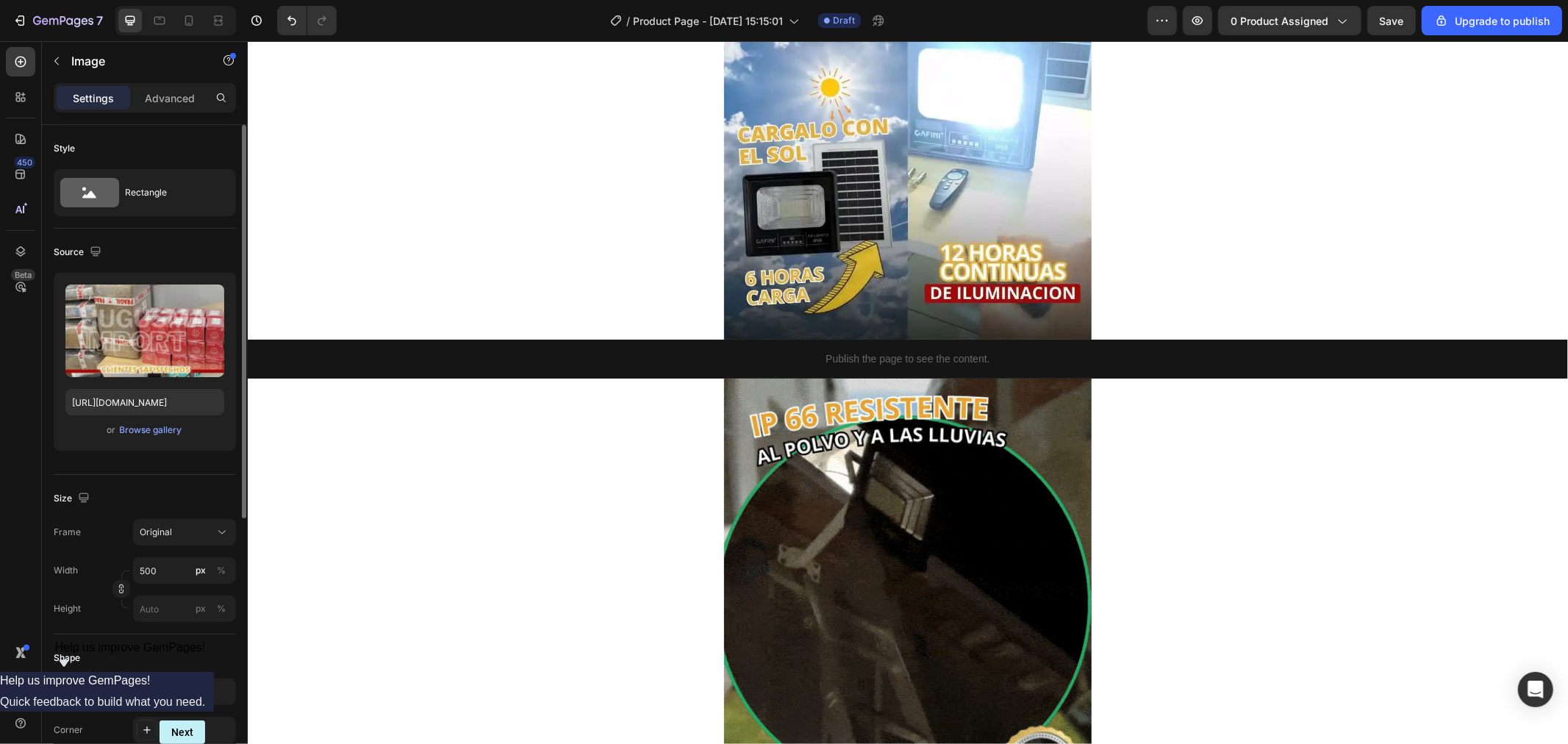
scroll to position [1180, 0]
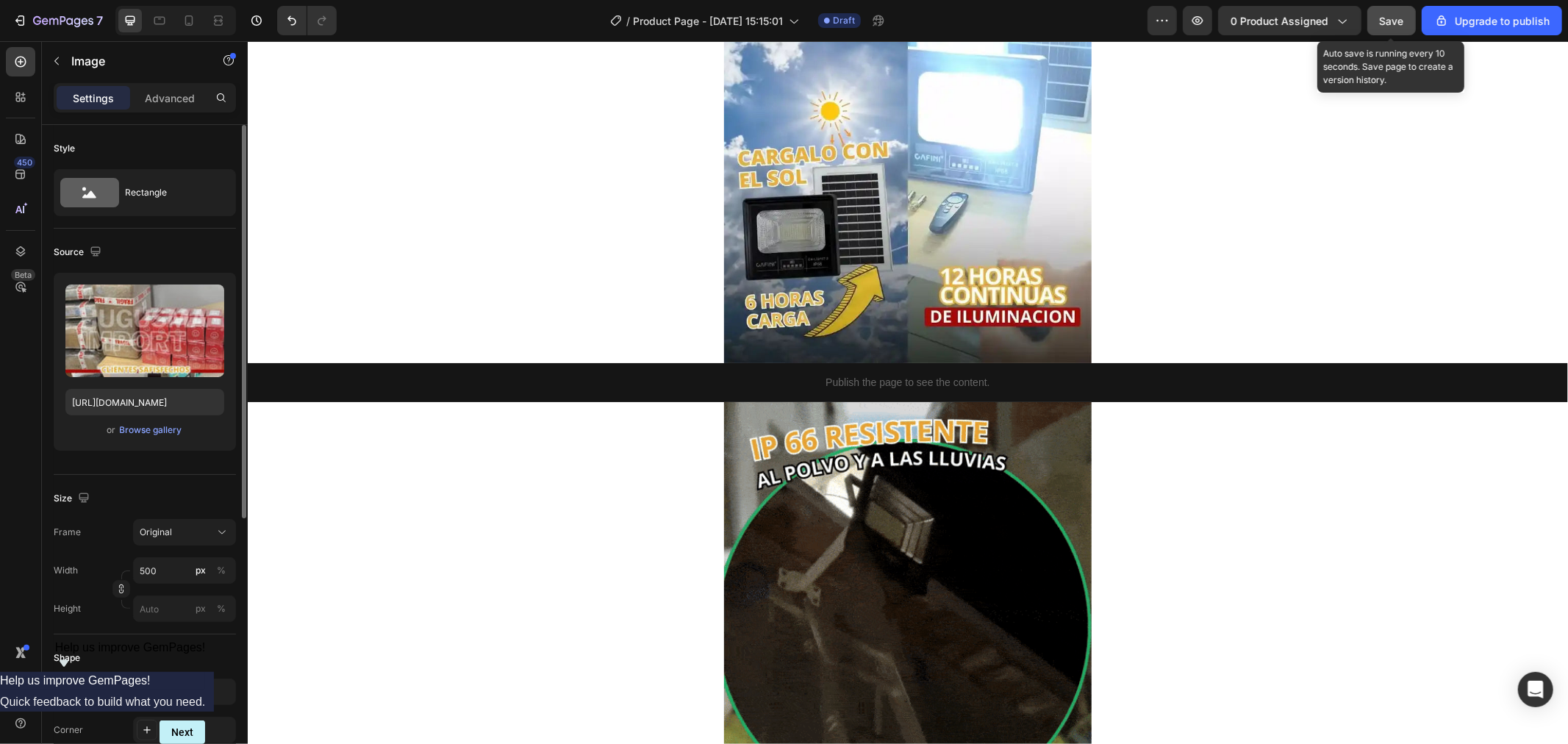
drag, startPoint x: 1395, startPoint y: 27, endPoint x: 1378, endPoint y: 24, distance: 17.3
click at [1393, 27] on div "Save" at bounding box center [1391, 21] width 24 height 15
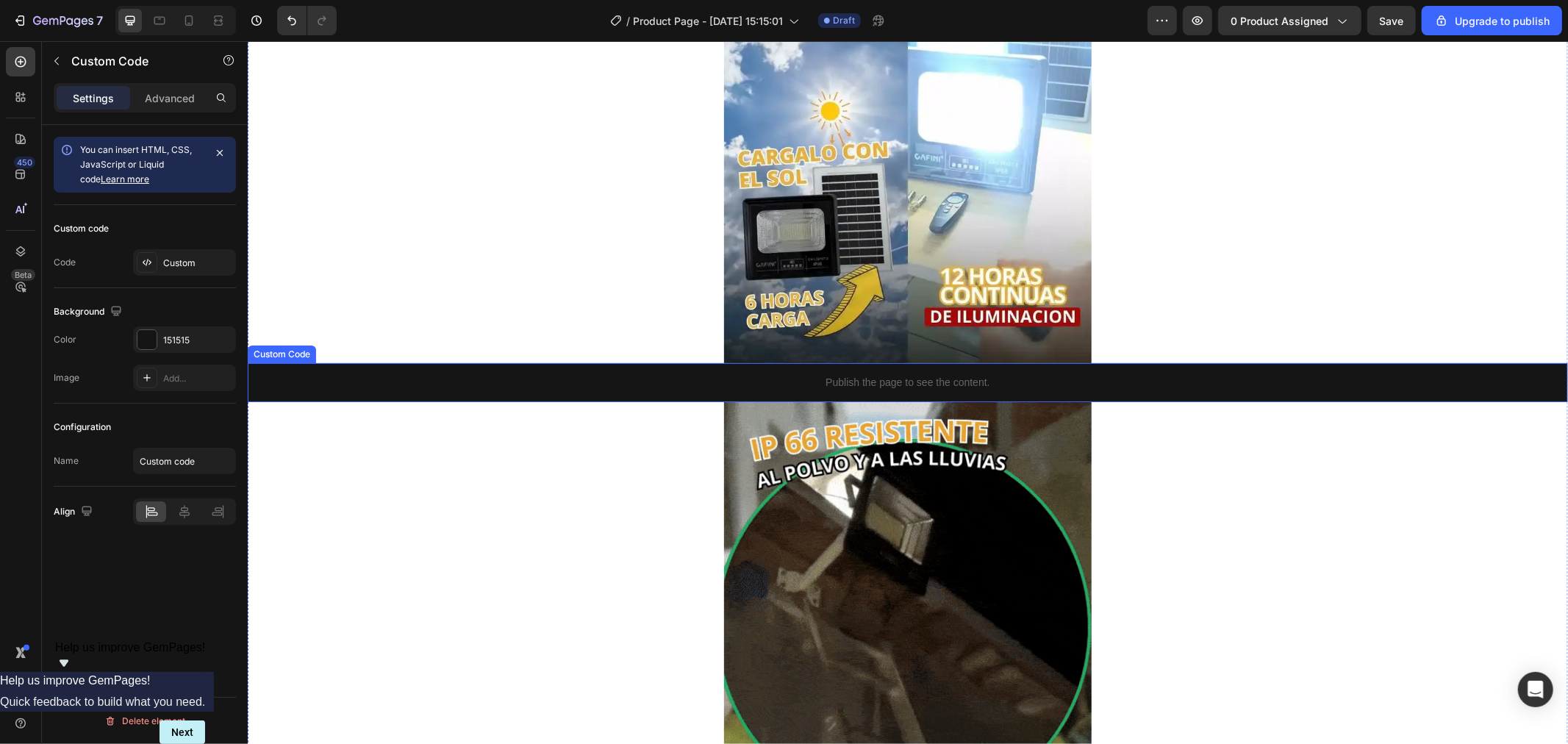
click at [643, 382] on p "Publish the page to see the content." at bounding box center [907, 382] width 1321 height 15
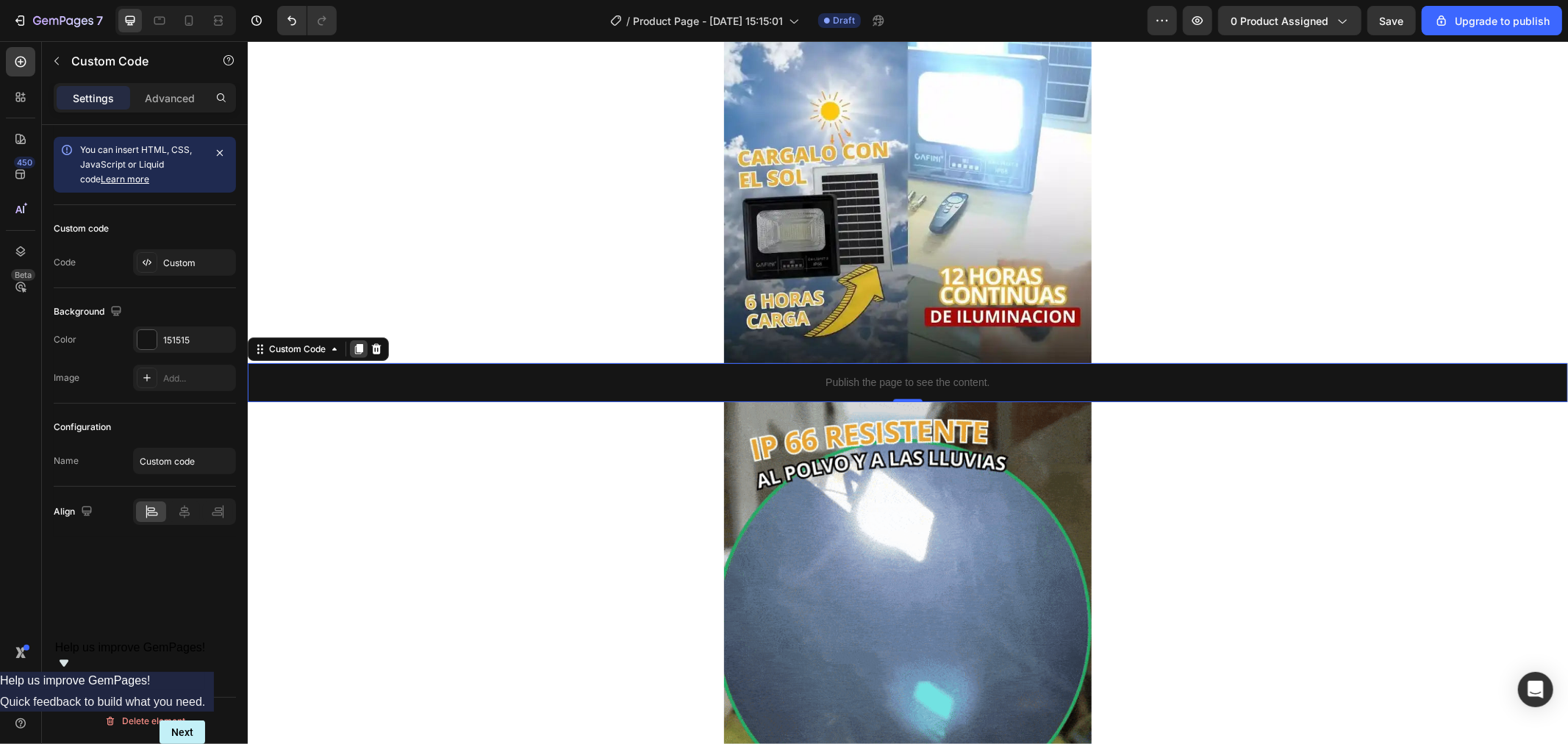
click at [359, 351] on icon at bounding box center [358, 349] width 11 height 11
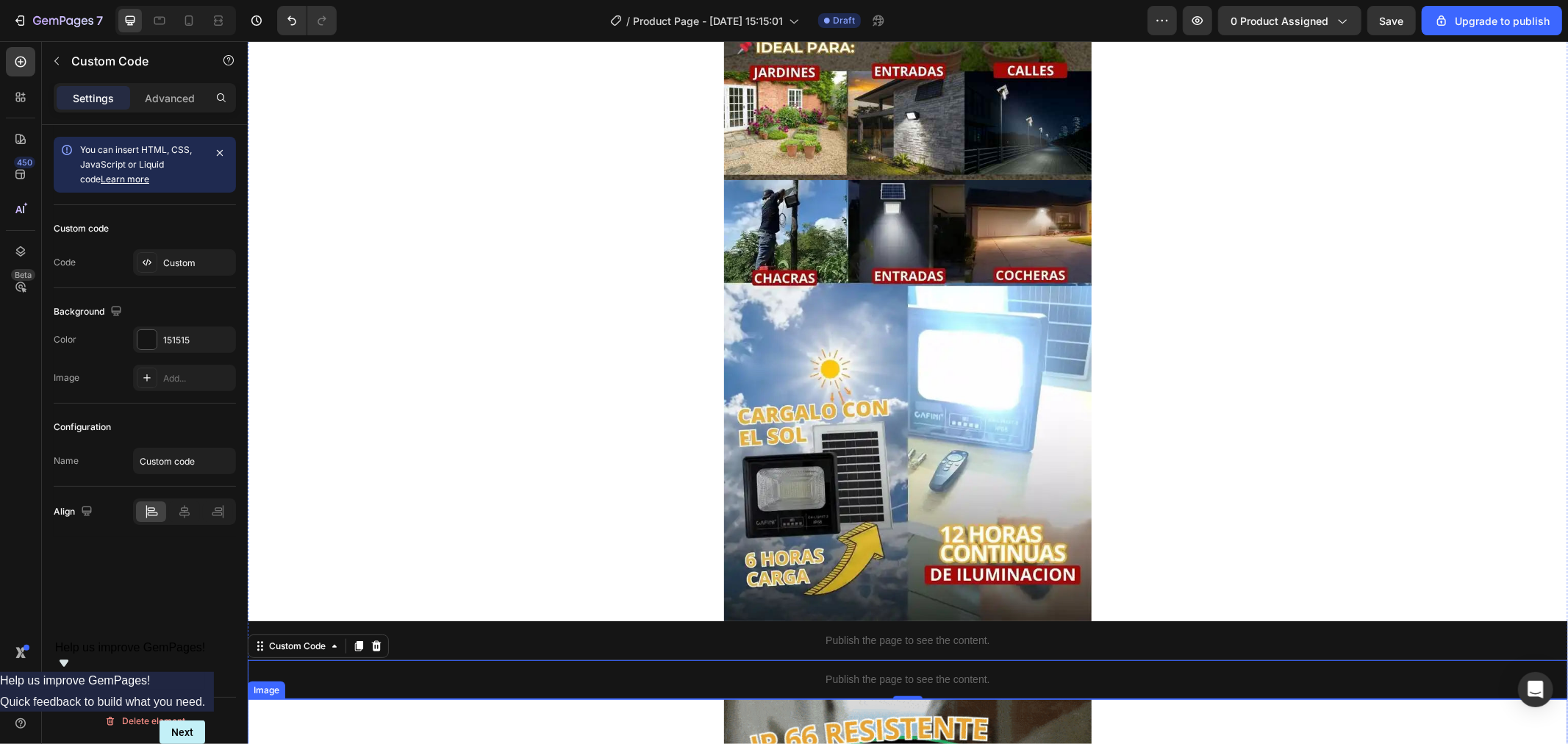
scroll to position [855, 0]
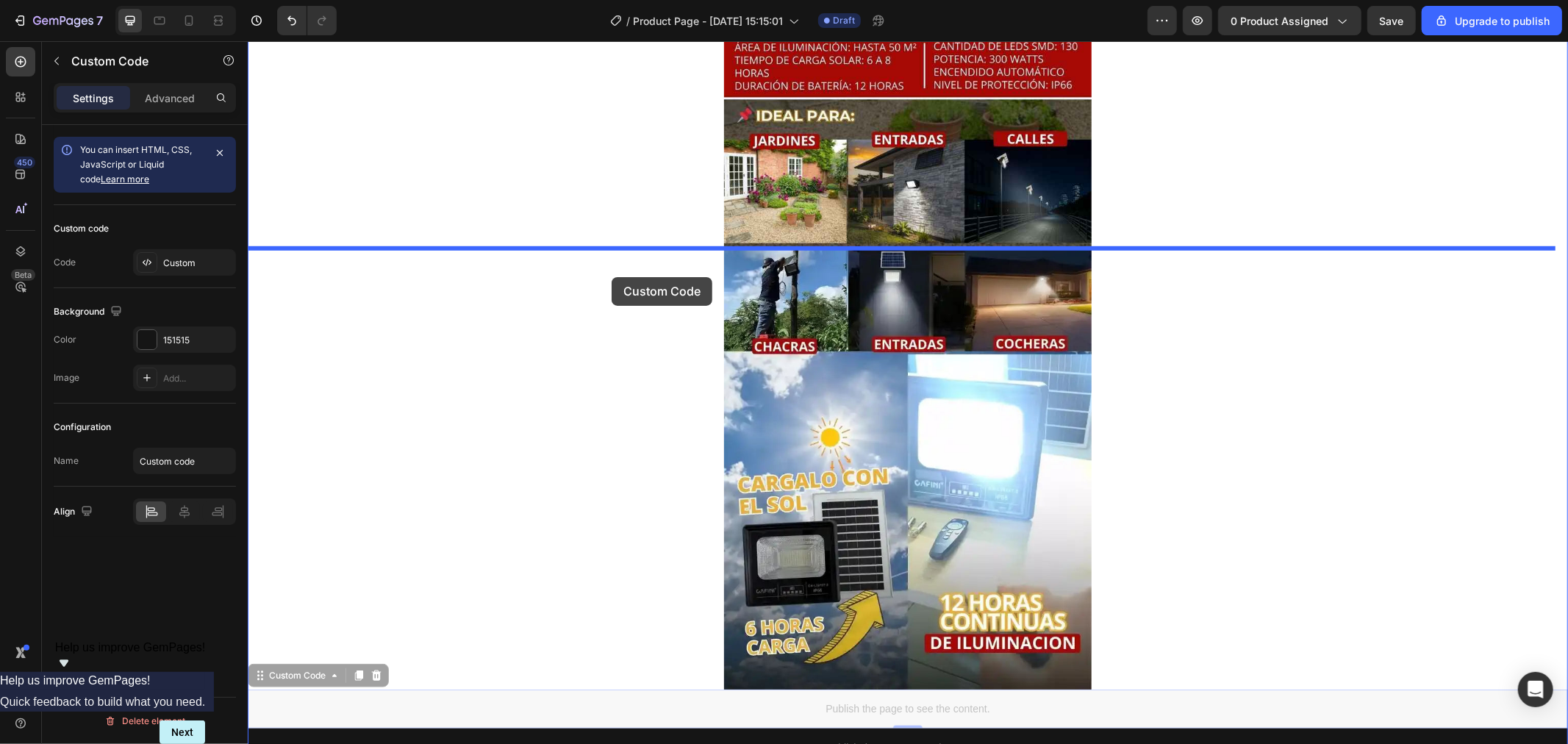
drag, startPoint x: 570, startPoint y: 708, endPoint x: 611, endPoint y: 276, distance: 433.9
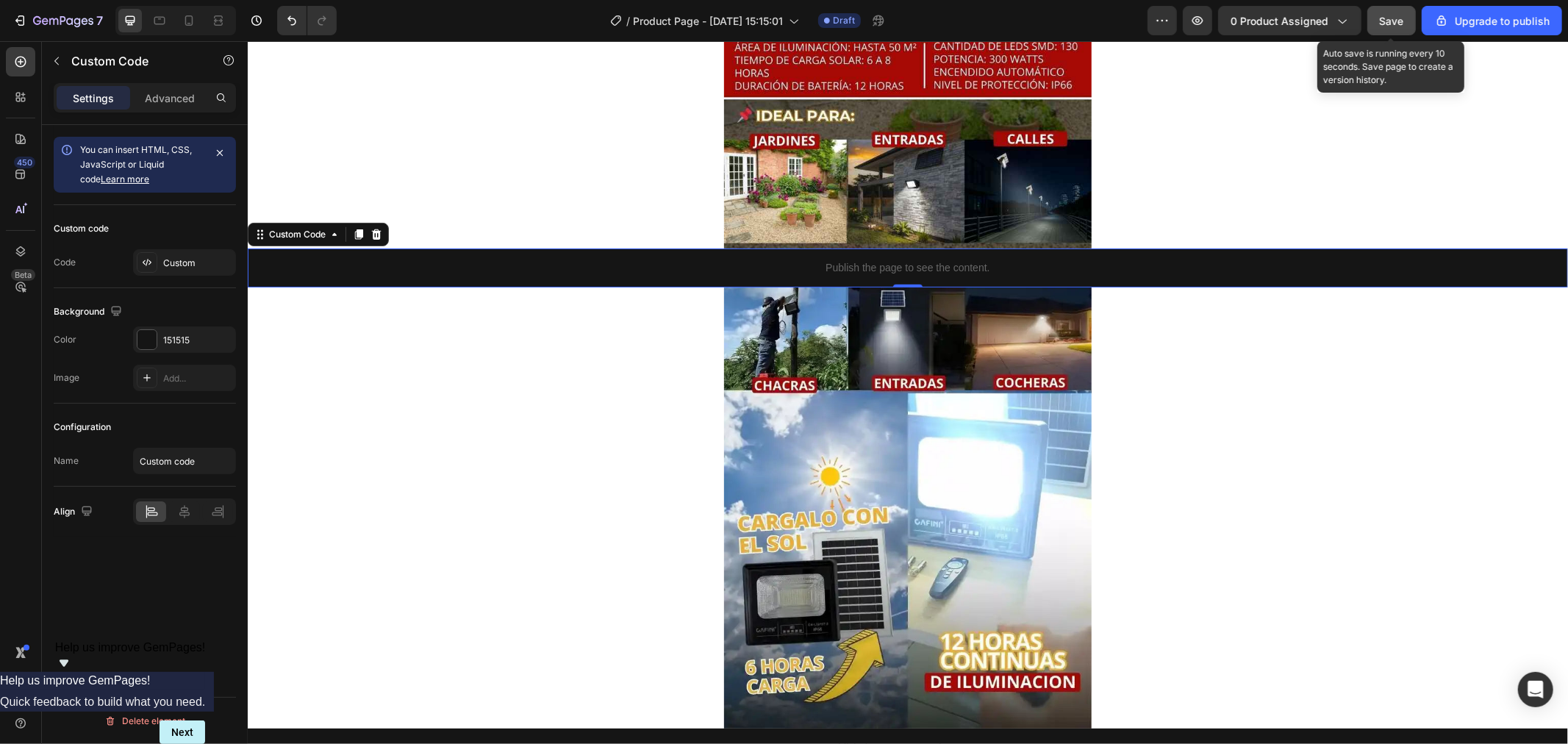
click at [1404, 23] on span "Save" at bounding box center [1391, 20] width 24 height 12
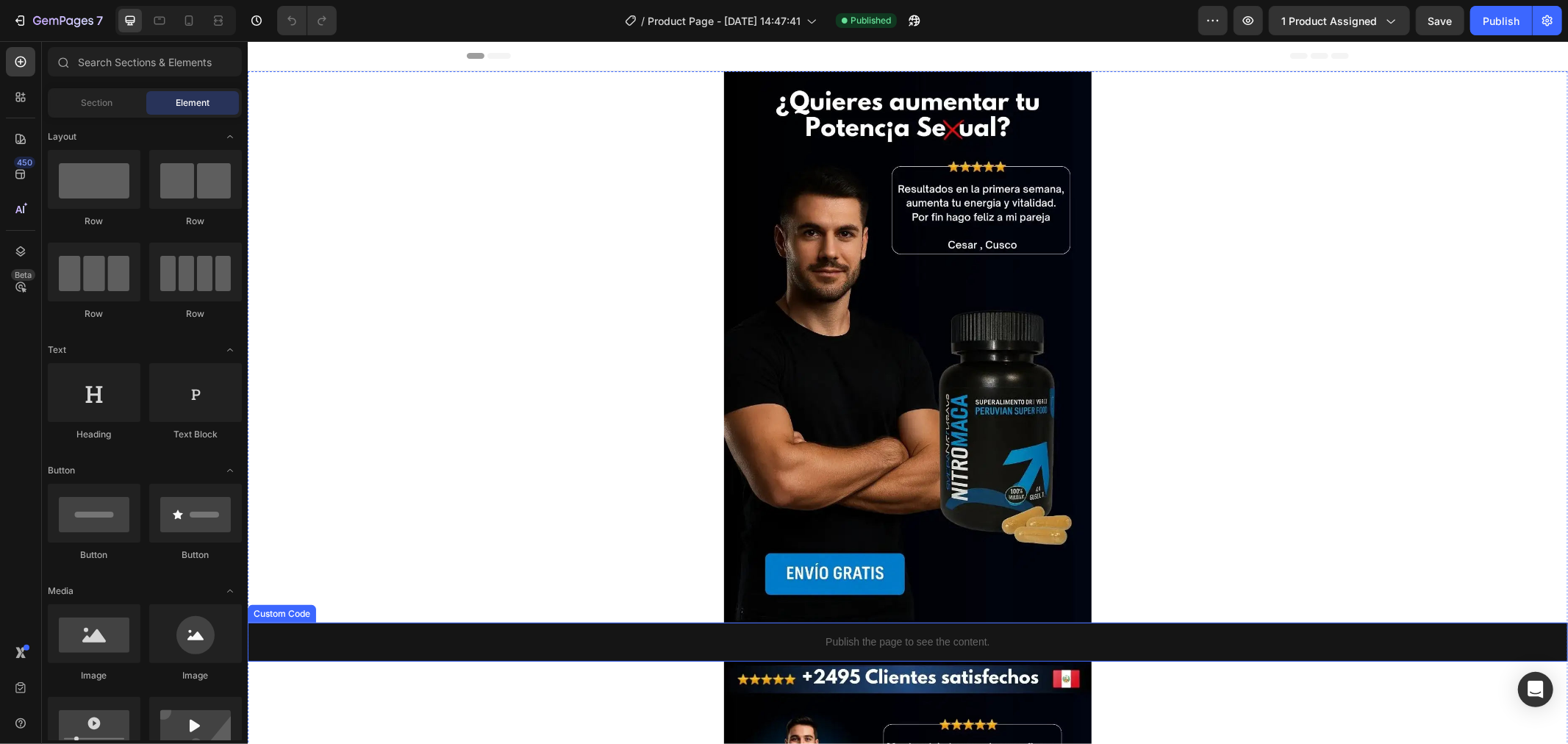
click at [1113, 644] on p "Publish the page to see the content." at bounding box center [907, 642] width 1321 height 15
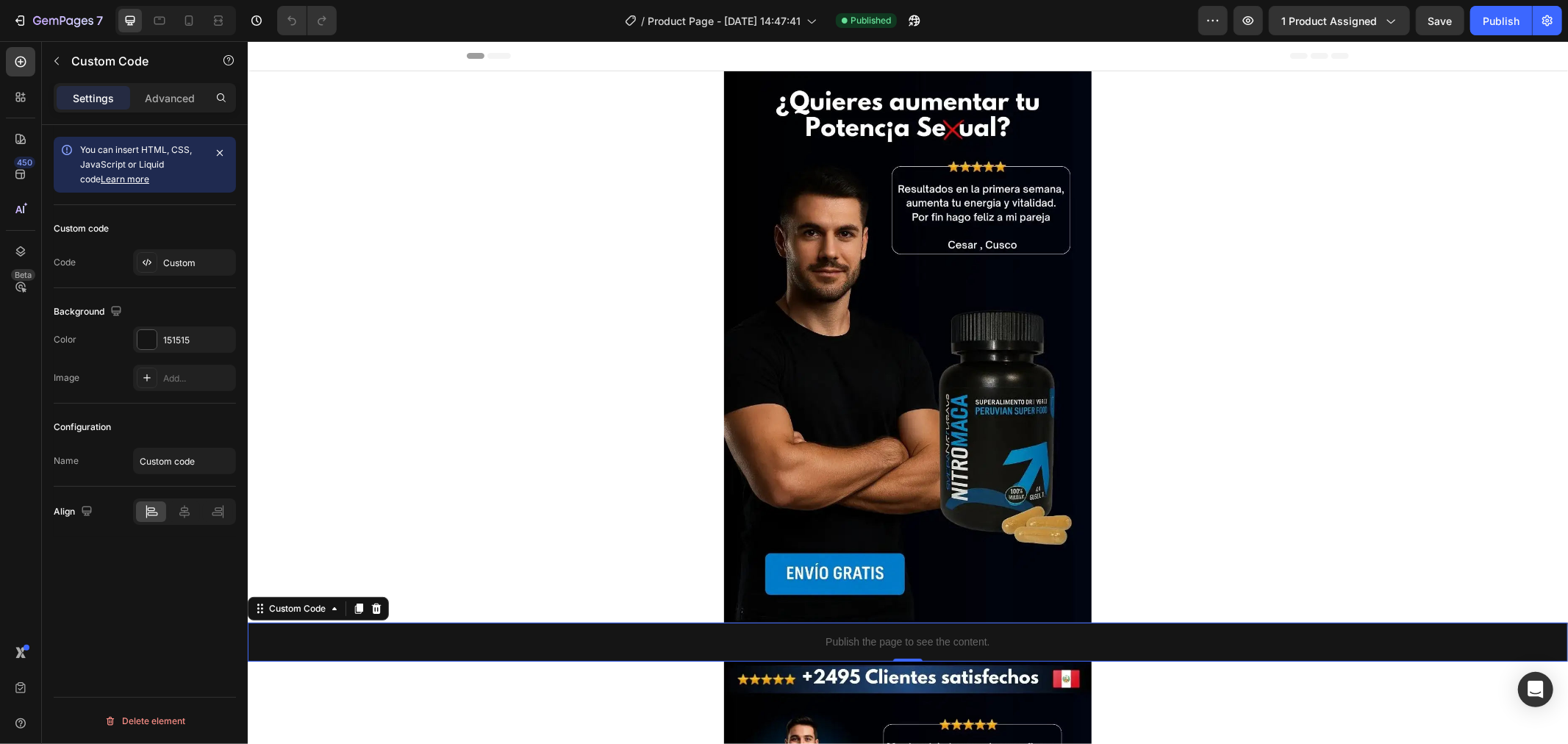
click at [1113, 644] on p "Publish the page to see the content." at bounding box center [907, 642] width 1321 height 15
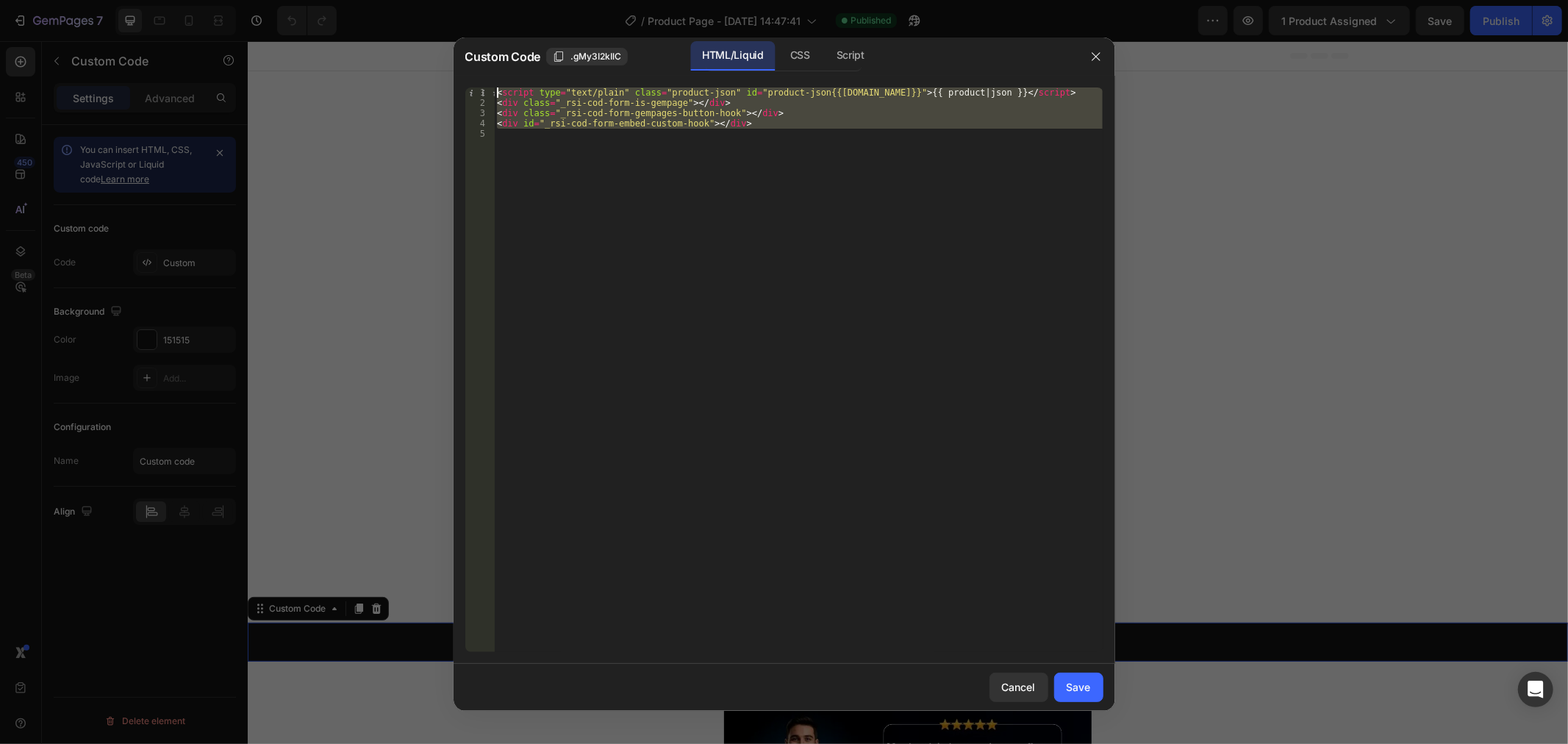
drag, startPoint x: 837, startPoint y: 181, endPoint x: 430, endPoint y: 54, distance: 426.4
click at [430, 54] on div "Custom Code .gMy3I2kIlC HTML/Liquid CSS Script 1 2 3 4 5 < script type = "text/…" at bounding box center [784, 372] width 1568 height 744
type textarea "<script type="text/plain" class="product-json" id="product-json{{product.id}}">…"
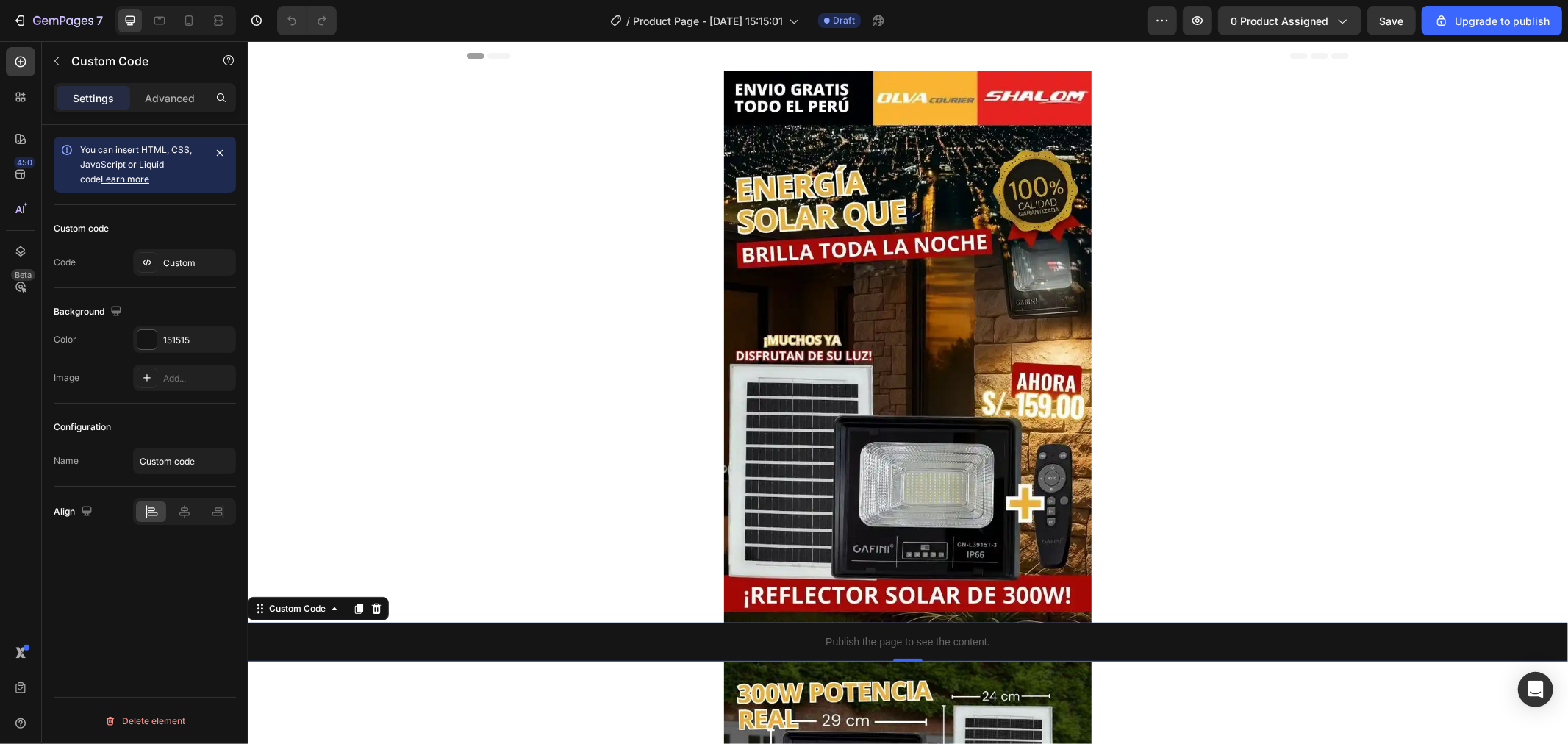
click at [528, 632] on div "Publish the page to see the content." at bounding box center [907, 641] width 1321 height 39
click at [396, 639] on p "Publish the page to see the content." at bounding box center [907, 642] width 1321 height 15
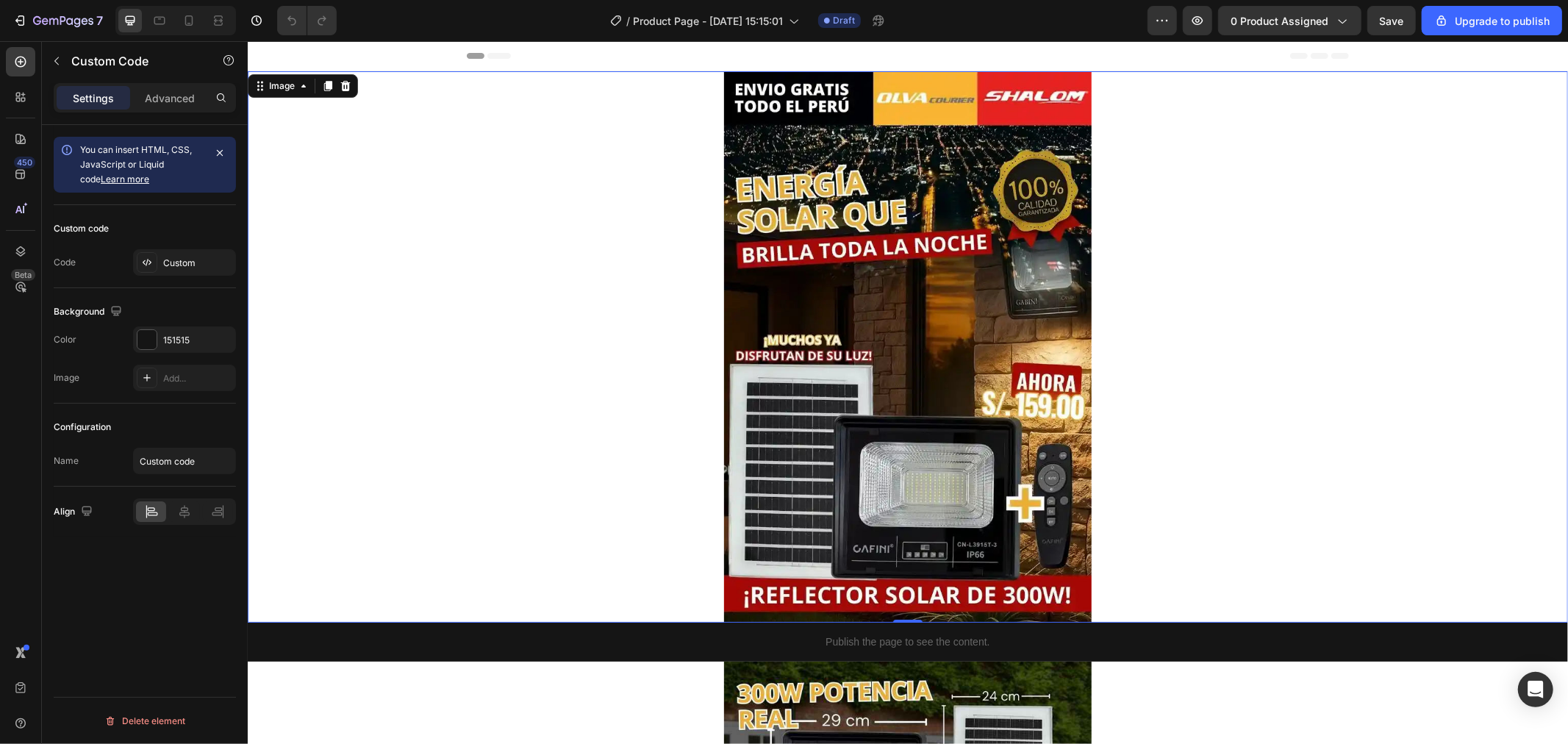
click at [438, 563] on div at bounding box center [907, 346] width 1321 height 551
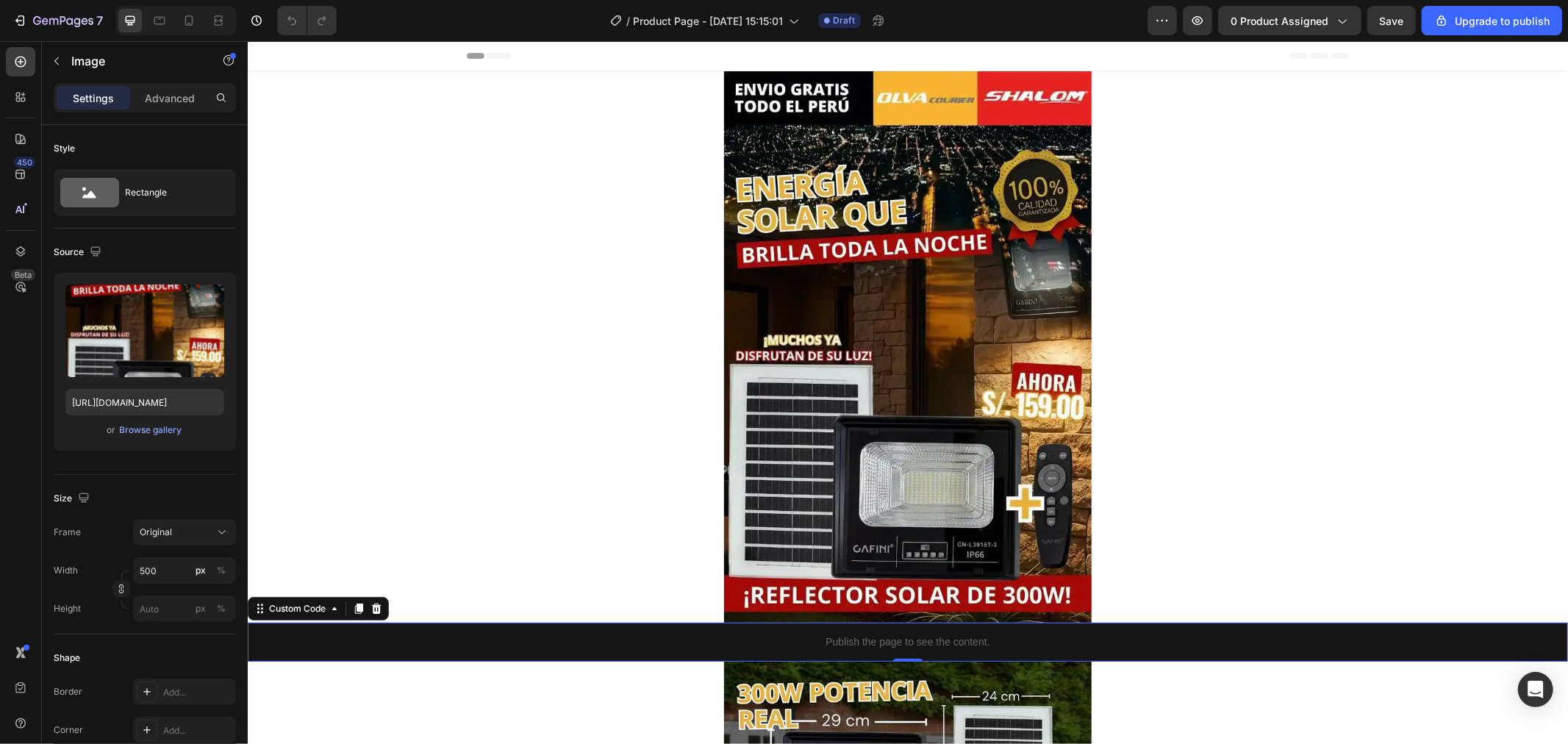
click at [480, 627] on div "Publish the page to see the content." at bounding box center [907, 641] width 1321 height 39
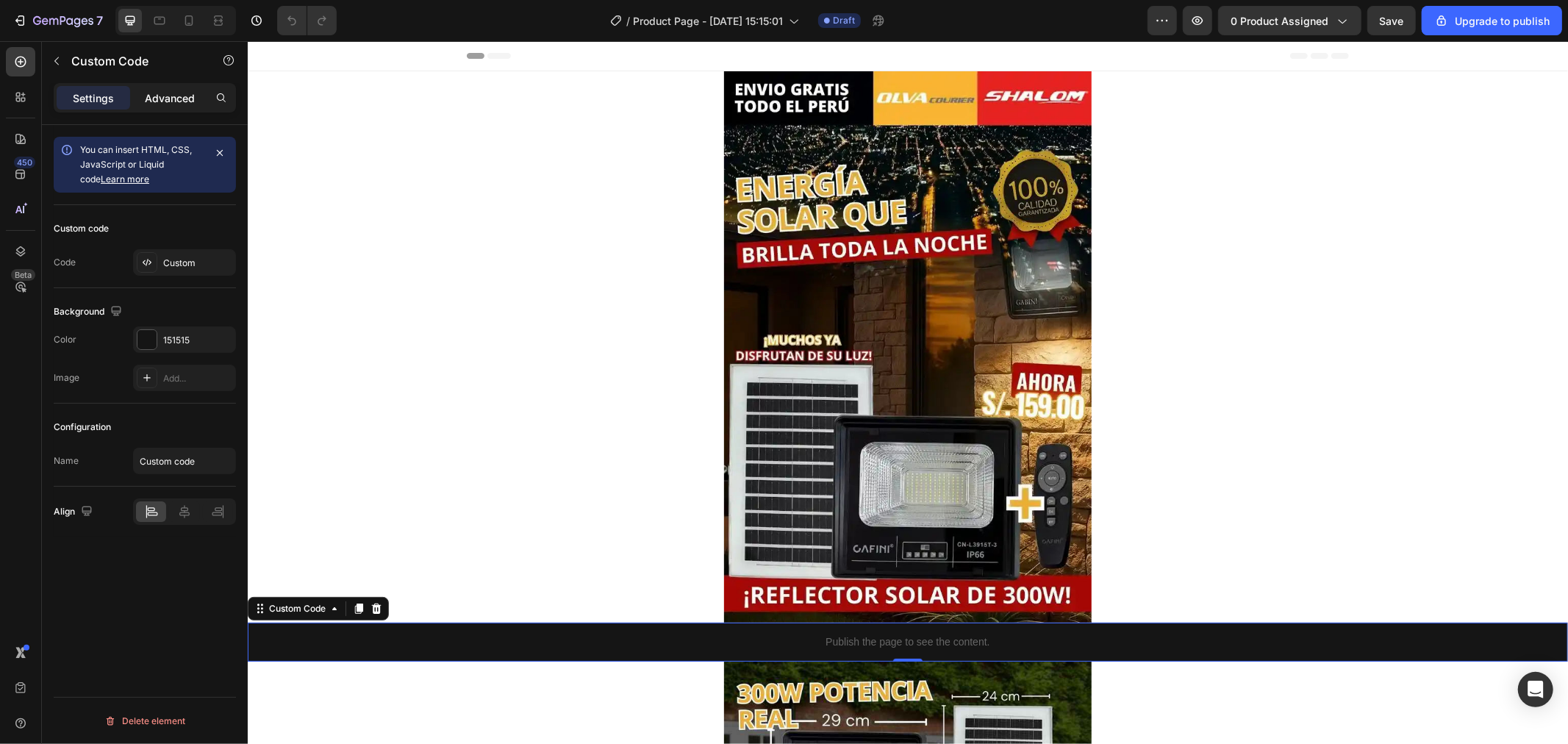
click at [195, 97] on div "Advanced" at bounding box center [169, 97] width 74 height 24
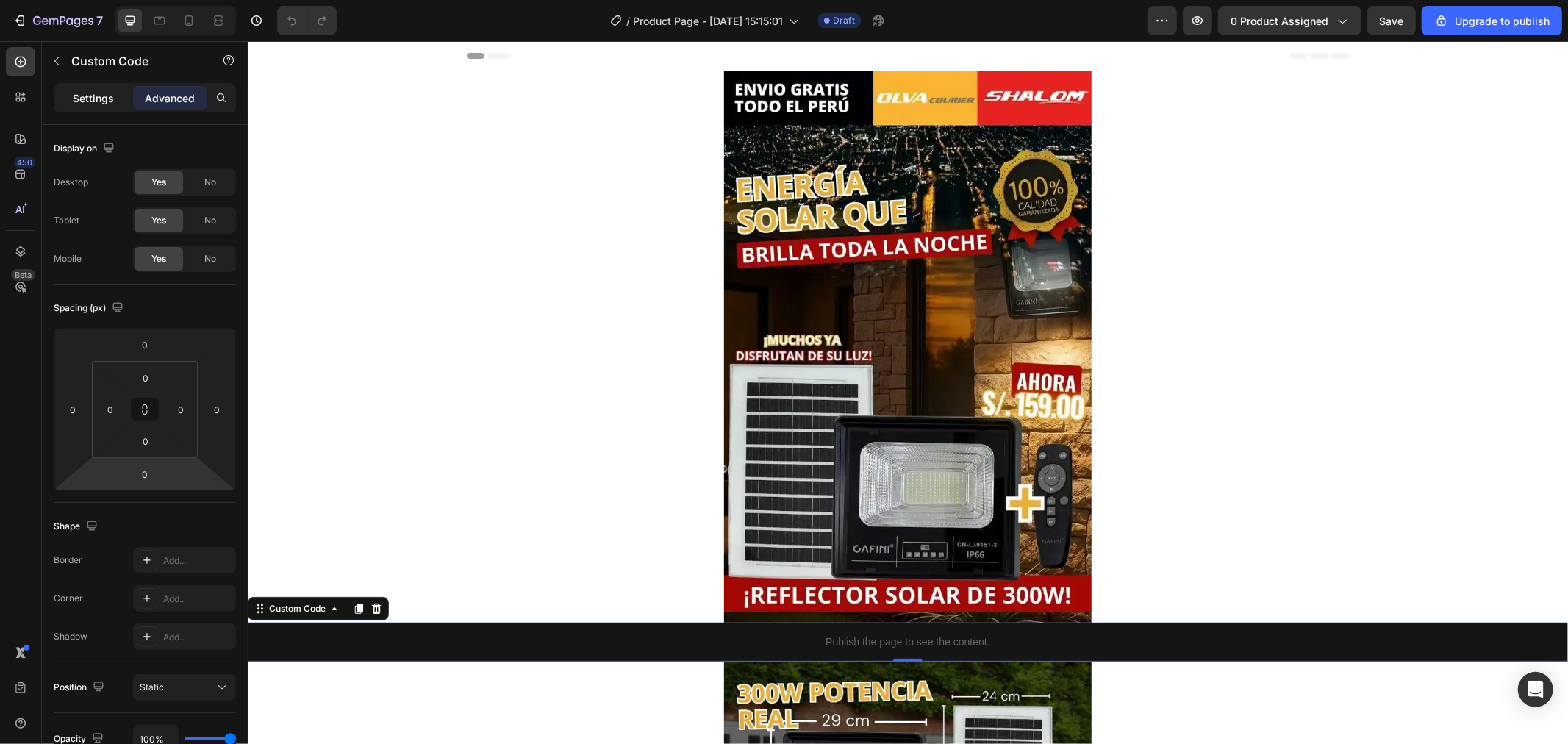
click at [91, 89] on div "Settings" at bounding box center [93, 97] width 74 height 24
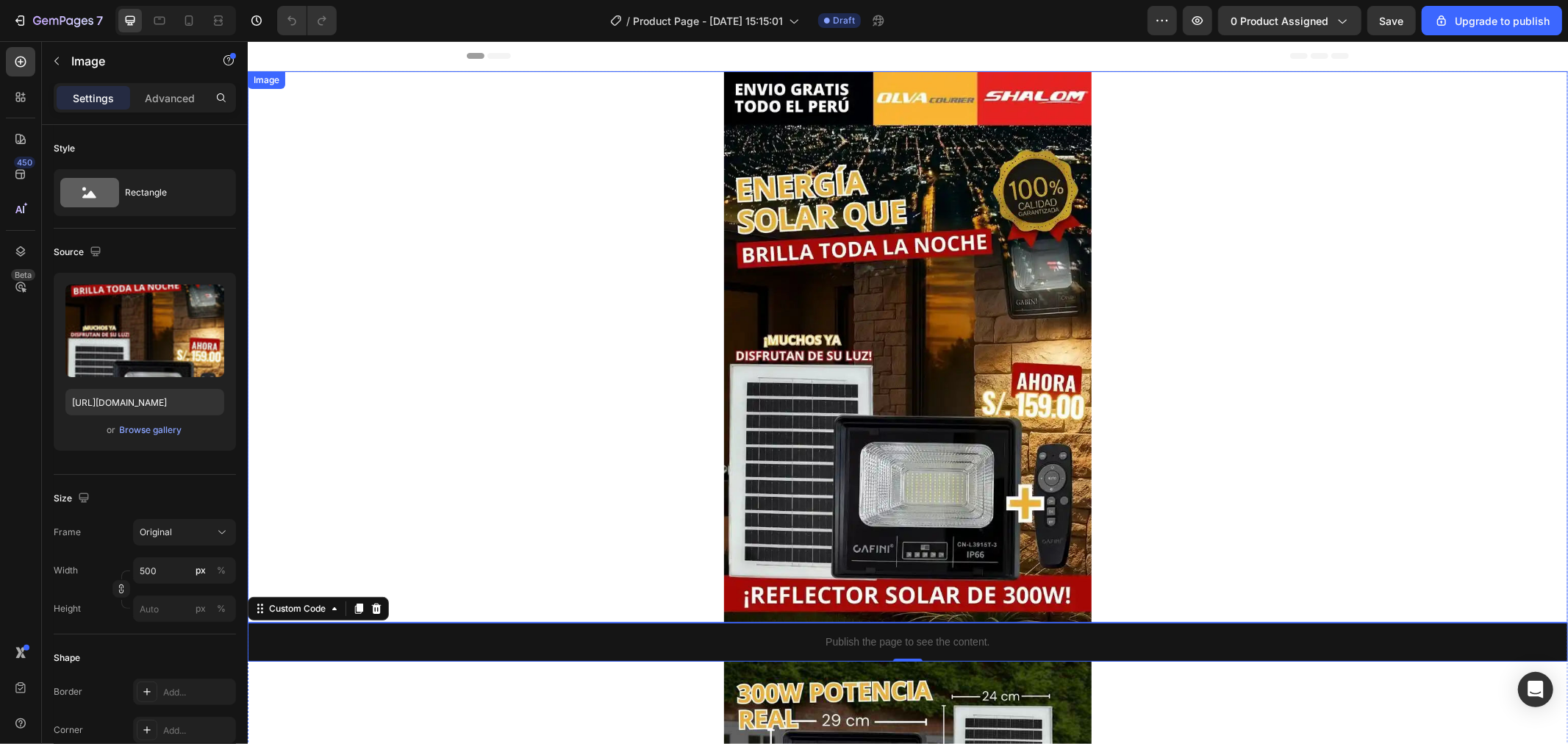
click at [423, 311] on div at bounding box center [907, 346] width 1321 height 551
